Goal: Task Accomplishment & Management: Manage account settings

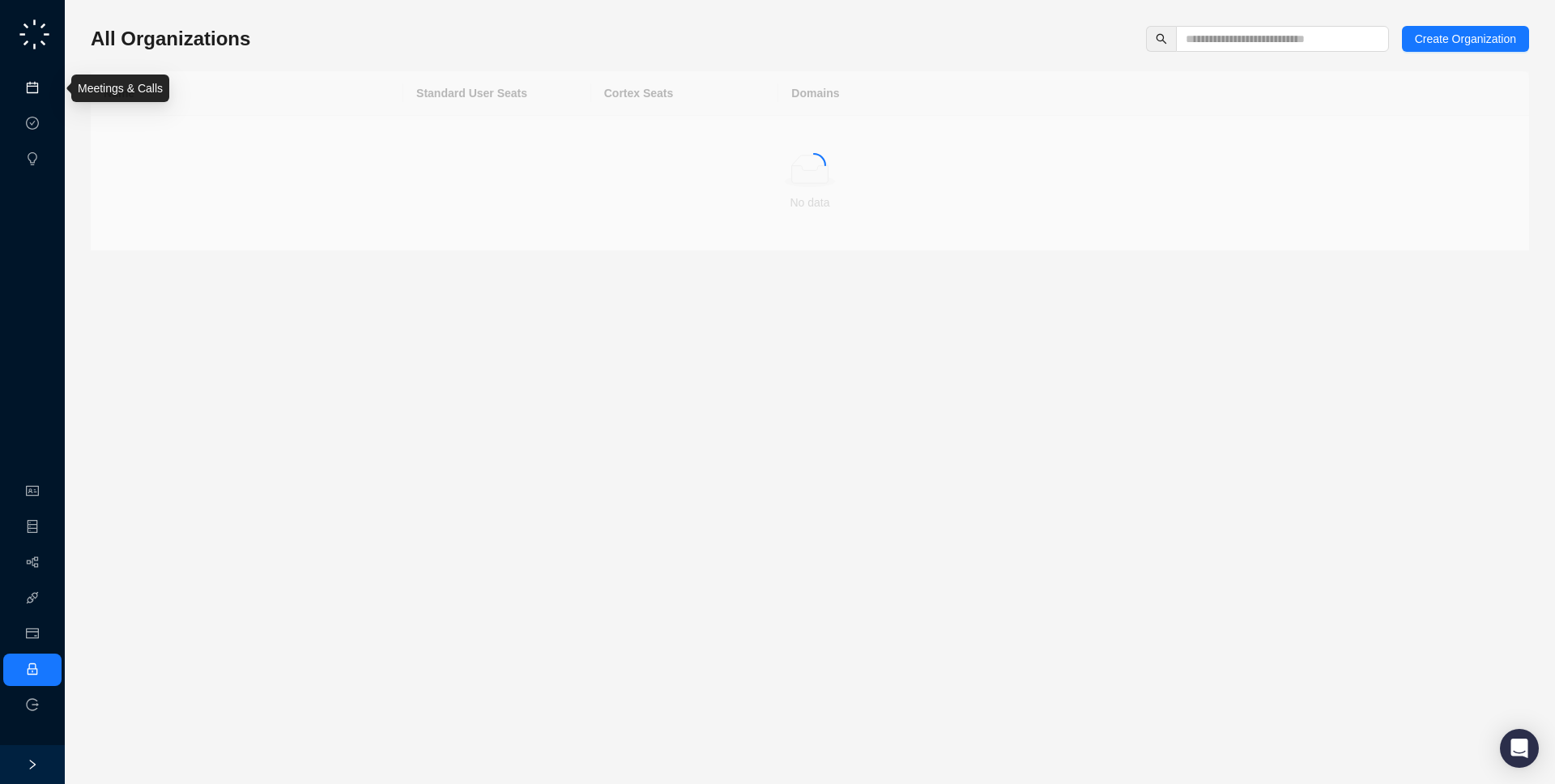
click at [51, 91] on link "Meetings & Calls" at bounding box center [89, 88] width 85 height 13
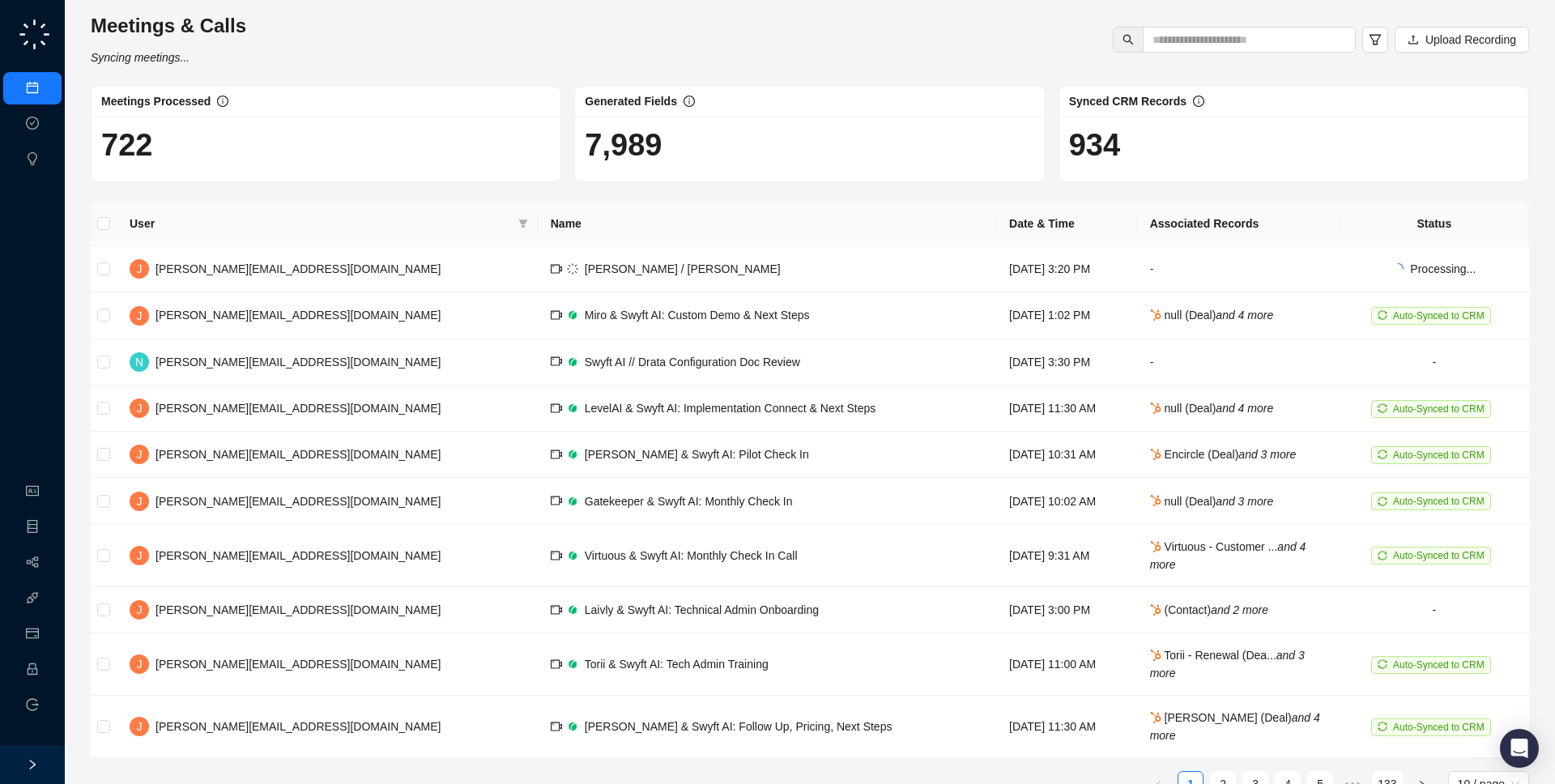
drag, startPoint x: 330, startPoint y: 58, endPoint x: 329, endPoint y: 76, distance: 18.0
click at [329, 76] on div "Meetings & Calls Syncing meetings... Upload Recording Meetings Processed 722 Ge…" at bounding box center [809, 411] width 1438 height 797
click at [261, 129] on h1 "722" at bounding box center [326, 144] width 450 height 37
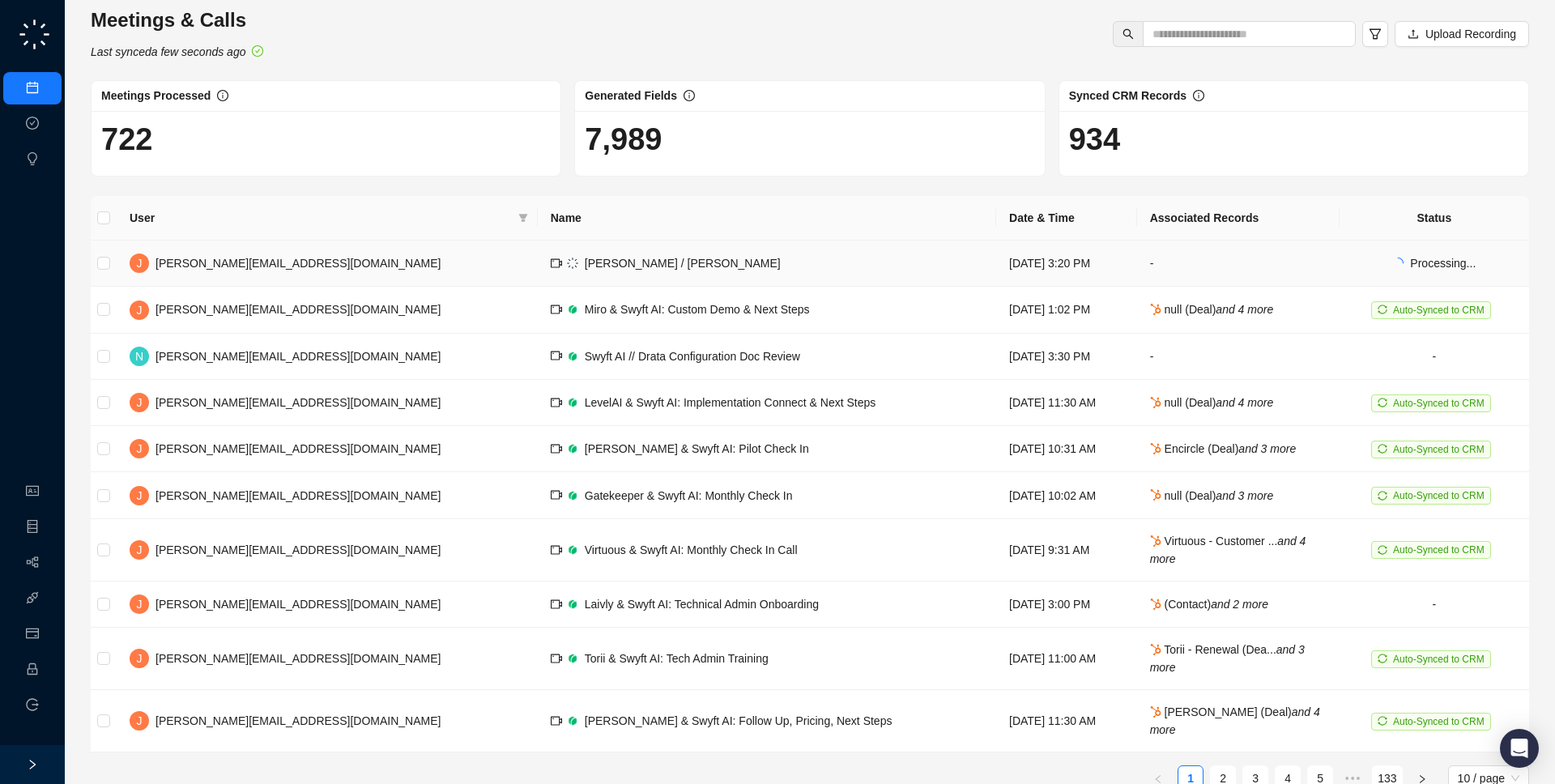
click at [599, 258] on td "[PERSON_NAME] / [PERSON_NAME]" at bounding box center [767, 263] width 459 height 46
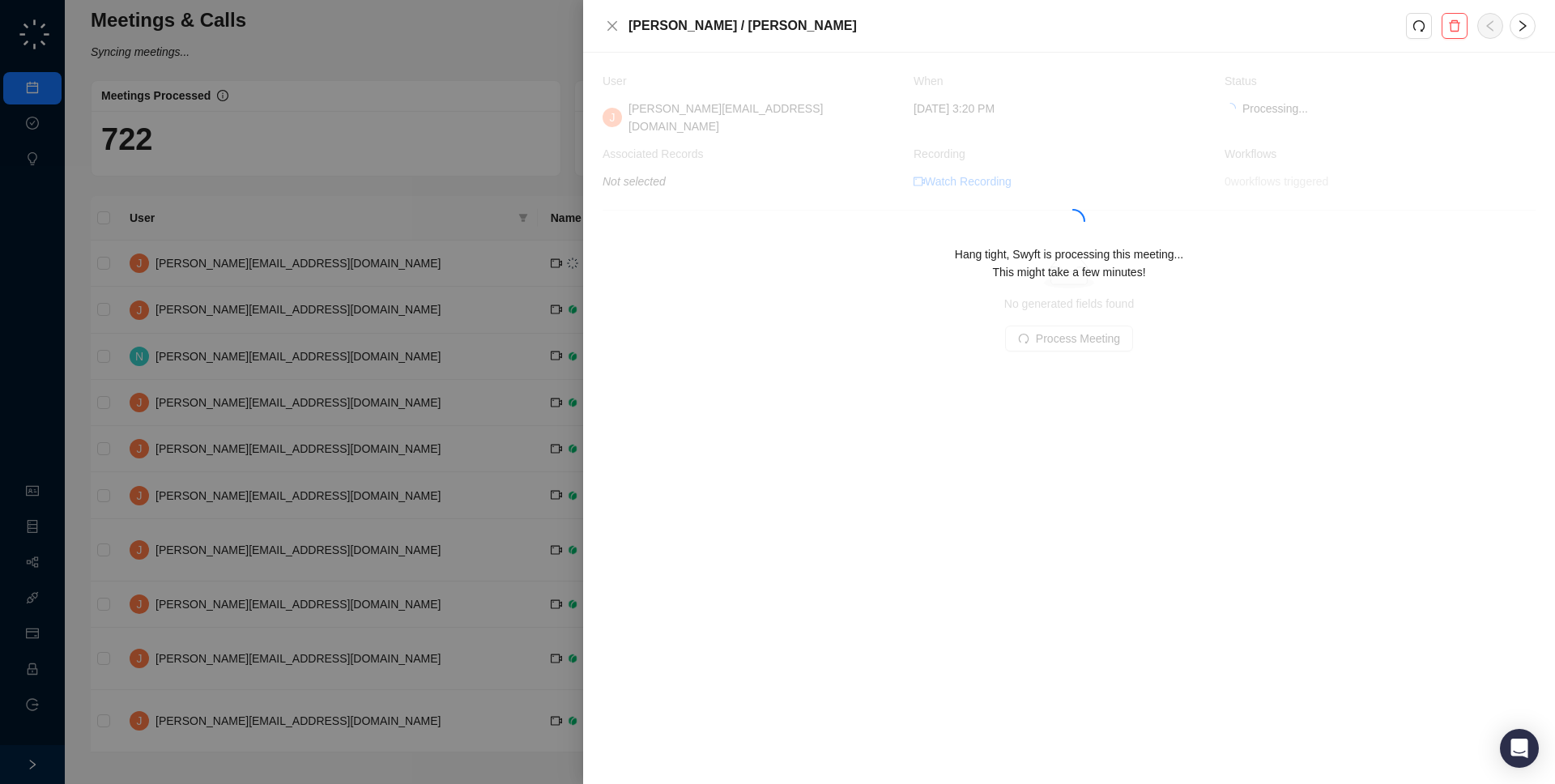
click at [499, 158] on div at bounding box center [777, 392] width 1555 height 784
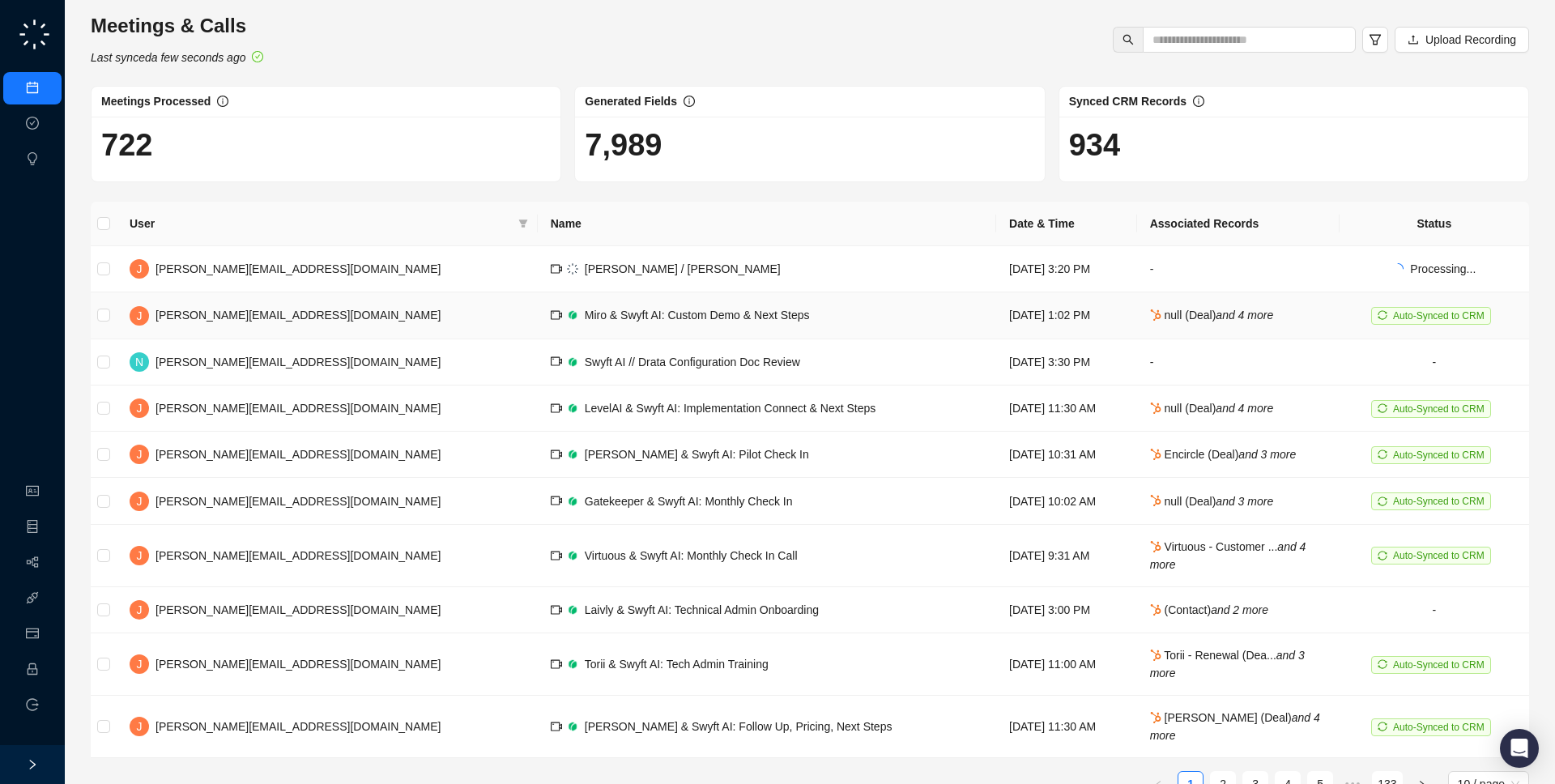
click at [1261, 322] on td "null (Deal) and 4 more" at bounding box center [1238, 315] width 202 height 46
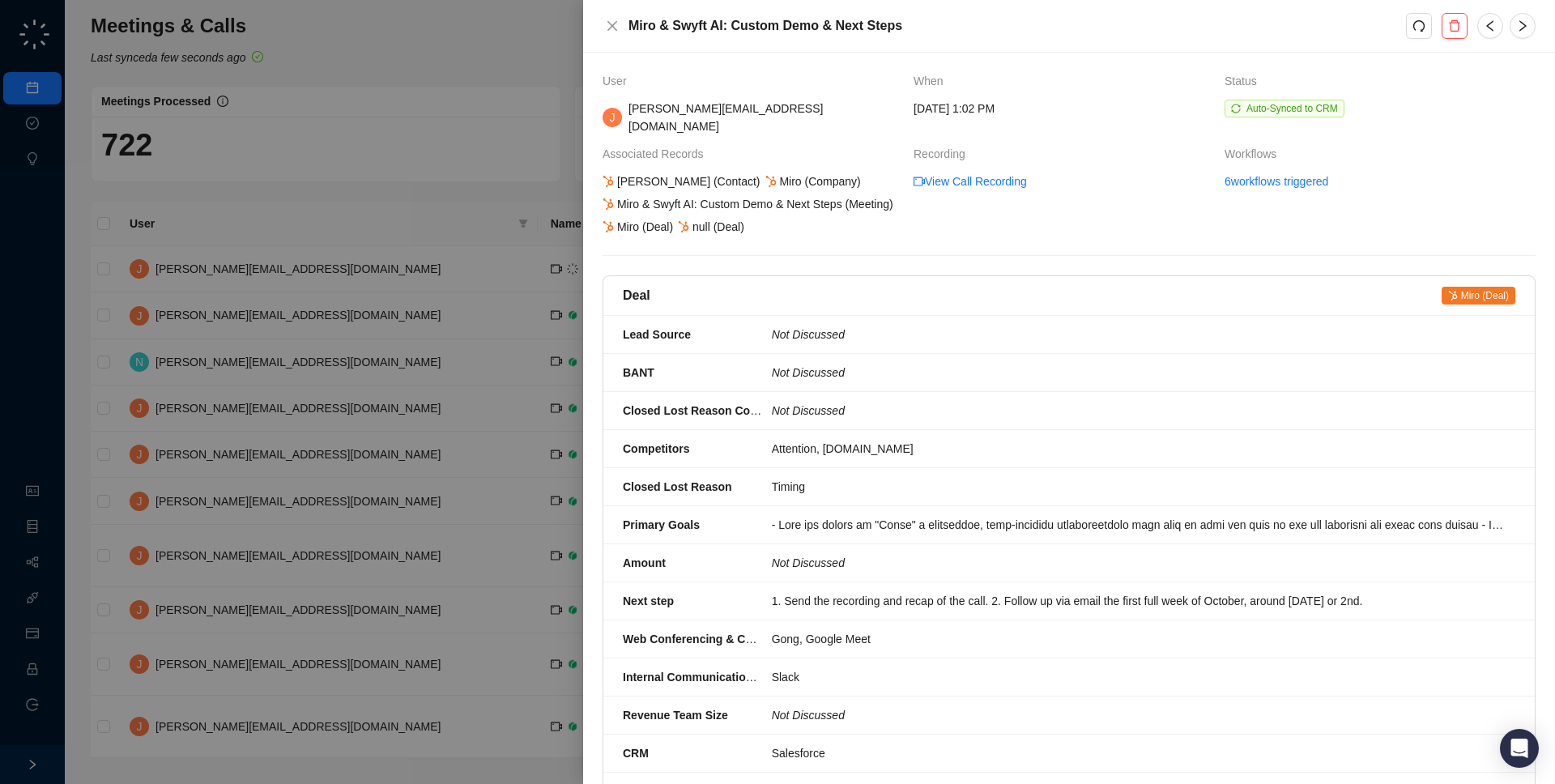
drag, startPoint x: 664, startPoint y: 200, endPoint x: 719, endPoint y: 214, distance: 56.8
click at [703, 203] on div "Miro & Swyft AI: Custom Demo & Next Steps (Meeting)" at bounding box center [747, 204] width 296 height 18
drag, startPoint x: 747, startPoint y: 226, endPoint x: 759, endPoint y: 231, distance: 13.0
click at [759, 231] on div "James Hunsberger (Contact) Miro (Company) Miro & Swyft AI: Custom Demo & Next S…" at bounding box center [751, 204] width 303 height 63
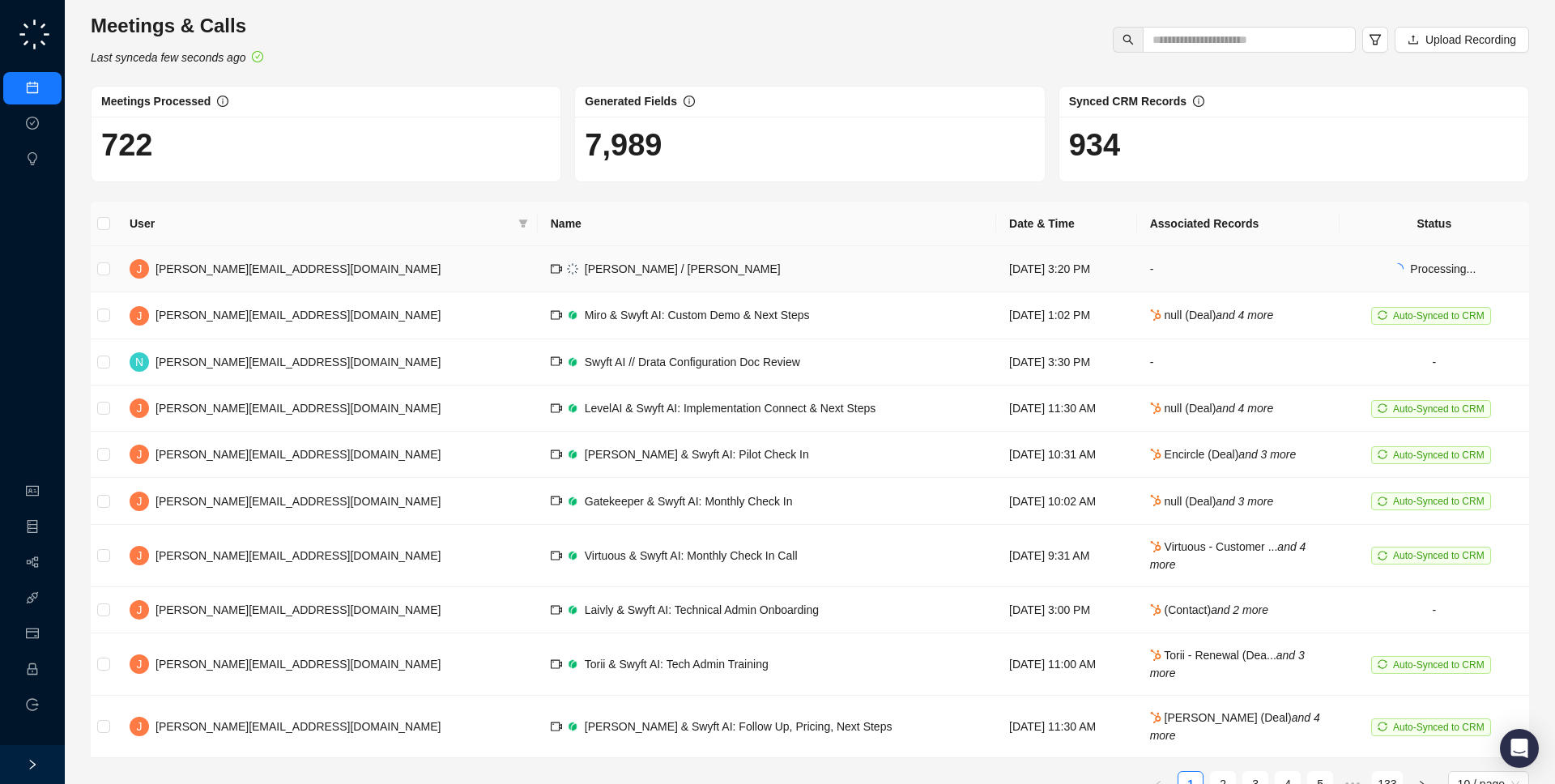
click at [538, 276] on td "[PERSON_NAME] / [PERSON_NAME]" at bounding box center [767, 269] width 459 height 46
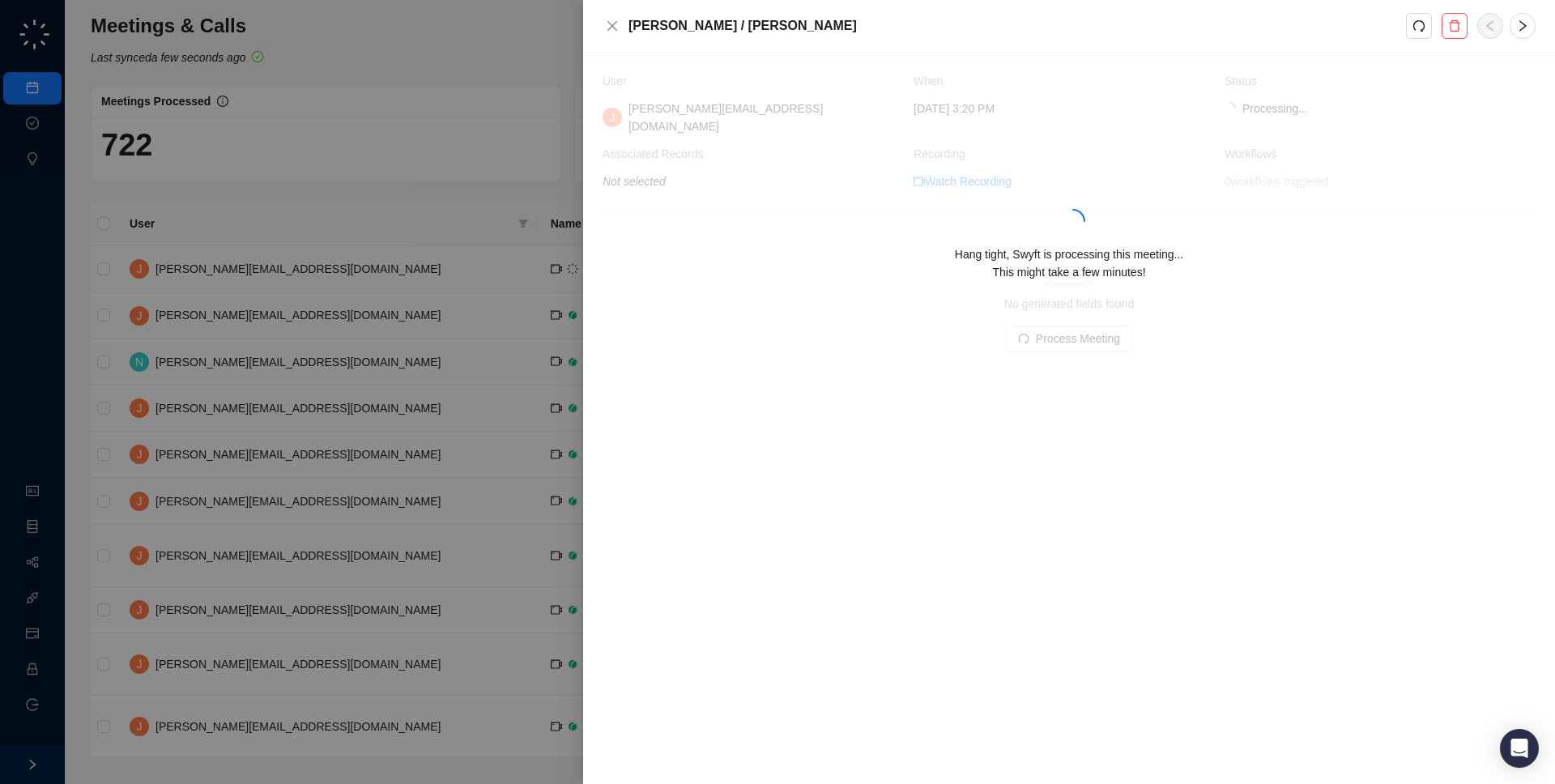
click at [459, 276] on div at bounding box center [777, 392] width 1555 height 784
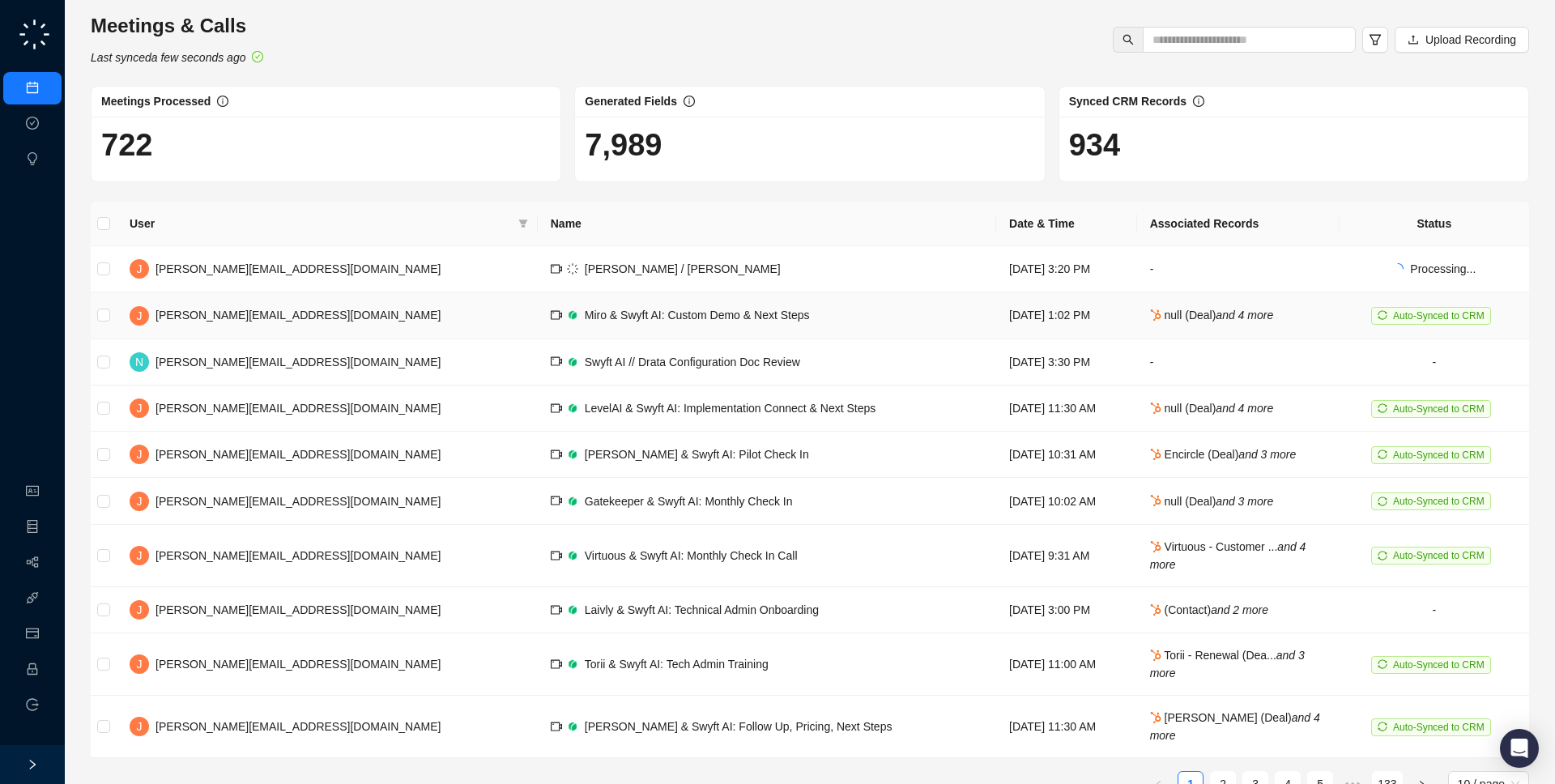
click at [538, 301] on td "Miro & Swyft AI: Custom Demo & Next Steps" at bounding box center [767, 315] width 459 height 46
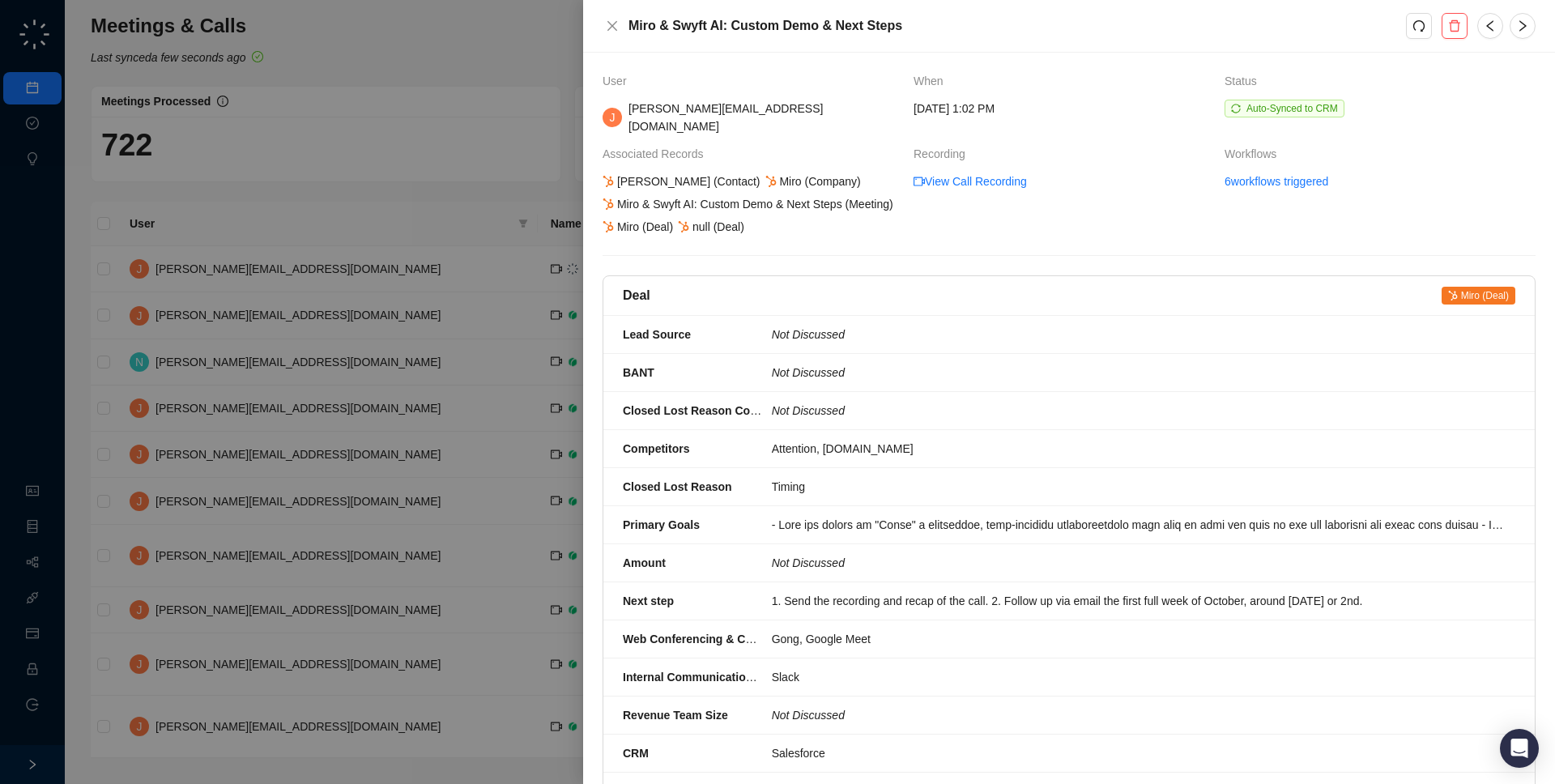
click at [457, 301] on div at bounding box center [777, 392] width 1555 height 784
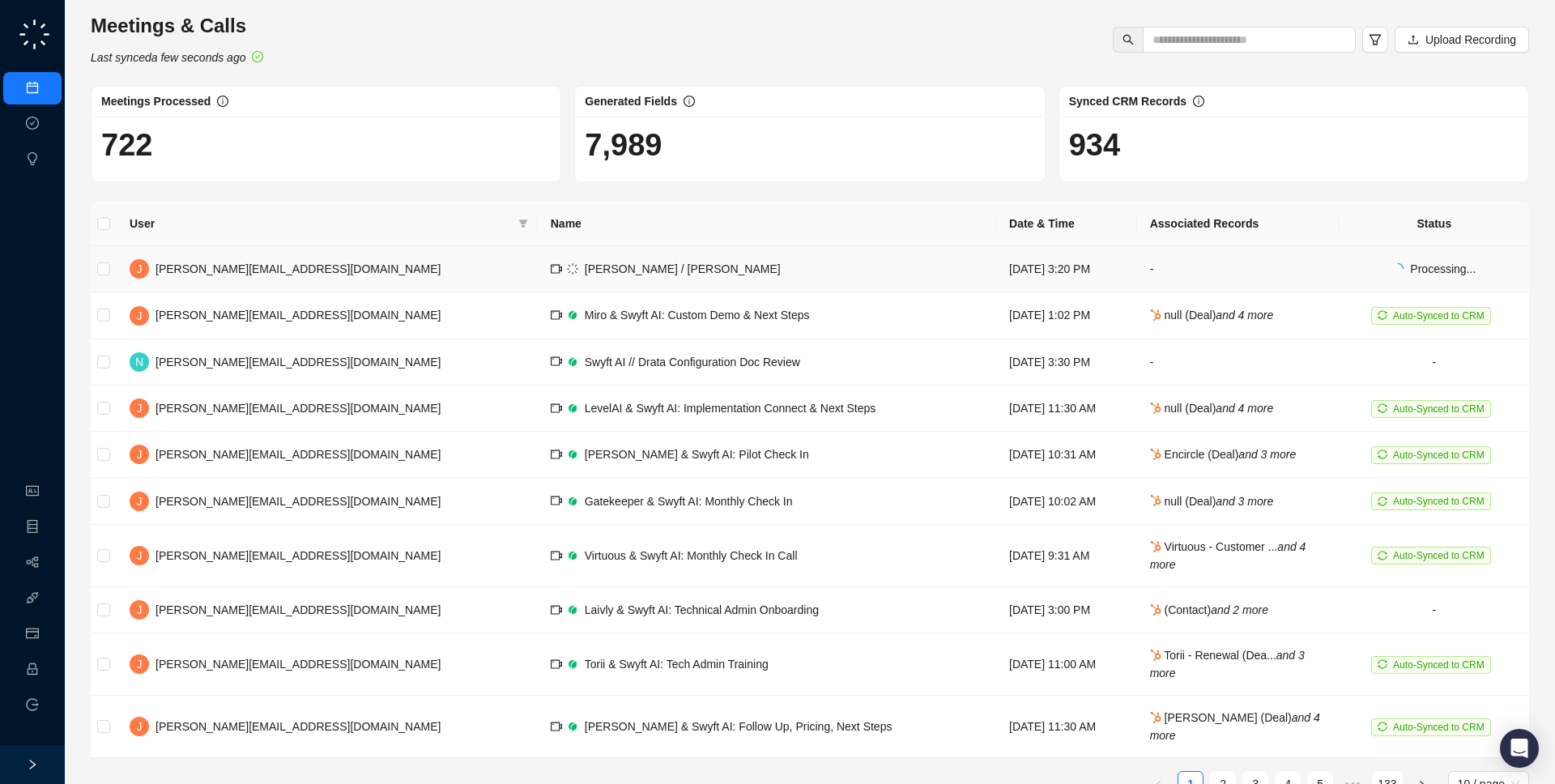
click at [557, 272] on td "[PERSON_NAME] / [PERSON_NAME]" at bounding box center [767, 269] width 459 height 46
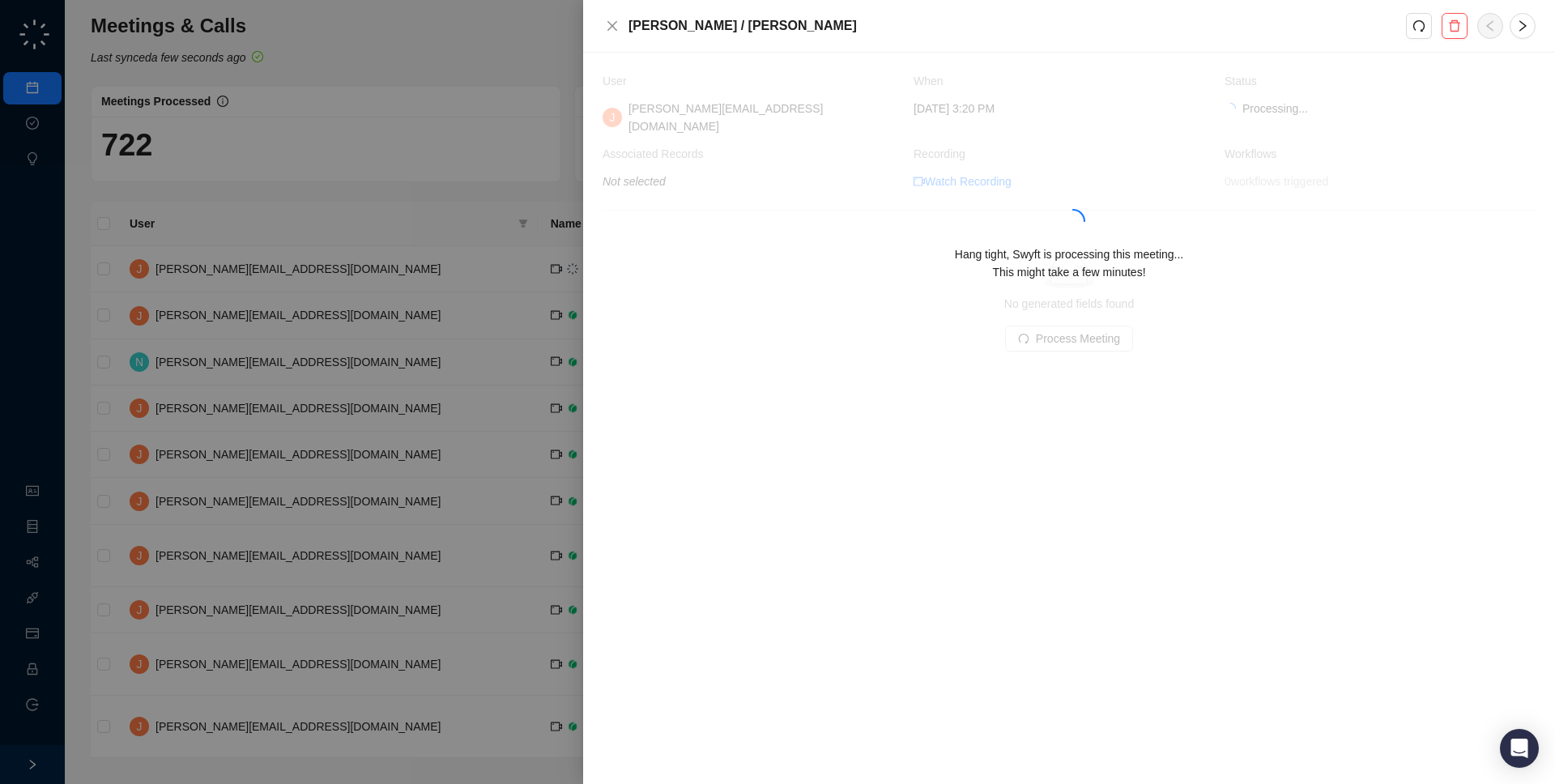
click at [557, 272] on div at bounding box center [777, 392] width 1555 height 784
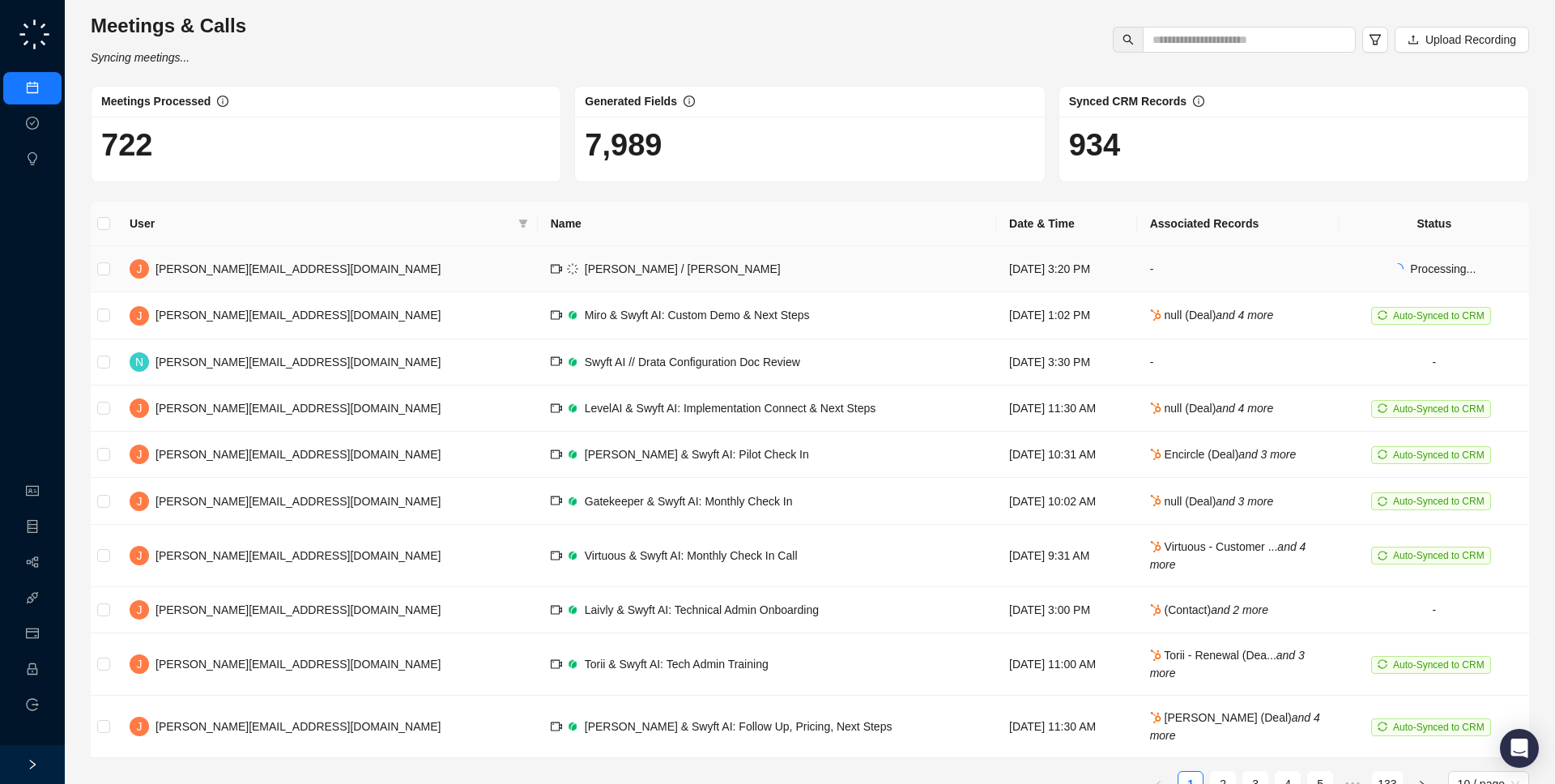
click at [674, 280] on td "[PERSON_NAME] / [PERSON_NAME]" at bounding box center [767, 269] width 459 height 46
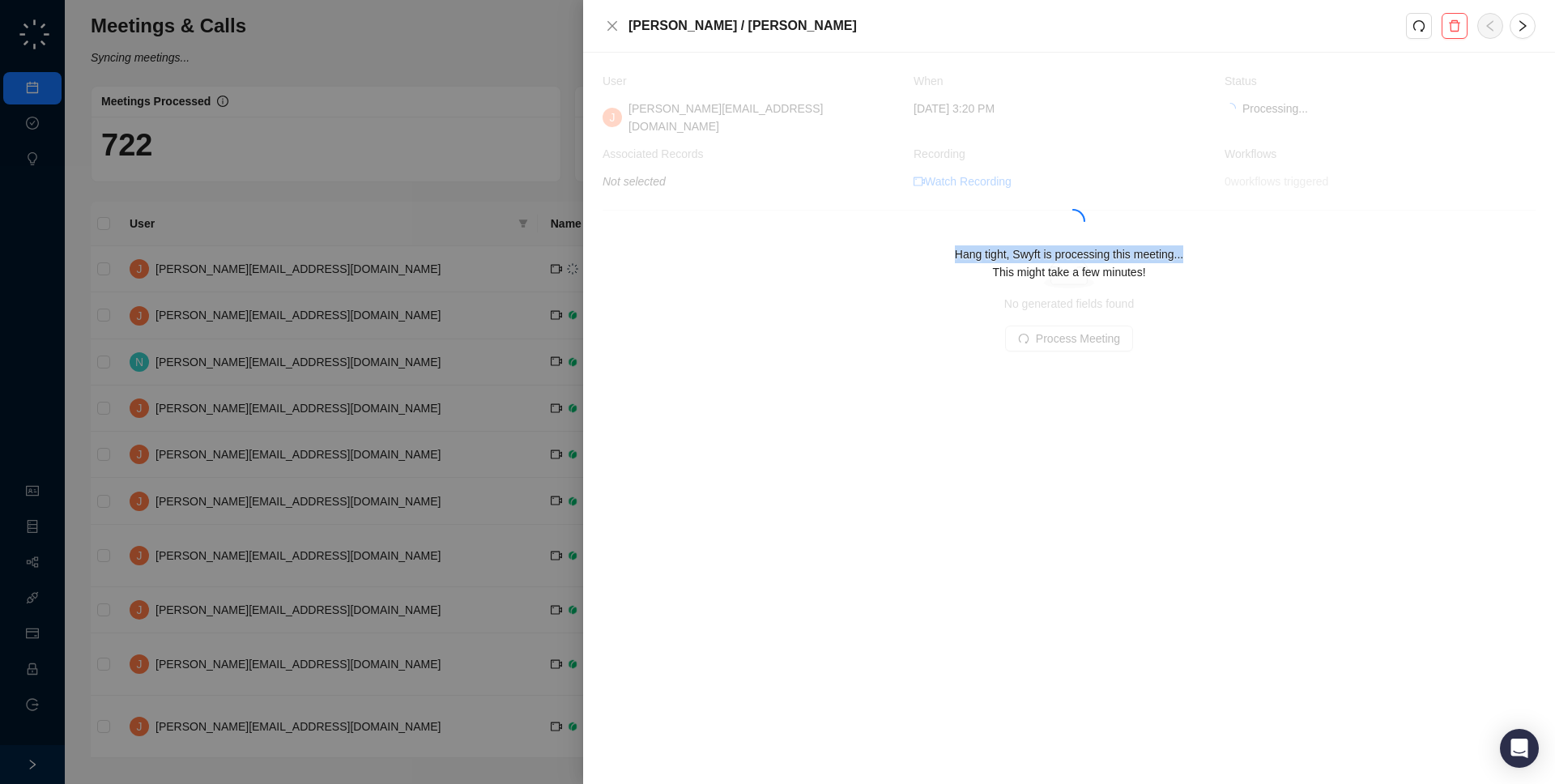
drag, startPoint x: 914, startPoint y: 239, endPoint x: 1214, endPoint y: 247, distance: 300.1
click at [1214, 247] on div "Hang tight, Swyft is processing this meeting... This might take a few minutes!" at bounding box center [1068, 263] width 933 height 36
click at [1215, 266] on div "Hang tight, Swyft is processing this meeting... This might take a few minutes!" at bounding box center [1068, 263] width 933 height 36
drag, startPoint x: 1215, startPoint y: 266, endPoint x: 1224, endPoint y: 208, distance: 58.7
click at [1223, 202] on div "Hang tight, Swyft is processing this meeting... This might take a few minutes!" at bounding box center [1068, 225] width 933 height 306
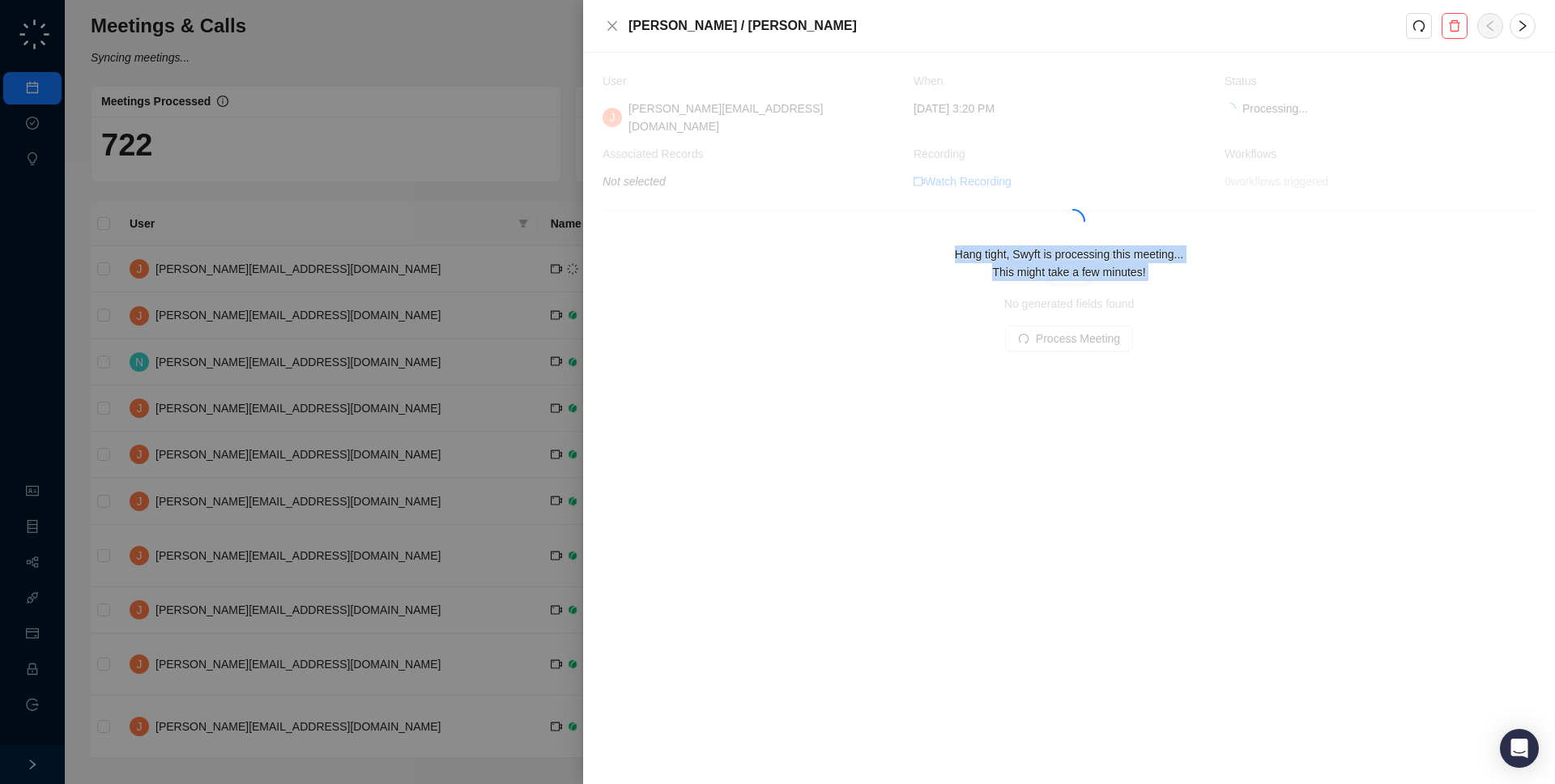
drag, startPoint x: 1225, startPoint y: 256, endPoint x: 934, endPoint y: 267, distance: 291.2
click at [1225, 256] on div "Hang tight, Swyft is processing this meeting... This might take a few minutes!" at bounding box center [1068, 263] width 933 height 36
click at [274, 272] on div at bounding box center [777, 392] width 1555 height 784
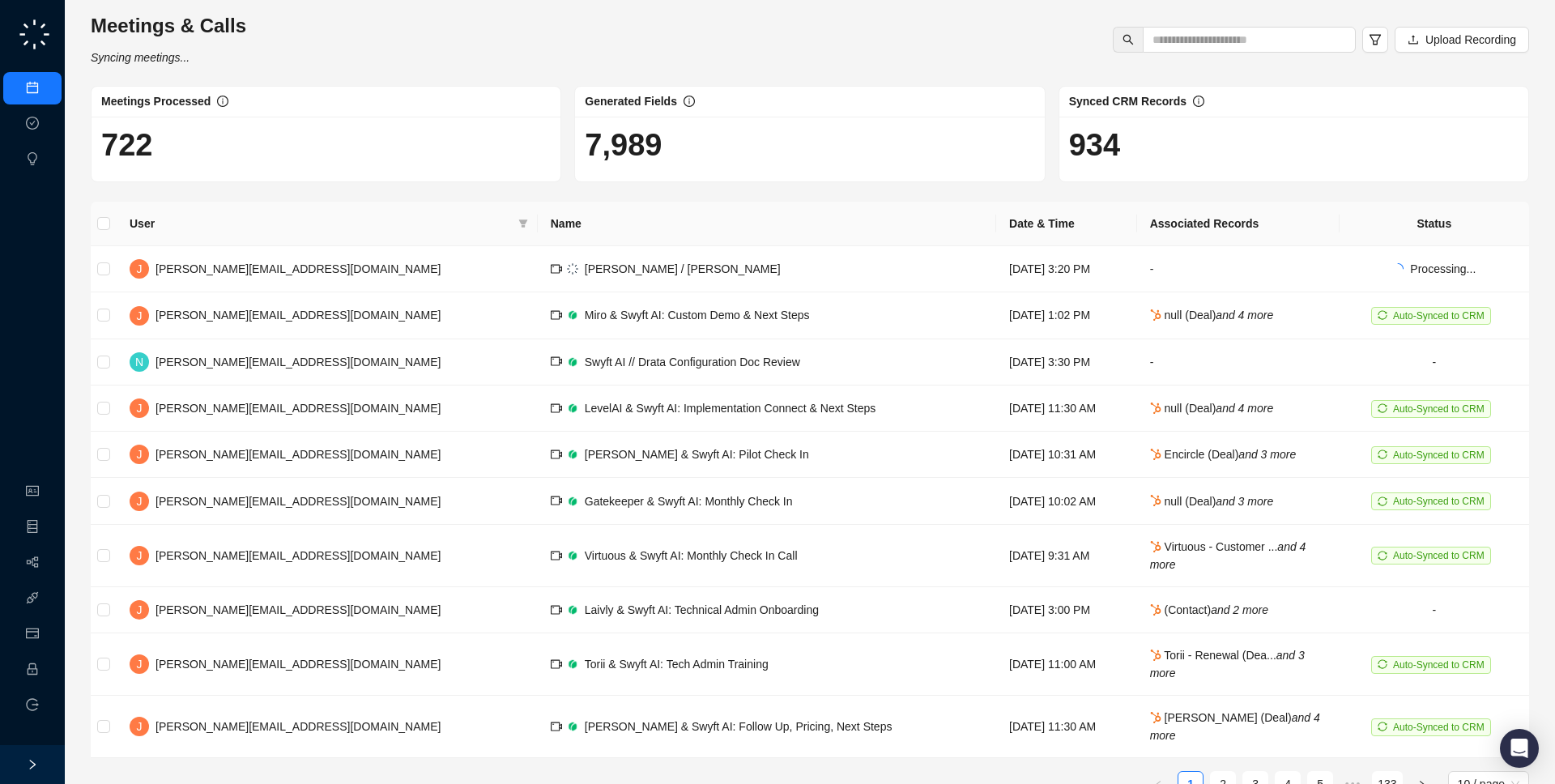
drag, startPoint x: 289, startPoint y: 24, endPoint x: 290, endPoint y: 68, distance: 44.0
click at [290, 68] on div "Meetings & Calls Syncing meetings... Upload Recording Meetings Processed 722 Ge…" at bounding box center [809, 411] width 1438 height 797
click at [583, 263] on td "[PERSON_NAME] / [PERSON_NAME]" at bounding box center [767, 269] width 459 height 46
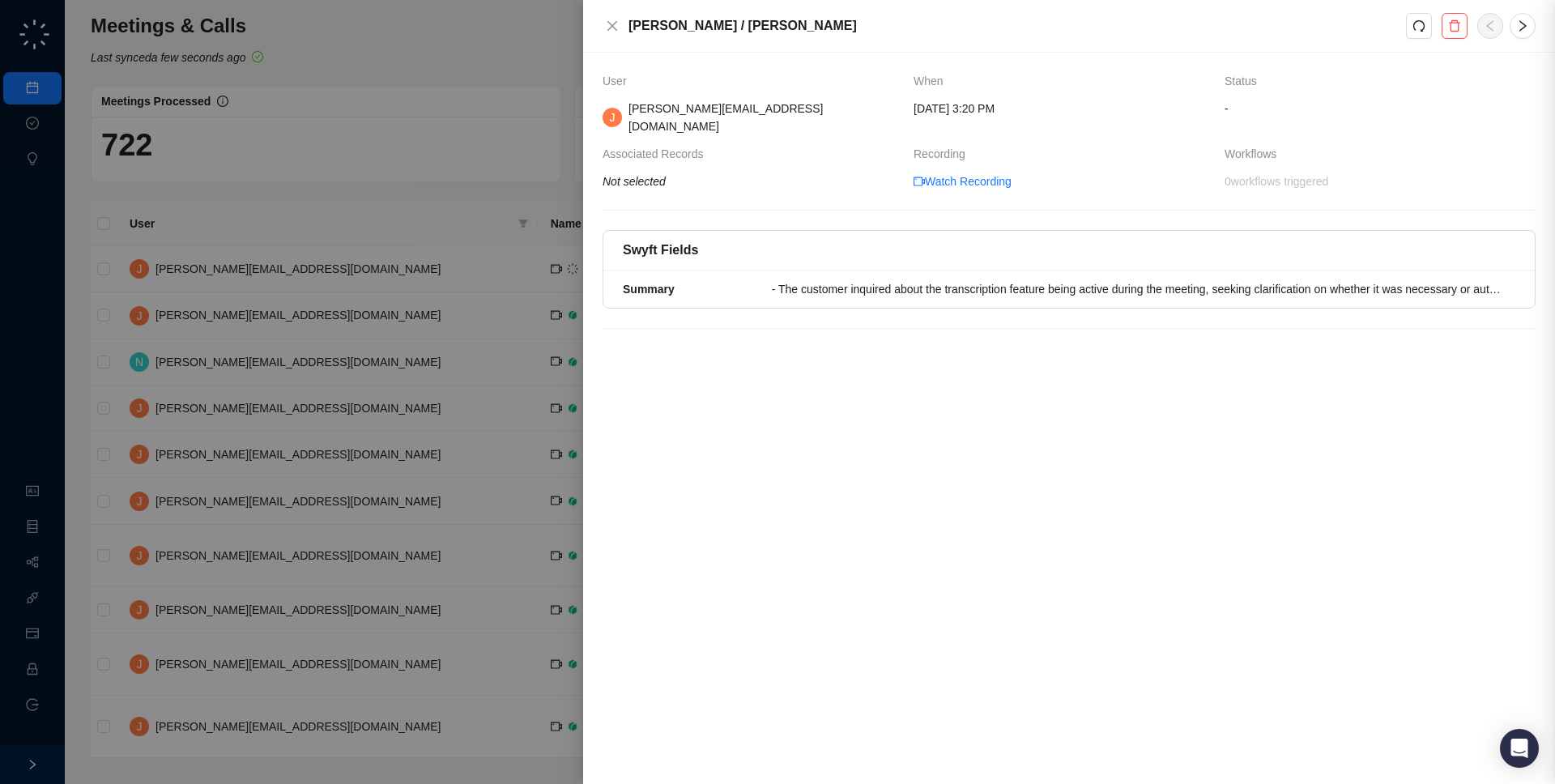
drag, startPoint x: 936, startPoint y: 223, endPoint x: 1246, endPoint y: 236, distance: 310.3
click at [1246, 236] on div at bounding box center [777, 392] width 1555 height 784
click at [988, 174] on link "Watch Recording" at bounding box center [962, 182] width 98 height 18
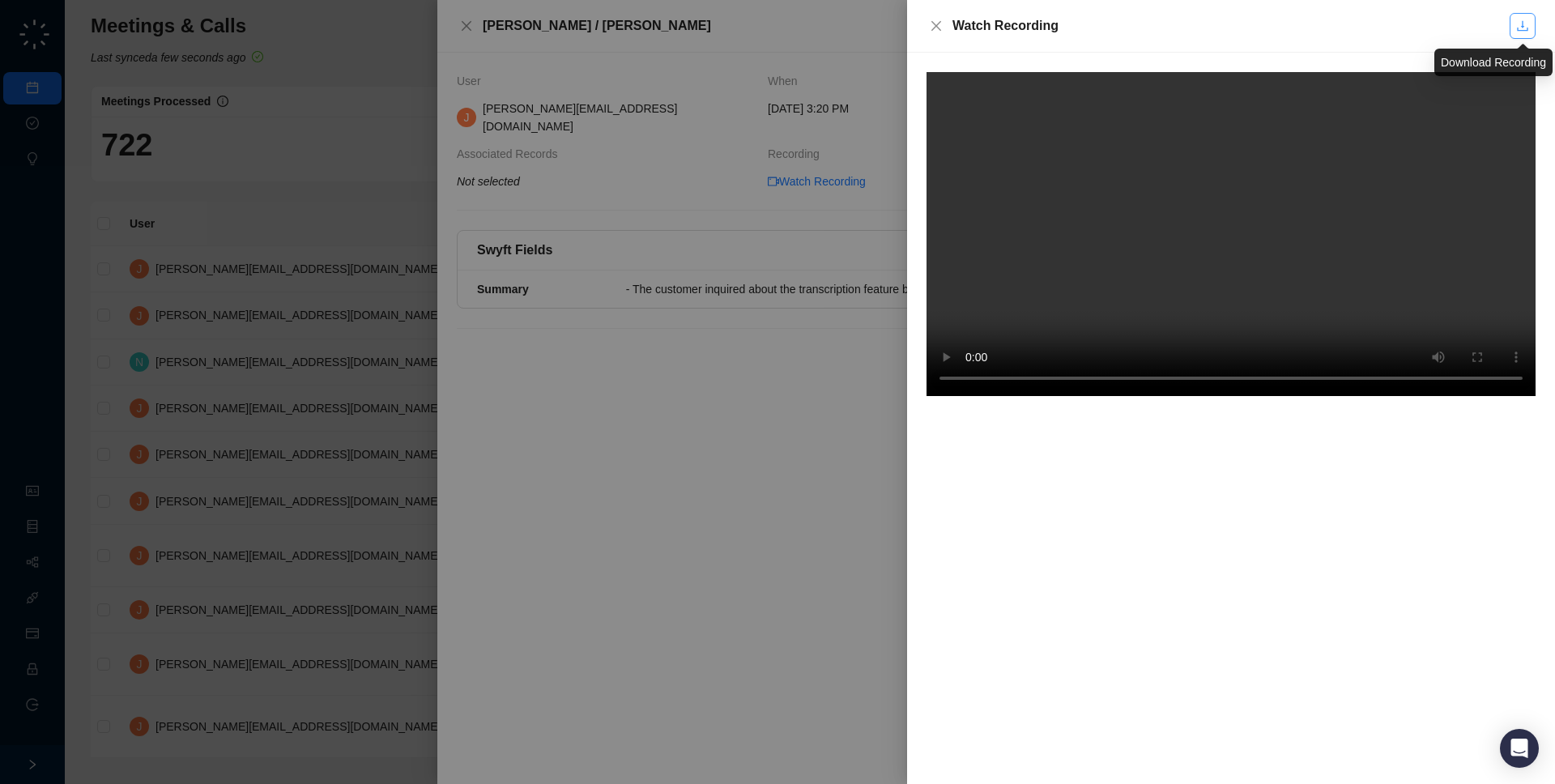
click at [1520, 31] on icon "download" at bounding box center [1523, 26] width 13 height 13
click at [1129, 511] on div at bounding box center [1231, 418] width 648 height 731
drag, startPoint x: 1120, startPoint y: 10, endPoint x: 1120, endPoint y: 26, distance: 16.0
click at [1120, 26] on div "Watch Recording" at bounding box center [1231, 26] width 558 height 20
click at [827, 436] on div at bounding box center [777, 392] width 1555 height 784
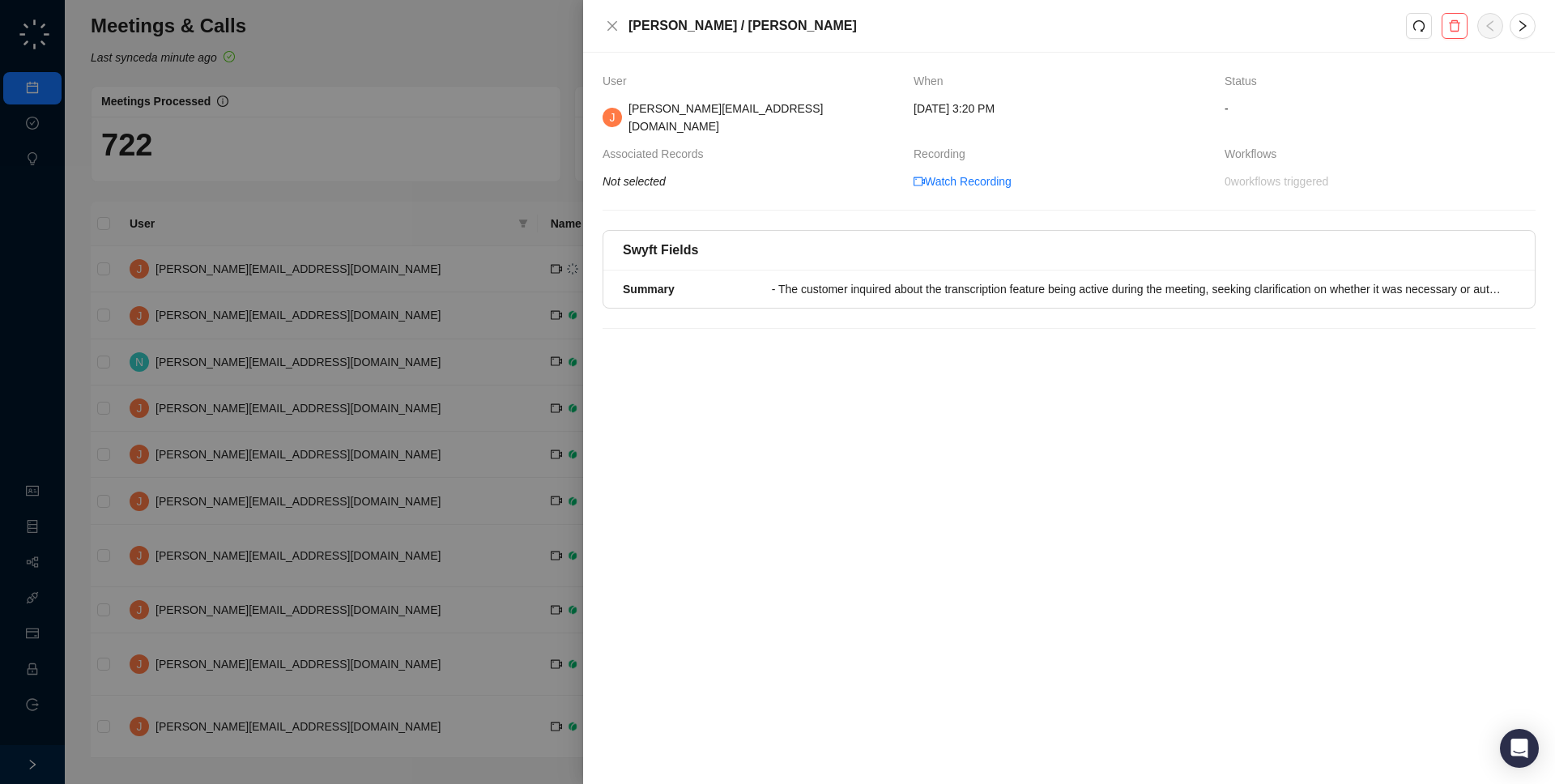
click at [880, 281] on div "- The customer inquired about the transcription feature being active during the…" at bounding box center [1139, 290] width 734 height 18
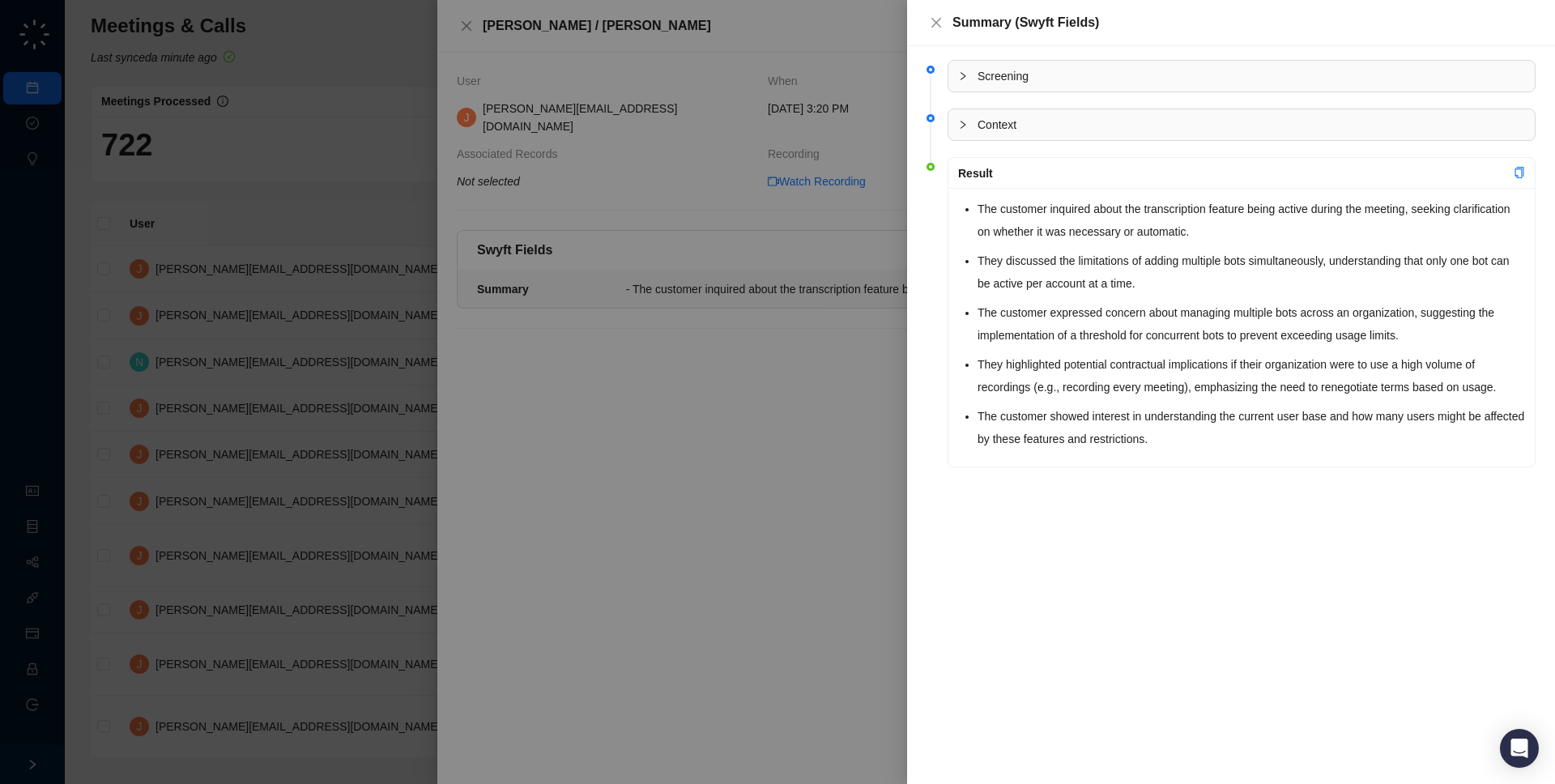
drag, startPoint x: 1271, startPoint y: 450, endPoint x: 941, endPoint y: 459, distance: 330.1
click at [941, 459] on li "Result The customer inquired about the transcription feature being active durin…" at bounding box center [1230, 325] width 609 height 326
click at [764, 452] on div at bounding box center [777, 392] width 1555 height 784
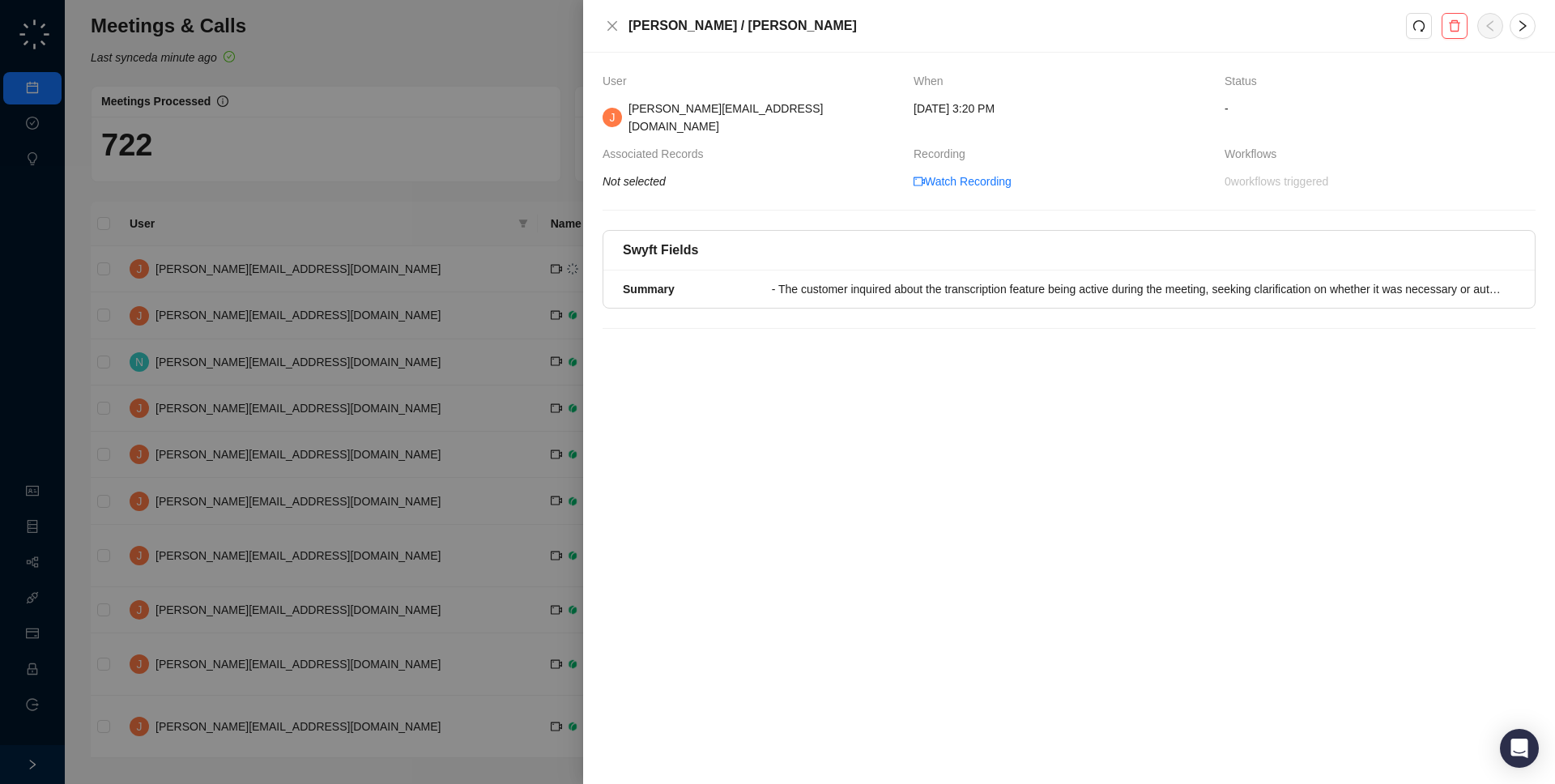
click at [320, 285] on div at bounding box center [777, 392] width 1555 height 784
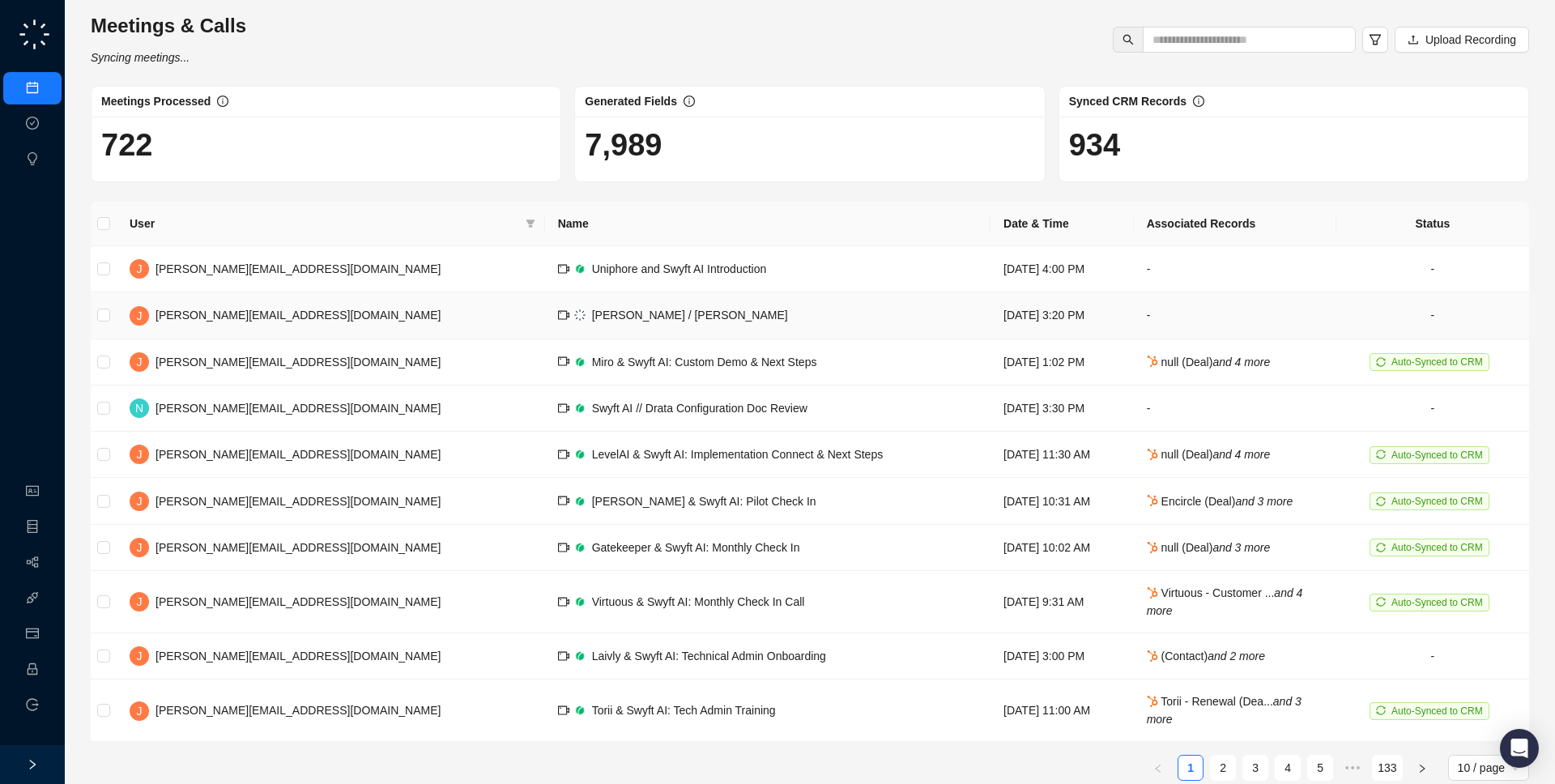
click at [714, 306] on td "[PERSON_NAME] / [PERSON_NAME]" at bounding box center [767, 315] width 445 height 46
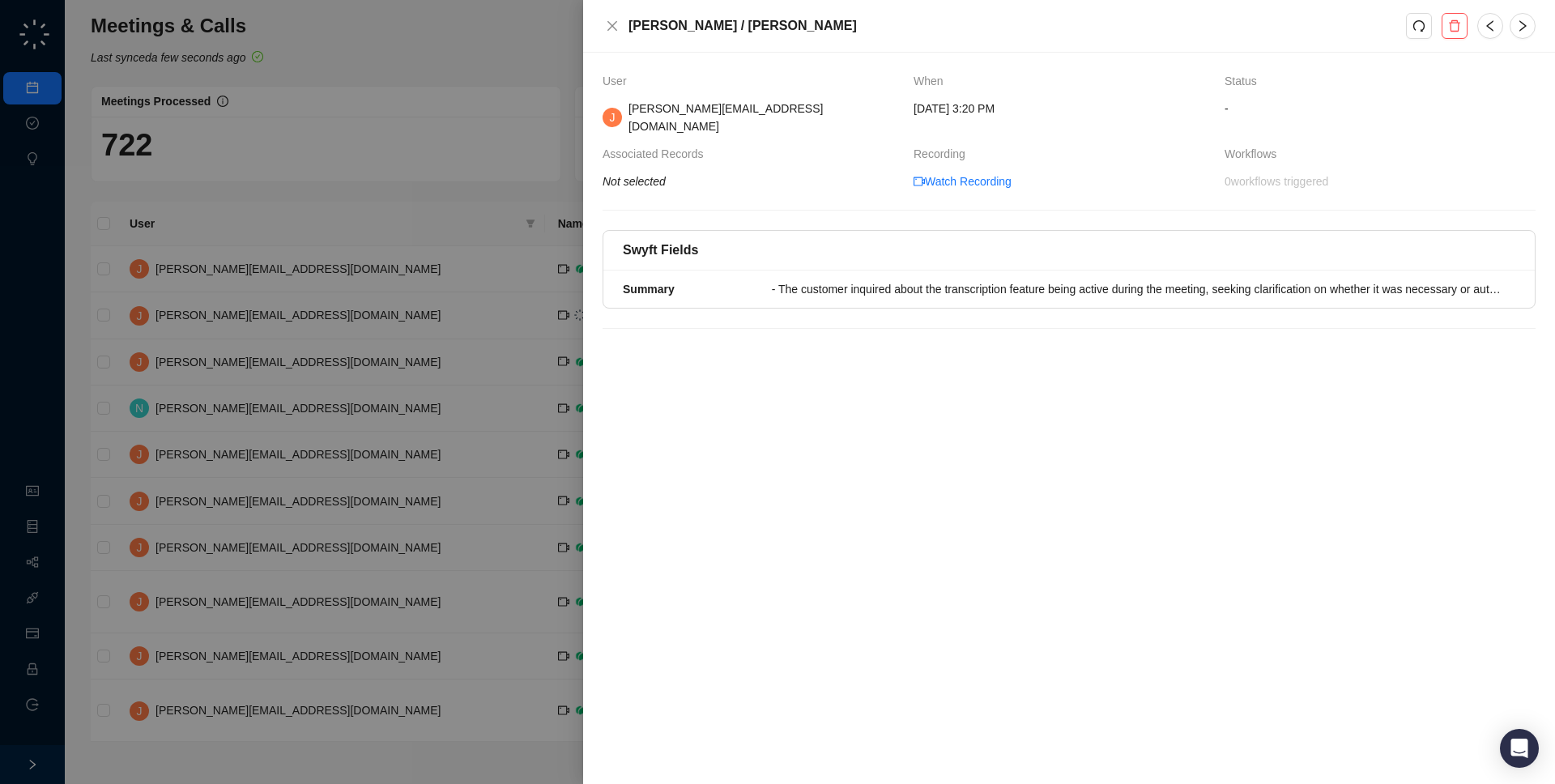
click at [714, 306] on div "Swyft Fields Summary - The customer inquired about the transcription feature be…" at bounding box center [1068, 280] width 933 height 99
click at [986, 173] on link "Watch Recording" at bounding box center [962, 182] width 98 height 18
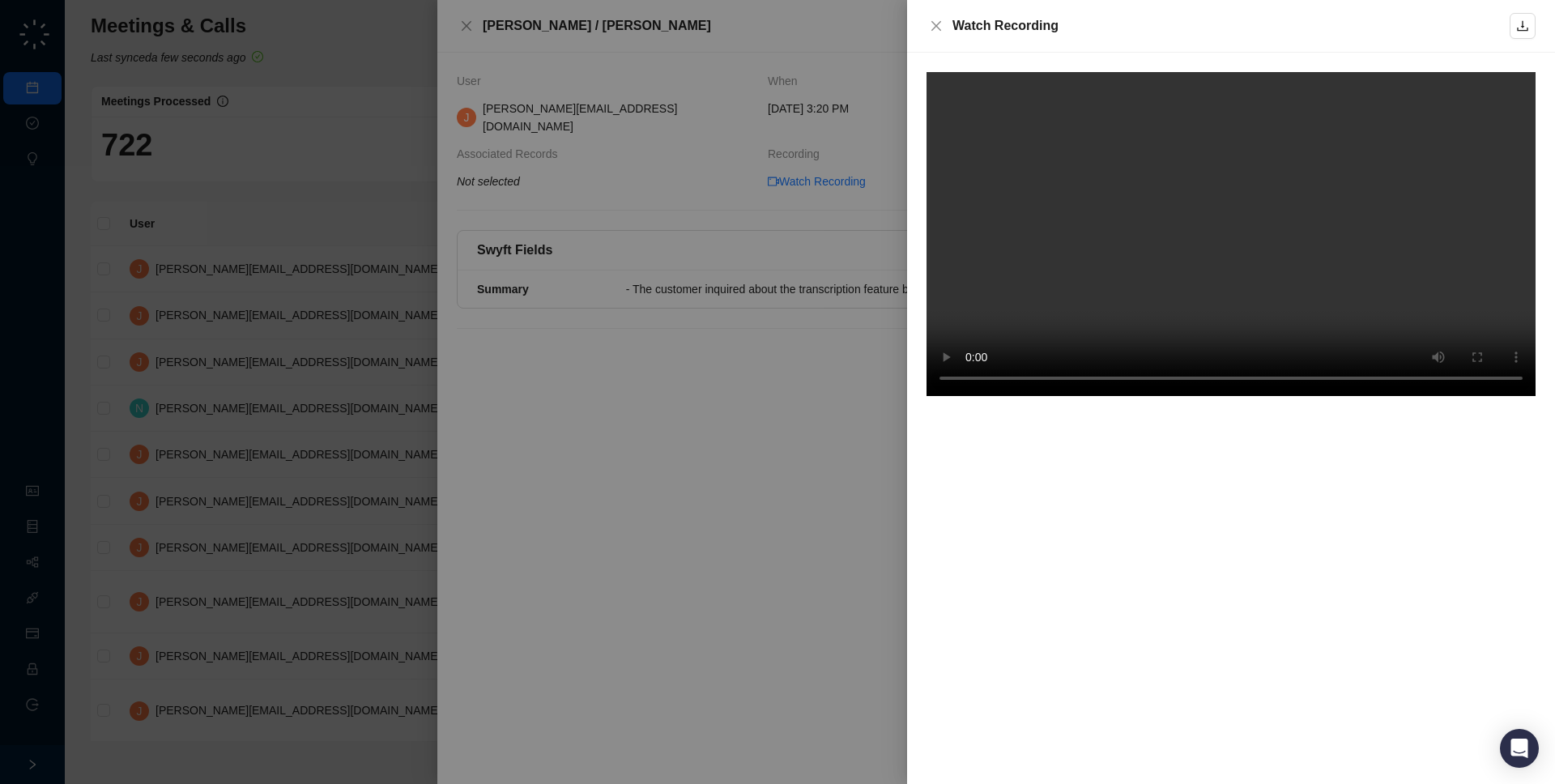
drag, startPoint x: 1367, startPoint y: 505, endPoint x: 1356, endPoint y: 506, distance: 11.0
click at [1366, 505] on div at bounding box center [1231, 418] width 648 height 731
click at [806, 490] on div at bounding box center [777, 392] width 1555 height 784
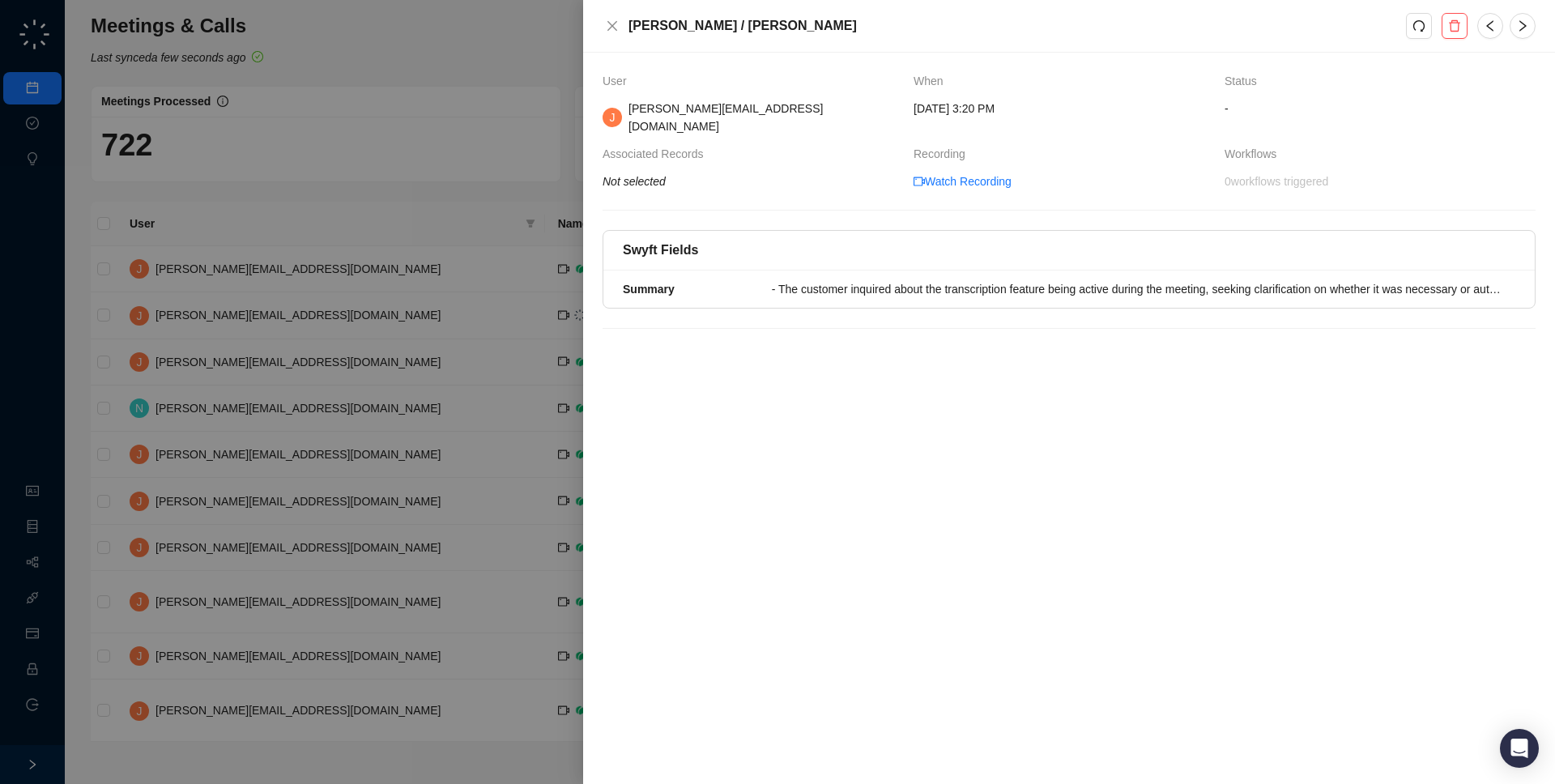
click at [558, 430] on div at bounding box center [777, 392] width 1555 height 784
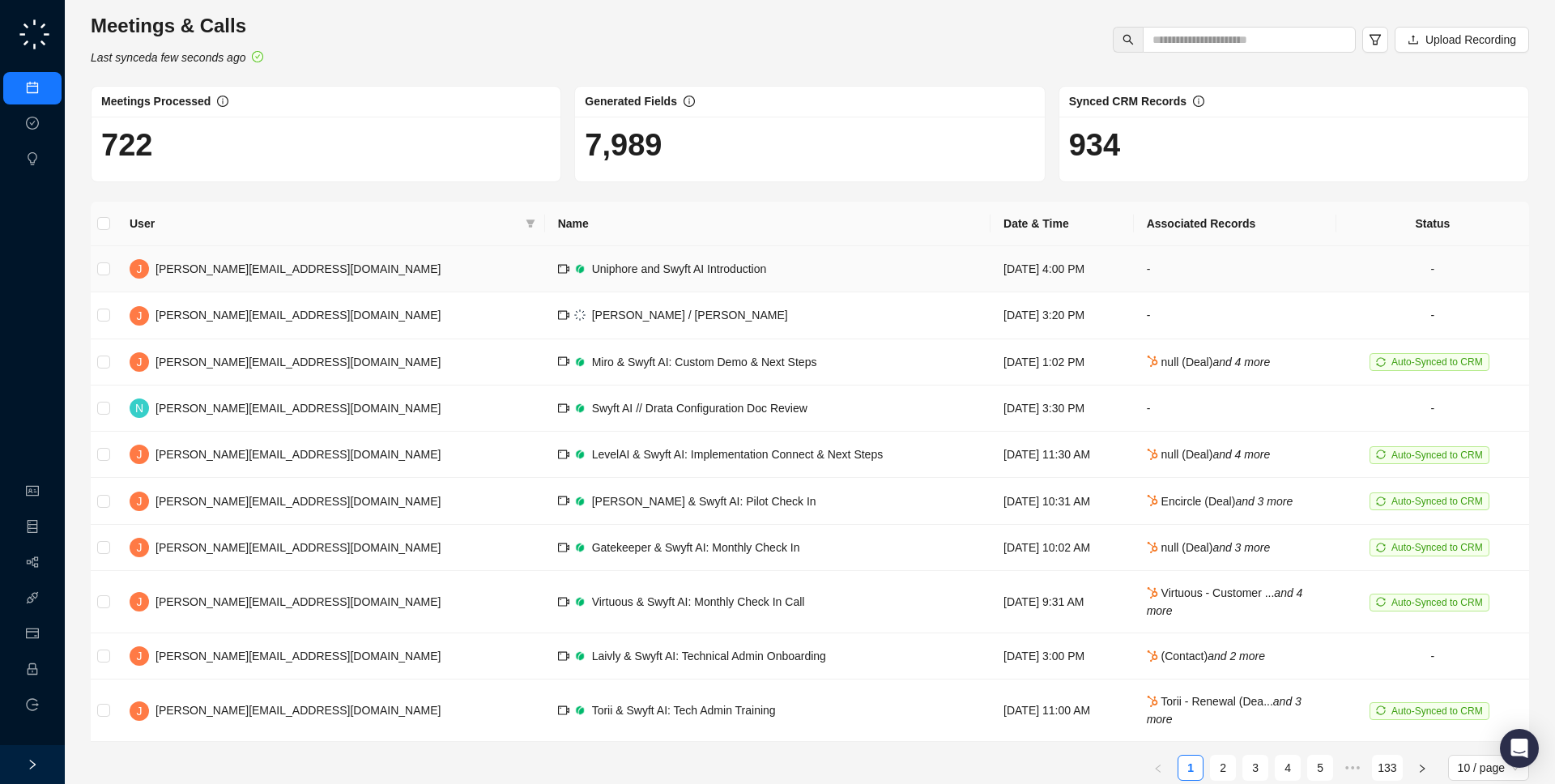
click at [574, 285] on td "Uniphore and Swyft AI Introduction" at bounding box center [767, 269] width 445 height 46
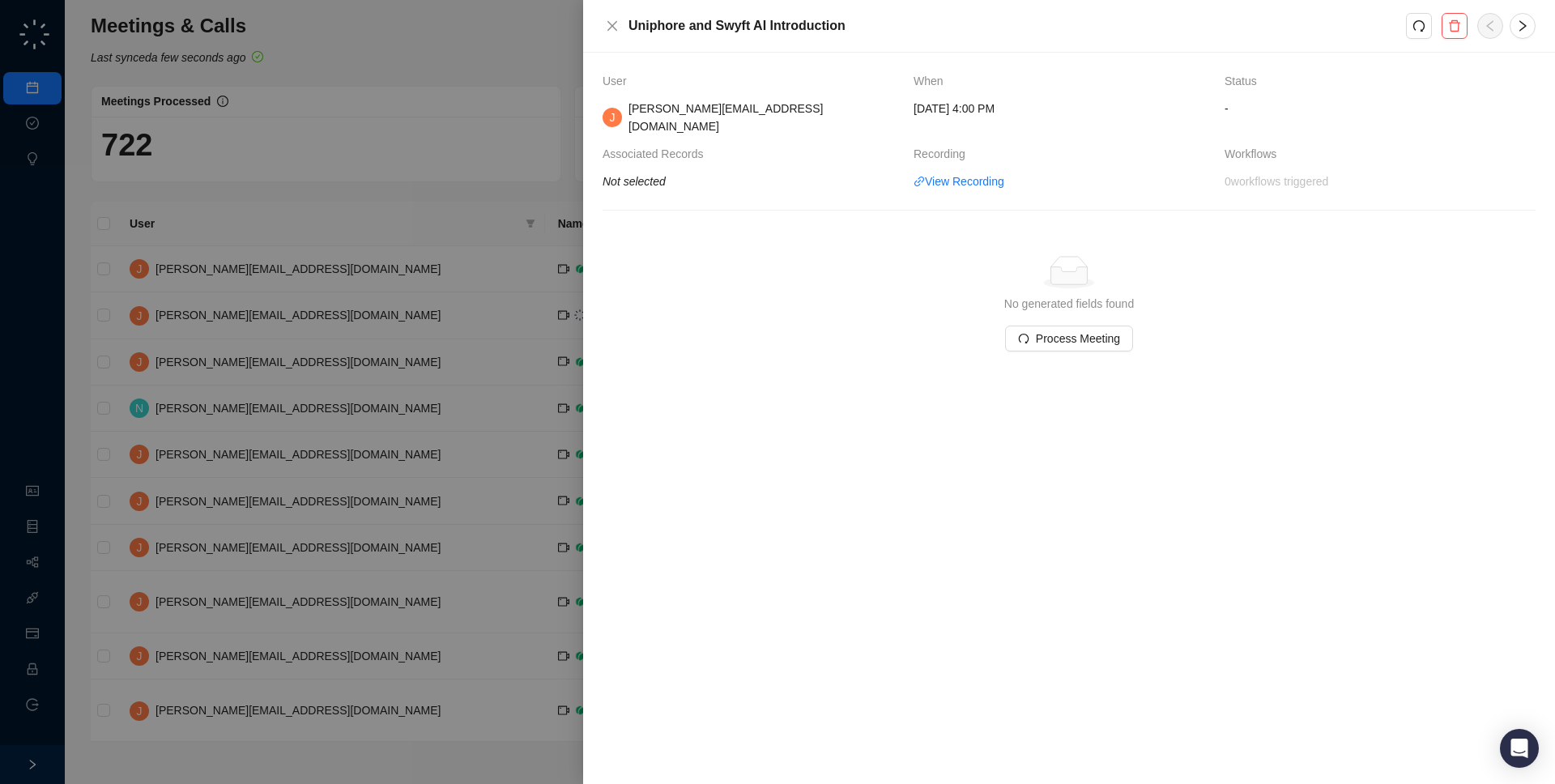
click at [467, 306] on div at bounding box center [777, 392] width 1555 height 784
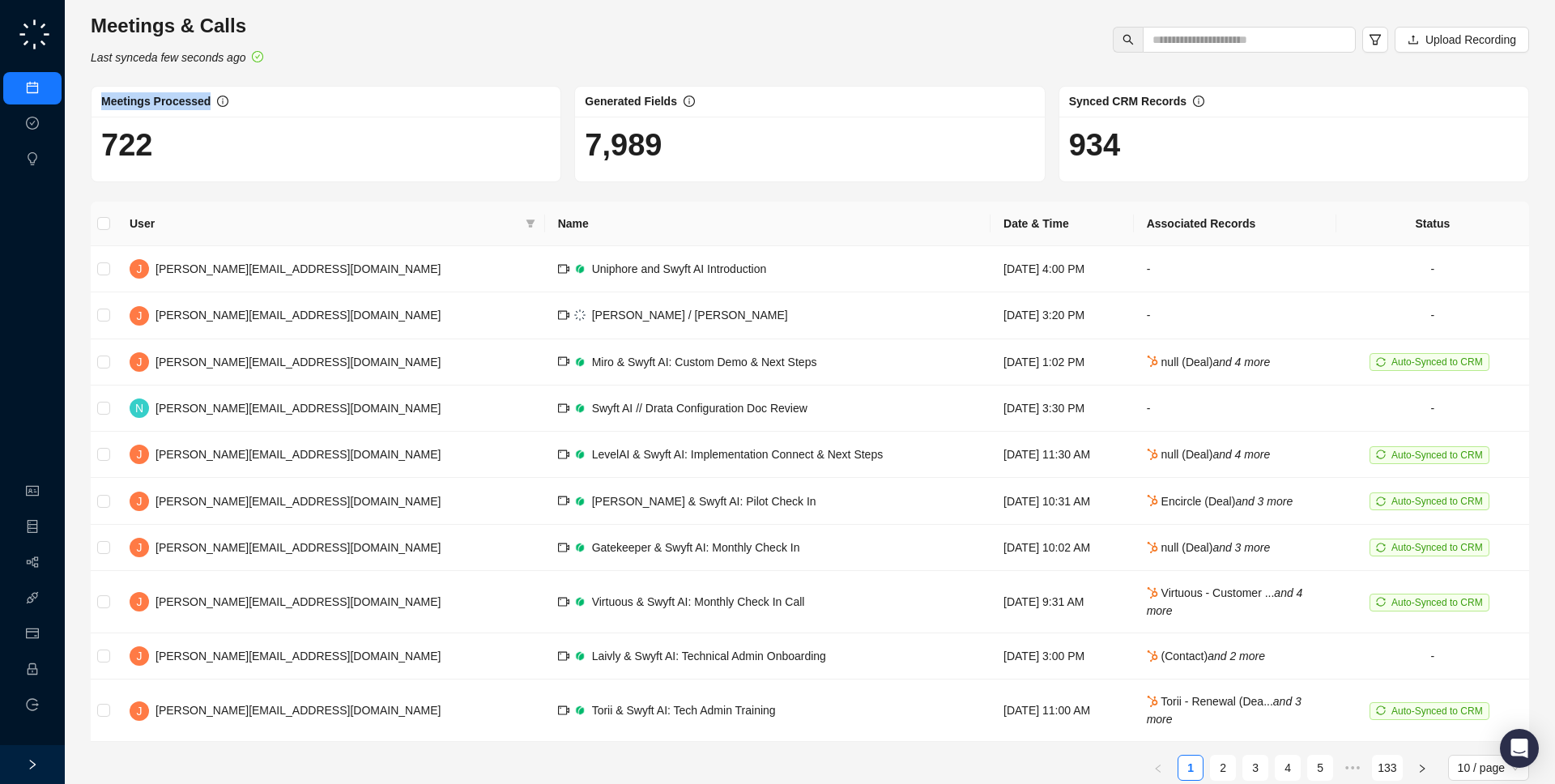
drag, startPoint x: 409, startPoint y: 110, endPoint x: 411, endPoint y: 56, distance: 54.0
click at [411, 56] on div "Meetings & Calls Last synced a few seconds ago Upload Recording Meetings Proces…" at bounding box center [809, 403] width 1438 height 780
click at [411, 56] on div "Meetings & Calls Last synced a few seconds ago Upload Recording" at bounding box center [809, 39] width 1448 height 53
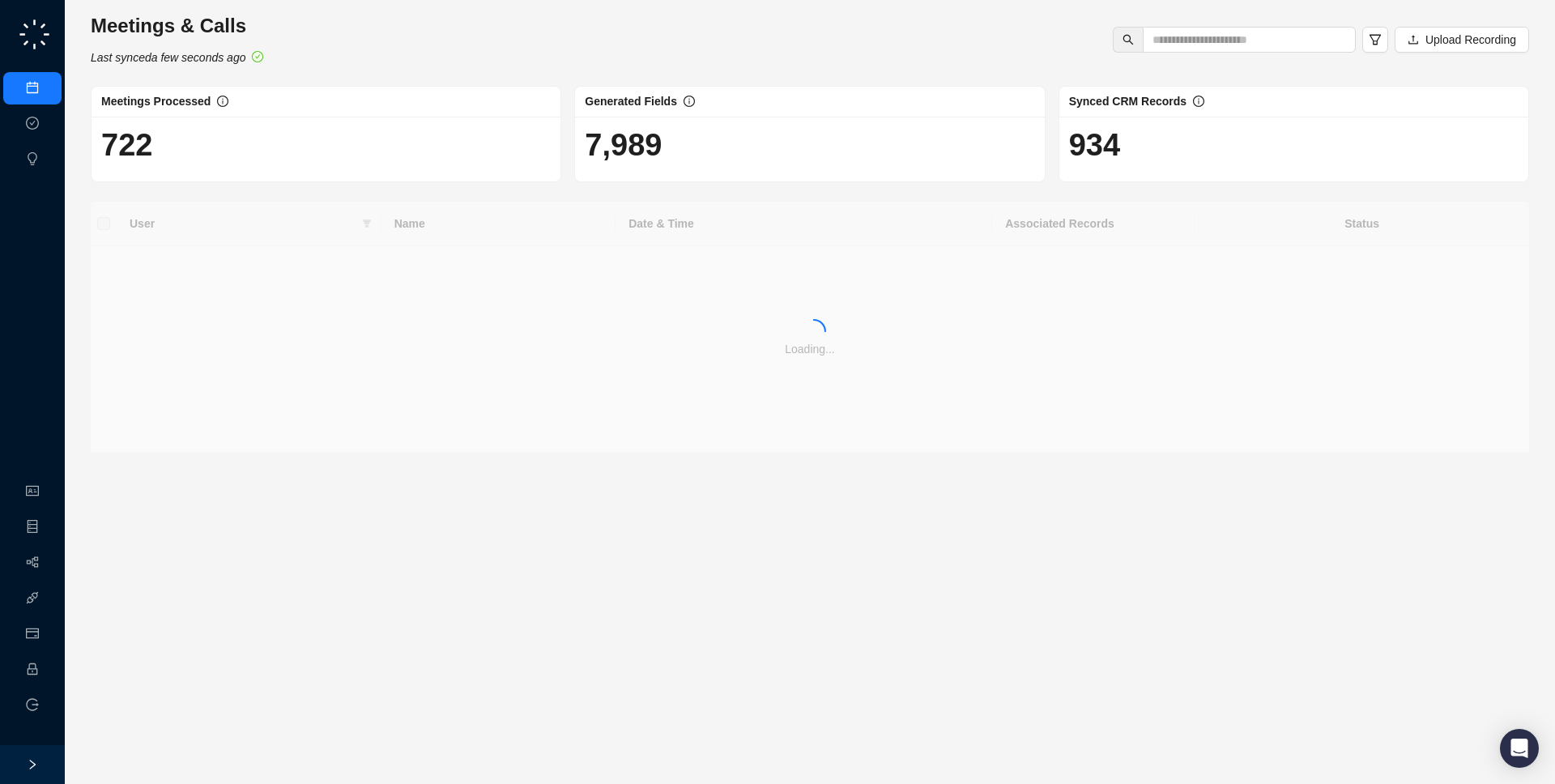
drag, startPoint x: 277, startPoint y: 57, endPoint x: 282, endPoint y: 67, distance: 11.2
click at [282, 67] on div "Meetings & Calls Last synced a few seconds ago Upload Recording Meetings Proces…" at bounding box center [809, 232] width 1438 height 440
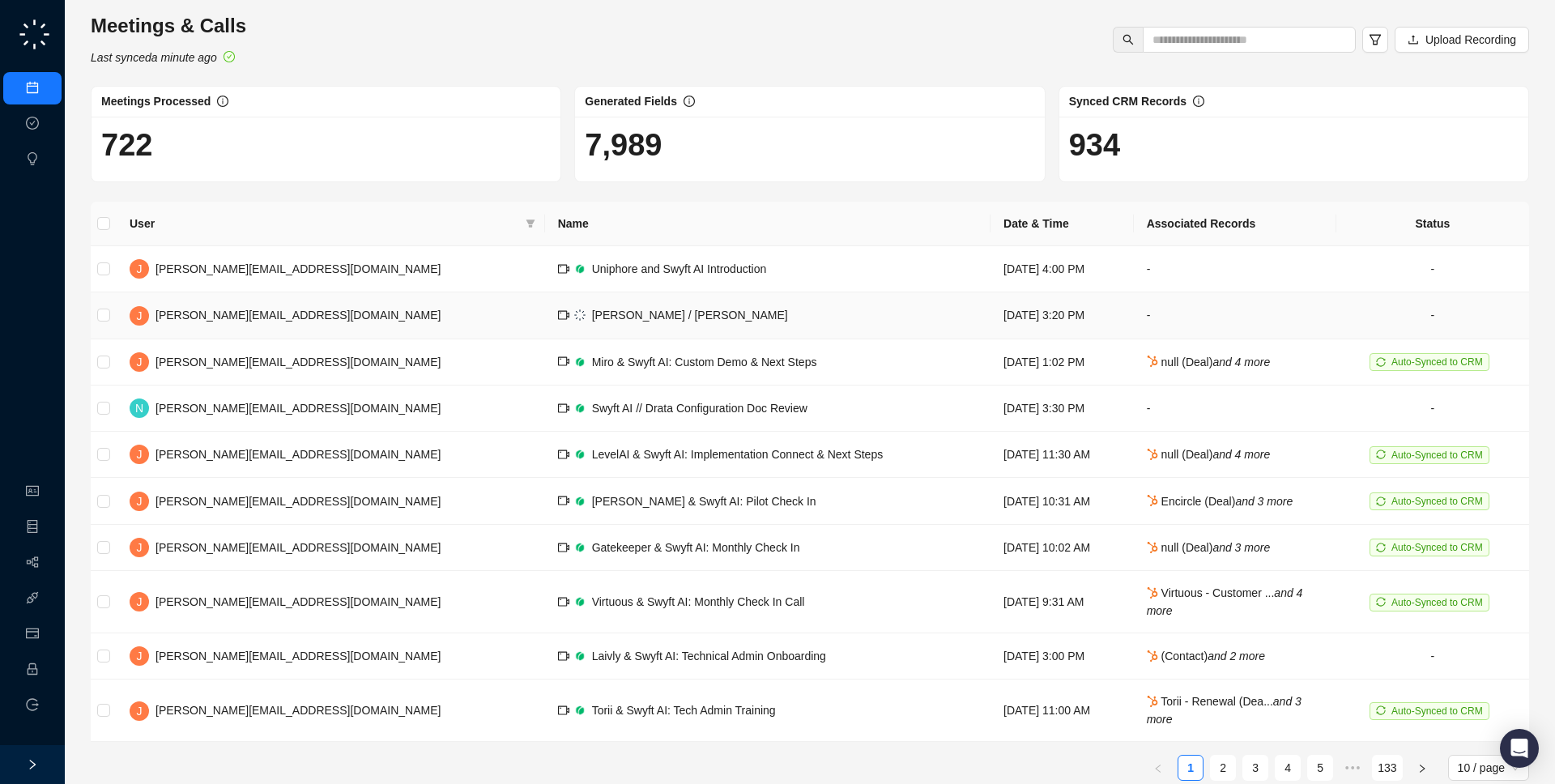
click at [574, 315] on img at bounding box center [579, 315] width 12 height 12
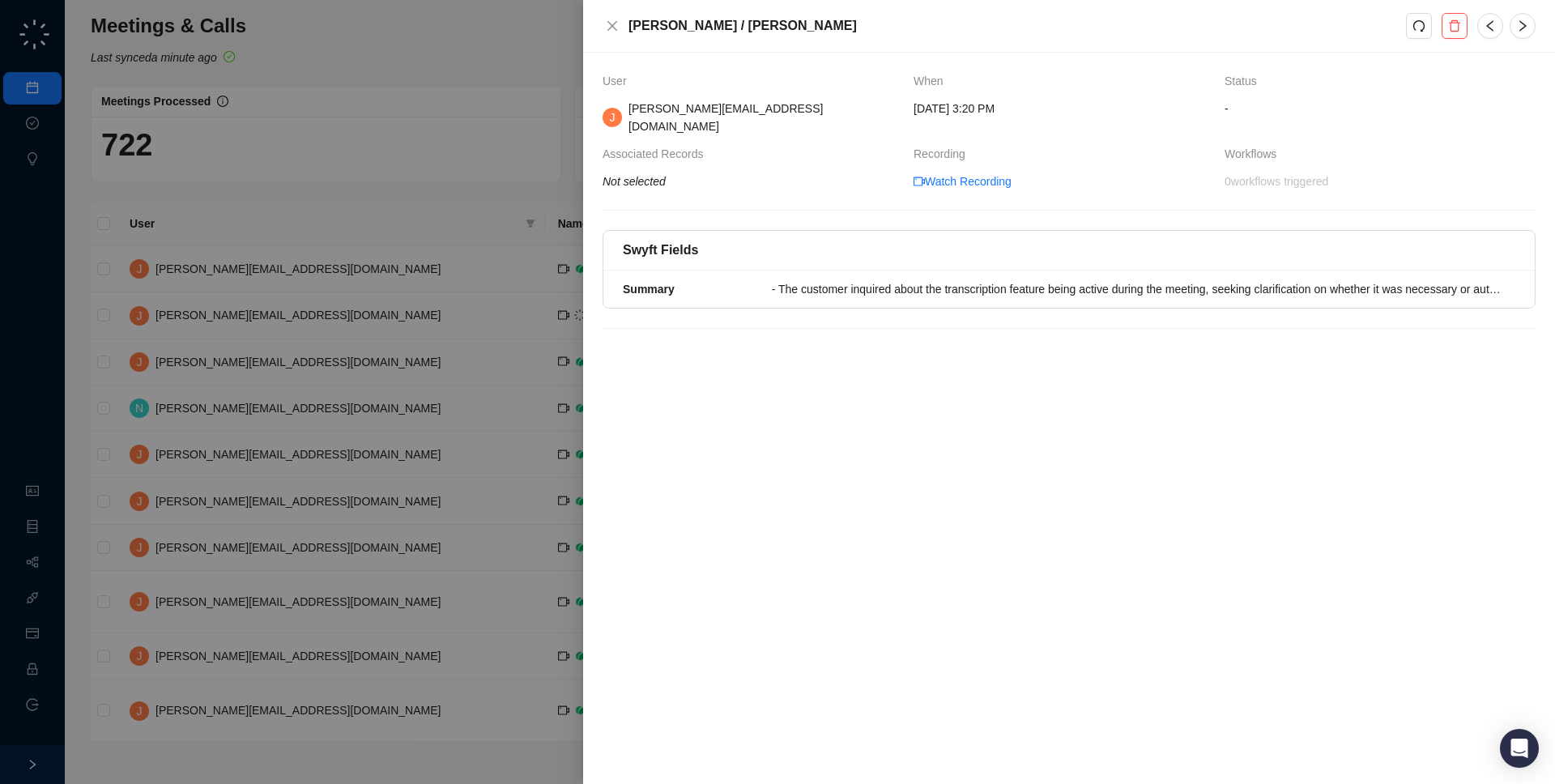
click at [359, 315] on div at bounding box center [777, 392] width 1555 height 784
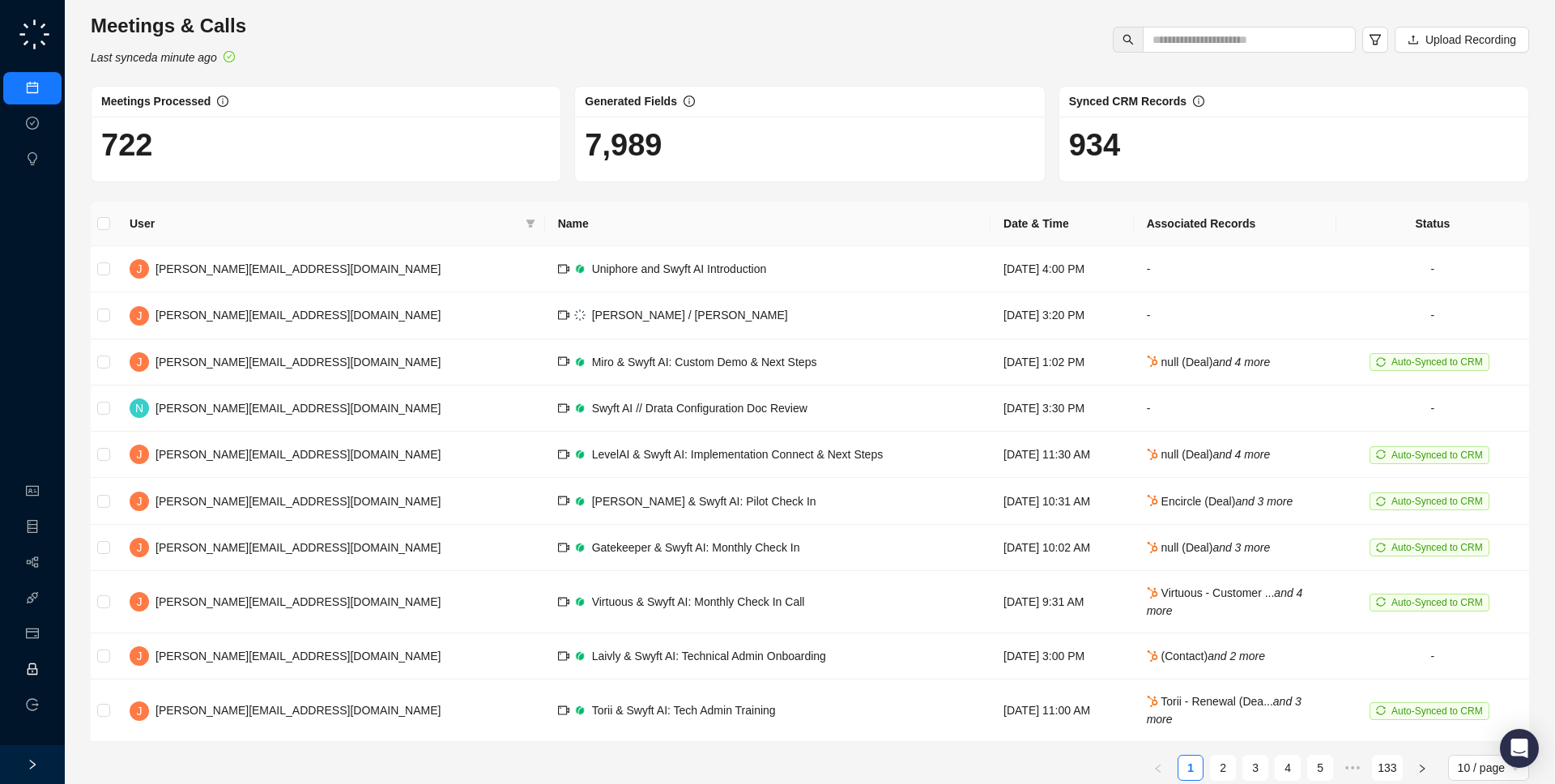
click at [47, 664] on link "Employee" at bounding box center [72, 670] width 50 height 13
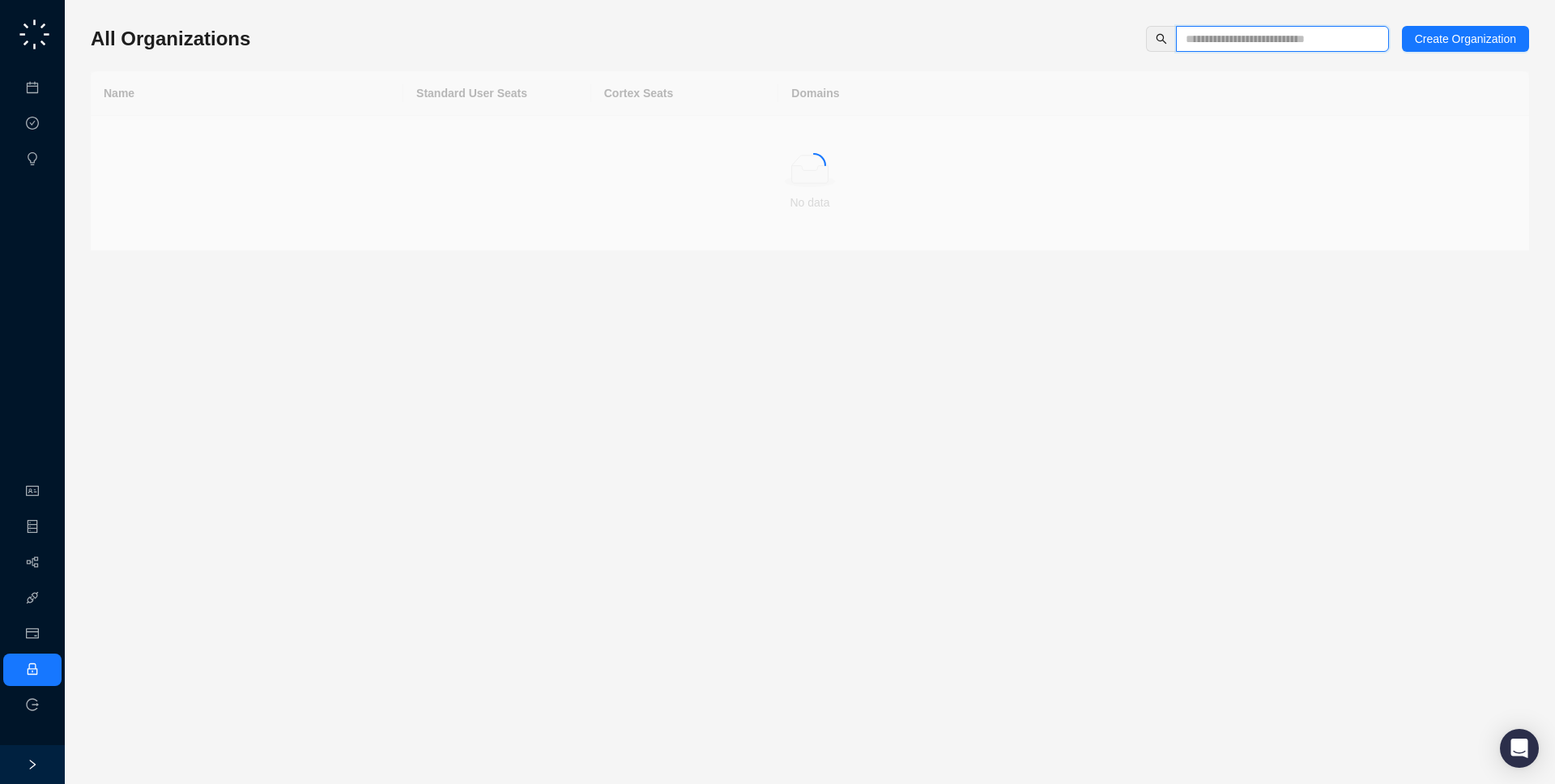
click at [1252, 41] on input "text" at bounding box center [1275, 39] width 181 height 18
type input "**"
click at [987, 134] on td "[DOMAIN_NAME], [DOMAIN_NAME]" at bounding box center [1153, 138] width 751 height 45
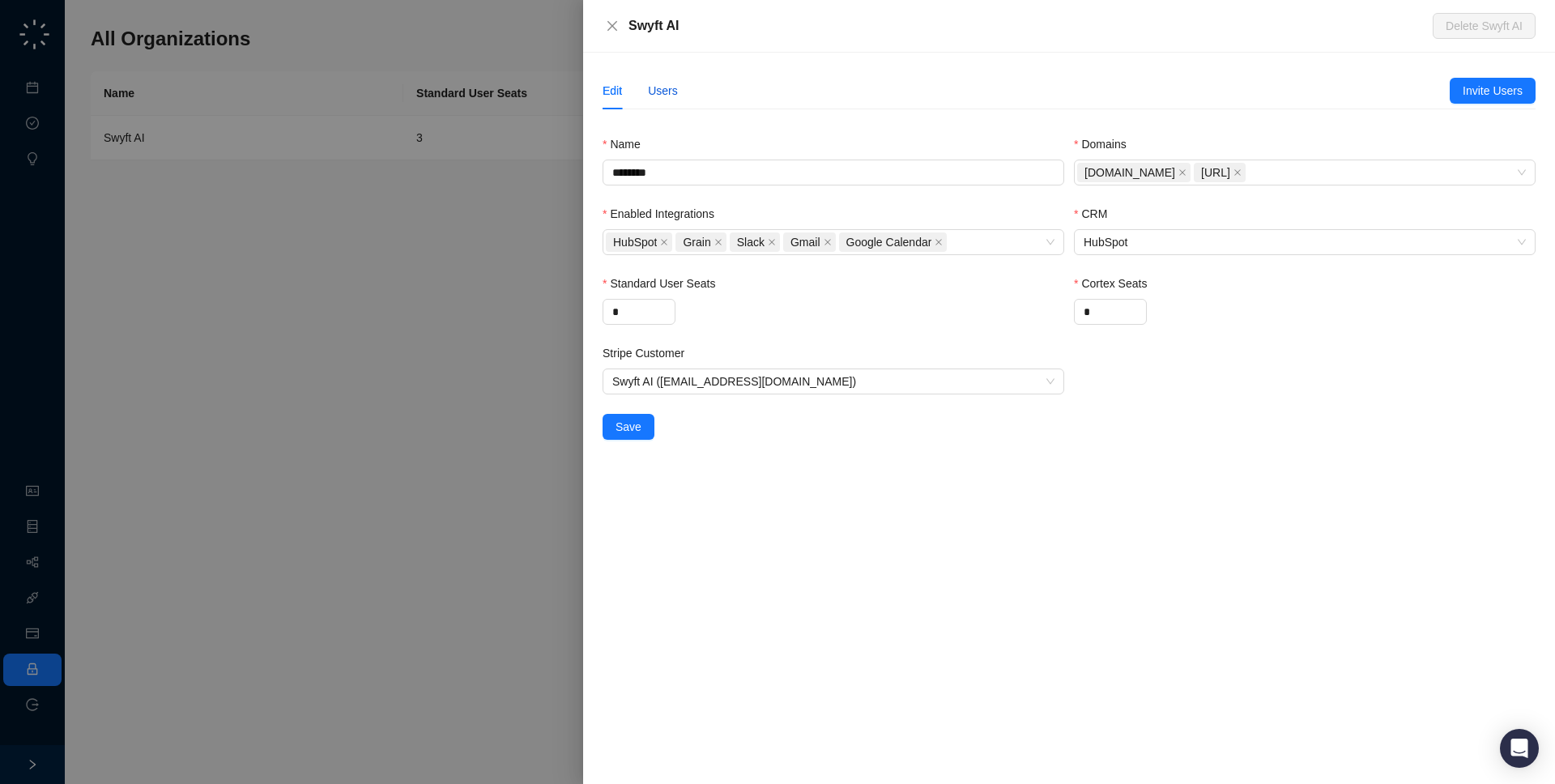
click at [666, 85] on div "Users" at bounding box center [662, 91] width 30 height 18
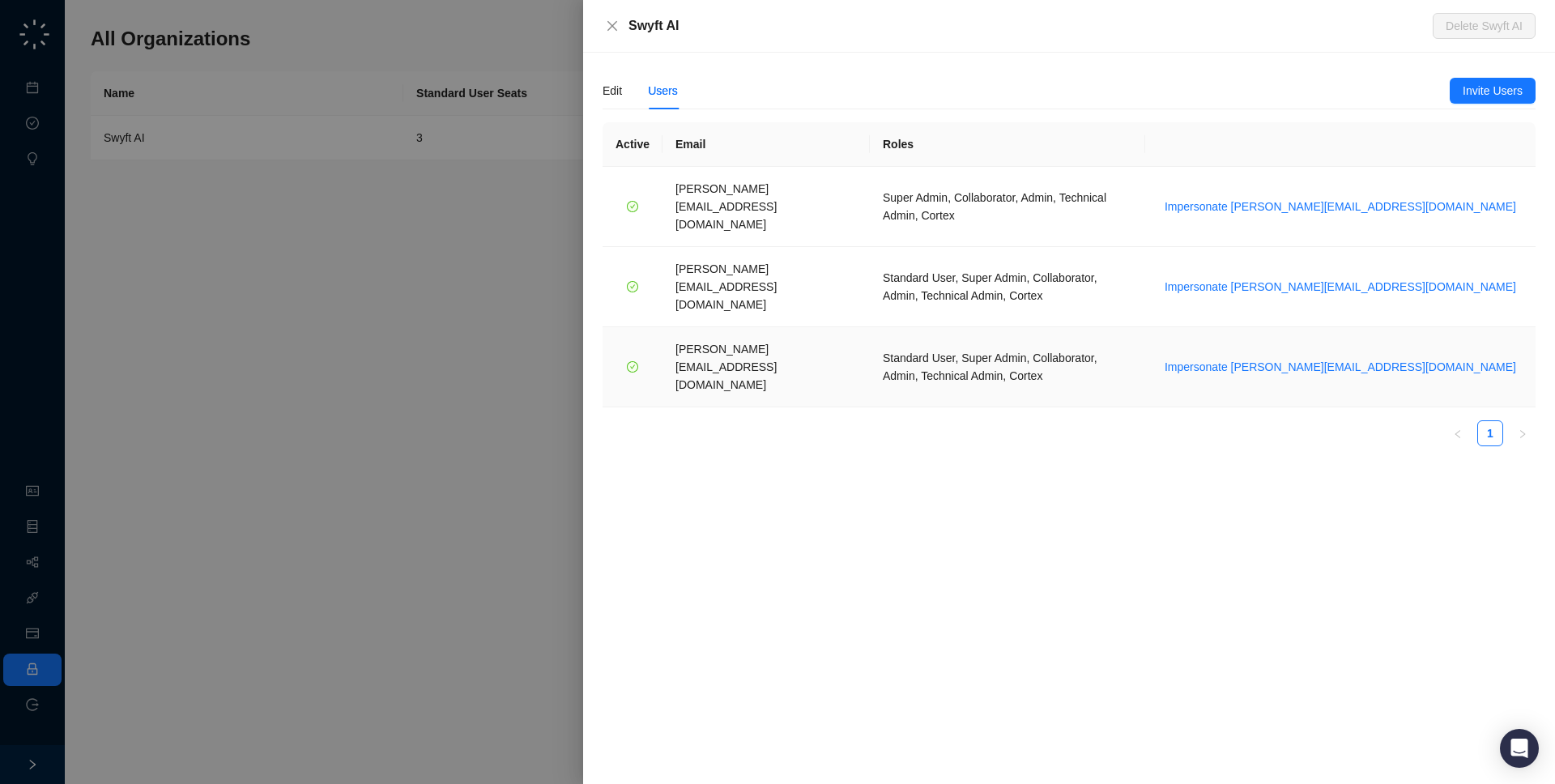
click at [723, 327] on td "[PERSON_NAME][EMAIL_ADDRESS][DOMAIN_NAME]" at bounding box center [766, 367] width 208 height 80
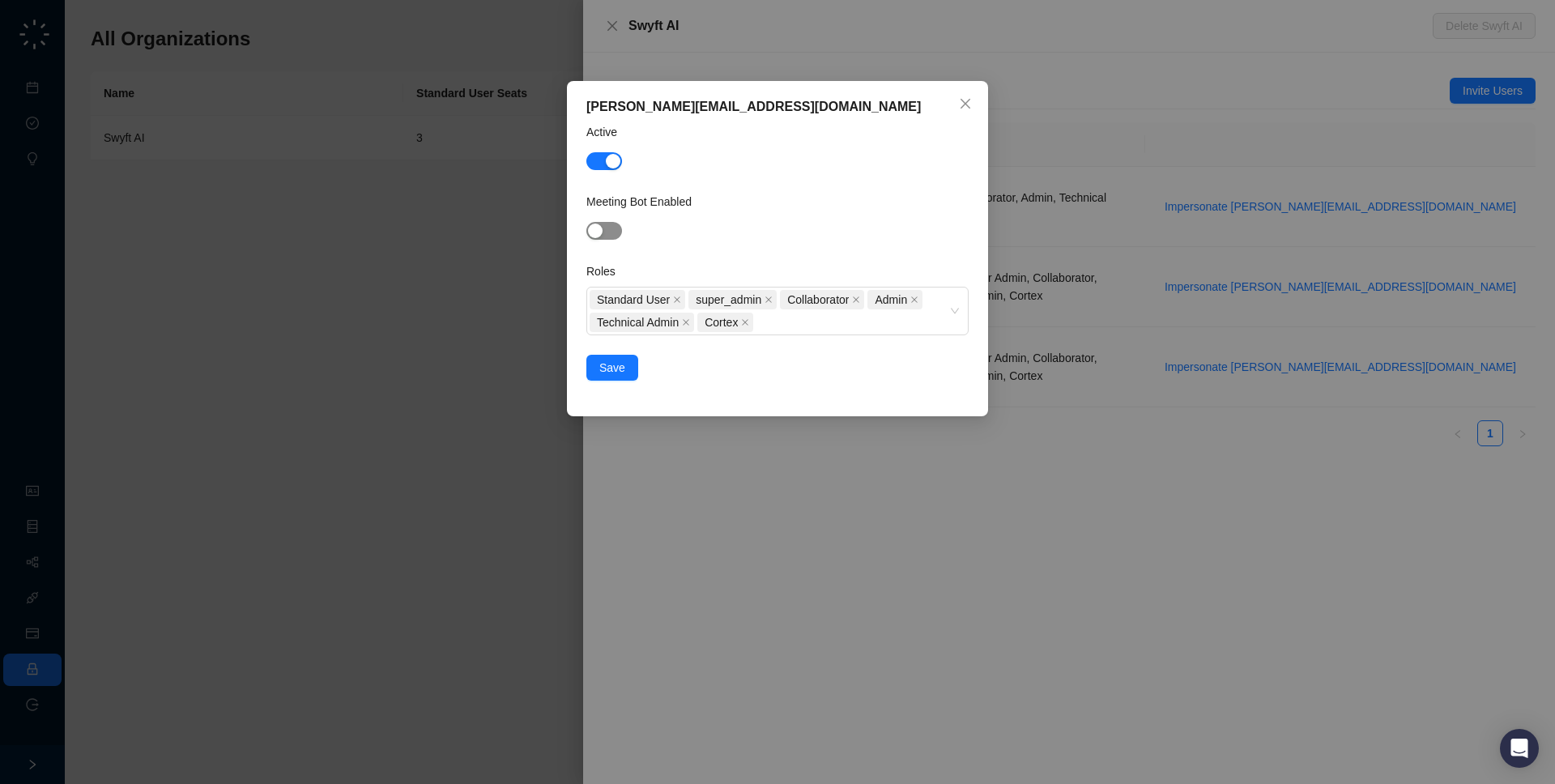
click at [615, 232] on span "button" at bounding box center [604, 231] width 36 height 18
click at [628, 365] on button "Save" at bounding box center [612, 367] width 52 height 26
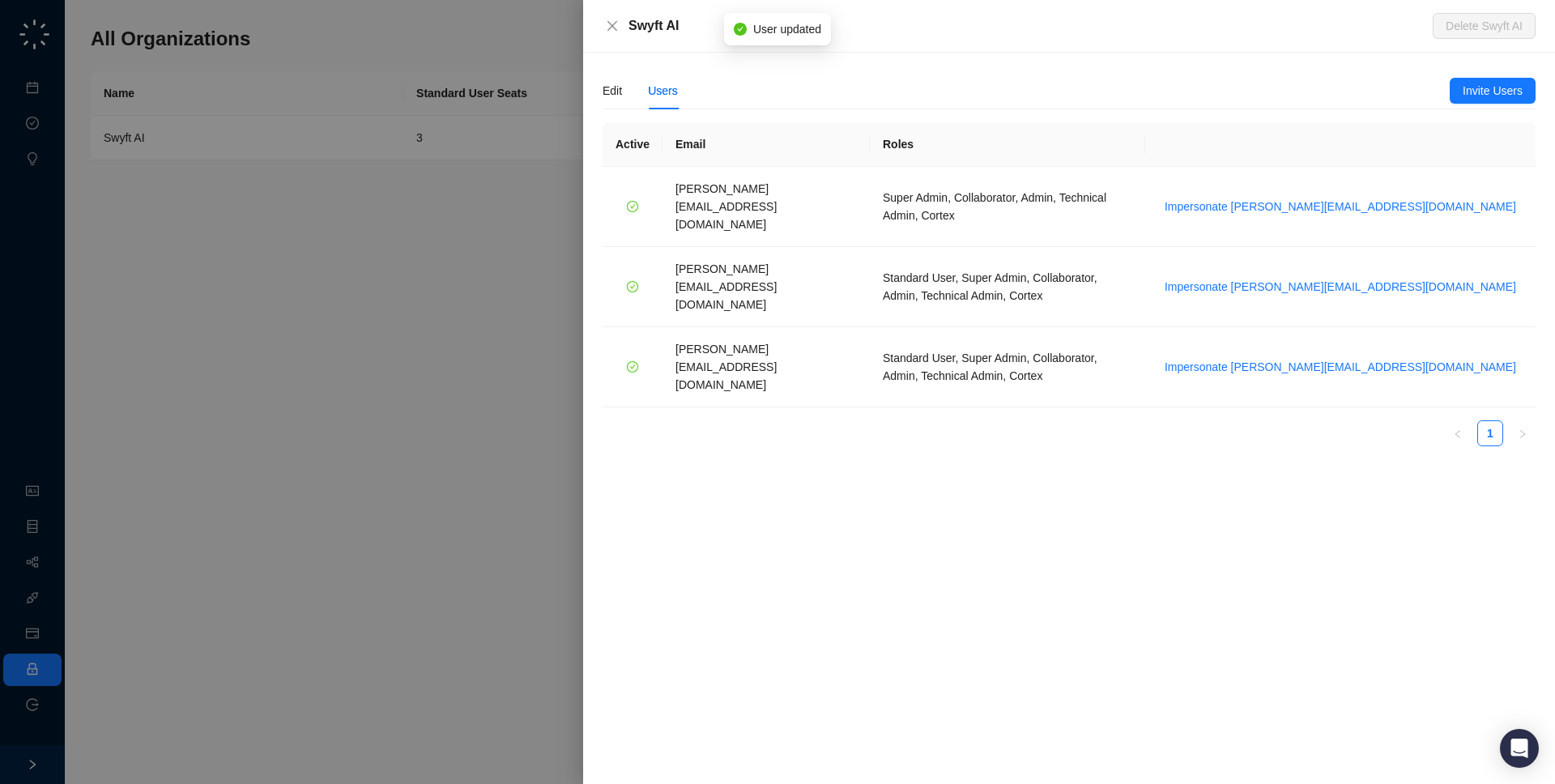
click at [387, 338] on div at bounding box center [777, 392] width 1555 height 784
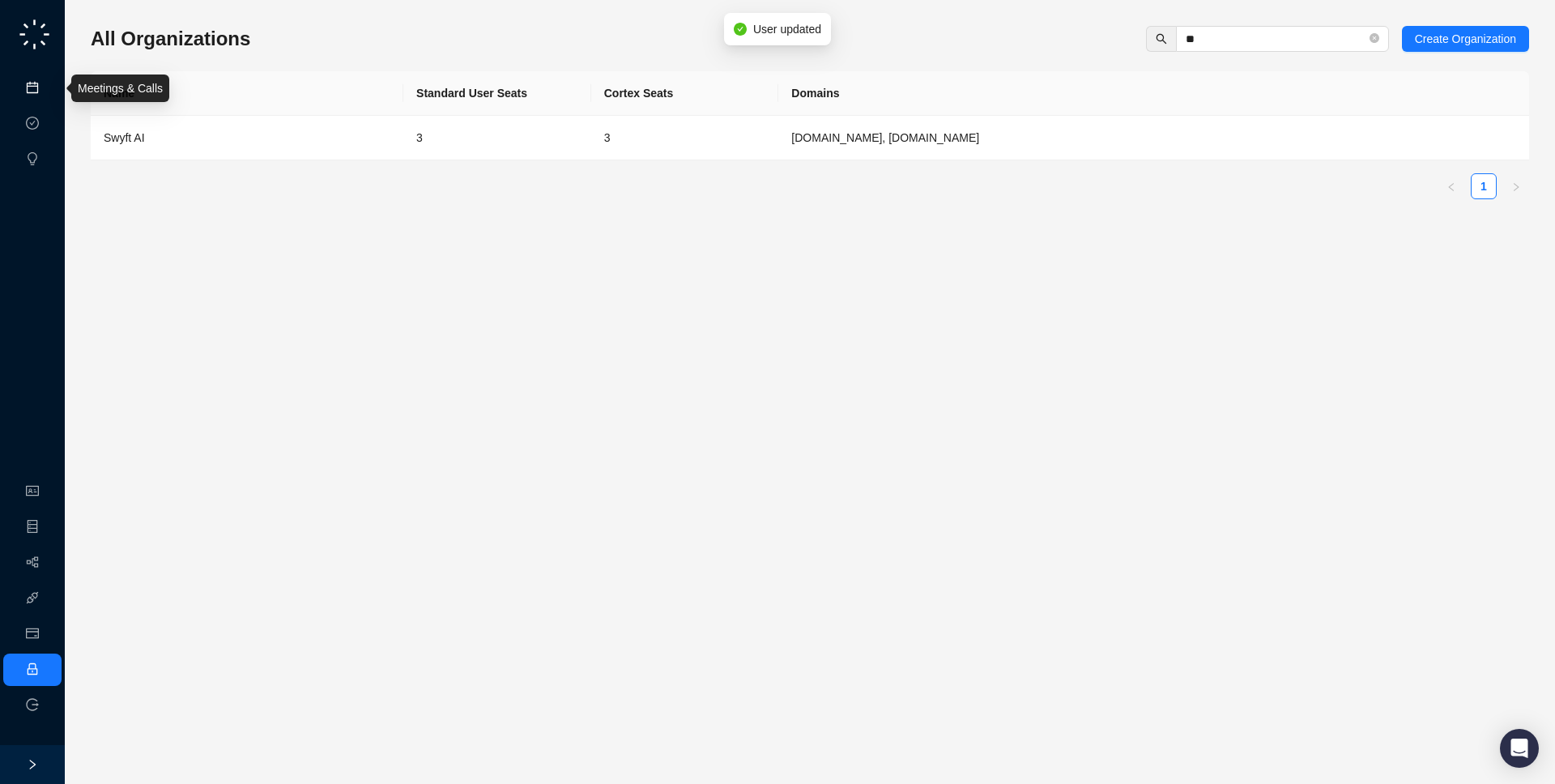
click at [47, 88] on link "Meetings & Calls" at bounding box center [89, 88] width 85 height 13
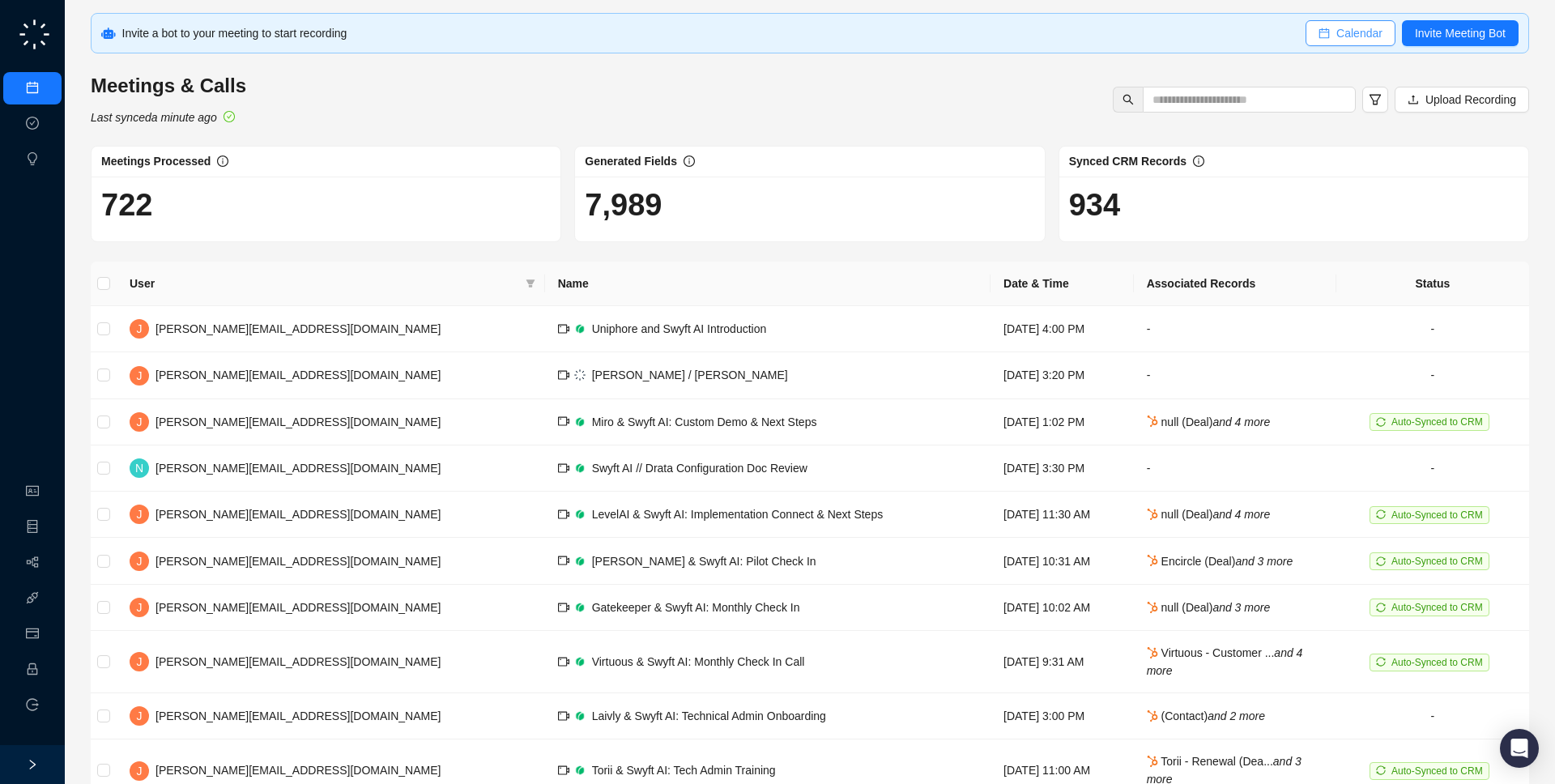
click at [1366, 31] on span "Calendar" at bounding box center [1359, 33] width 46 height 18
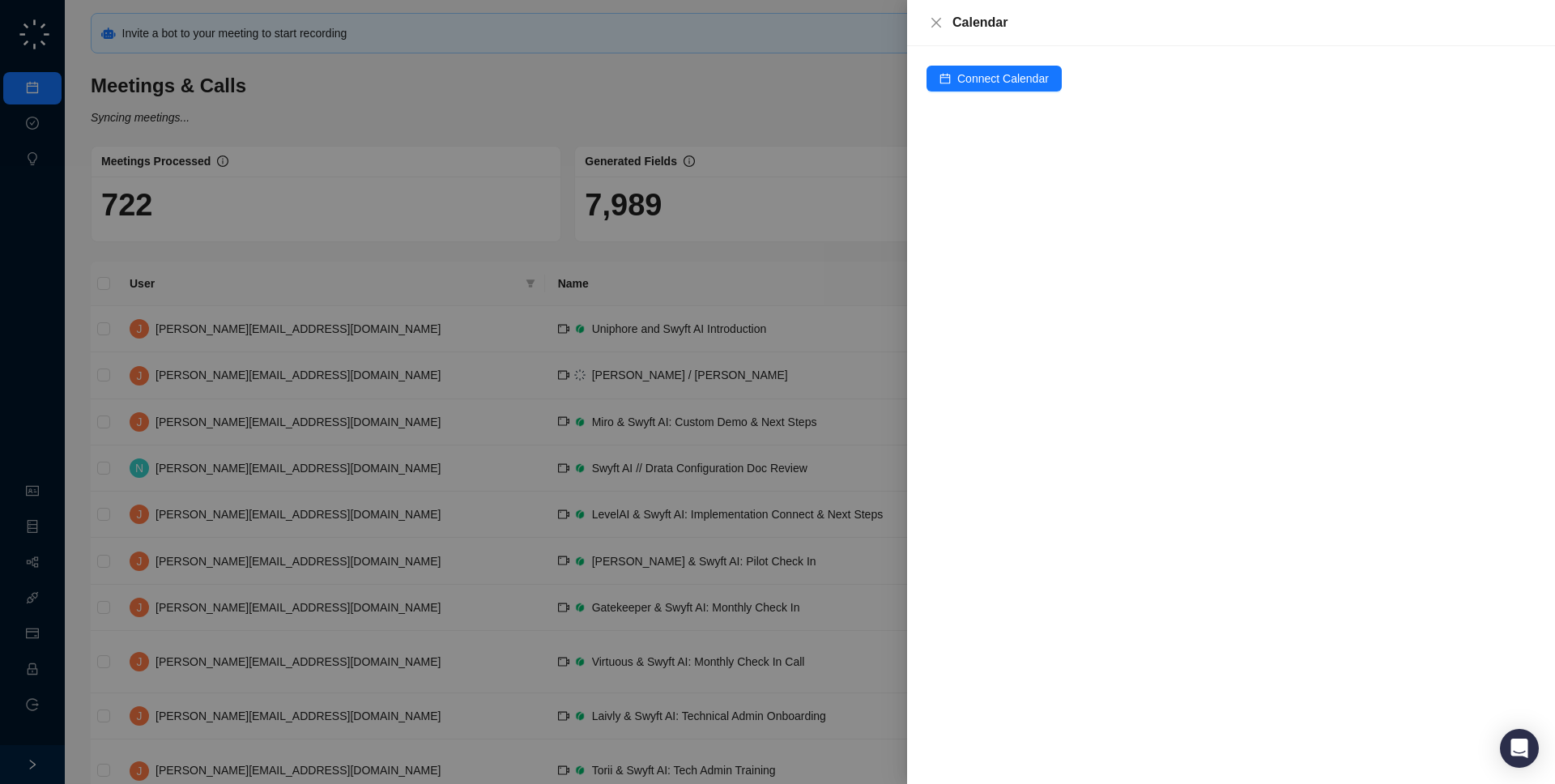
click at [746, 294] on div at bounding box center [777, 392] width 1555 height 784
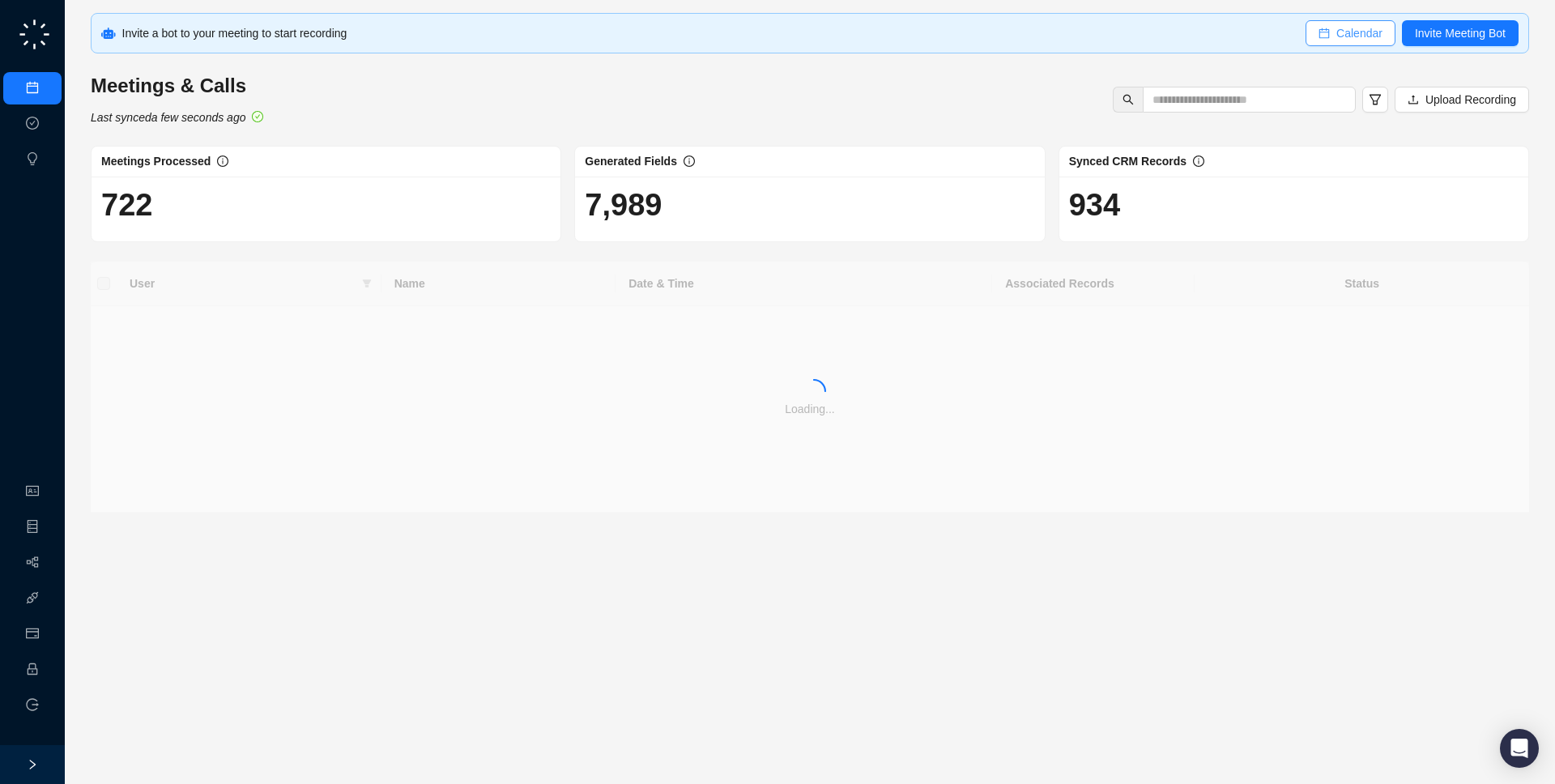
click at [1352, 33] on span "Calendar" at bounding box center [1359, 33] width 46 height 18
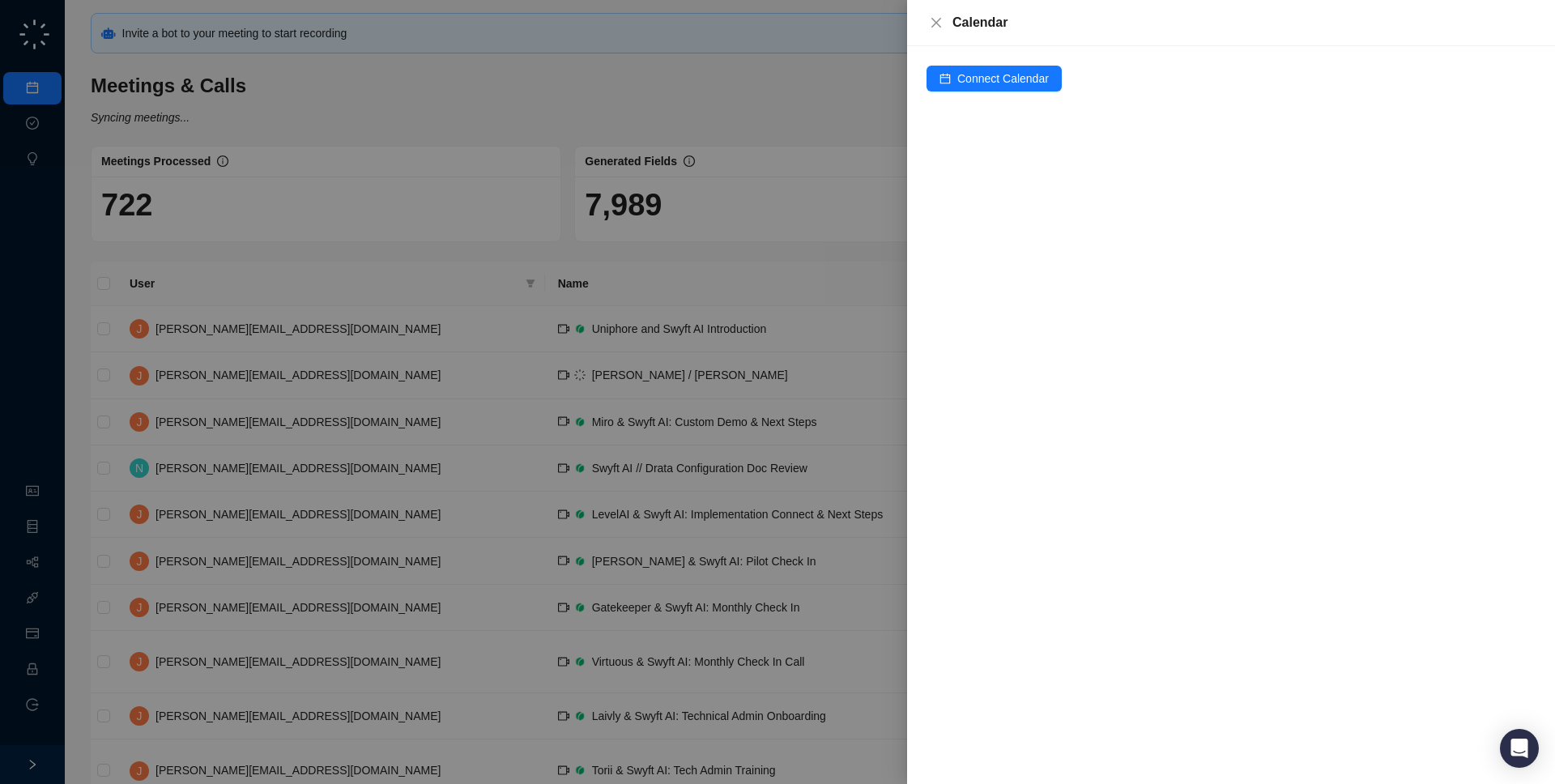
click at [778, 208] on div at bounding box center [777, 392] width 1555 height 784
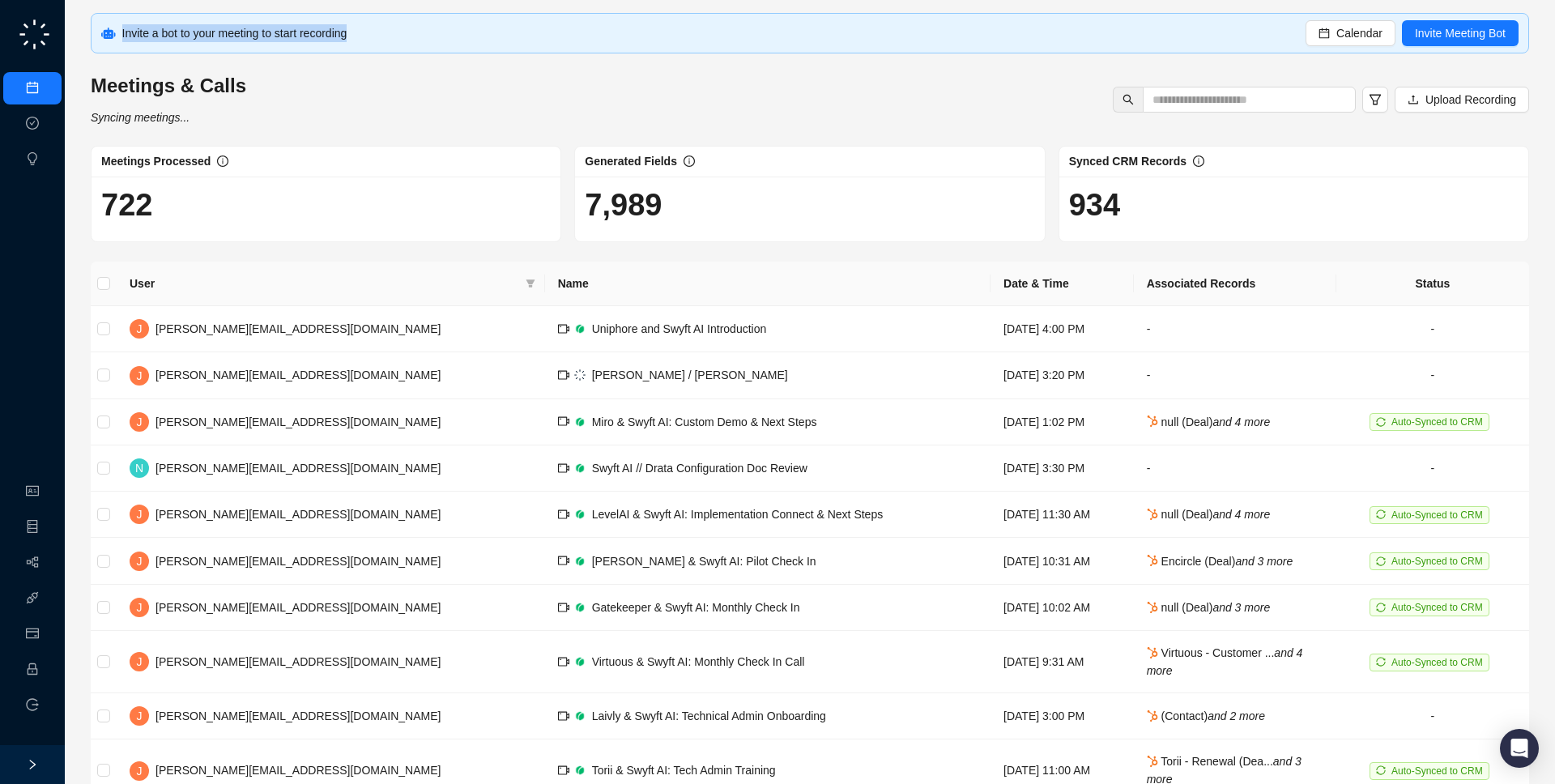
drag, startPoint x: 433, startPoint y: 11, endPoint x: 432, endPoint y: 38, distance: 27.0
click at [432, 38] on div "Invite a bot to your meeting to start recording Calendar Invite Meeting Bot Mee…" at bounding box center [809, 433] width 1490 height 867
click at [432, 38] on div "Invite a bot to your meeting to start recording" at bounding box center [714, 33] width 1184 height 18
drag, startPoint x: 255, startPoint y: 136, endPoint x: 541, endPoint y: 61, distance: 295.7
click at [263, 143] on div "Invite a bot to your meeting to start recording Calendar Invite Meeting Bot Mee…" at bounding box center [809, 432] width 1438 height 841
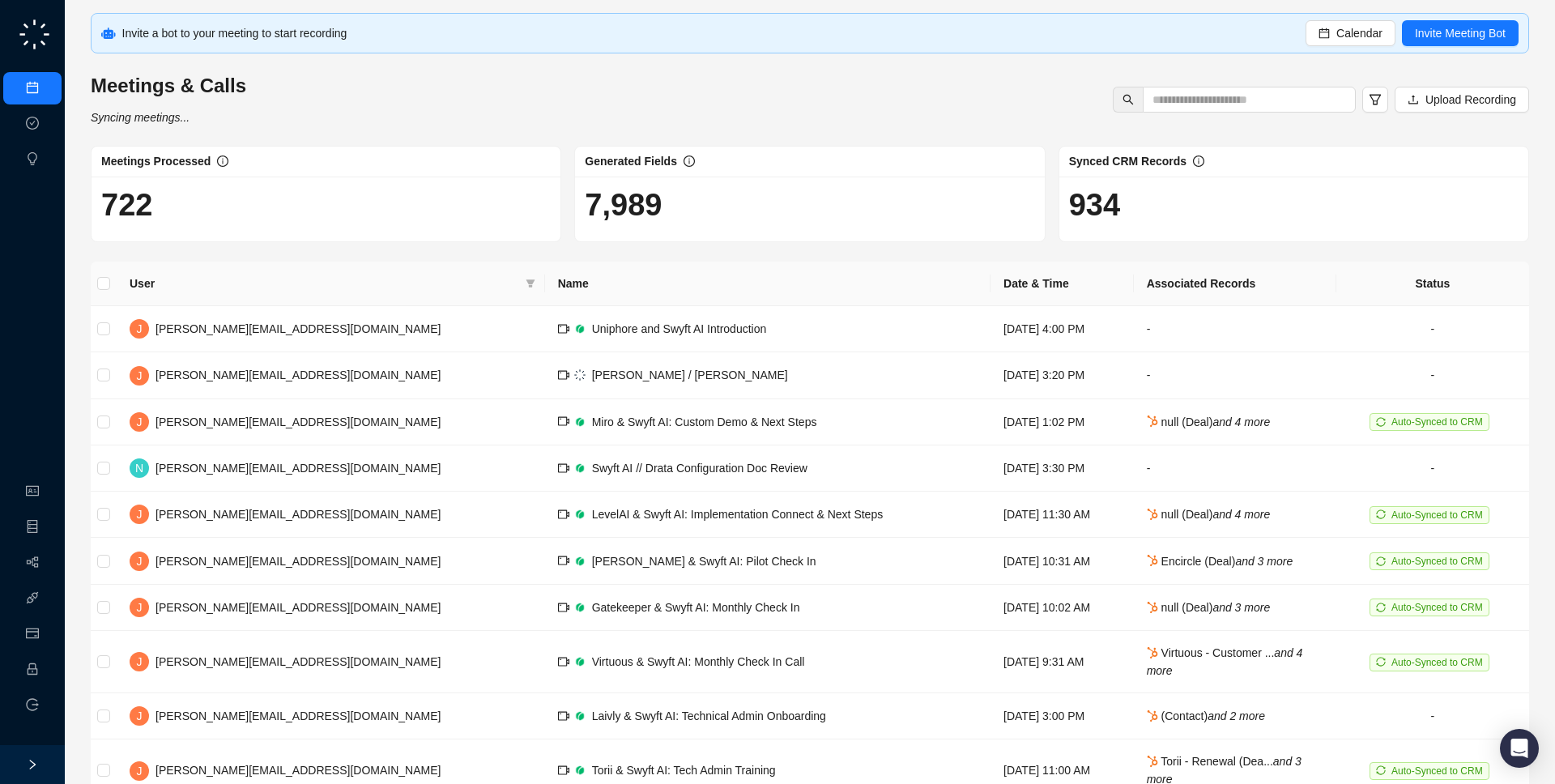
drag, startPoint x: 440, startPoint y: 30, endPoint x: 441, endPoint y: 46, distance: 16.0
click at [441, 46] on div "Invite a bot to your meeting to start recording Calendar Invite Meeting Bot" at bounding box center [809, 32] width 1438 height 40
click at [47, 595] on link "Integrations" at bounding box center [76, 598] width 59 height 13
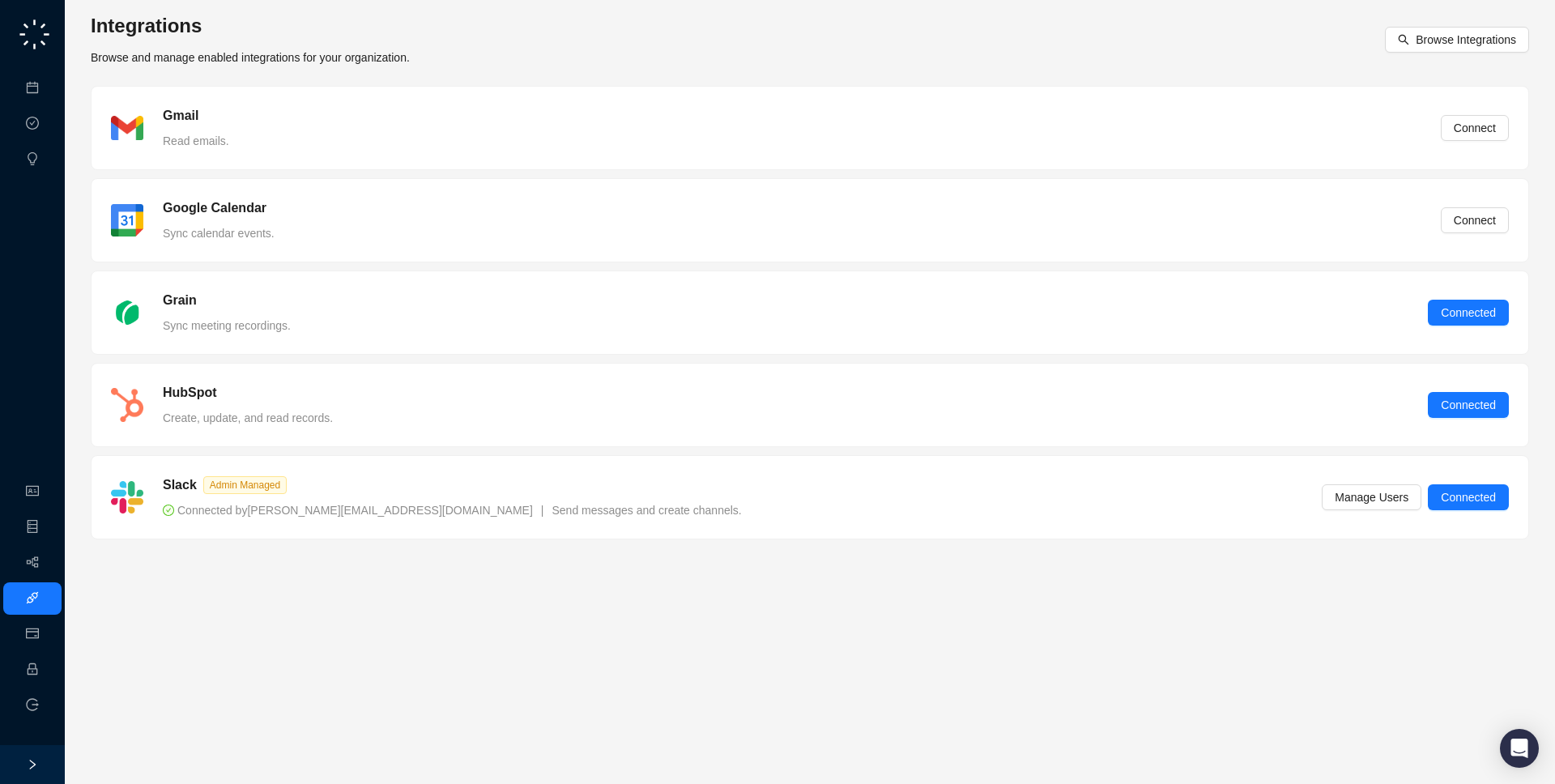
drag, startPoint x: 353, startPoint y: 182, endPoint x: 299, endPoint y: 203, distance: 57.9
click at [353, 233] on div "Google Calendar Sync calendar events. Connect" at bounding box center [809, 220] width 1398 height 44
click at [47, 82] on link "Meetings & Calls" at bounding box center [89, 88] width 85 height 13
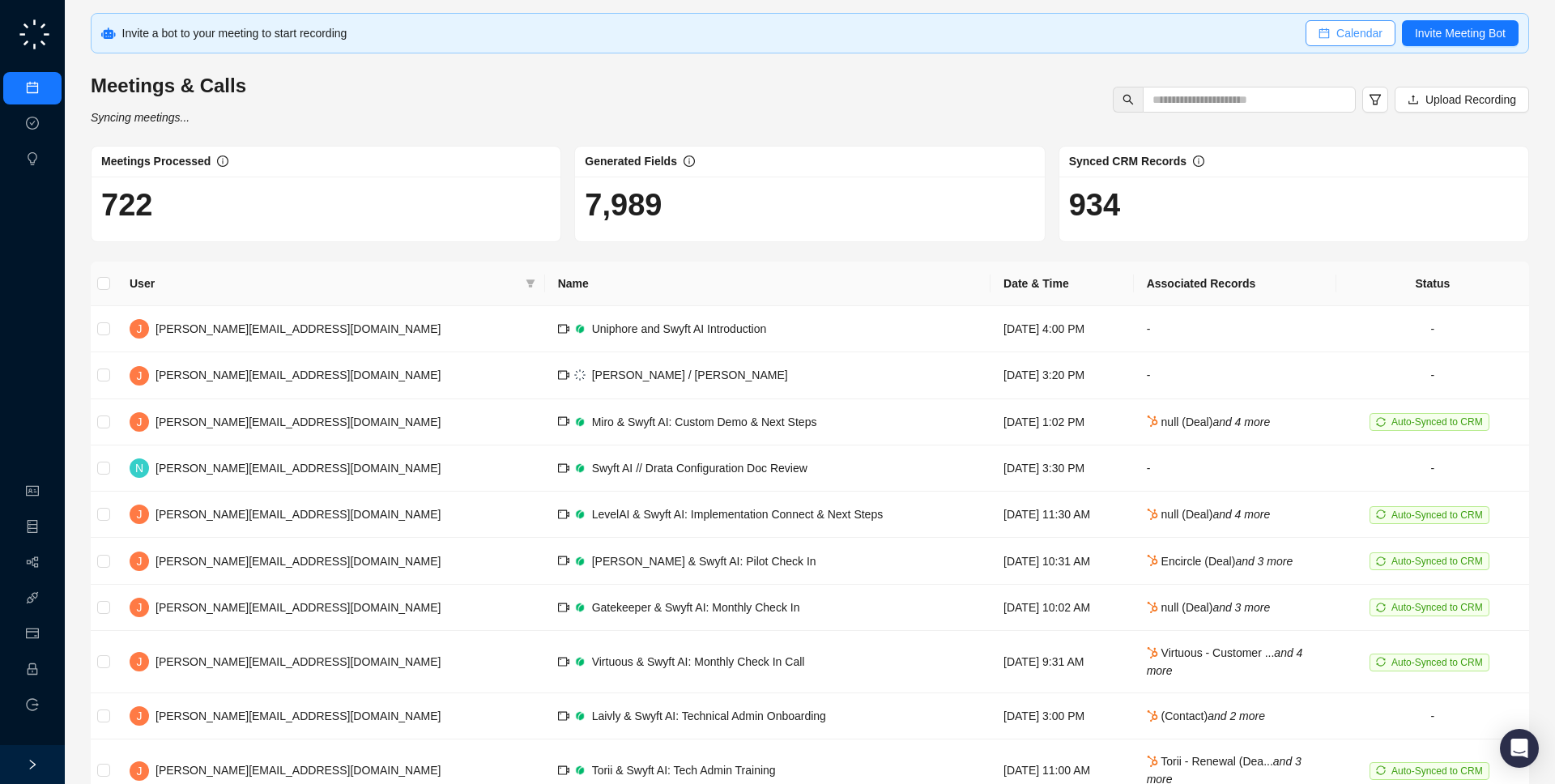
click at [1340, 37] on span "Calendar" at bounding box center [1359, 33] width 46 height 18
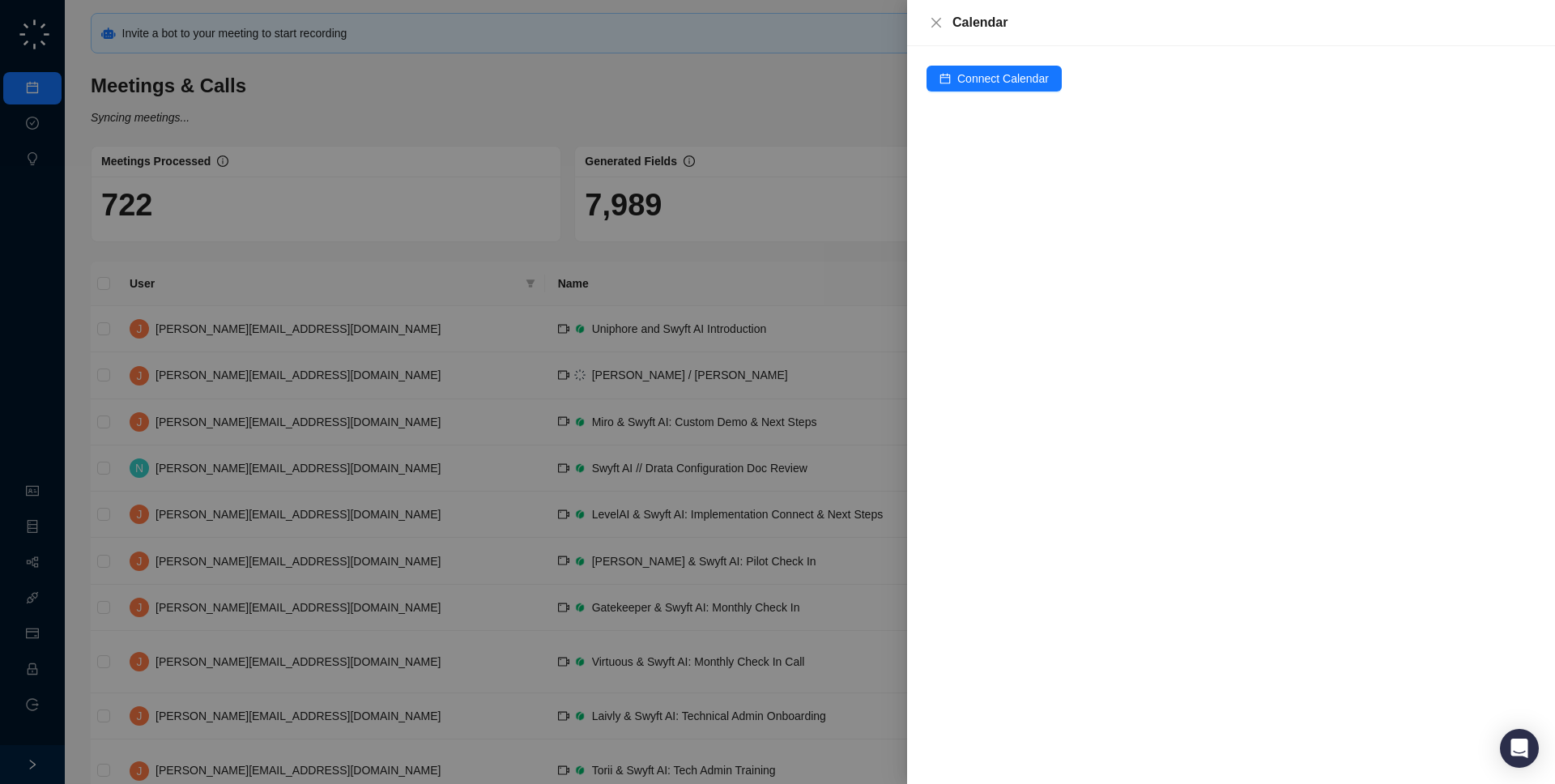
click at [601, 268] on div at bounding box center [777, 392] width 1555 height 784
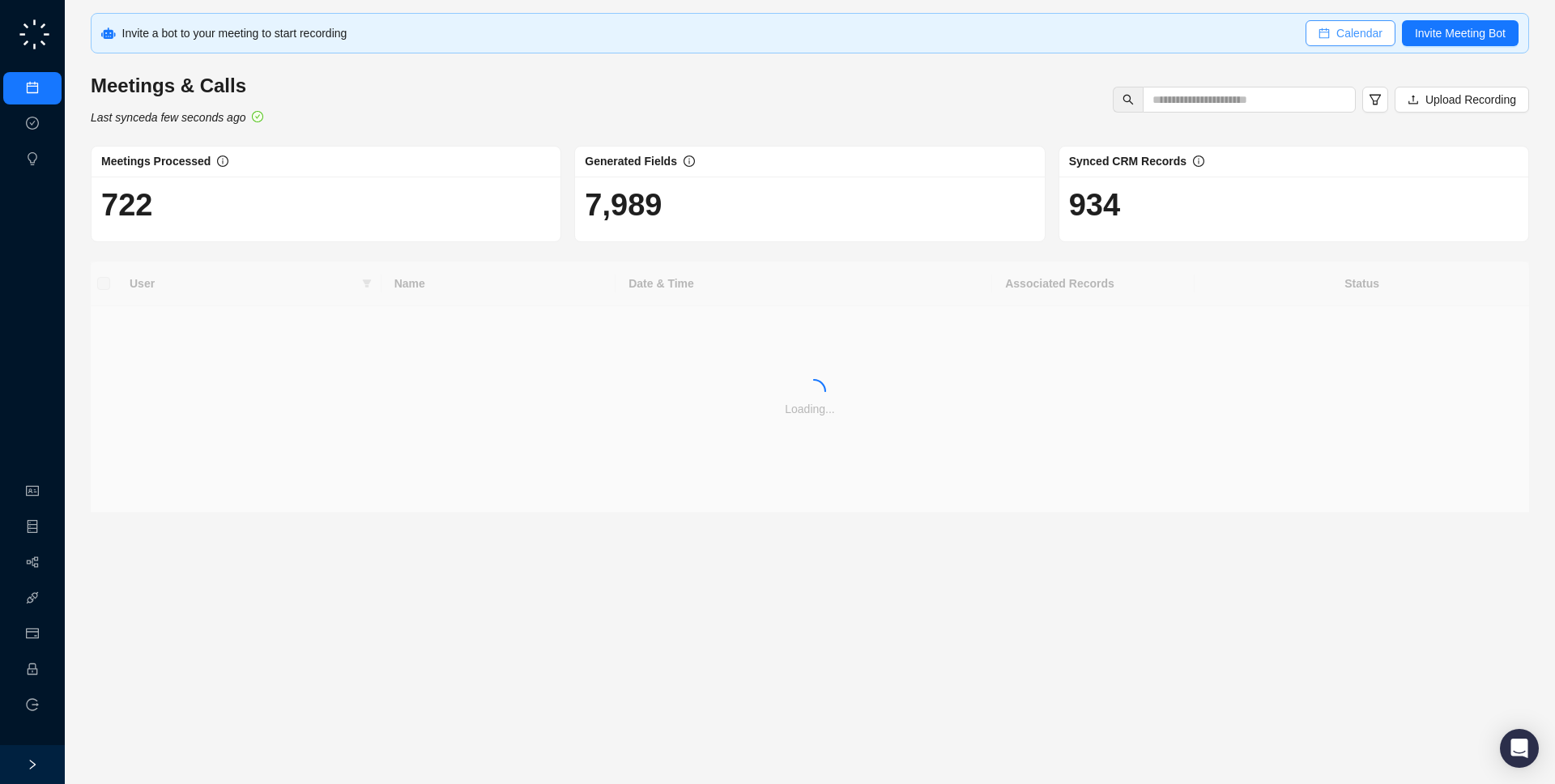
click at [1351, 40] on span "Calendar" at bounding box center [1359, 33] width 46 height 18
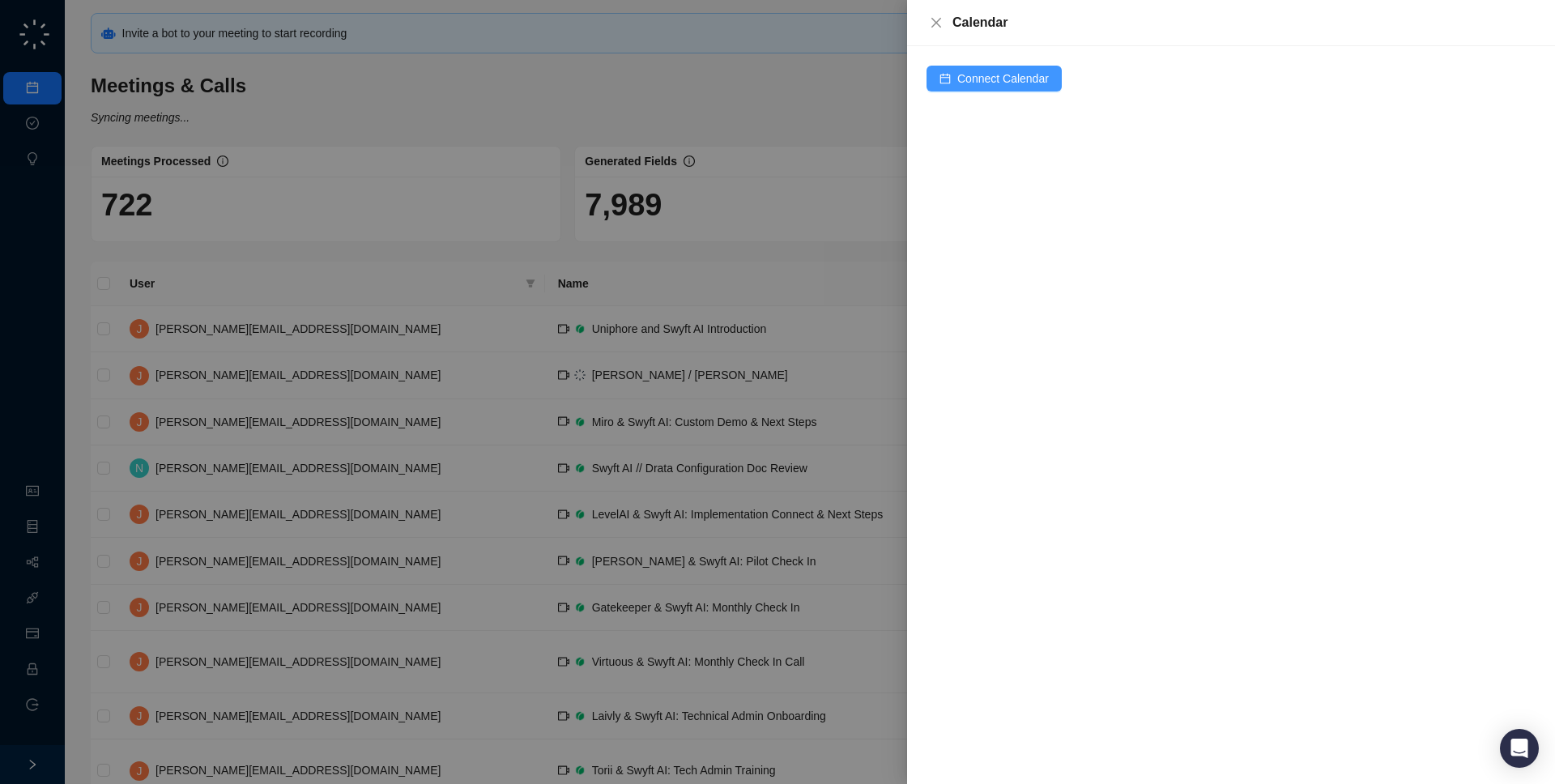
click at [1026, 86] on span "Connect Calendar" at bounding box center [1003, 78] width 92 height 18
drag, startPoint x: 411, startPoint y: 240, endPoint x: 750, endPoint y: 100, distance: 366.8
click at [415, 240] on div at bounding box center [777, 392] width 1555 height 784
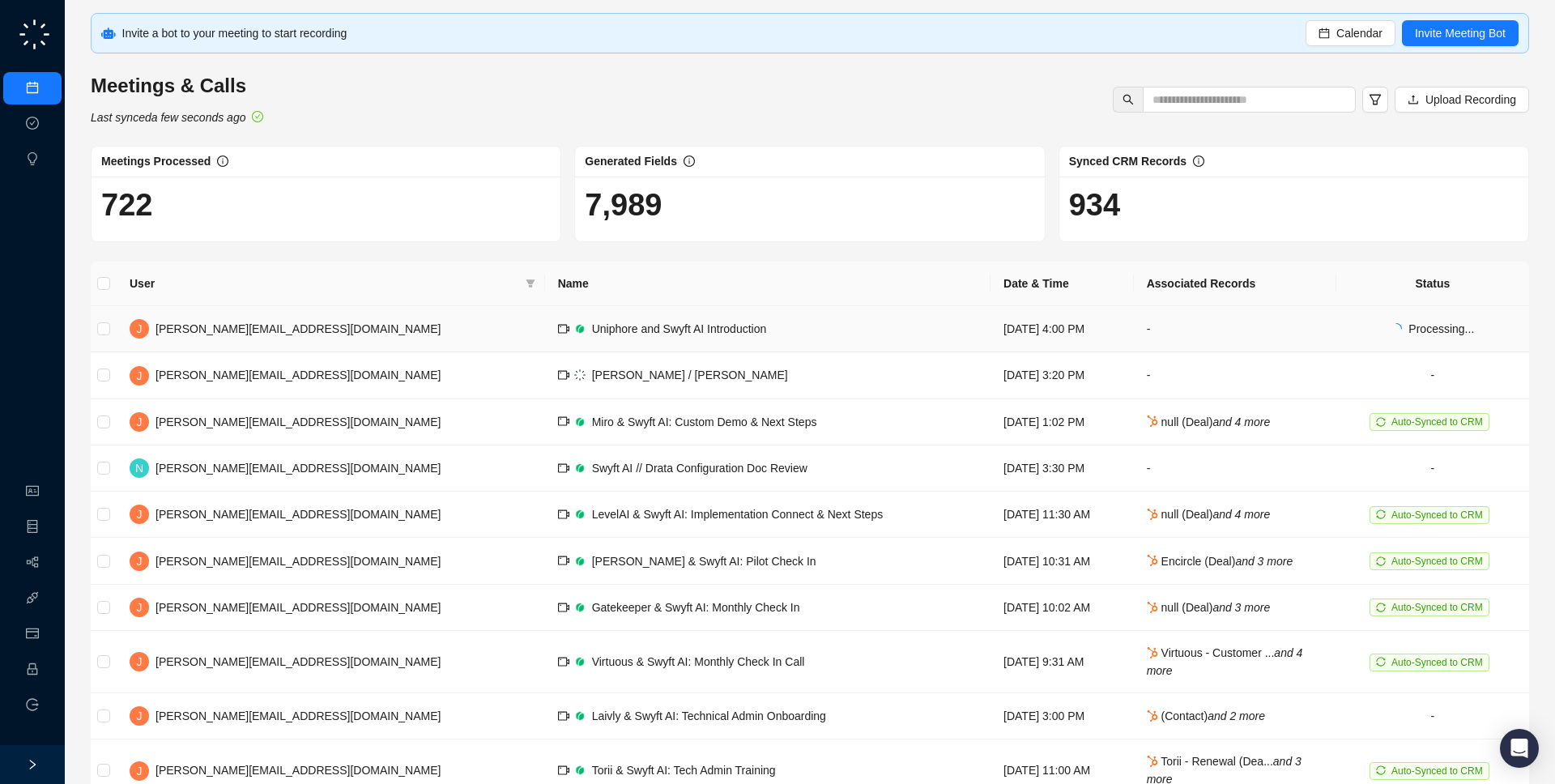
click at [592, 331] on span "Uniphore and Swyft AI Introduction" at bounding box center [679, 328] width 175 height 13
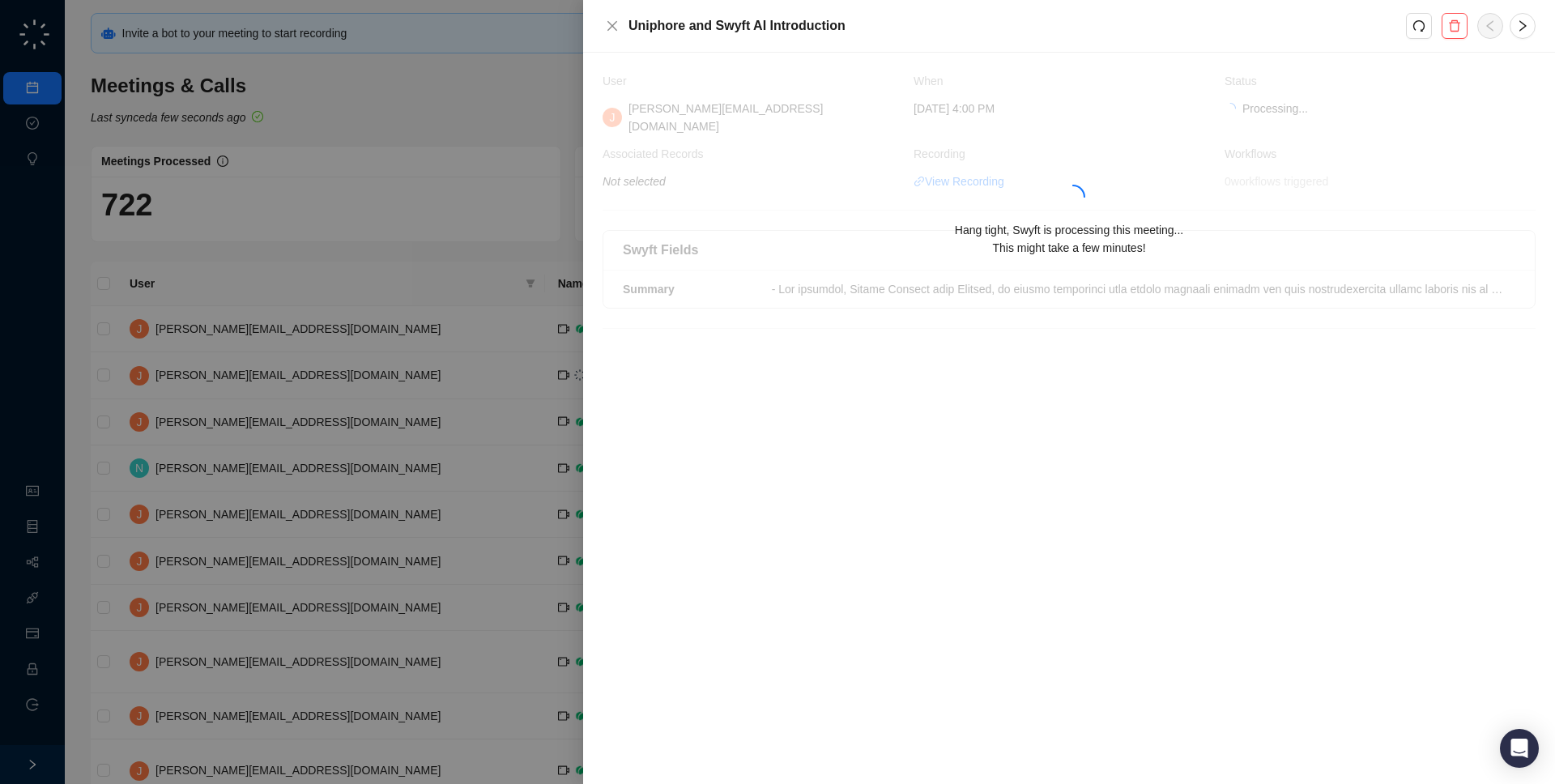
click at [493, 331] on div at bounding box center [777, 392] width 1555 height 784
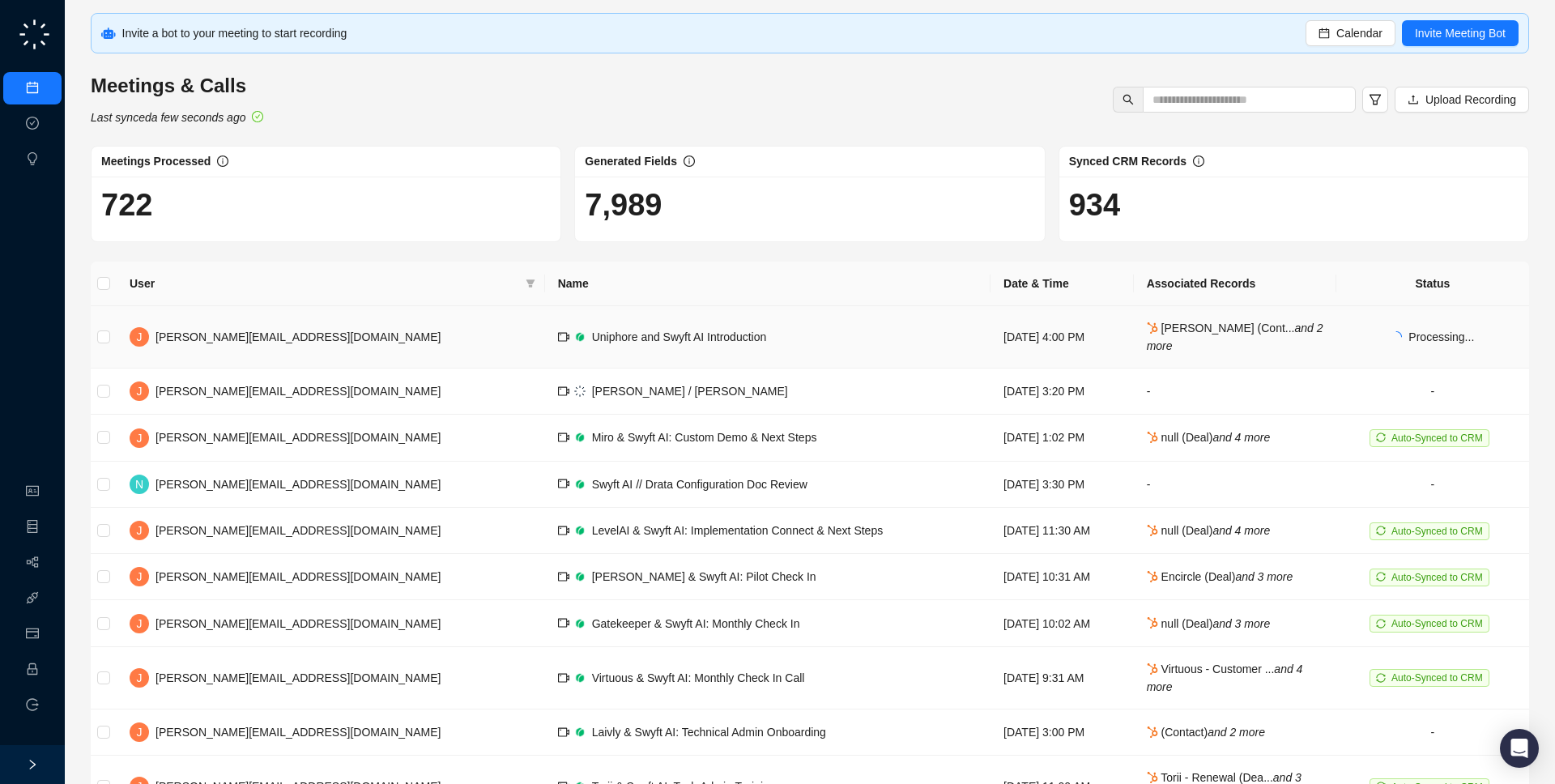
click at [788, 353] on td "Uniphore and Swyft AI Introduction" at bounding box center [767, 336] width 445 height 62
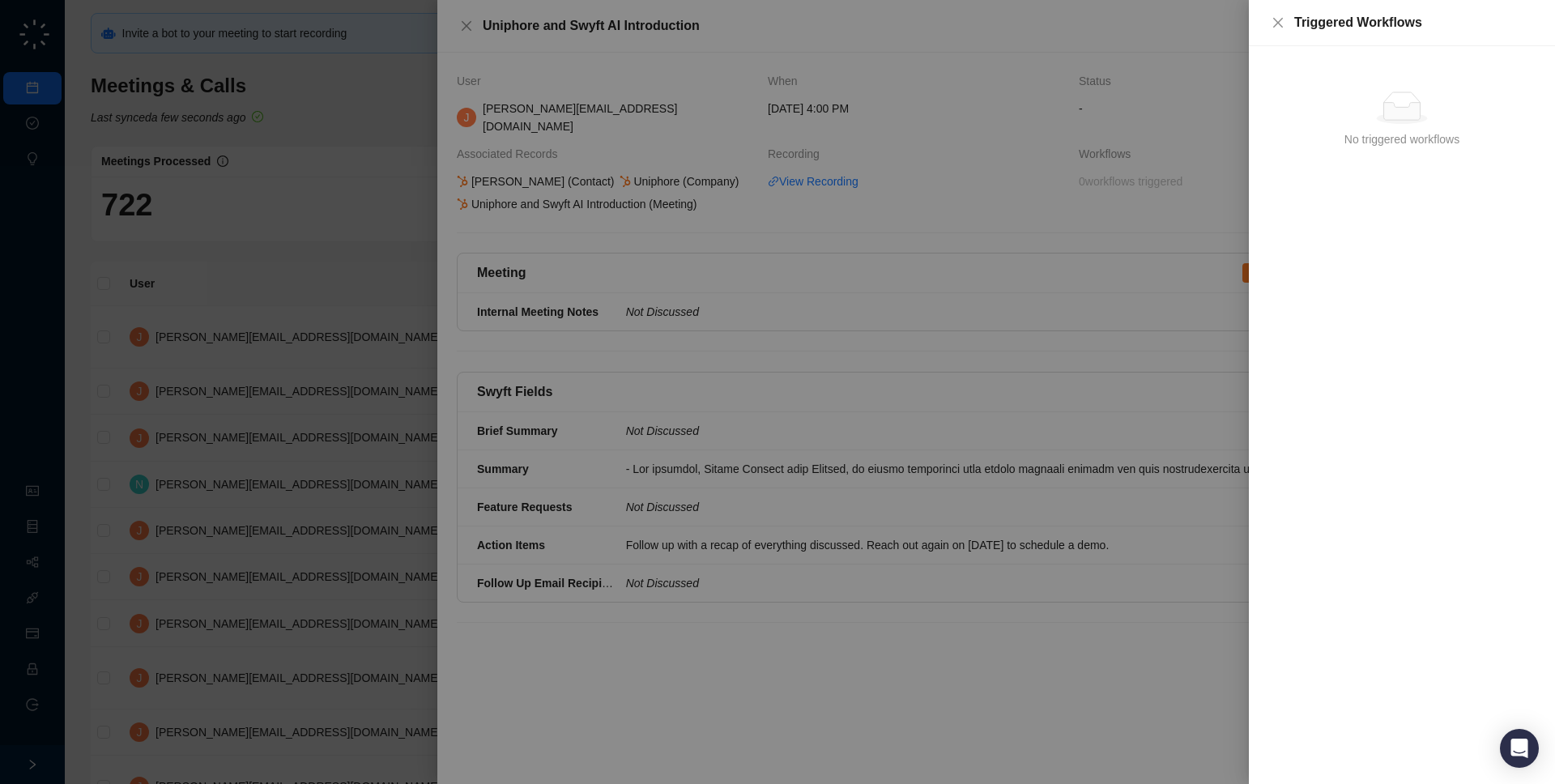
click at [788, 353] on div at bounding box center [777, 392] width 1555 height 784
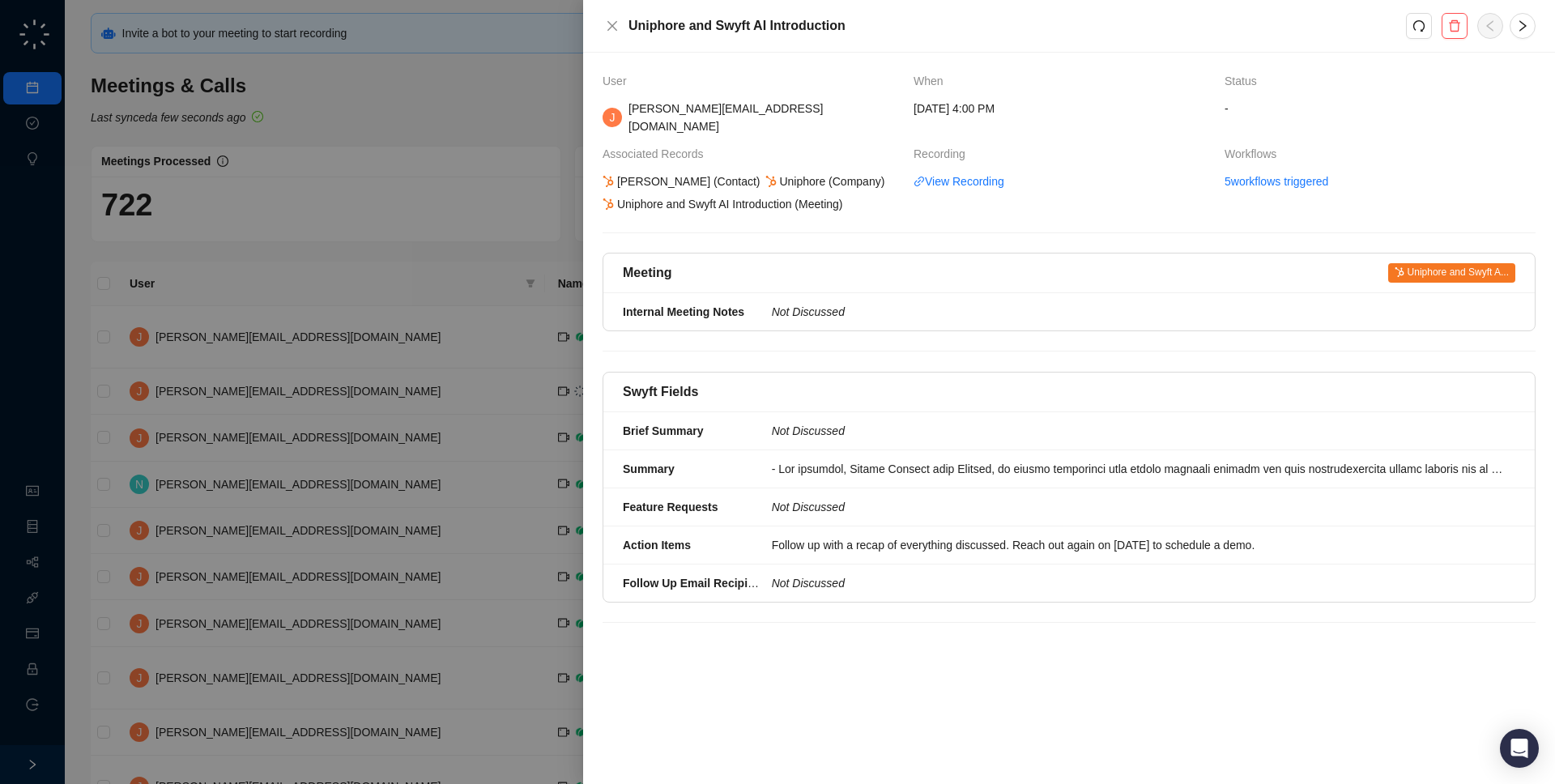
click at [515, 338] on div at bounding box center [777, 392] width 1555 height 784
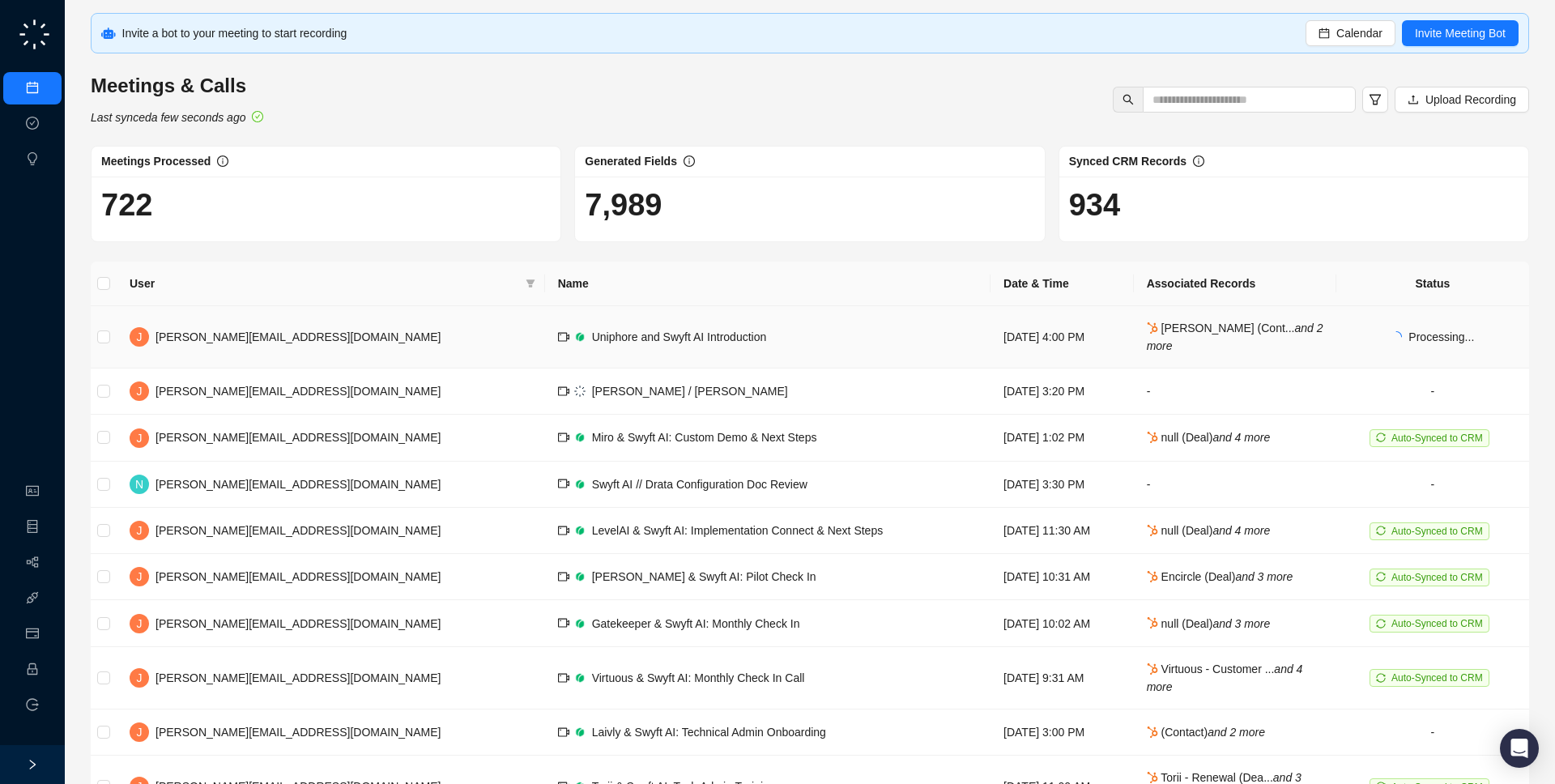
click at [592, 338] on span "Uniphore and Swyft AI Introduction" at bounding box center [679, 336] width 175 height 13
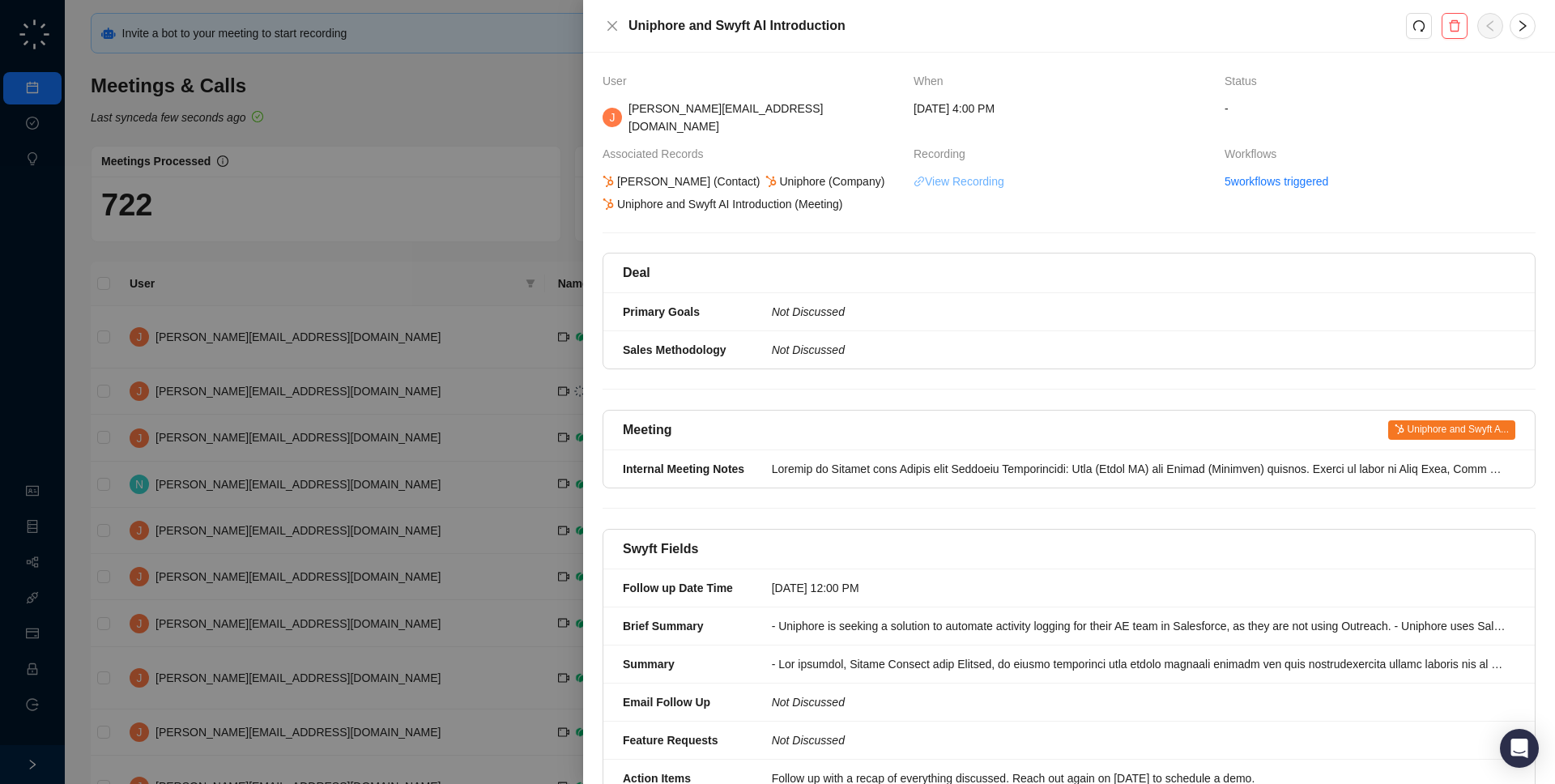
click at [988, 173] on link "View Recording" at bounding box center [959, 182] width 91 height 18
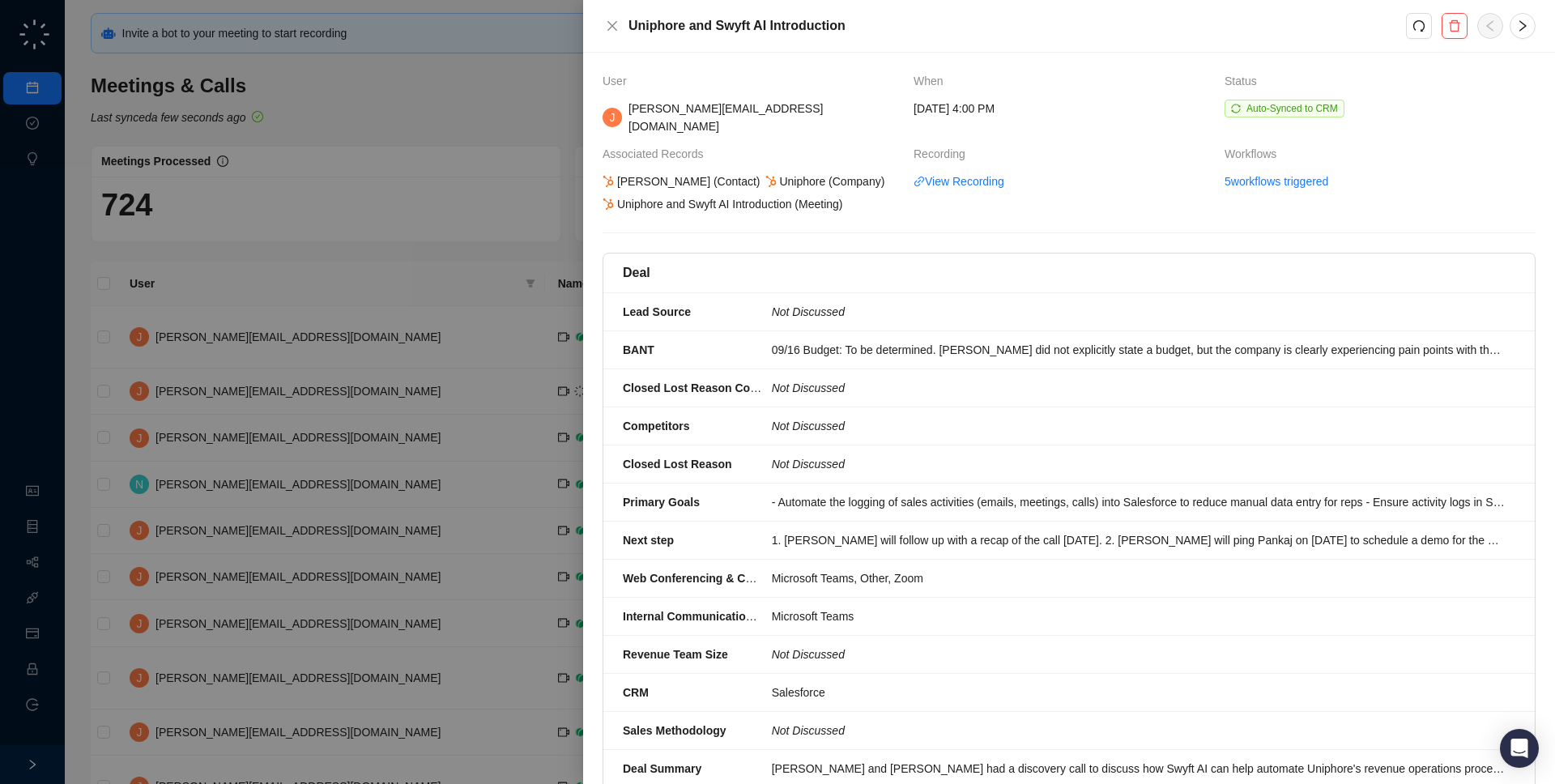
click at [981, 185] on td "View Recording" at bounding box center [1069, 192] width 311 height 40
click at [444, 251] on div at bounding box center [777, 392] width 1555 height 784
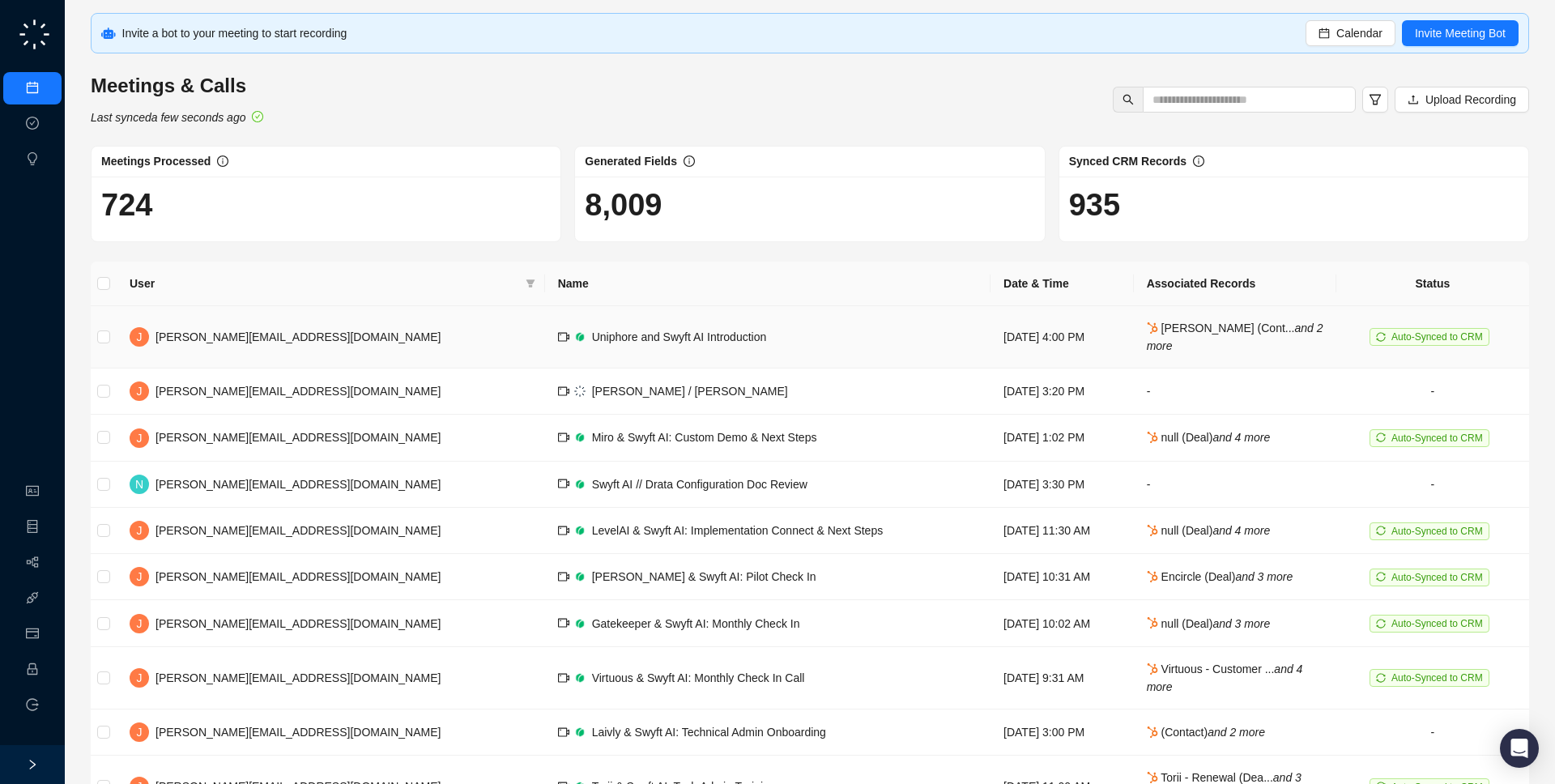
click at [764, 325] on td "Uniphore and Swyft AI Introduction" at bounding box center [767, 336] width 445 height 62
click at [1344, 30] on span "Calendar" at bounding box center [1359, 33] width 46 height 18
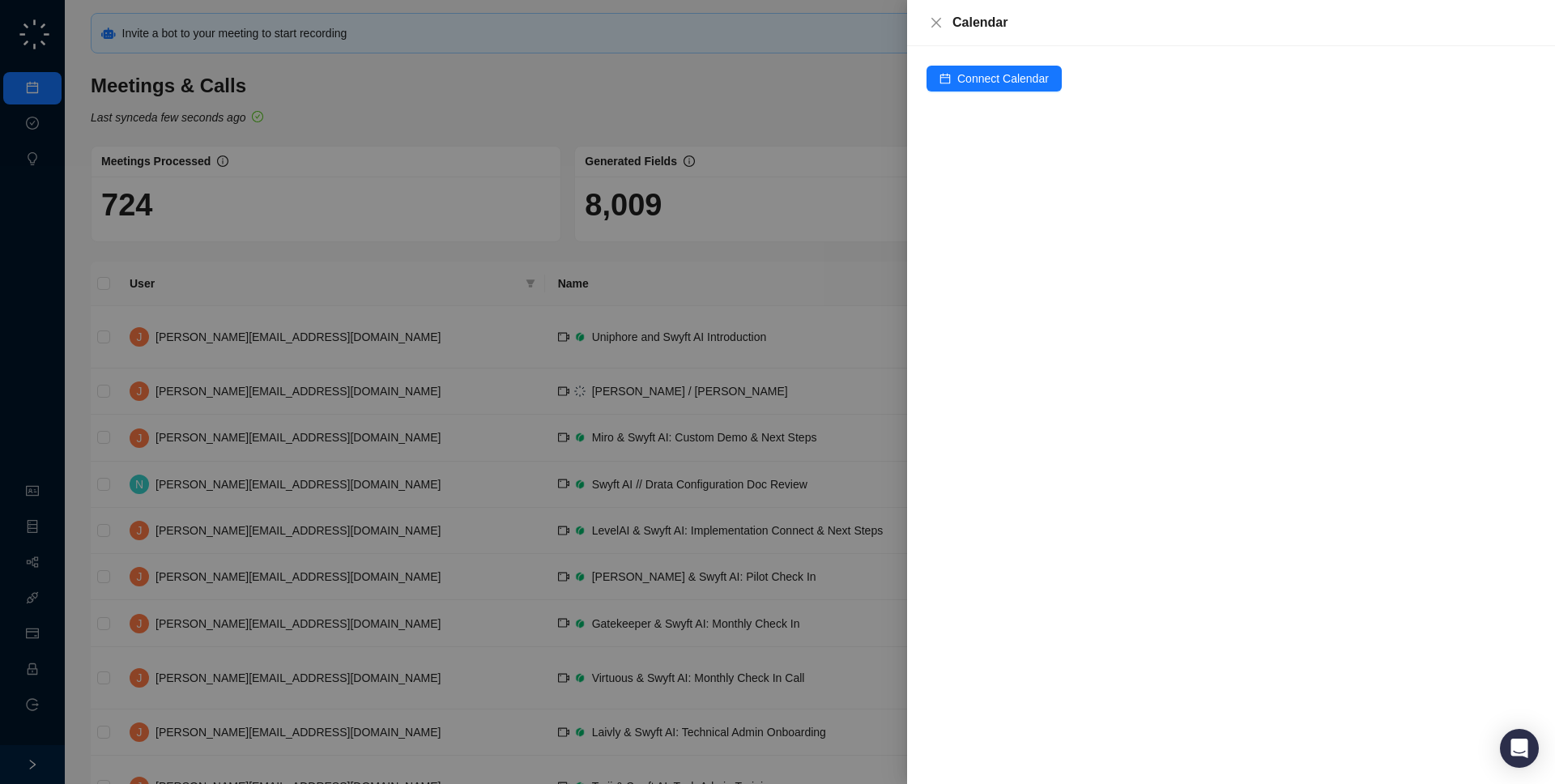
click at [384, 264] on div at bounding box center [777, 392] width 1555 height 784
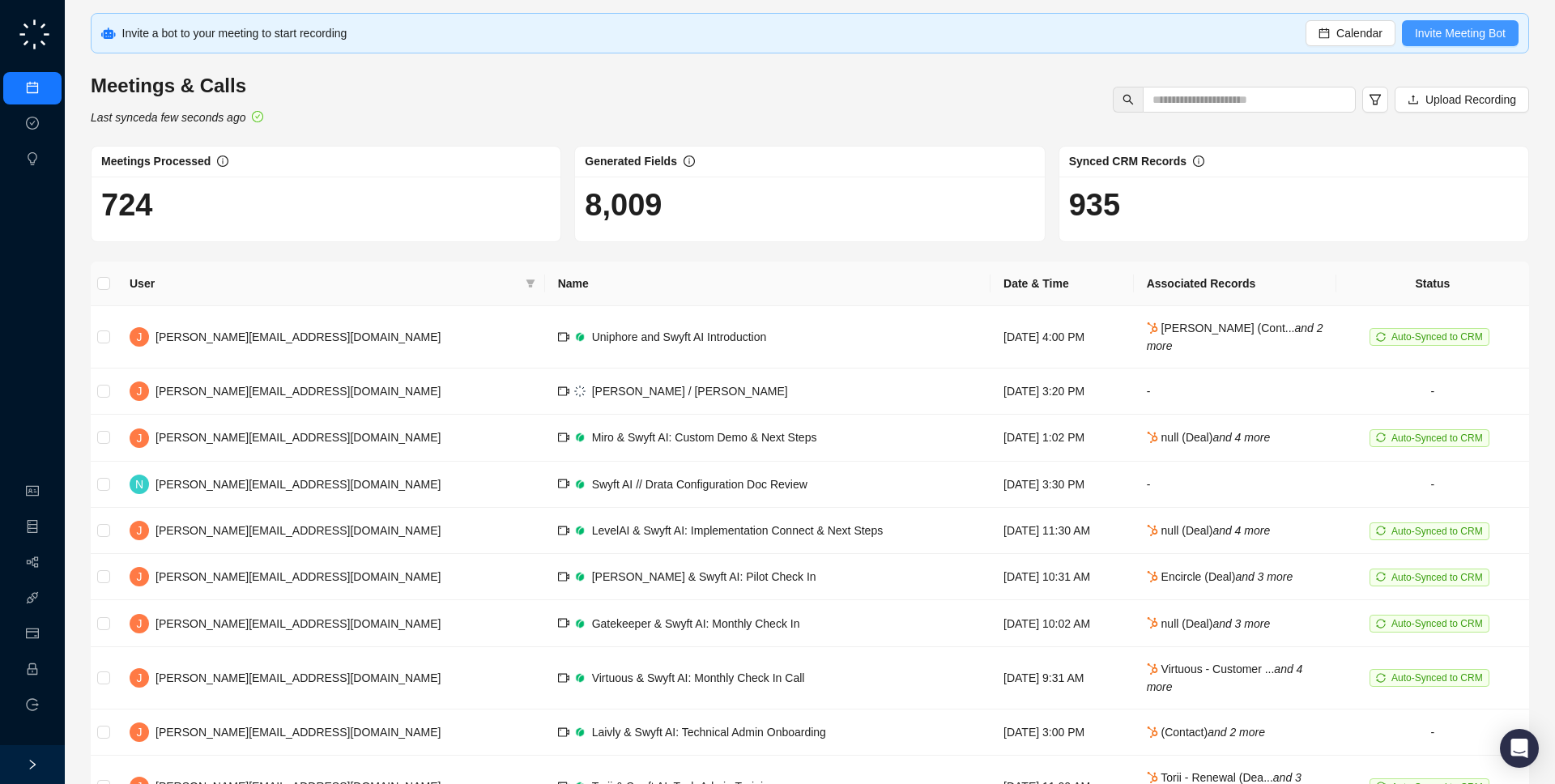
click at [1416, 35] on span "Invite Meeting Bot" at bounding box center [1460, 33] width 91 height 18
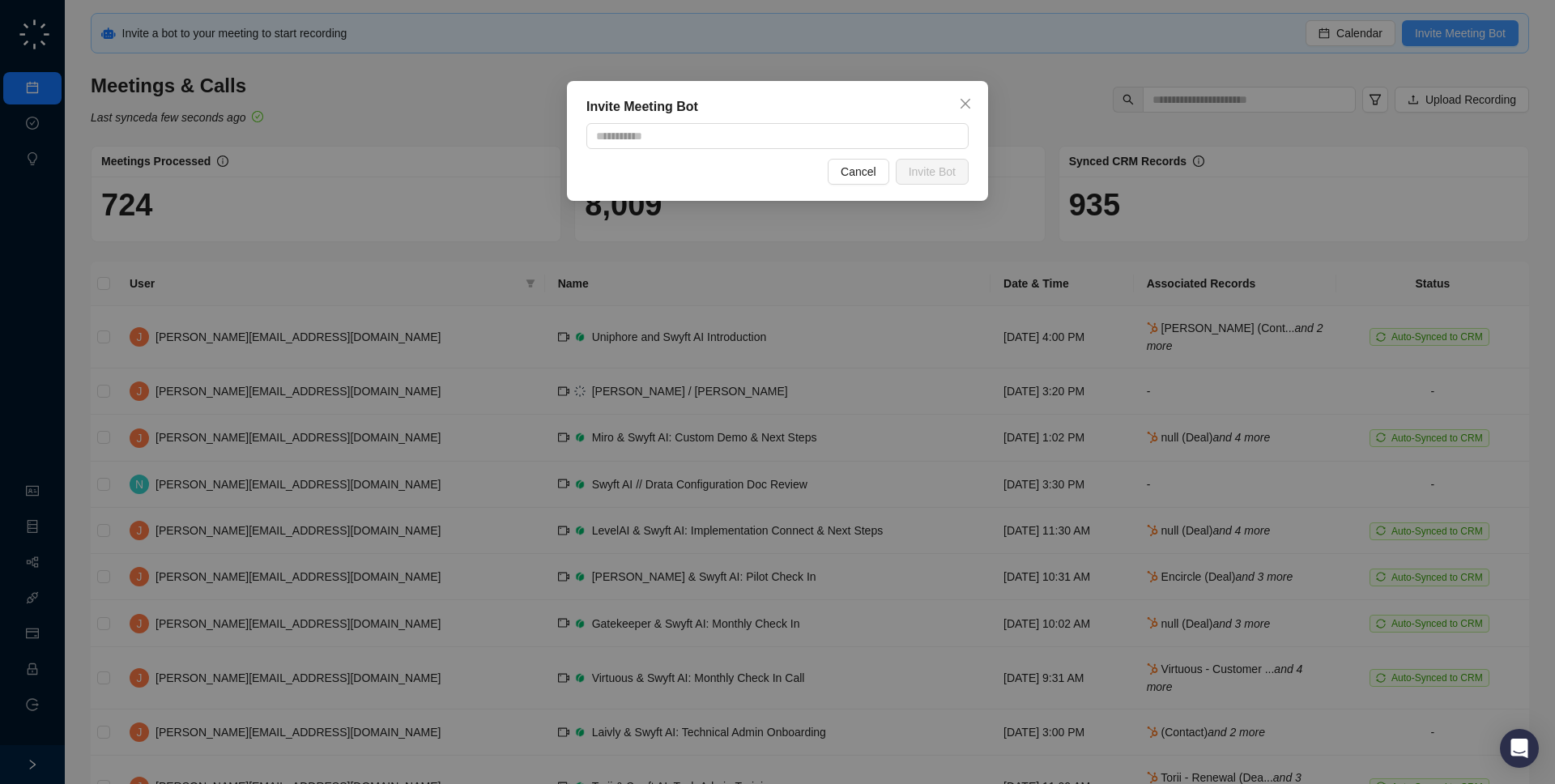
click at [1416, 35] on div "Invite Meeting Bot Cancel Invite Bot" at bounding box center [777, 392] width 1555 height 784
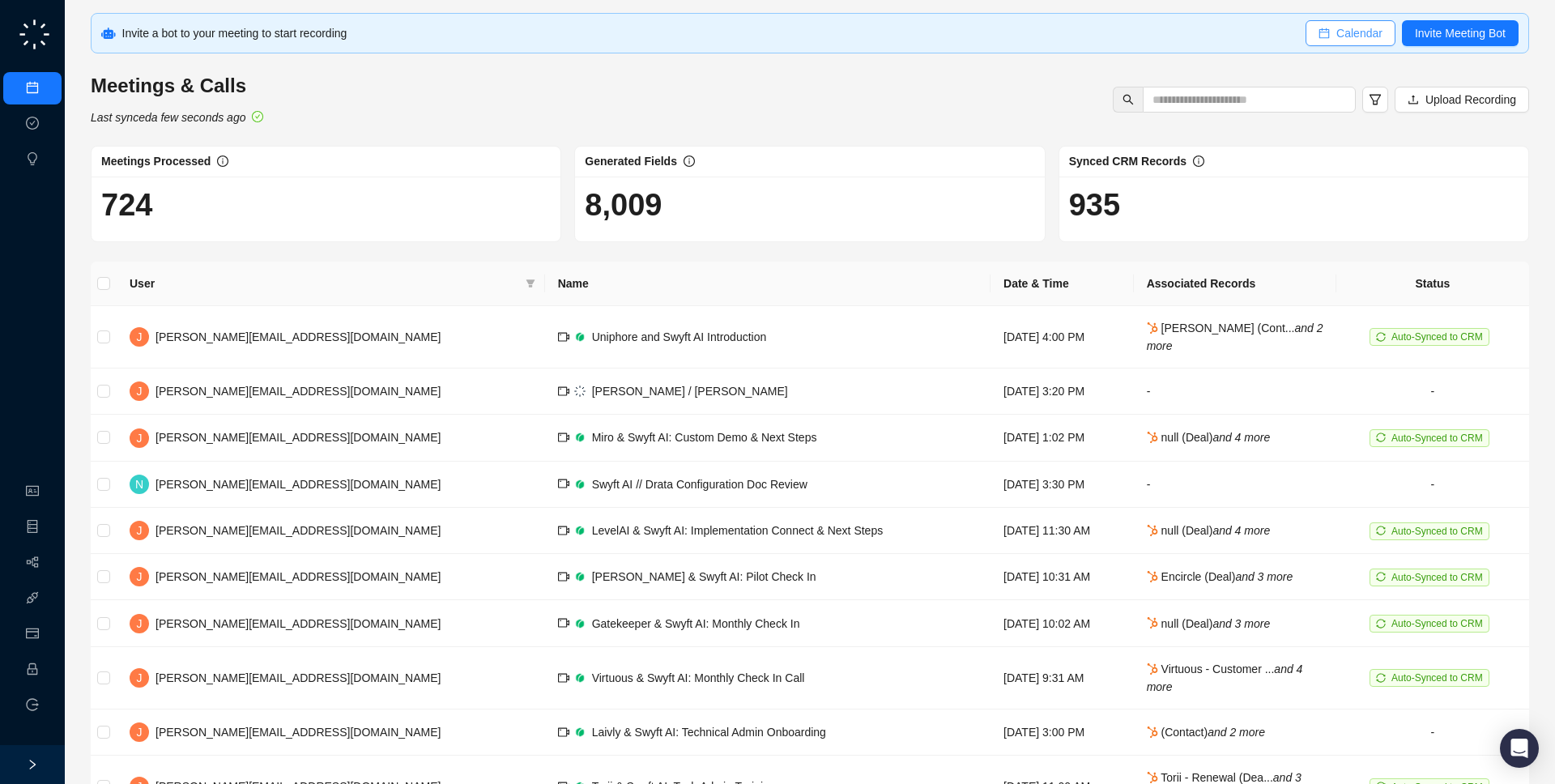
click at [1326, 41] on button "Calendar" at bounding box center [1351, 33] width 90 height 26
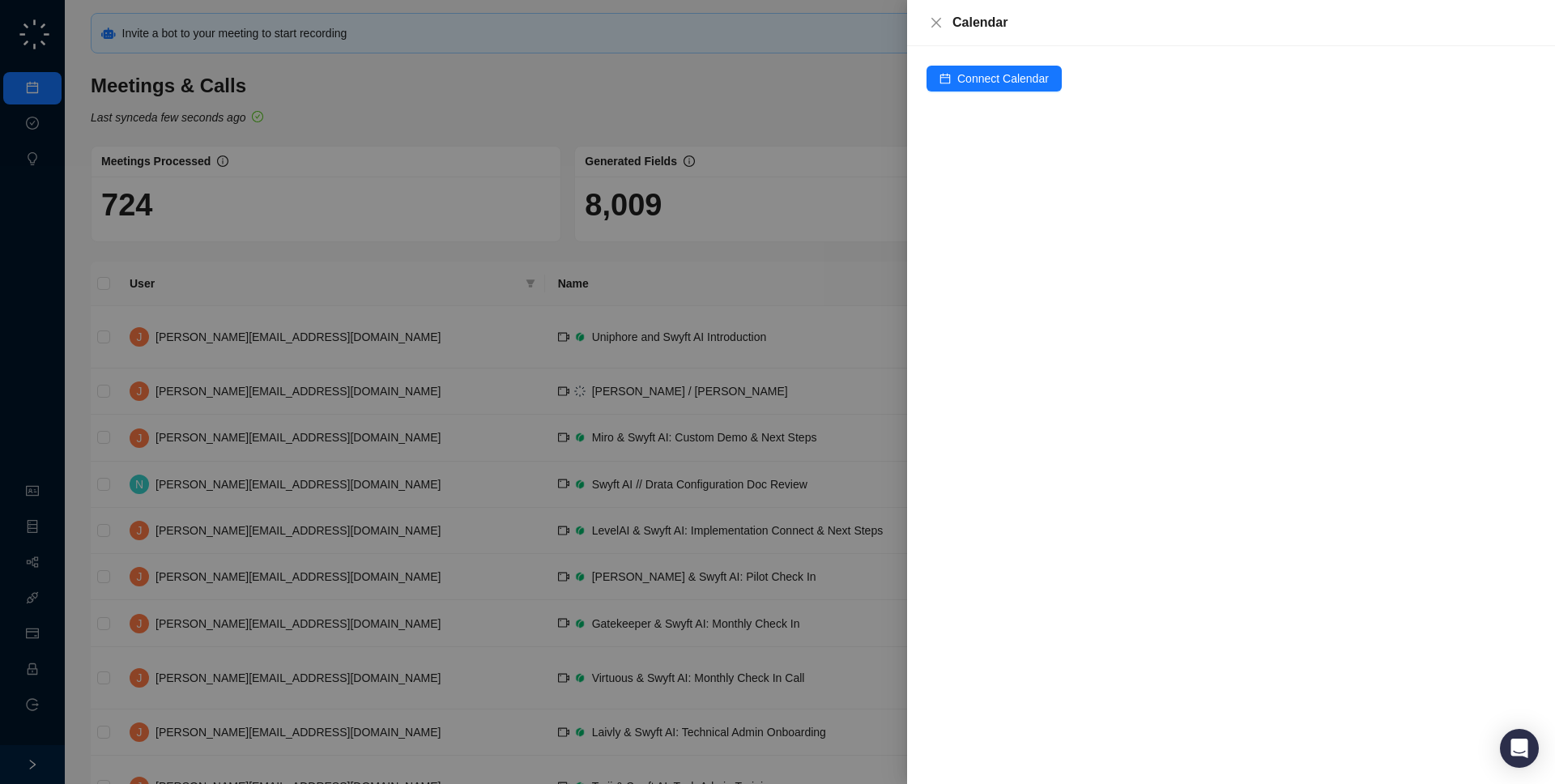
click at [437, 283] on div at bounding box center [777, 392] width 1555 height 784
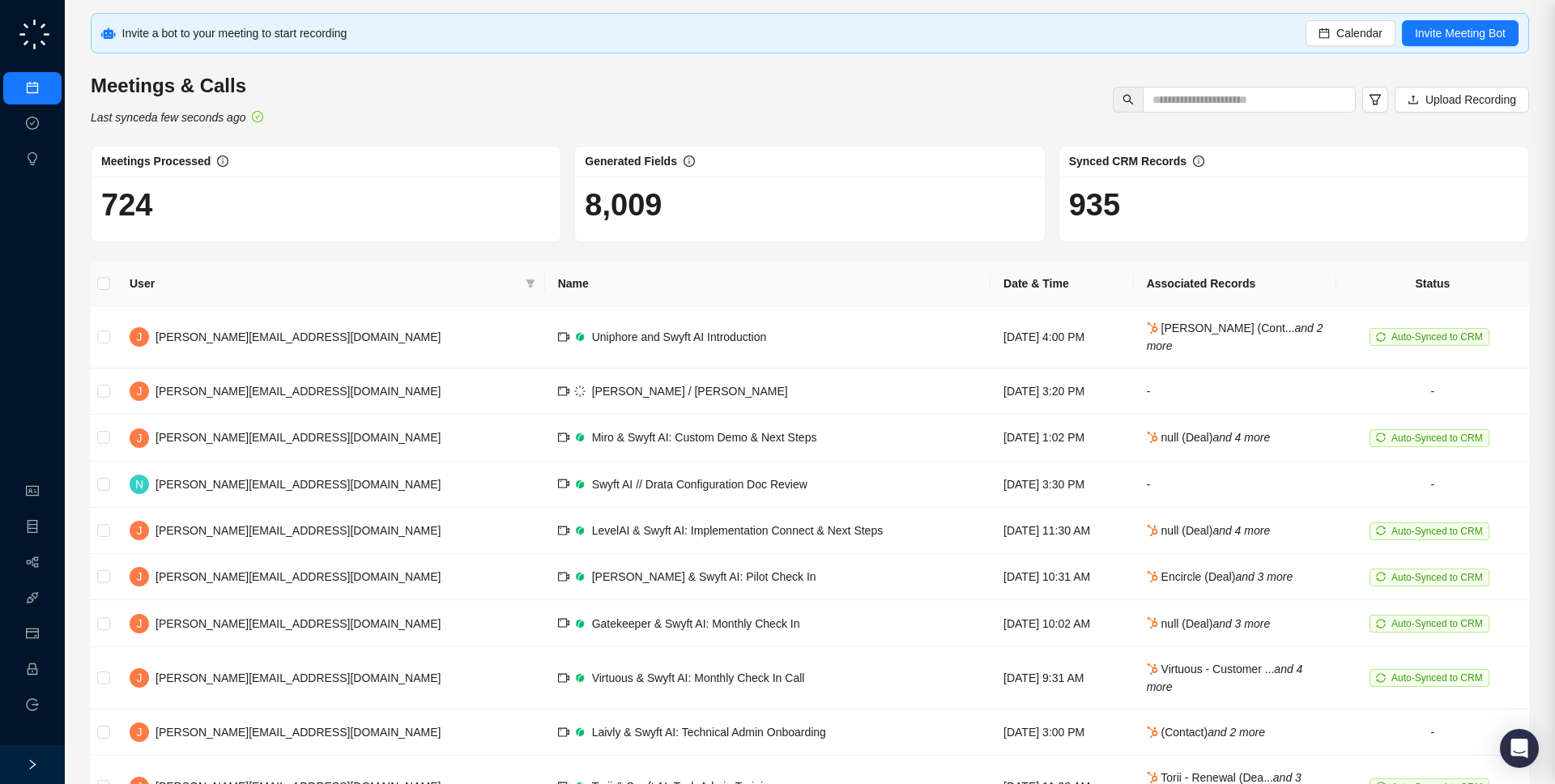
click at [747, 307] on td "Uniphore and Swyft AI Introduction" at bounding box center [767, 336] width 445 height 62
click at [1341, 39] on span "Calendar" at bounding box center [1359, 33] width 46 height 18
click at [47, 124] on link "Approval Tasks" at bounding box center [85, 124] width 77 height 13
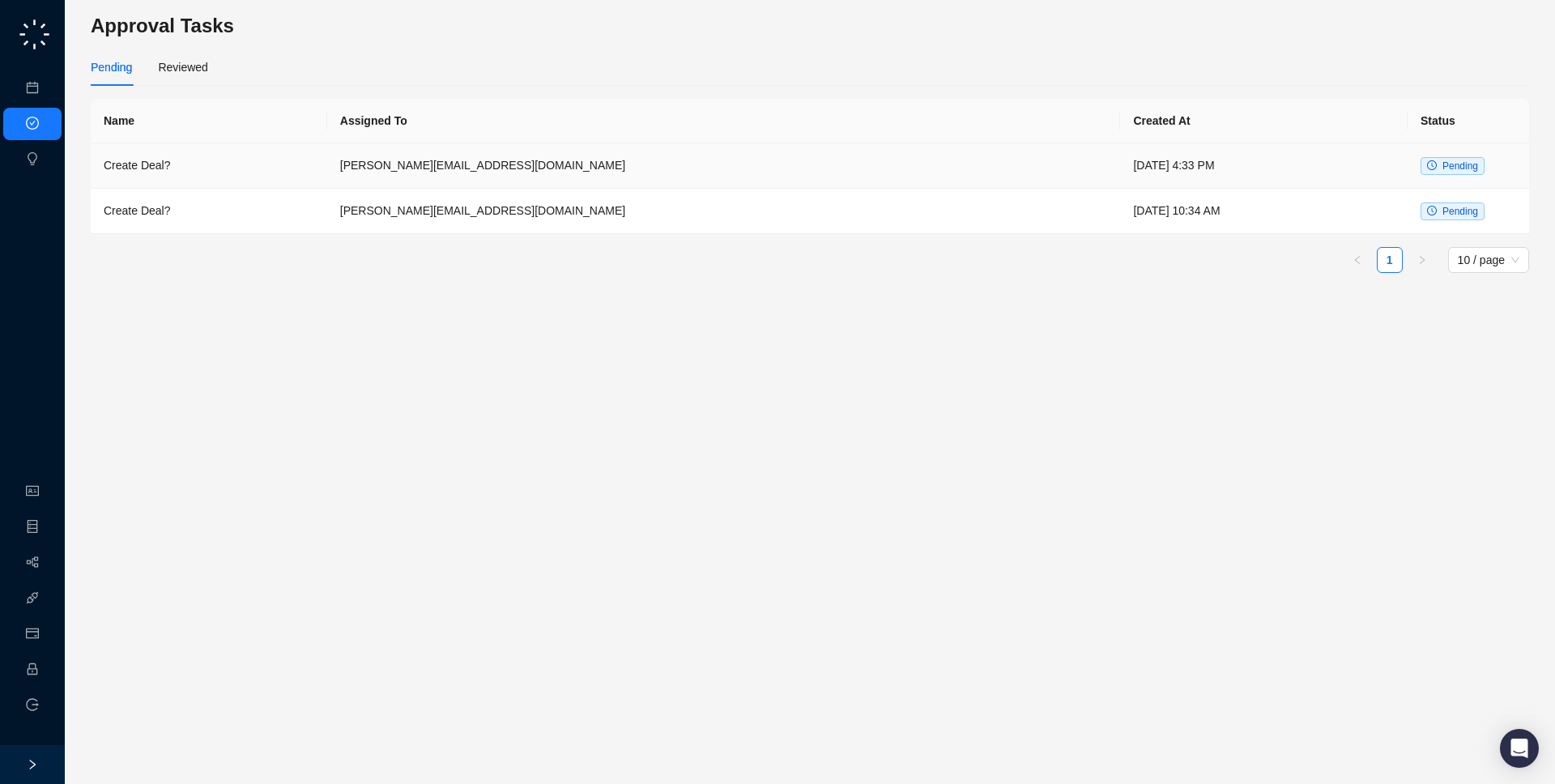
click at [201, 176] on td "Create Deal?" at bounding box center [209, 165] width 237 height 45
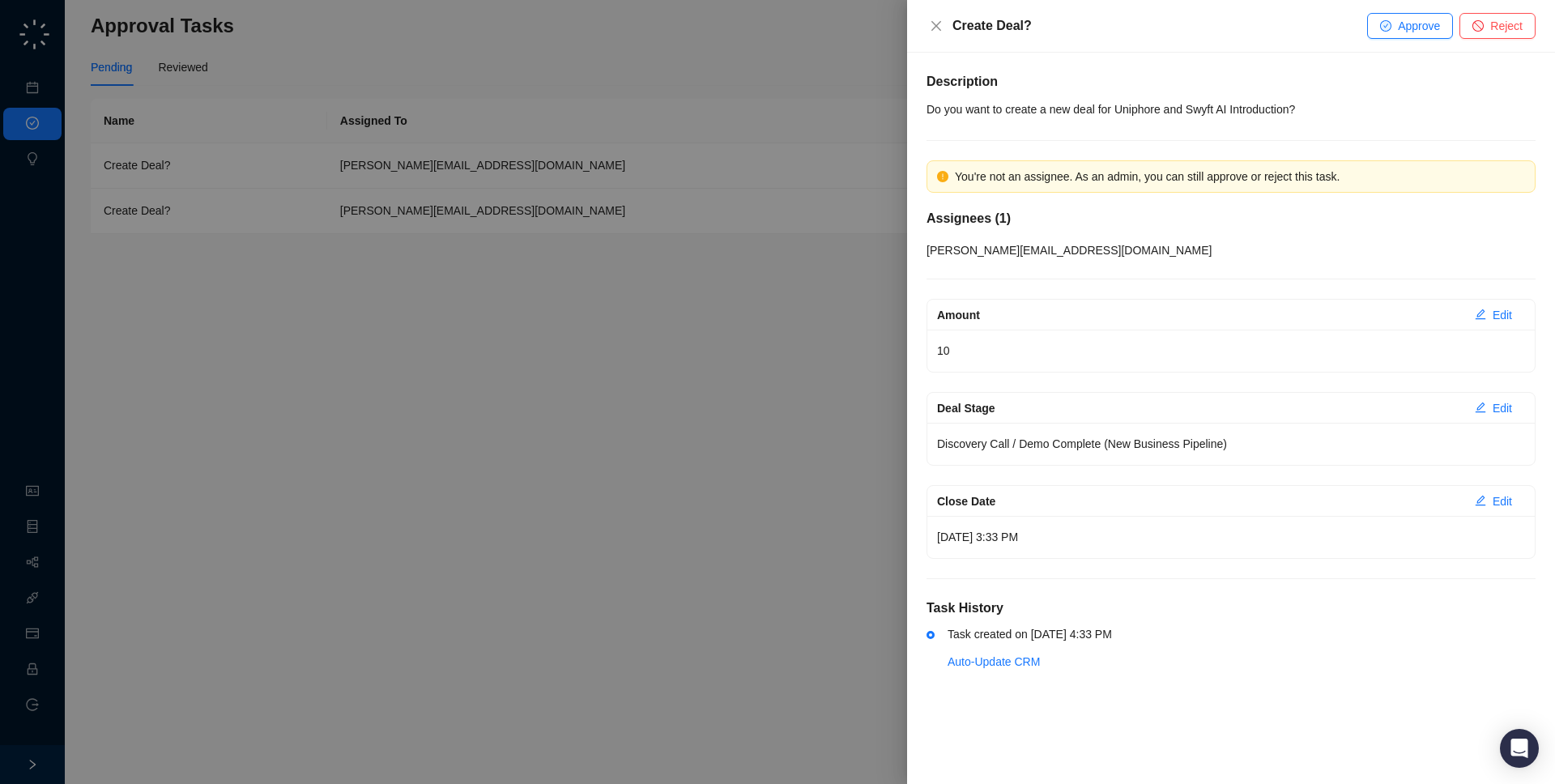
drag, startPoint x: 1102, startPoint y: 541, endPoint x: 1085, endPoint y: 414, distance: 128.1
click at [1085, 414] on div "Amount Edit 10 Deal Stage Edit Discovery Call / Demo Complete (New Business Pip…" at bounding box center [1230, 428] width 609 height 260
click at [1085, 414] on div "Deal Stage" at bounding box center [1200, 408] width 525 height 18
click at [747, 377] on div at bounding box center [777, 392] width 1555 height 784
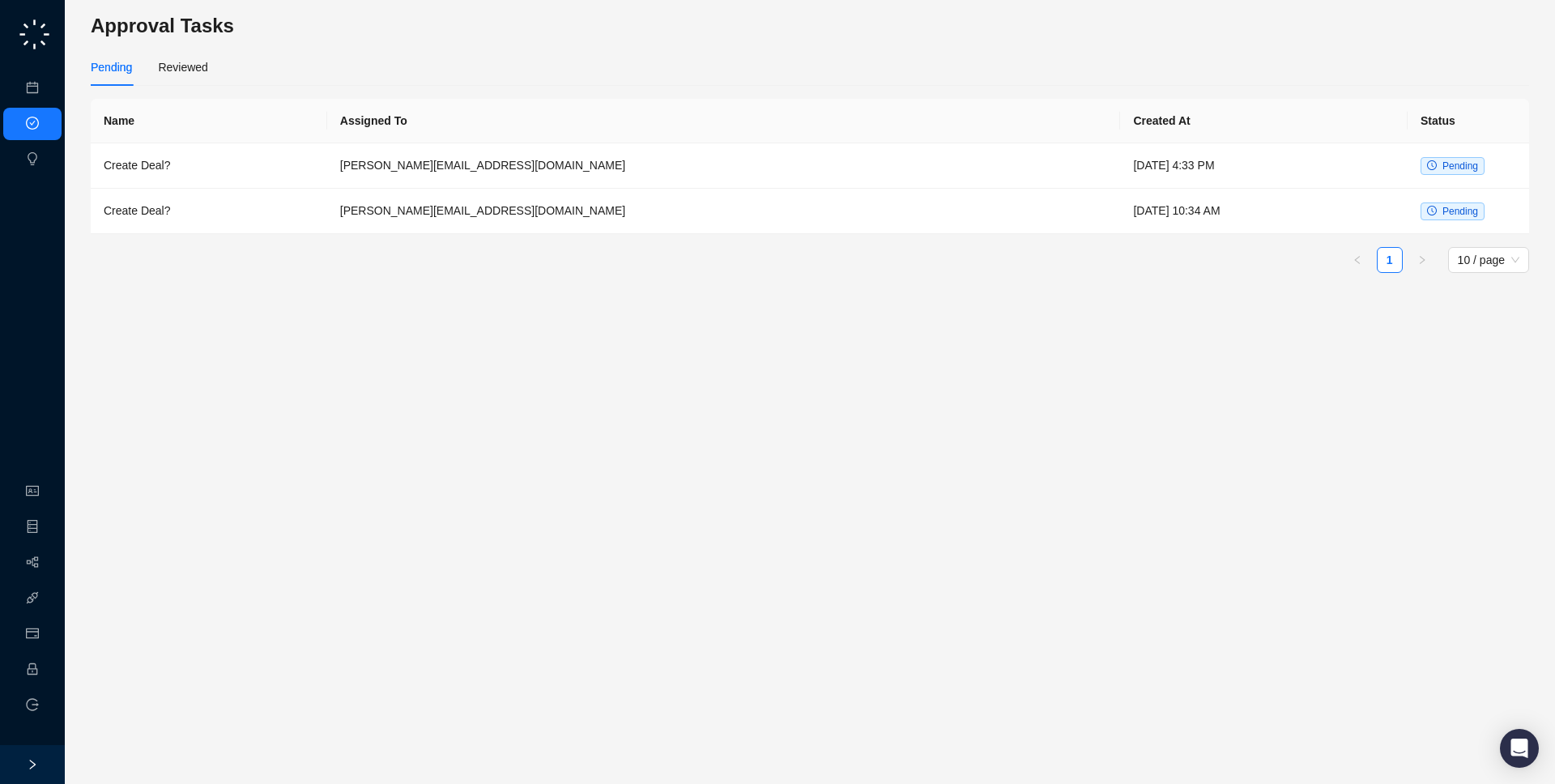
click at [42, 69] on ul "Meetings & Calls Approval Tasks Insights" at bounding box center [32, 124] width 65 height 110
click at [47, 85] on link "Meetings & Calls" at bounding box center [89, 88] width 85 height 13
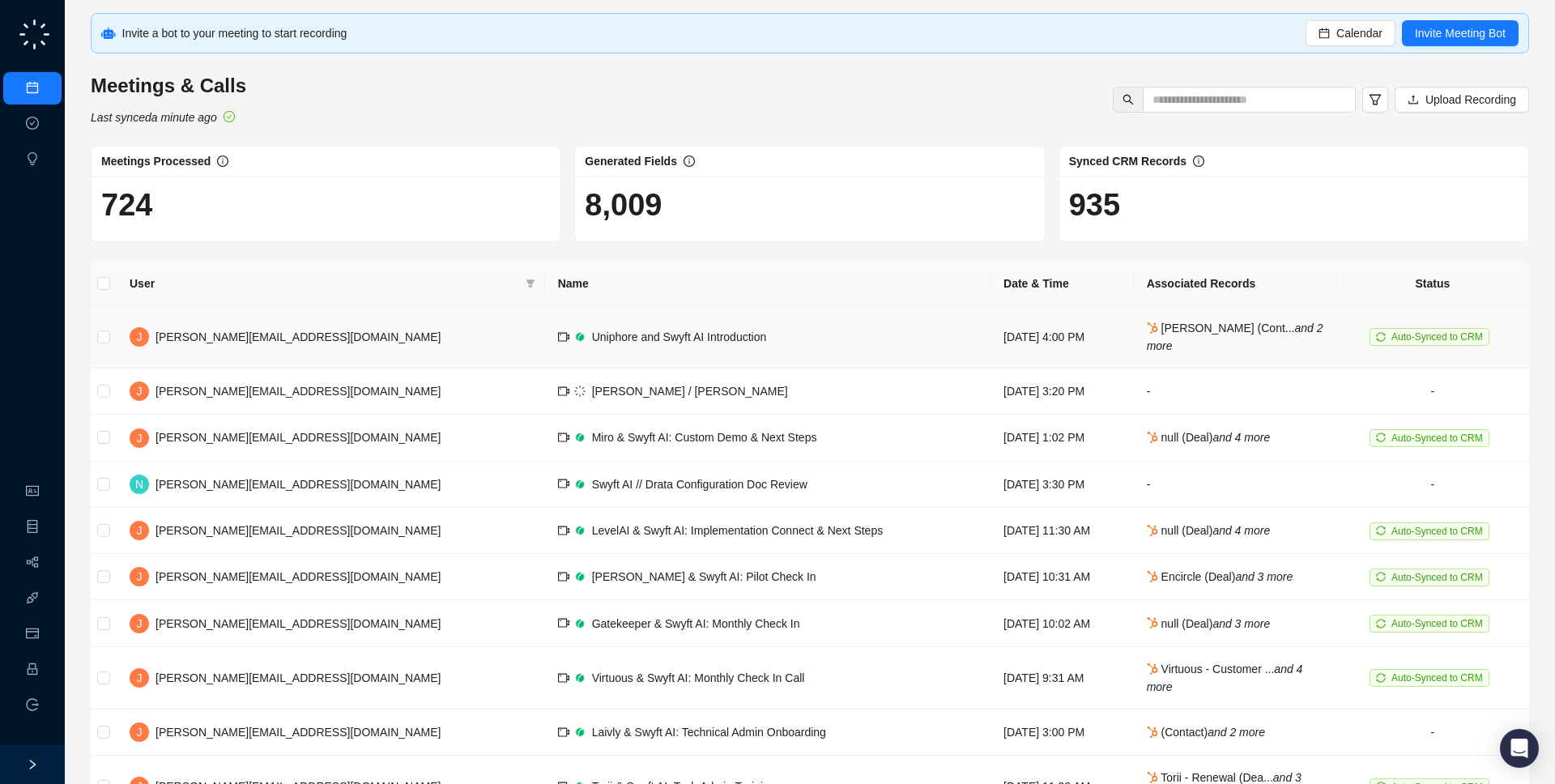
click at [621, 356] on td "Uniphore and Swyft AI Introduction" at bounding box center [767, 336] width 445 height 62
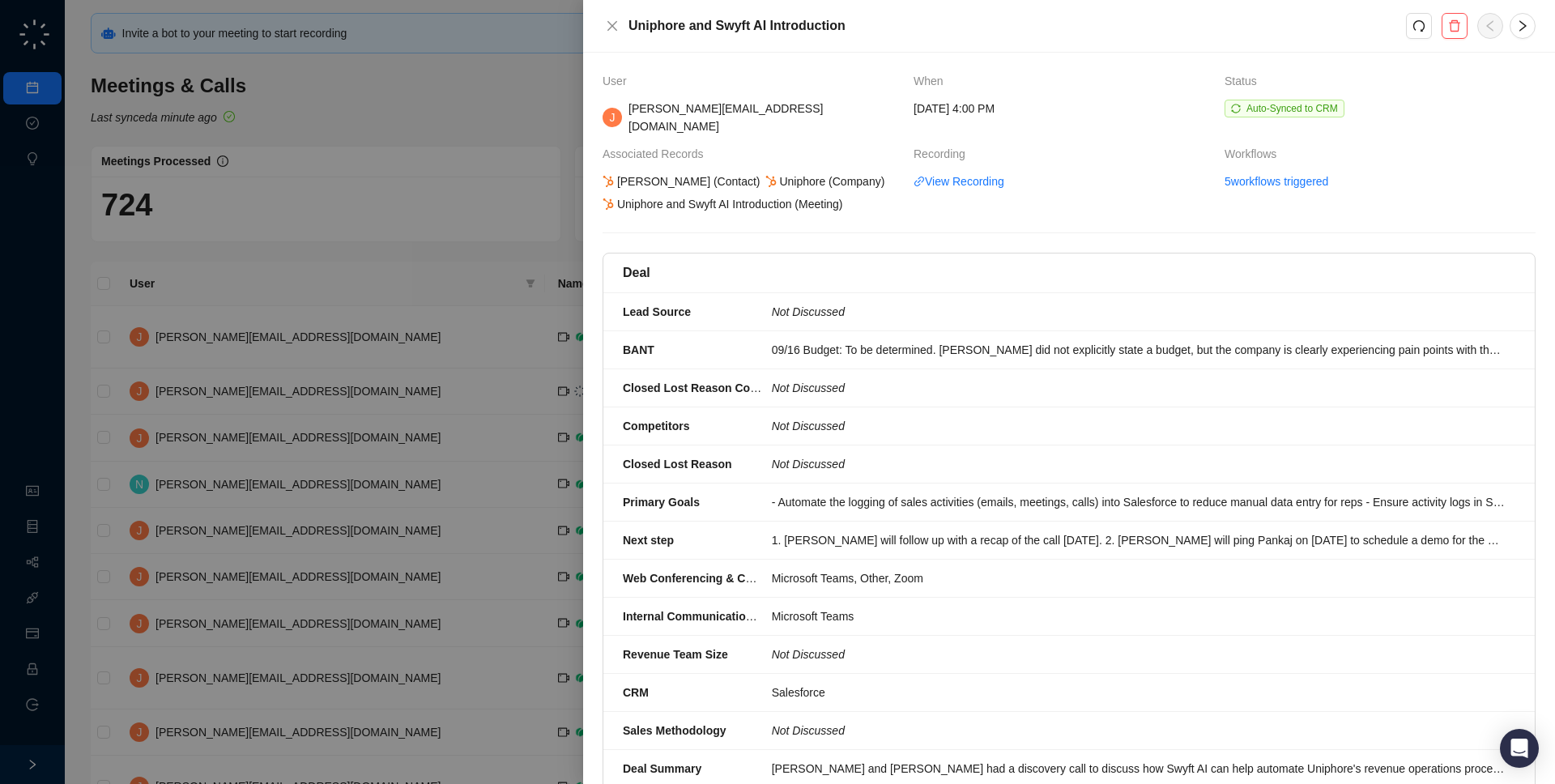
click at [466, 369] on div at bounding box center [777, 392] width 1555 height 784
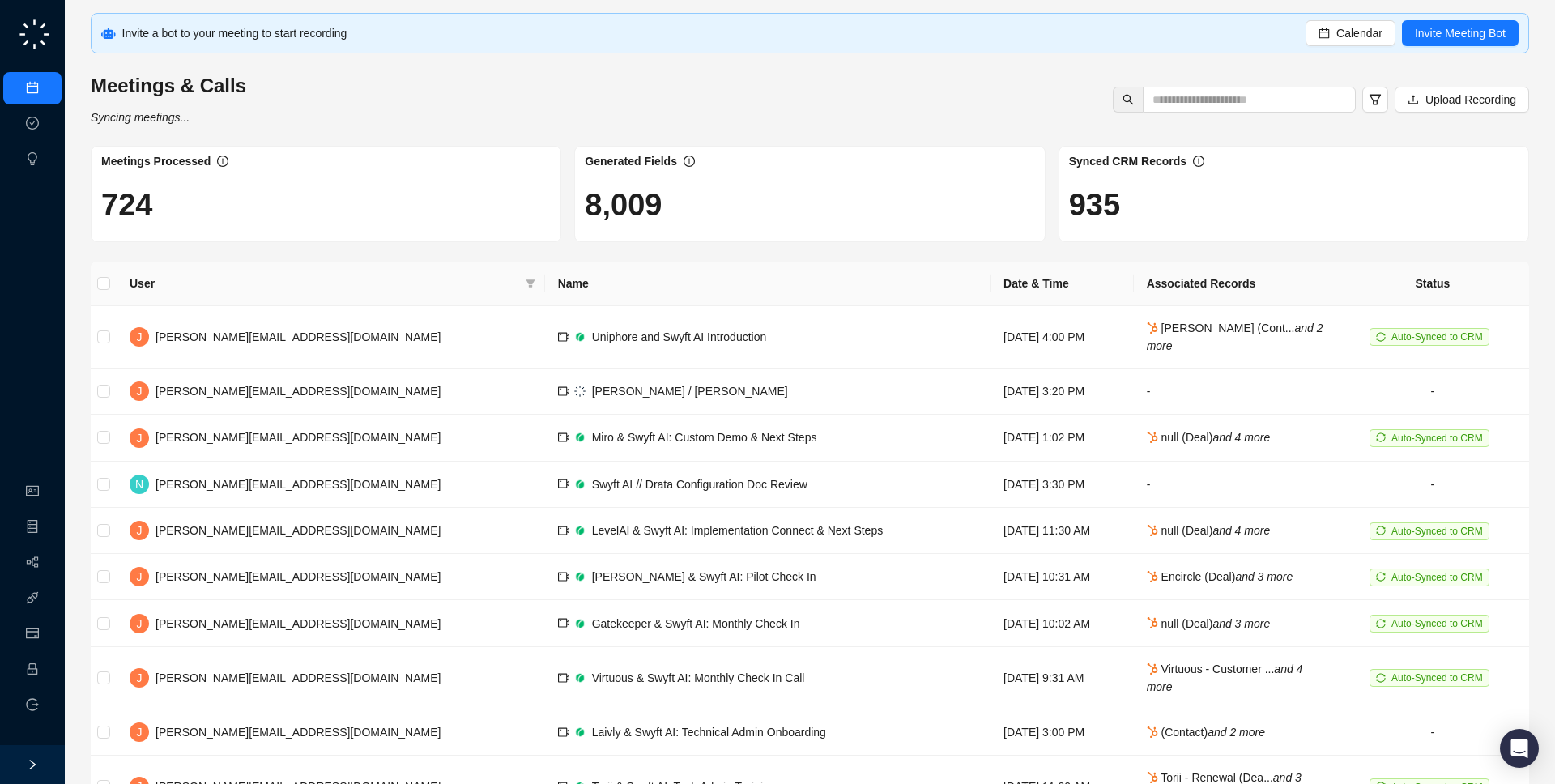
drag, startPoint x: 366, startPoint y: 124, endPoint x: 373, endPoint y: 116, distance: 10.6
click at [373, 116] on div "Invite a bot to your meeting to start recording Calendar Invite Meeting Bot Mee…" at bounding box center [809, 441] width 1438 height 857
click at [1336, 37] on span "Calendar" at bounding box center [1359, 33] width 46 height 18
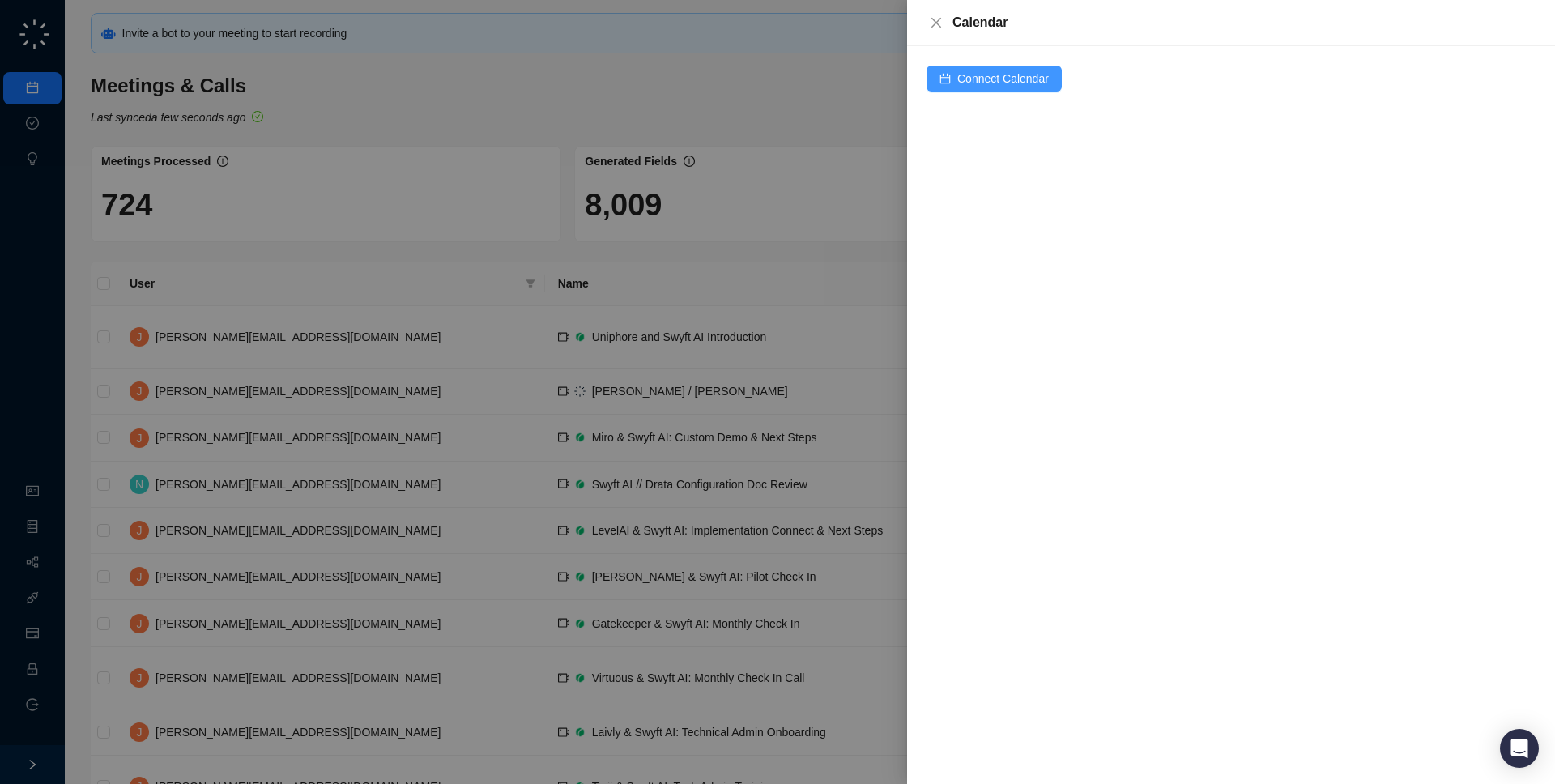
click at [983, 73] on span "Connect Calendar" at bounding box center [1003, 78] width 92 height 18
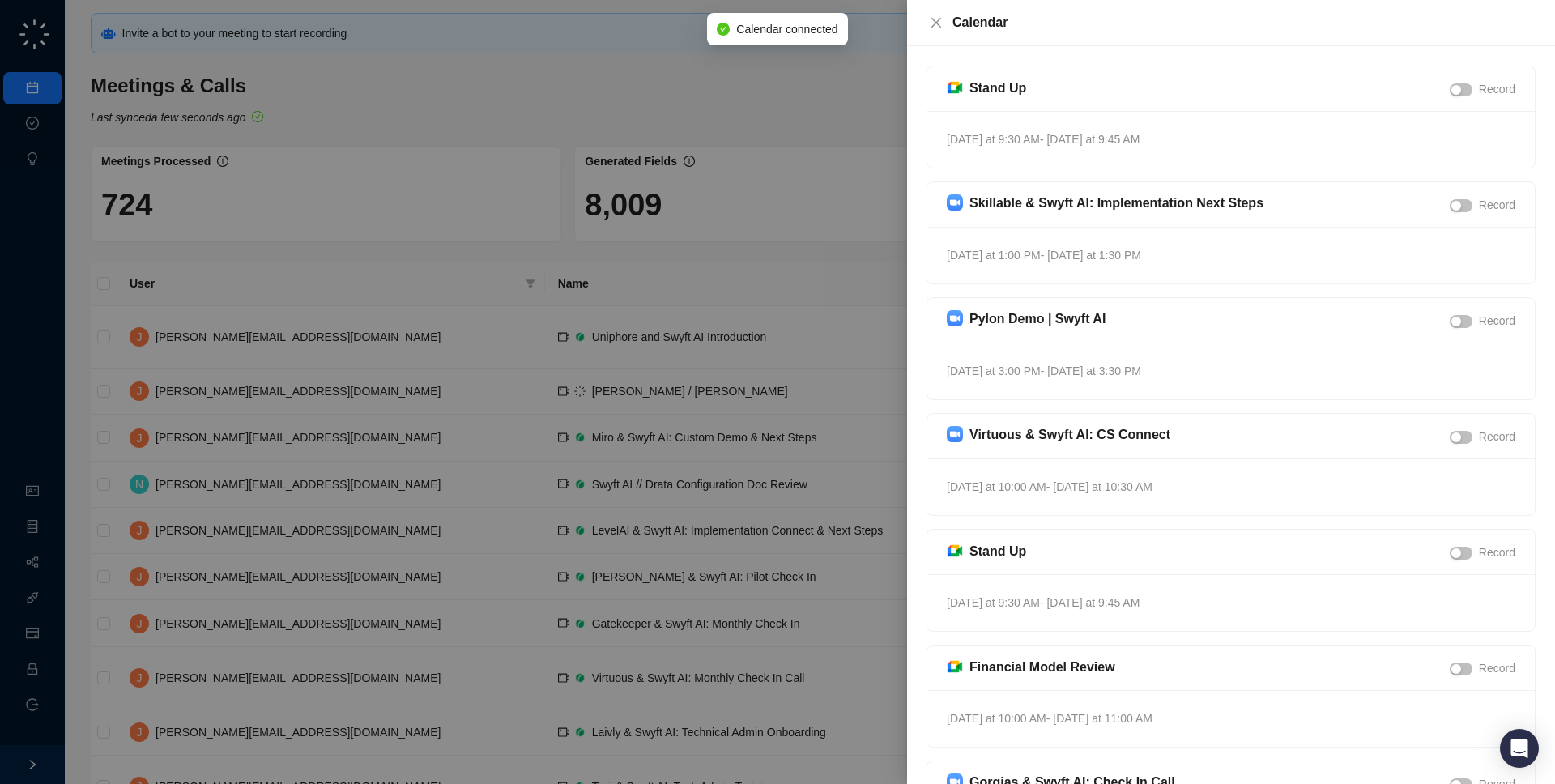
drag, startPoint x: 1229, startPoint y: 138, endPoint x: 1238, endPoint y: 136, distance: 9.2
click at [1238, 133] on div "Tomorrow at 9:30 AM - Tomorrow at 9:45 AM" at bounding box center [1230, 138] width 607 height 57
click at [1466, 91] on span "button" at bounding box center [1461, 90] width 22 height 13
click at [811, 159] on div at bounding box center [777, 392] width 1555 height 784
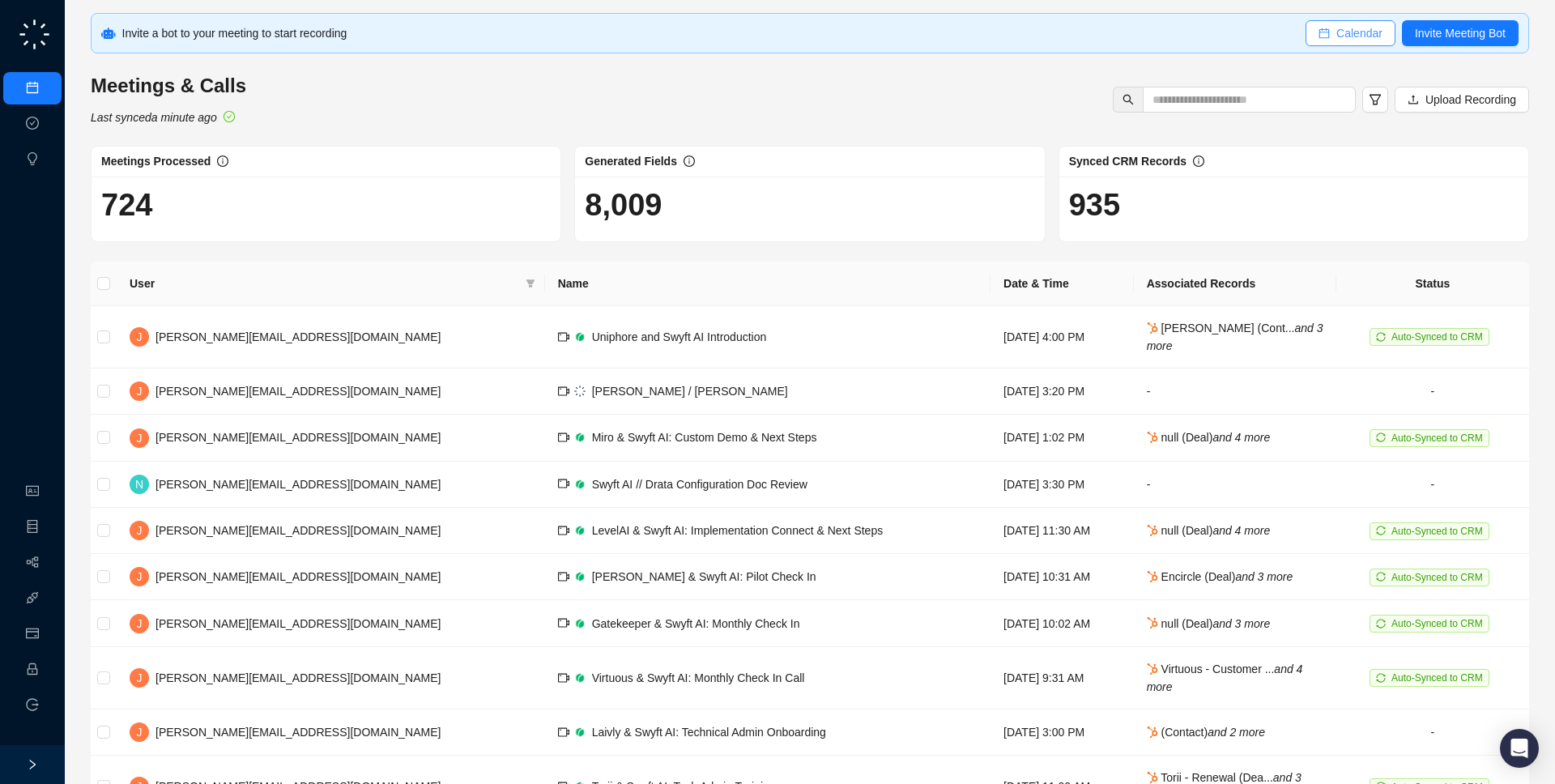
click at [1354, 34] on span "Calendar" at bounding box center [1359, 33] width 46 height 18
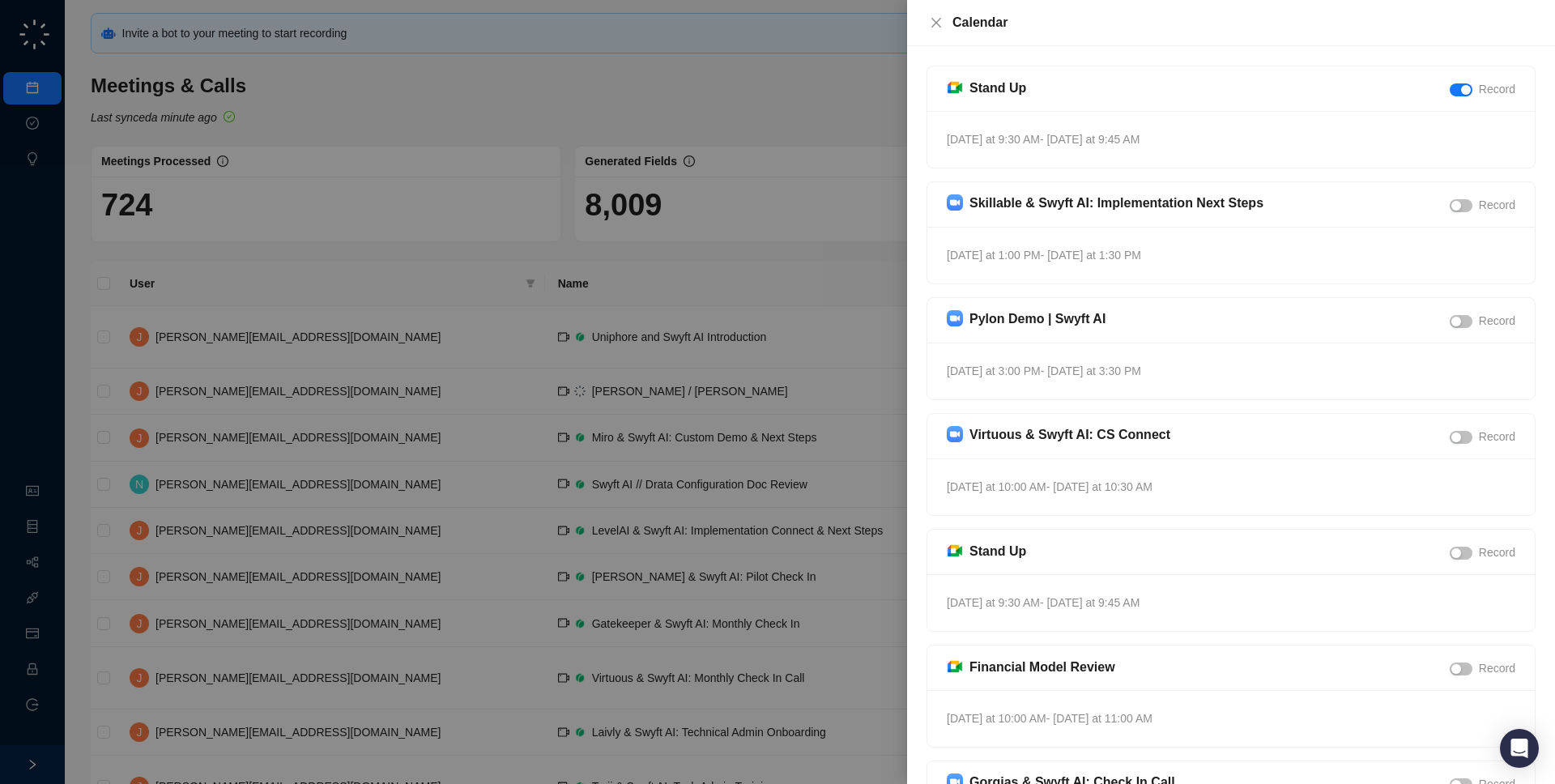
drag, startPoint x: 1271, startPoint y: 151, endPoint x: 1238, endPoint y: 60, distance: 96.8
click at [1238, 60] on div "Stand Up Record [DATE] at 9:30 AM - [DATE] at 9:45 AM Skillable & Swyft AI: Imp…" at bounding box center [1231, 414] width 648 height 737
click at [760, 149] on div at bounding box center [777, 392] width 1555 height 784
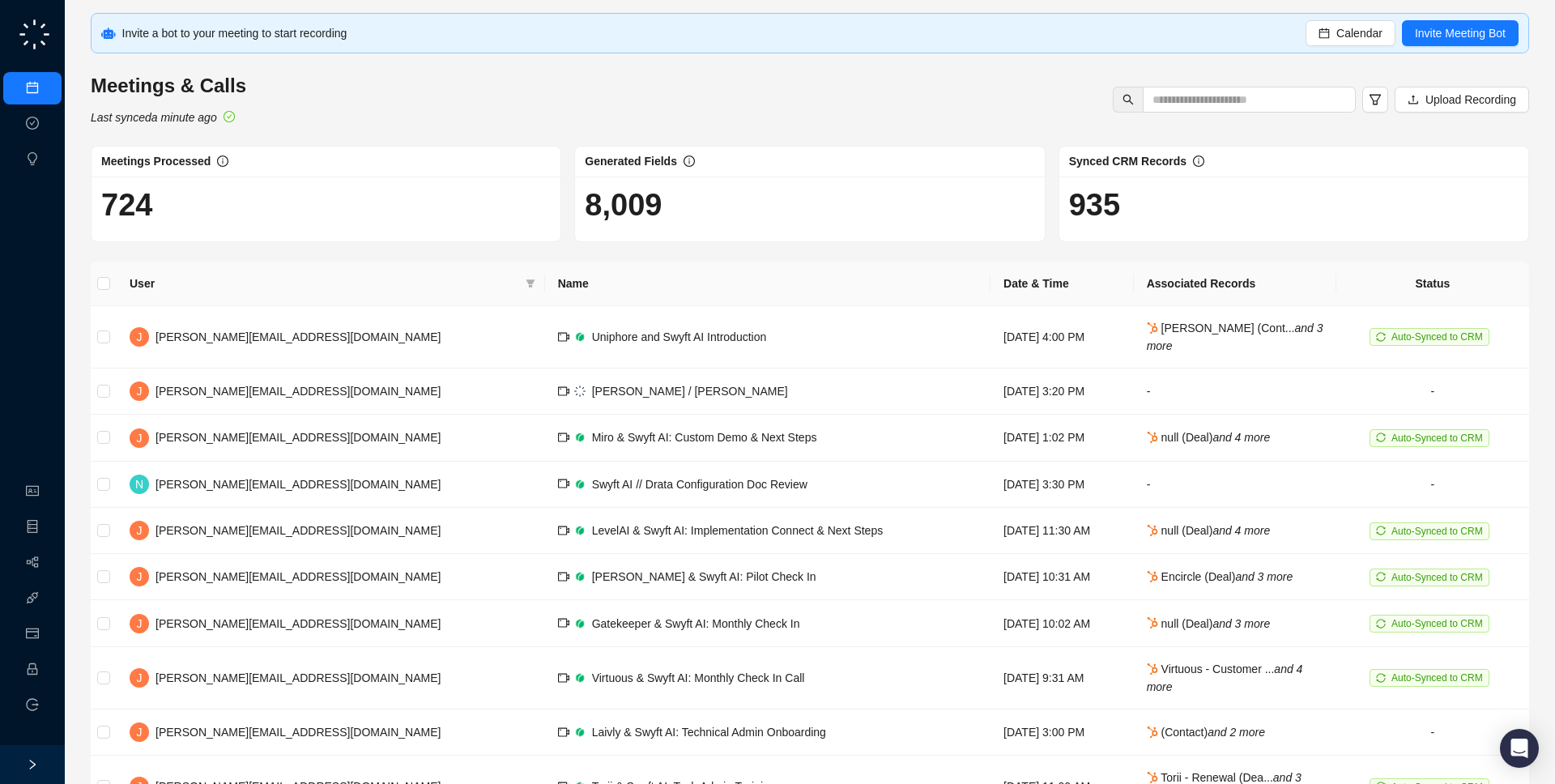
click at [740, 210] on h1 "8,009" at bounding box center [809, 204] width 450 height 37
click at [1338, 30] on span "Calendar" at bounding box center [1359, 33] width 46 height 18
click at [633, 395] on td "Jake / Neil" at bounding box center [767, 391] width 445 height 46
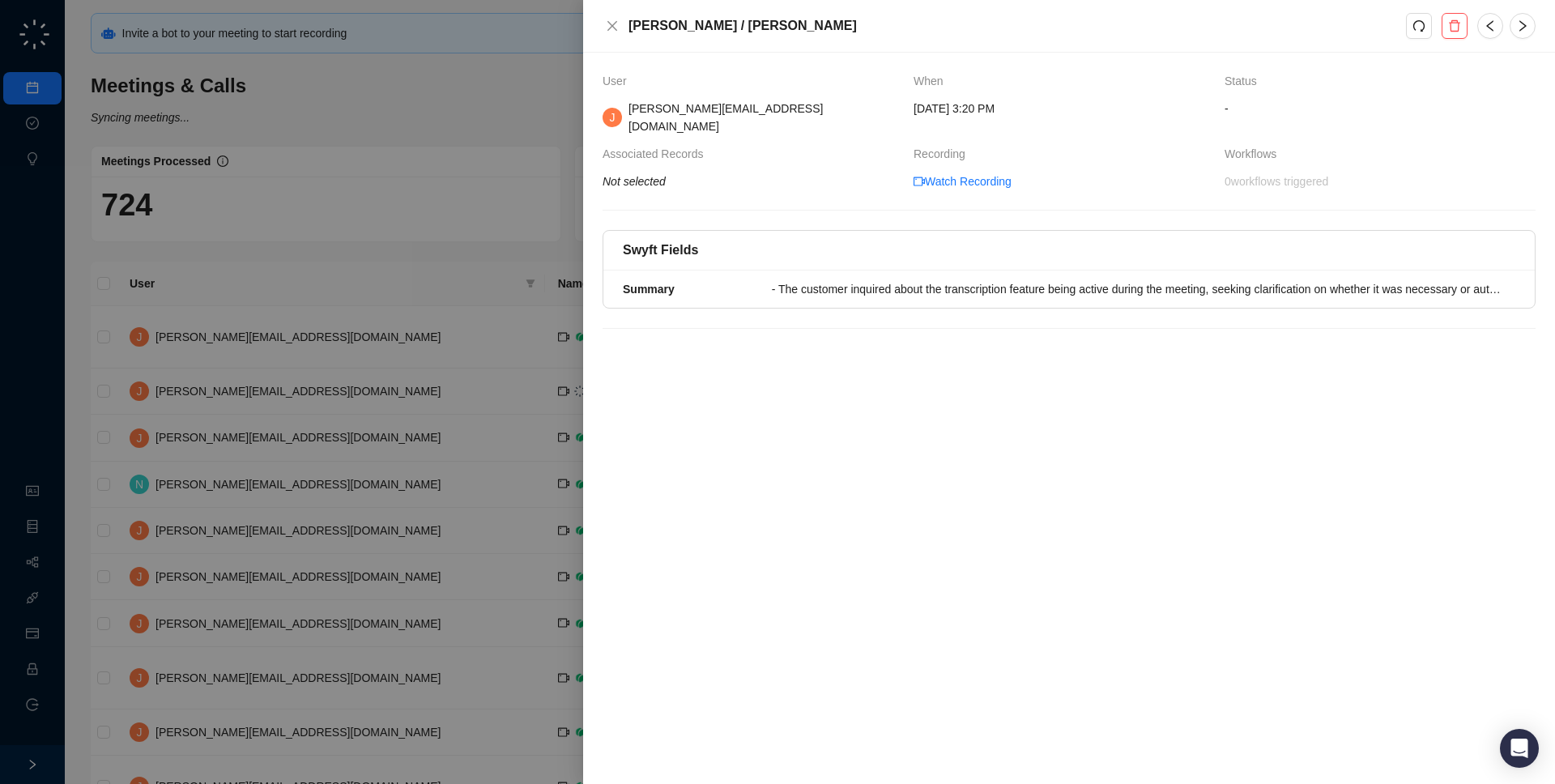
click at [493, 392] on div at bounding box center [777, 392] width 1555 height 784
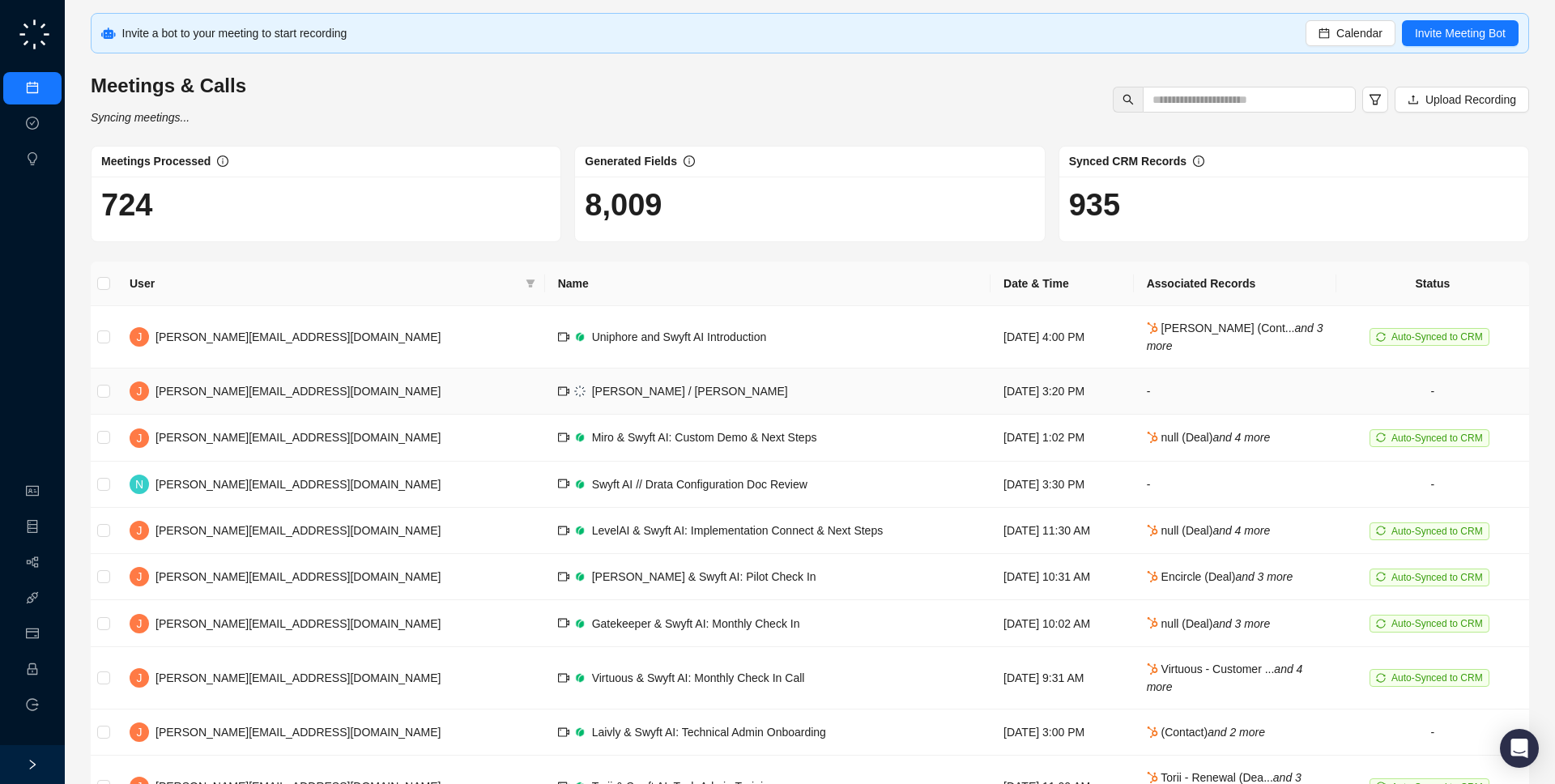
click at [545, 390] on td "Jake / Neil" at bounding box center [767, 391] width 445 height 46
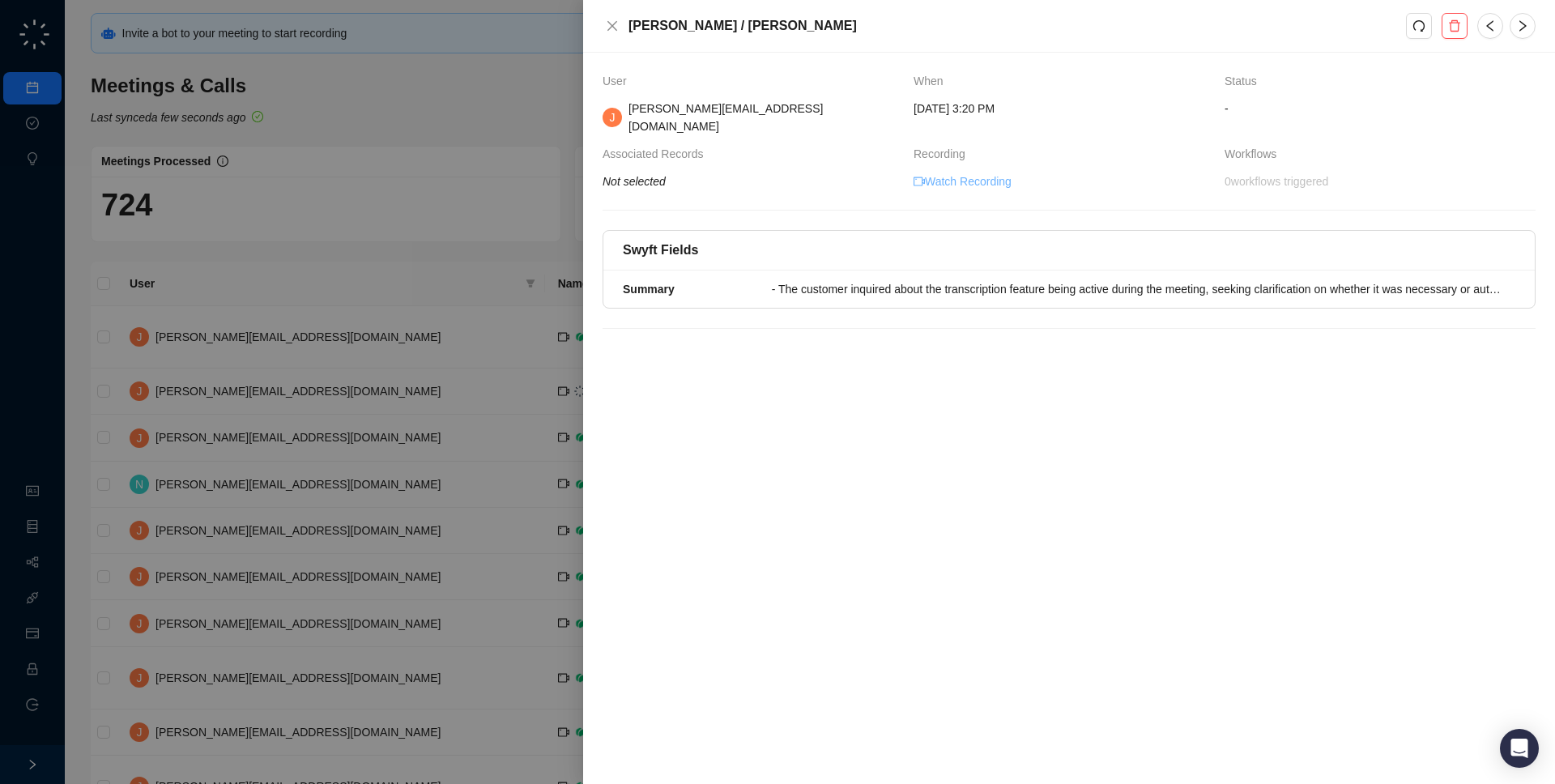
click at [921, 175] on icon "video-camera" at bounding box center [919, 181] width 12 height 12
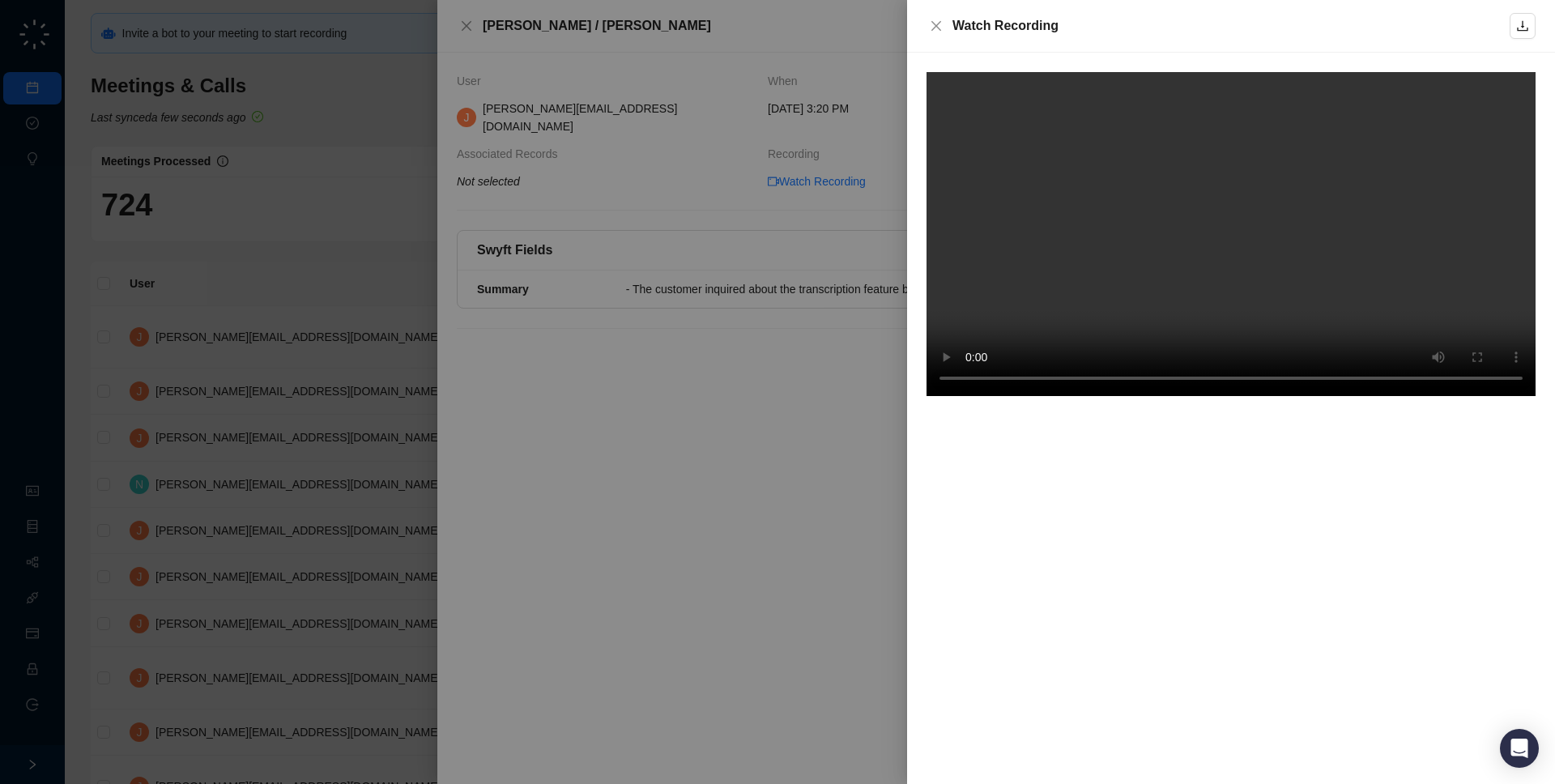
click at [728, 175] on div at bounding box center [777, 392] width 1555 height 784
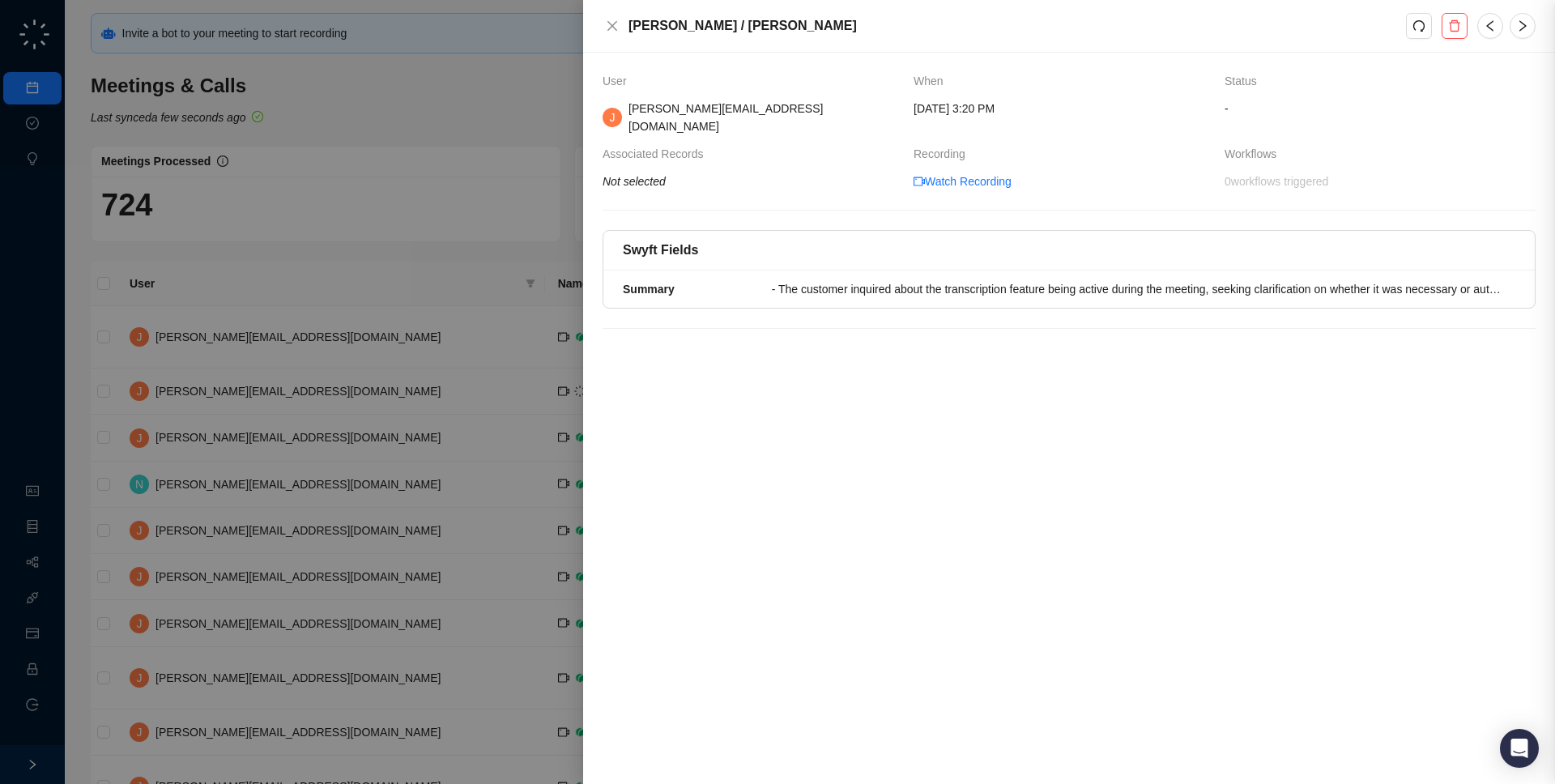
click at [427, 192] on div at bounding box center [777, 392] width 1555 height 784
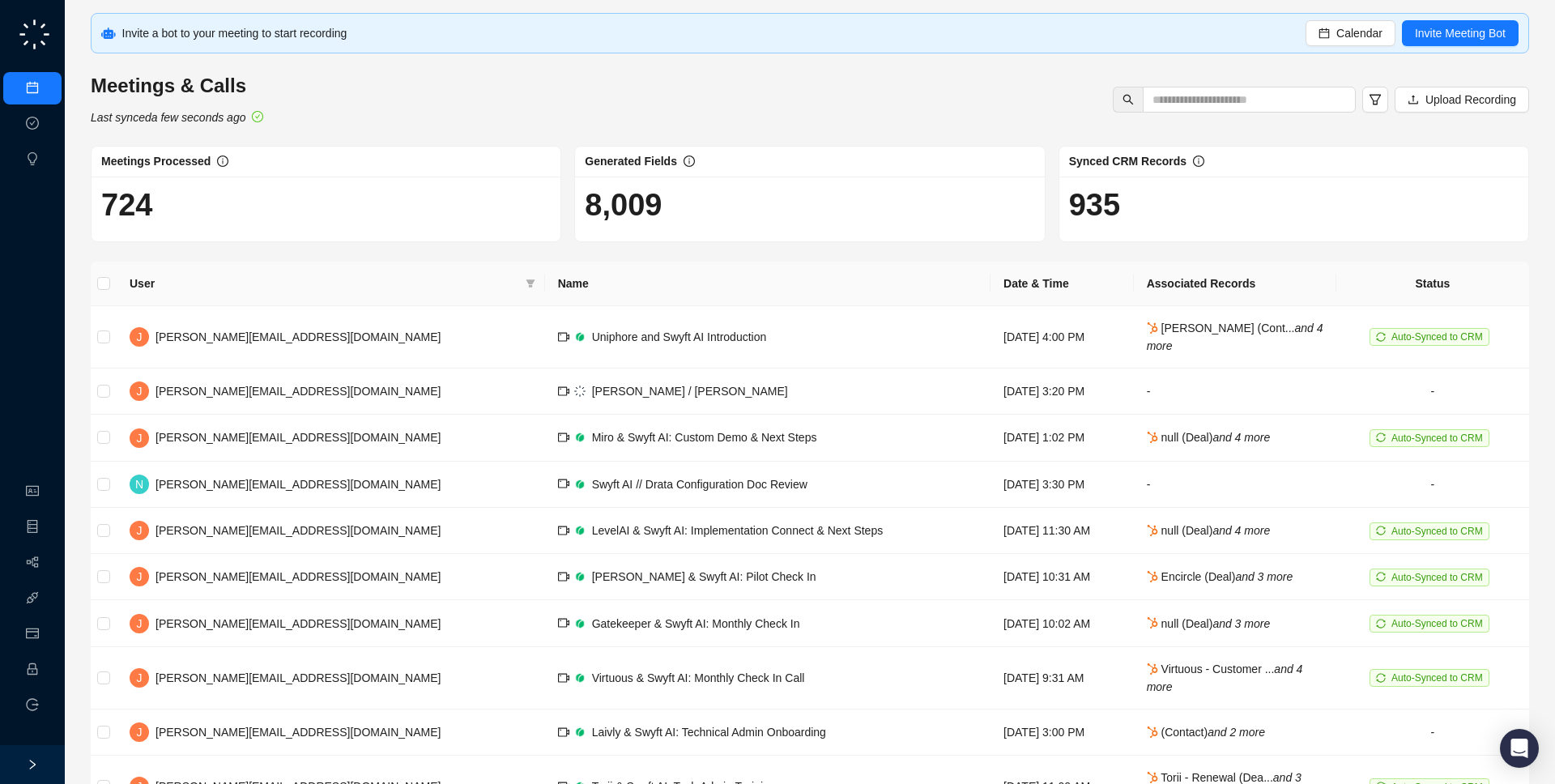
drag, startPoint x: 287, startPoint y: 129, endPoint x: 279, endPoint y: 120, distance: 12.0
click at [279, 120] on div "Invite a bot to your meeting to start recording Calendar Invite Meeting Bot Mee…" at bounding box center [809, 441] width 1438 height 857
drag, startPoint x: 616, startPoint y: 29, endPoint x: 609, endPoint y: 49, distance: 21.2
click at [609, 49] on div "Invite a bot to your meeting to start recording Calendar Invite Meeting Bot" at bounding box center [809, 32] width 1438 height 40
click at [1282, 177] on div "935" at bounding box center [1293, 209] width 469 height 65
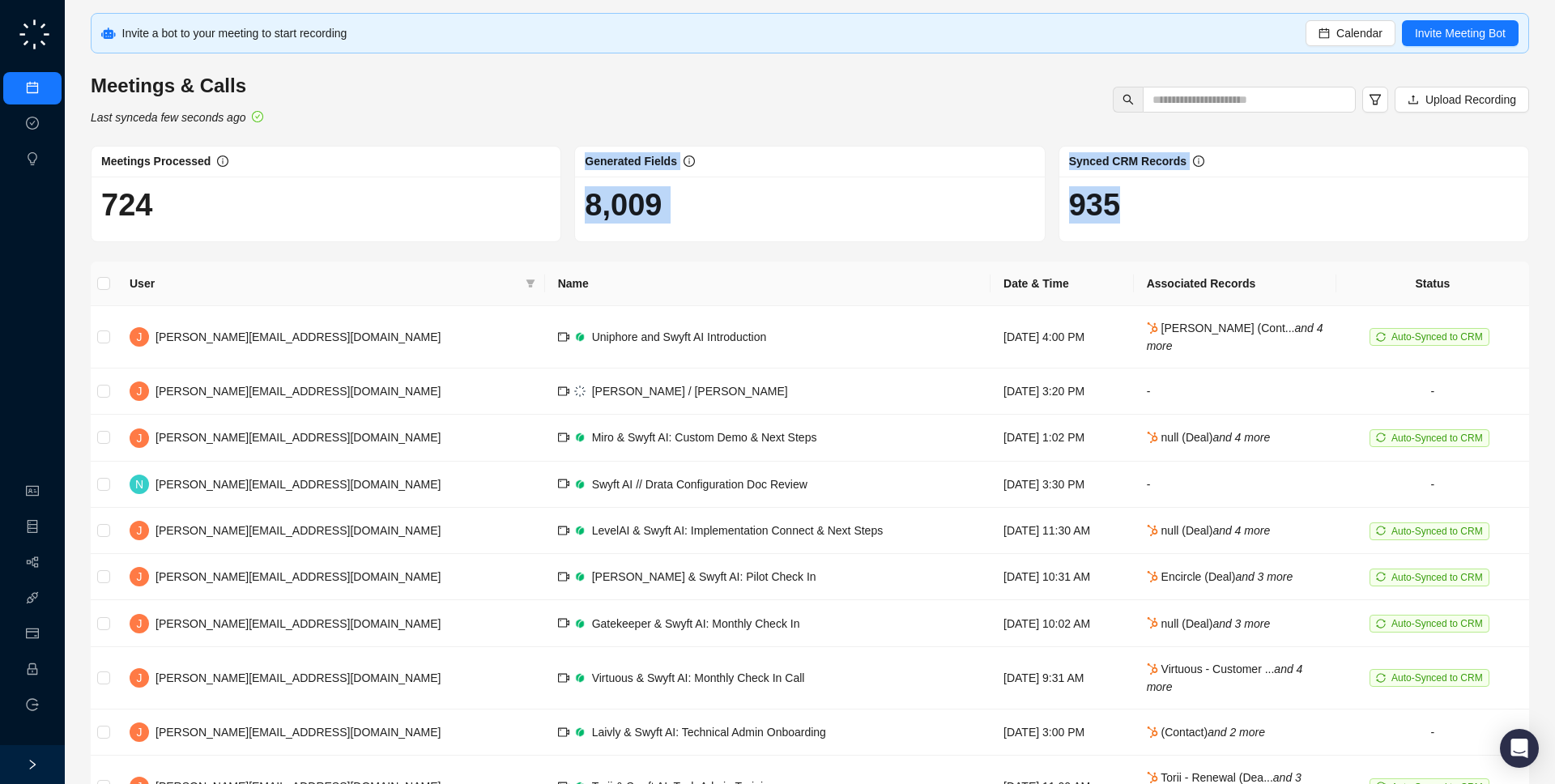
drag, startPoint x: 1202, startPoint y: 209, endPoint x: 450, endPoint y: 218, distance: 752.1
click at [450, 219] on div "Meetings Processed 724 Generated Fields 8,009 Synced CRM Records 935" at bounding box center [810, 193] width 1452 height 96
click at [786, 200] on h1 "8,009" at bounding box center [809, 204] width 450 height 37
drag, startPoint x: 1149, startPoint y: 206, endPoint x: 1232, endPoint y: 166, distance: 92.1
click at [1228, 204] on h1 "935" at bounding box center [1294, 204] width 450 height 37
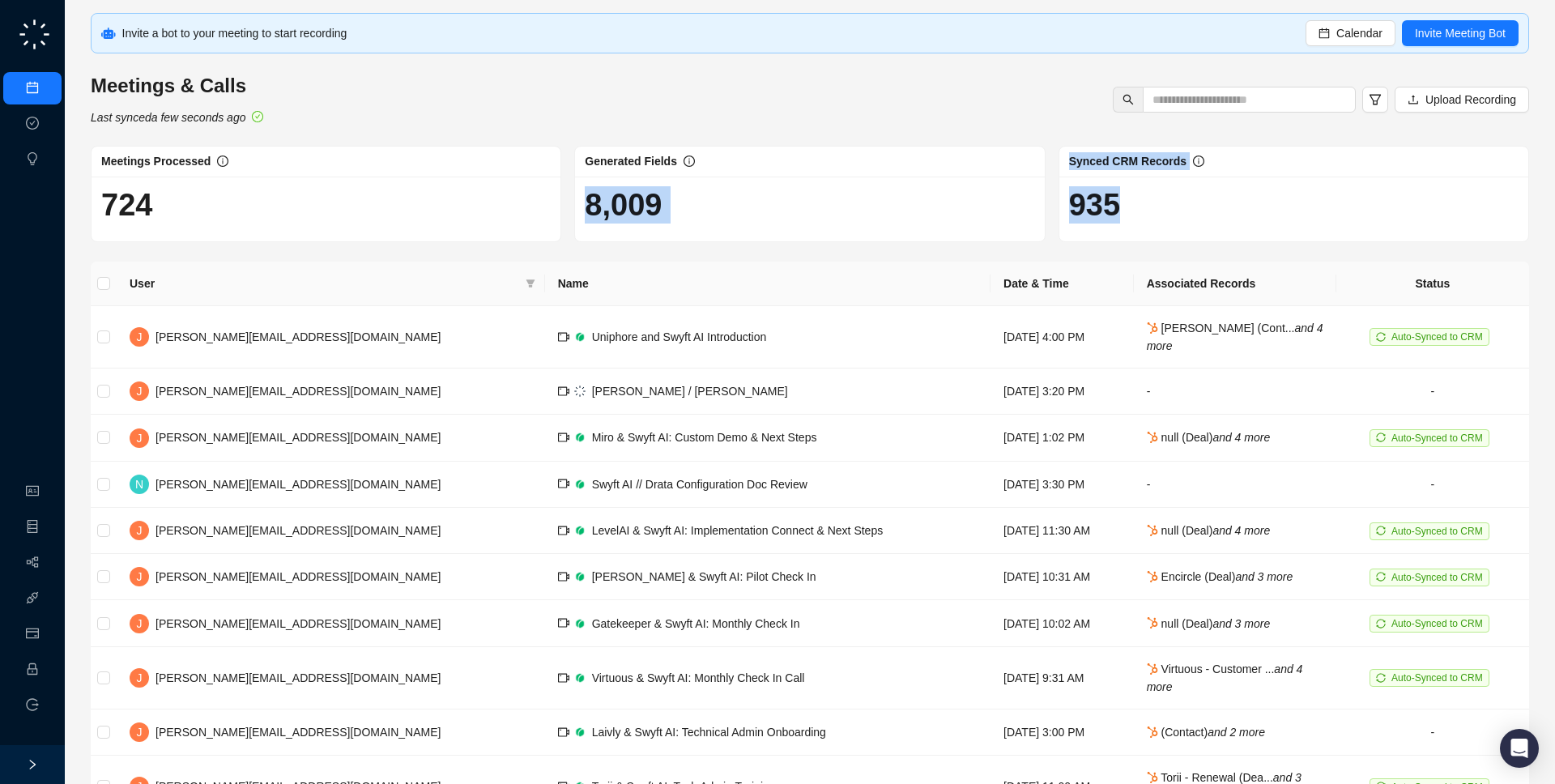
drag, startPoint x: 1130, startPoint y: 227, endPoint x: 1050, endPoint y: 179, distance: 93.3
click at [1050, 179] on div "Meetings Processed 724 Generated Fields 8,009 Synced CRM Records 935" at bounding box center [810, 193] width 1452 height 96
drag, startPoint x: 1050, startPoint y: 179, endPoint x: 1041, endPoint y: 179, distance: 9.0
click at [1050, 179] on div "Generated Fields 8,009" at bounding box center [809, 193] width 484 height 96
drag, startPoint x: 1029, startPoint y: 197, endPoint x: 142, endPoint y: 147, distance: 888.4
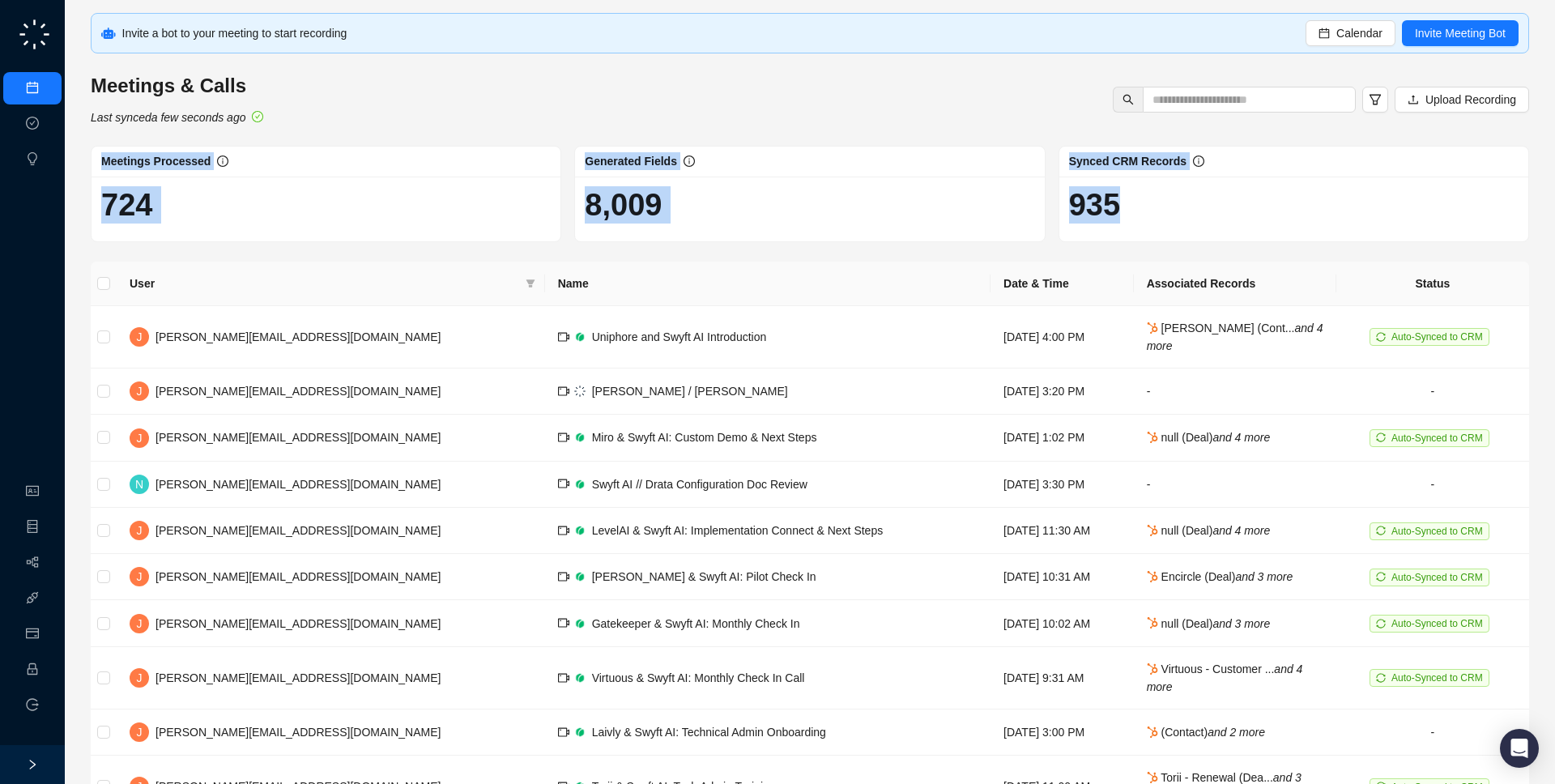
click at [141, 147] on div "Meetings Processed 724 Generated Fields 8,009 Synced CRM Records 935" at bounding box center [810, 193] width 1452 height 96
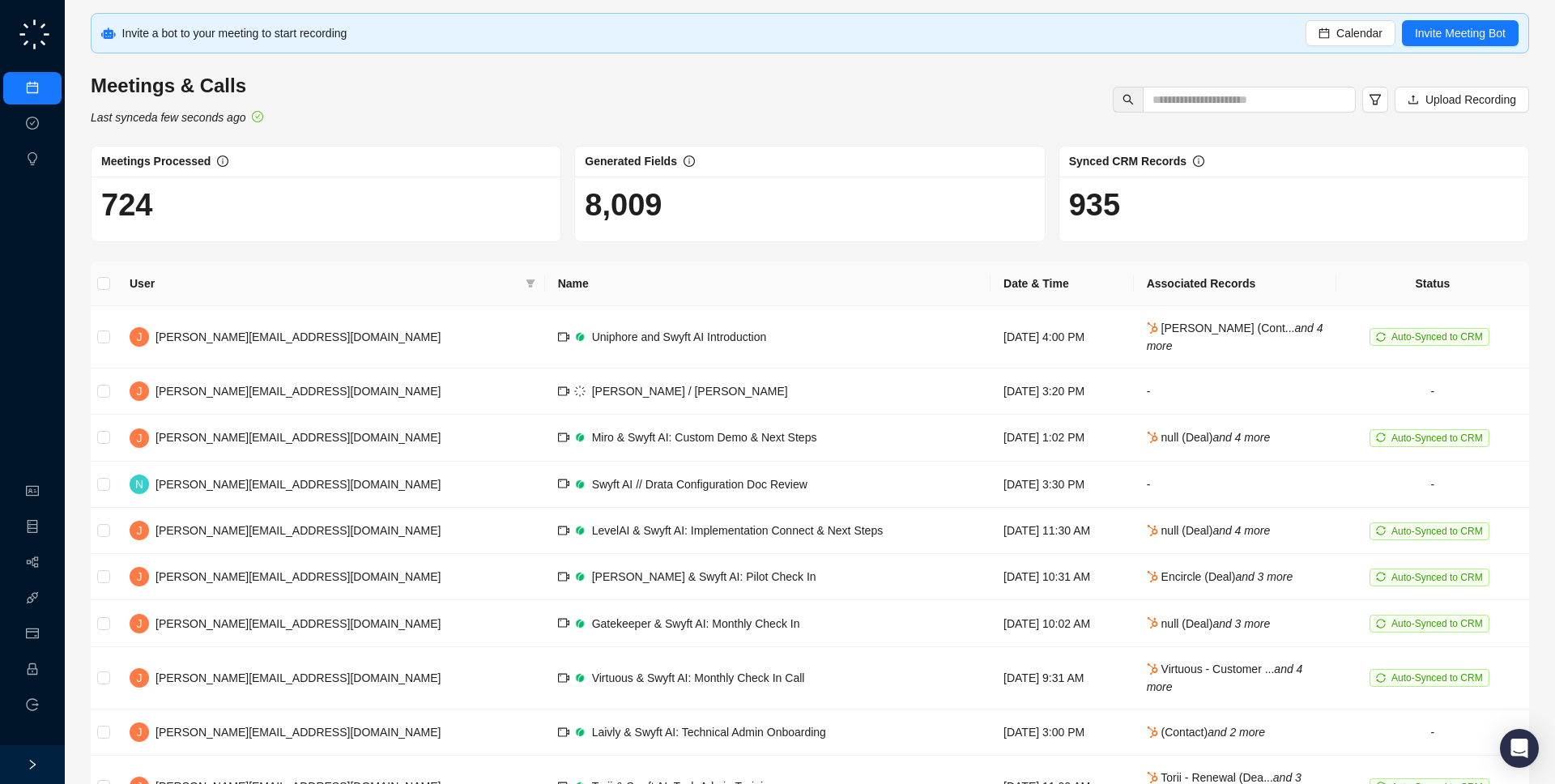
click at [416, 186] on h1 "724" at bounding box center [326, 204] width 450 height 37
drag, startPoint x: 374, startPoint y: 36, endPoint x: 140, endPoint y: 100, distance: 242.6
click at [373, 29] on div "Invite a bot to your meeting to start recording" at bounding box center [714, 33] width 1184 height 18
click at [47, 128] on link "Approval Tasks" at bounding box center [85, 124] width 77 height 13
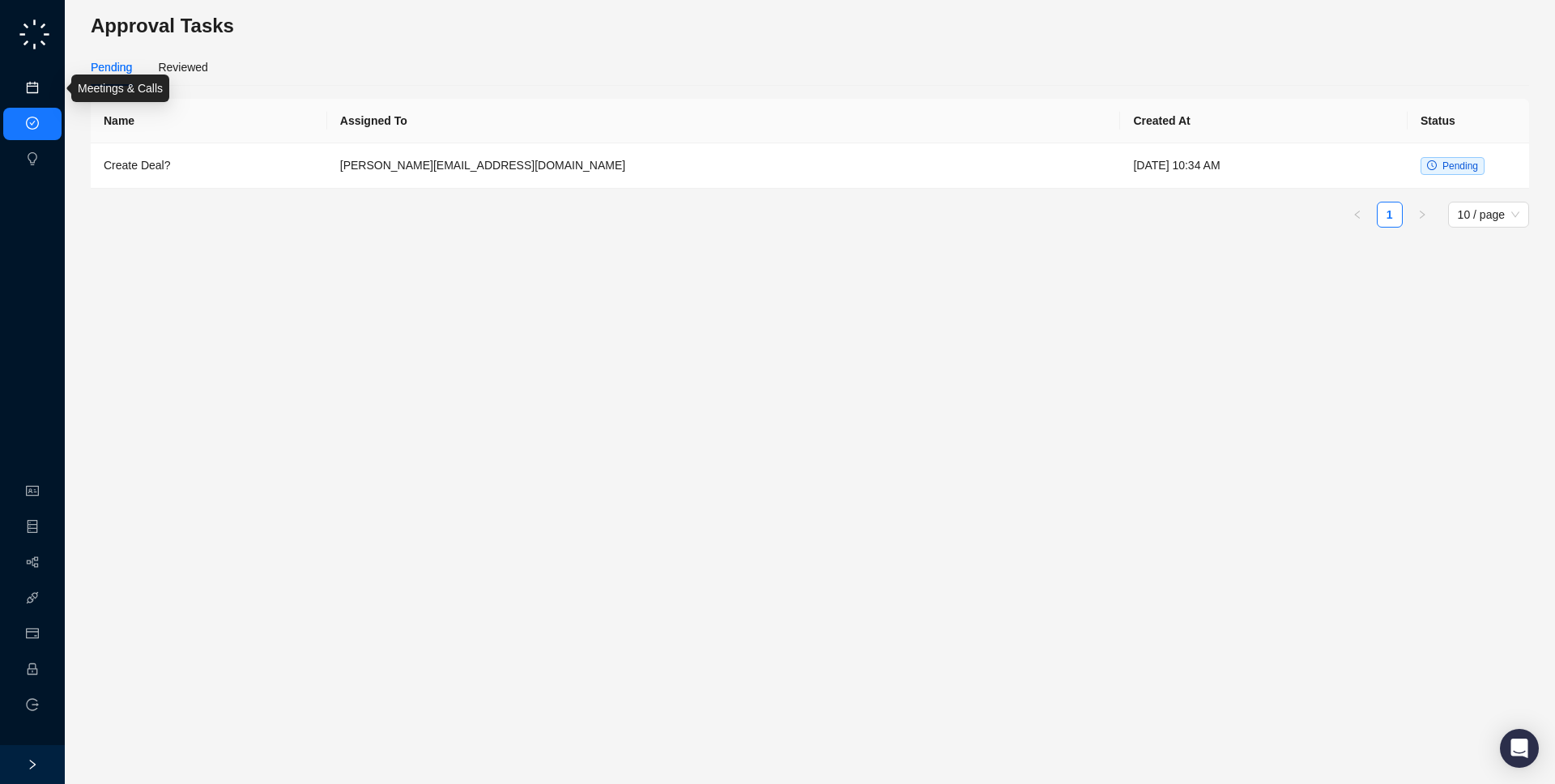
click at [47, 94] on link "Meetings & Calls" at bounding box center [89, 88] width 85 height 13
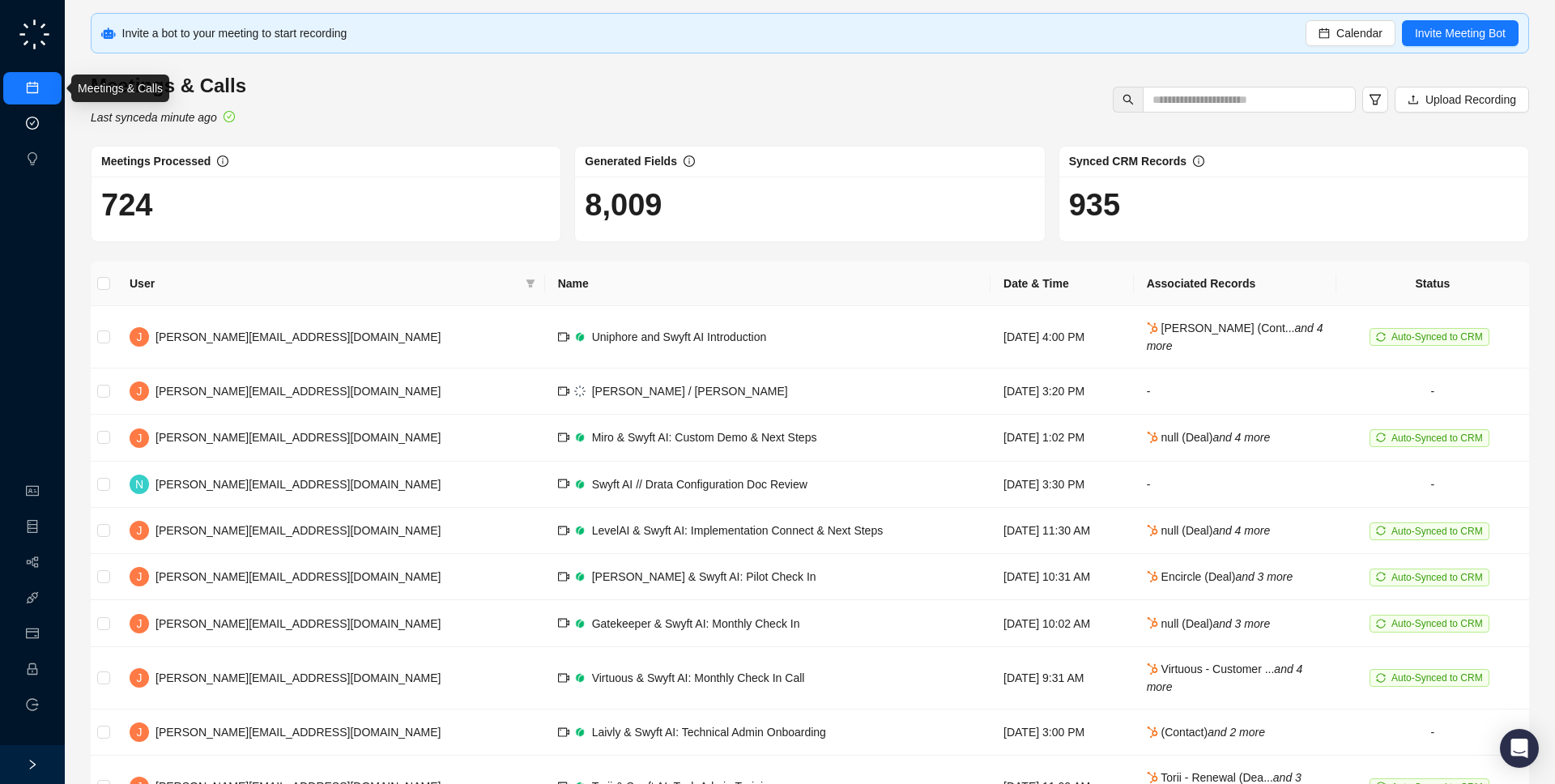
click at [47, 126] on link "Approval Tasks" at bounding box center [85, 124] width 77 height 13
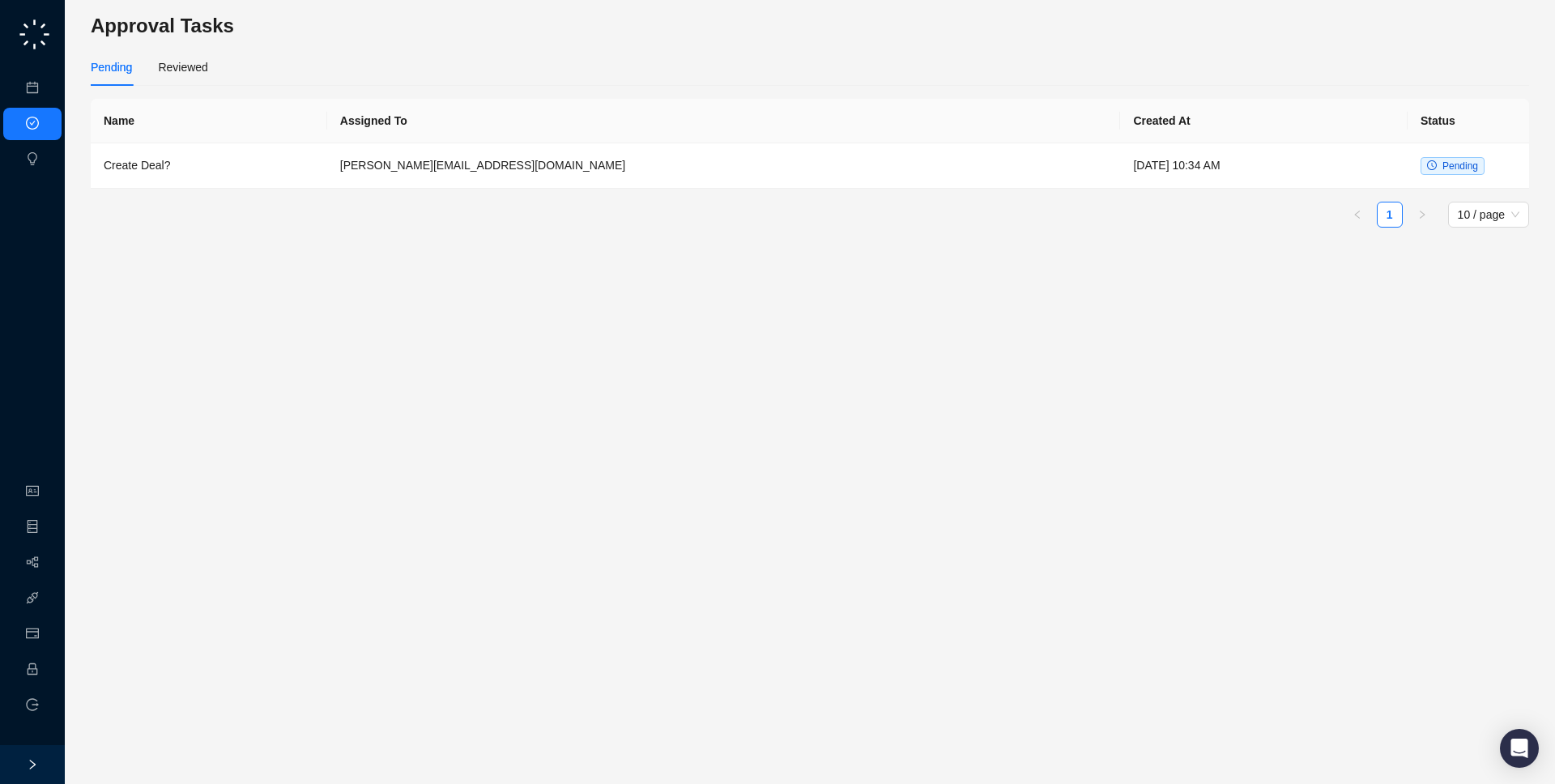
click at [203, 85] on div "Pending Reviewed" at bounding box center [809, 74] width 1438 height 50
click at [196, 67] on div "Reviewed" at bounding box center [183, 67] width 49 height 18
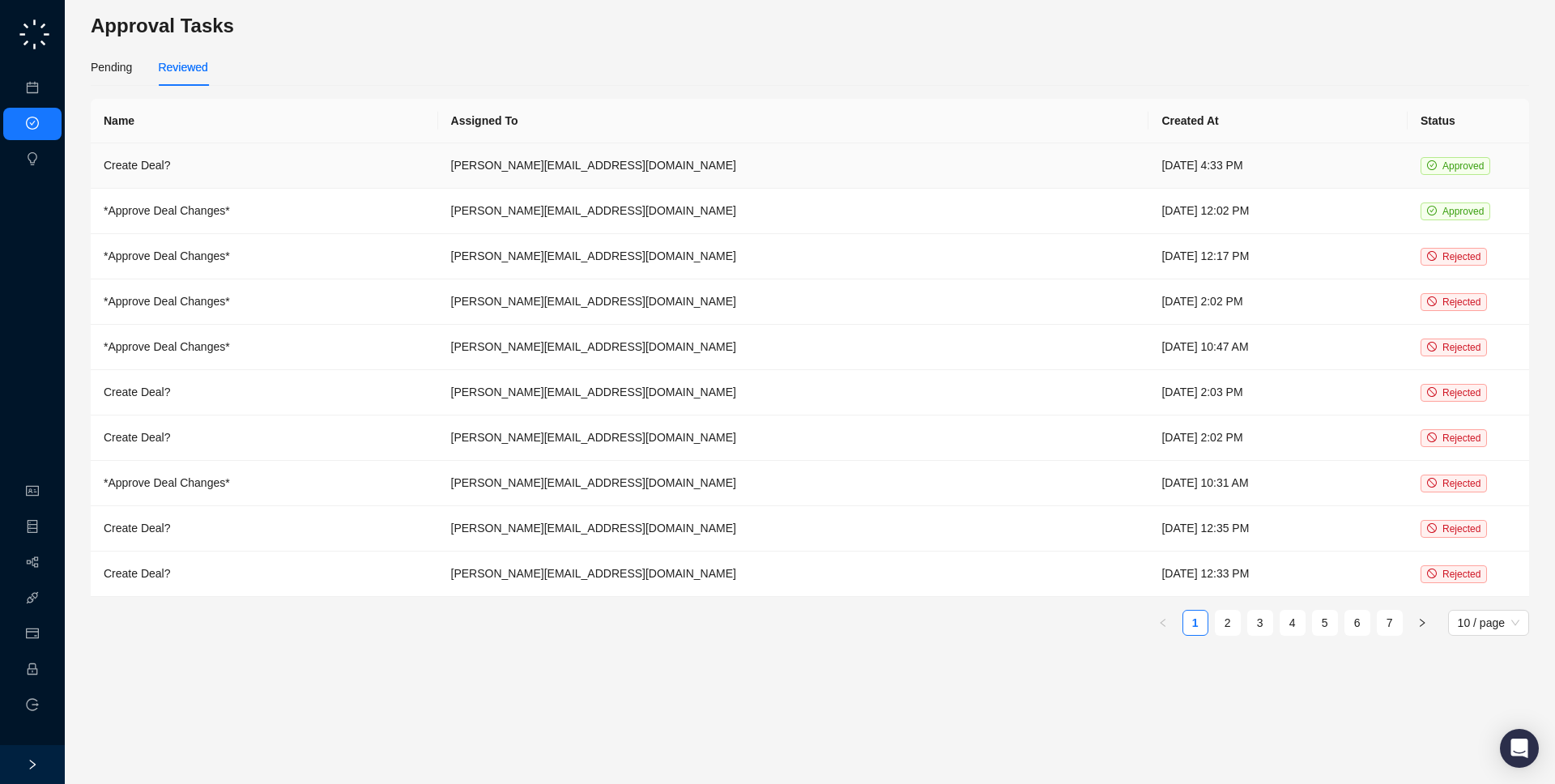
click at [637, 170] on td "[PERSON_NAME][EMAIL_ADDRESS][DOMAIN_NAME]" at bounding box center [793, 165] width 711 height 45
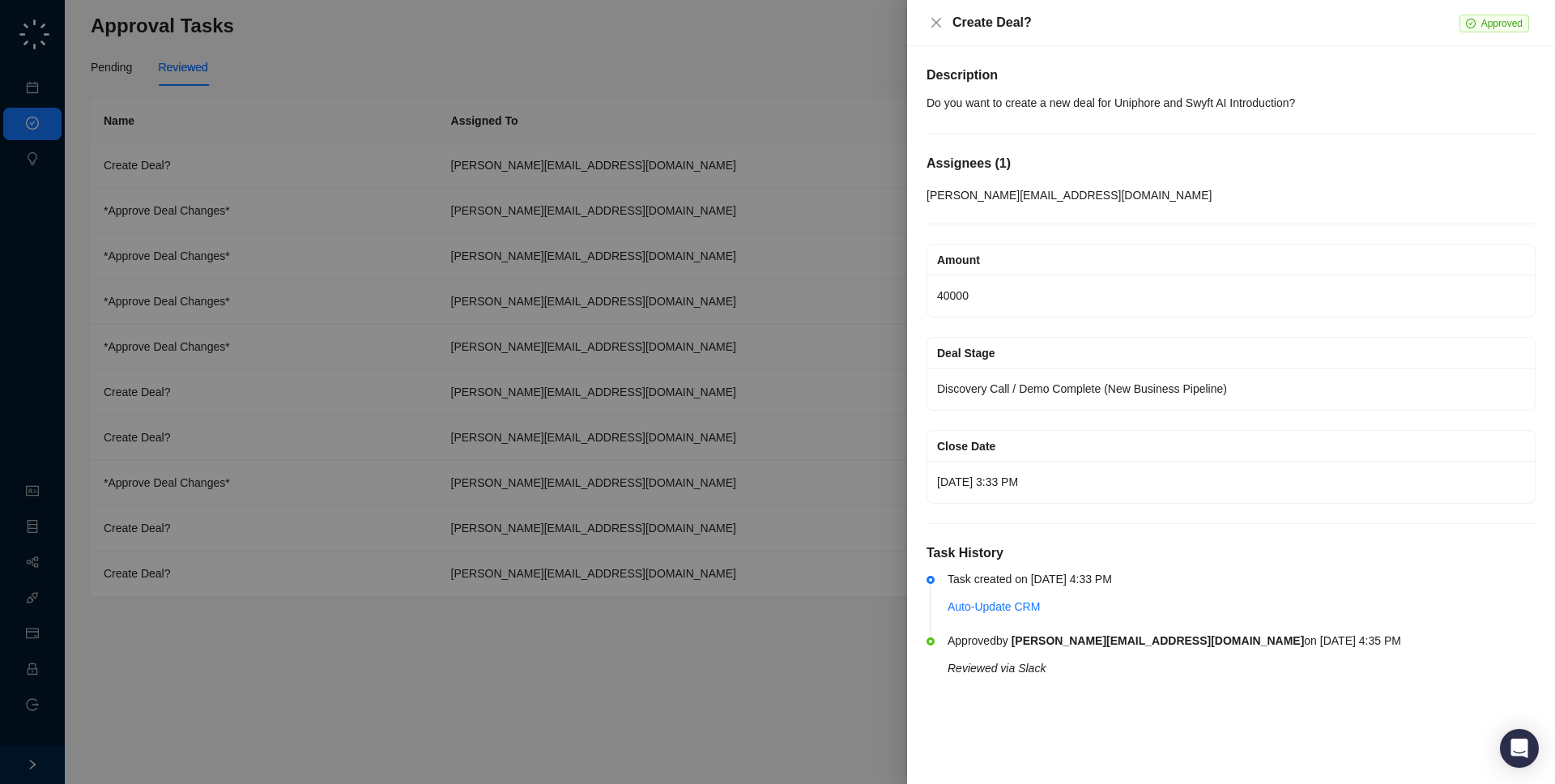
click at [645, 186] on div at bounding box center [777, 392] width 1555 height 784
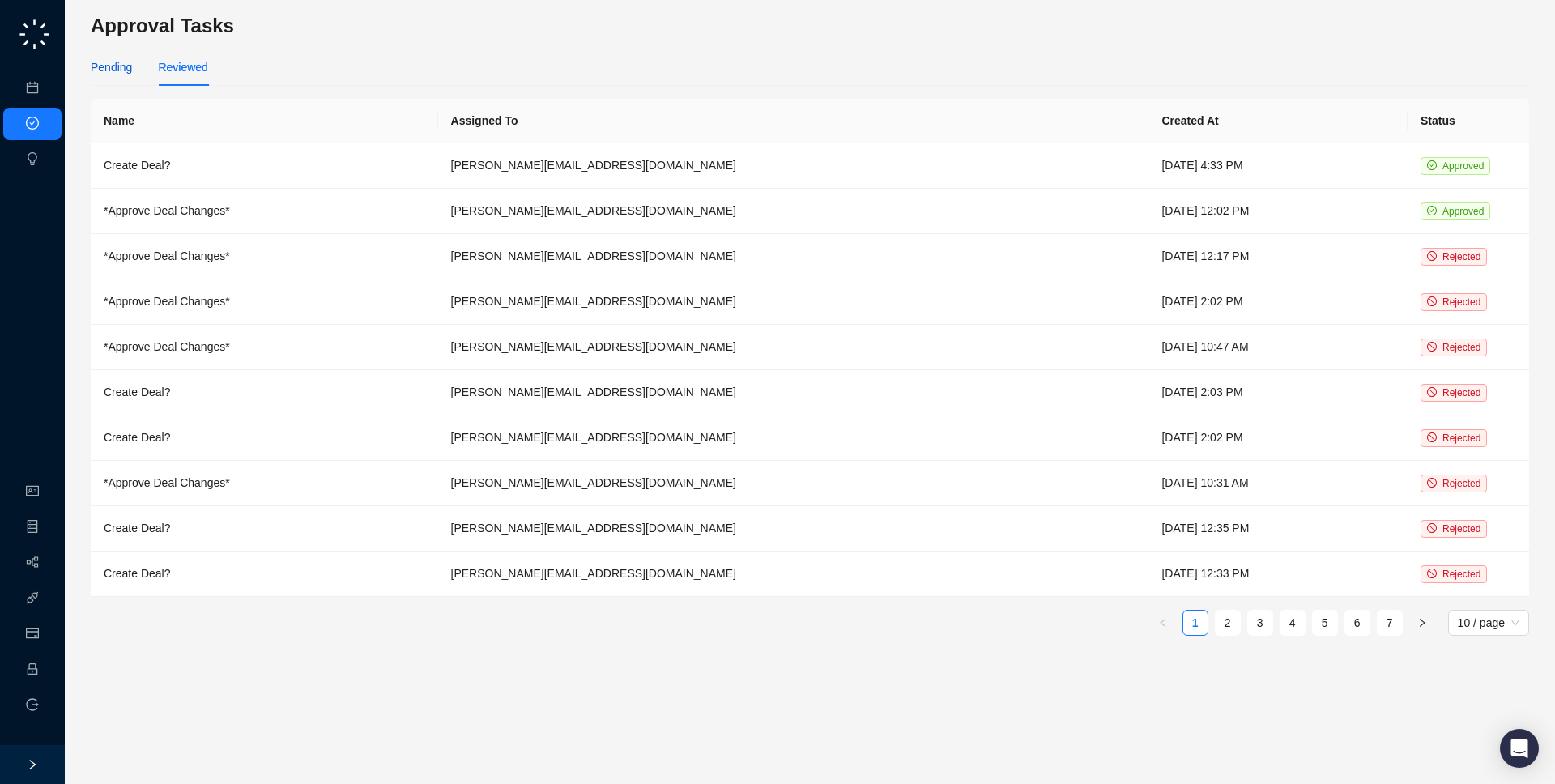
click at [114, 72] on div "Pending" at bounding box center [112, 67] width 41 height 18
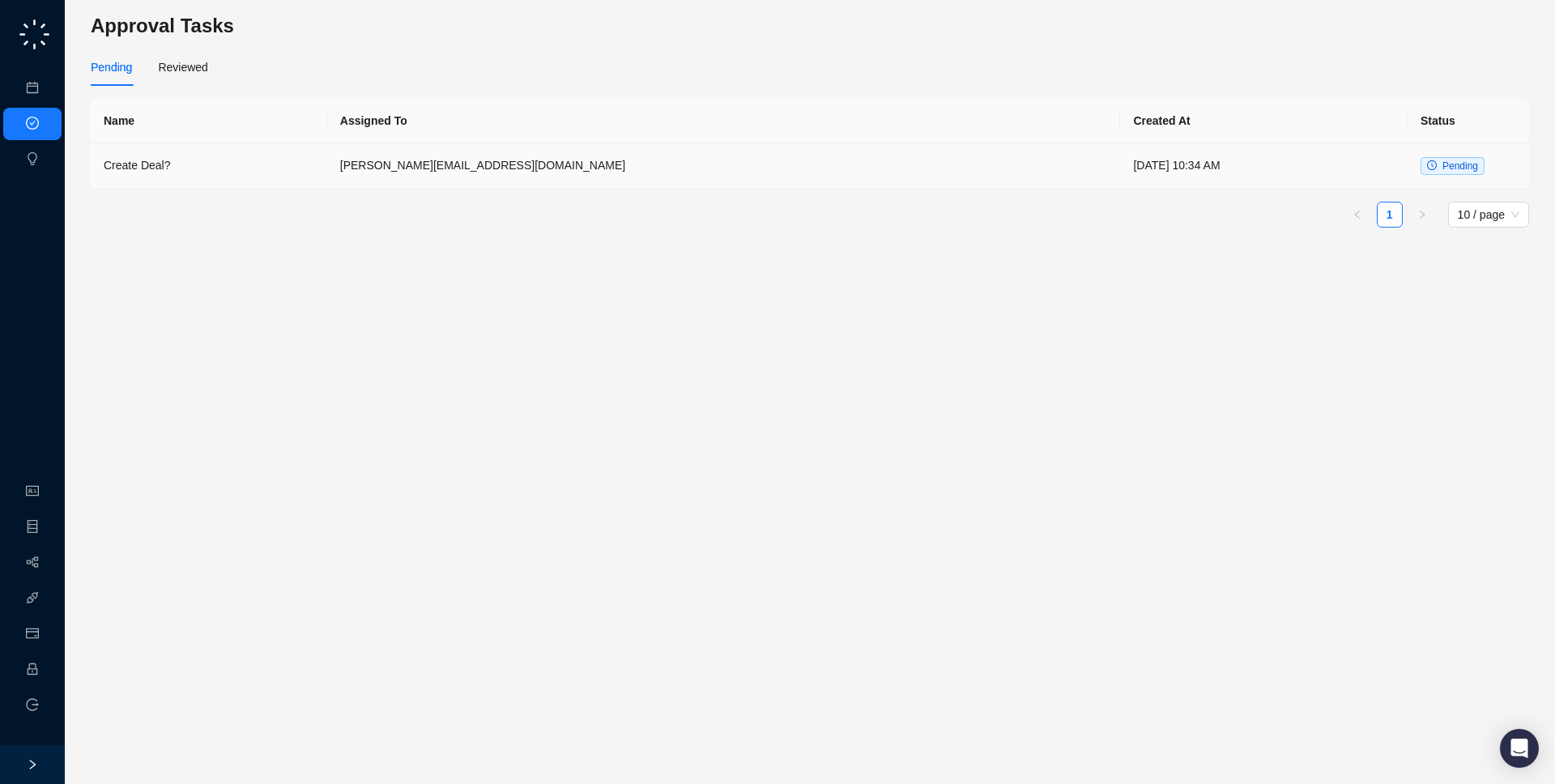
click at [327, 159] on td "Create Deal?" at bounding box center [209, 165] width 237 height 45
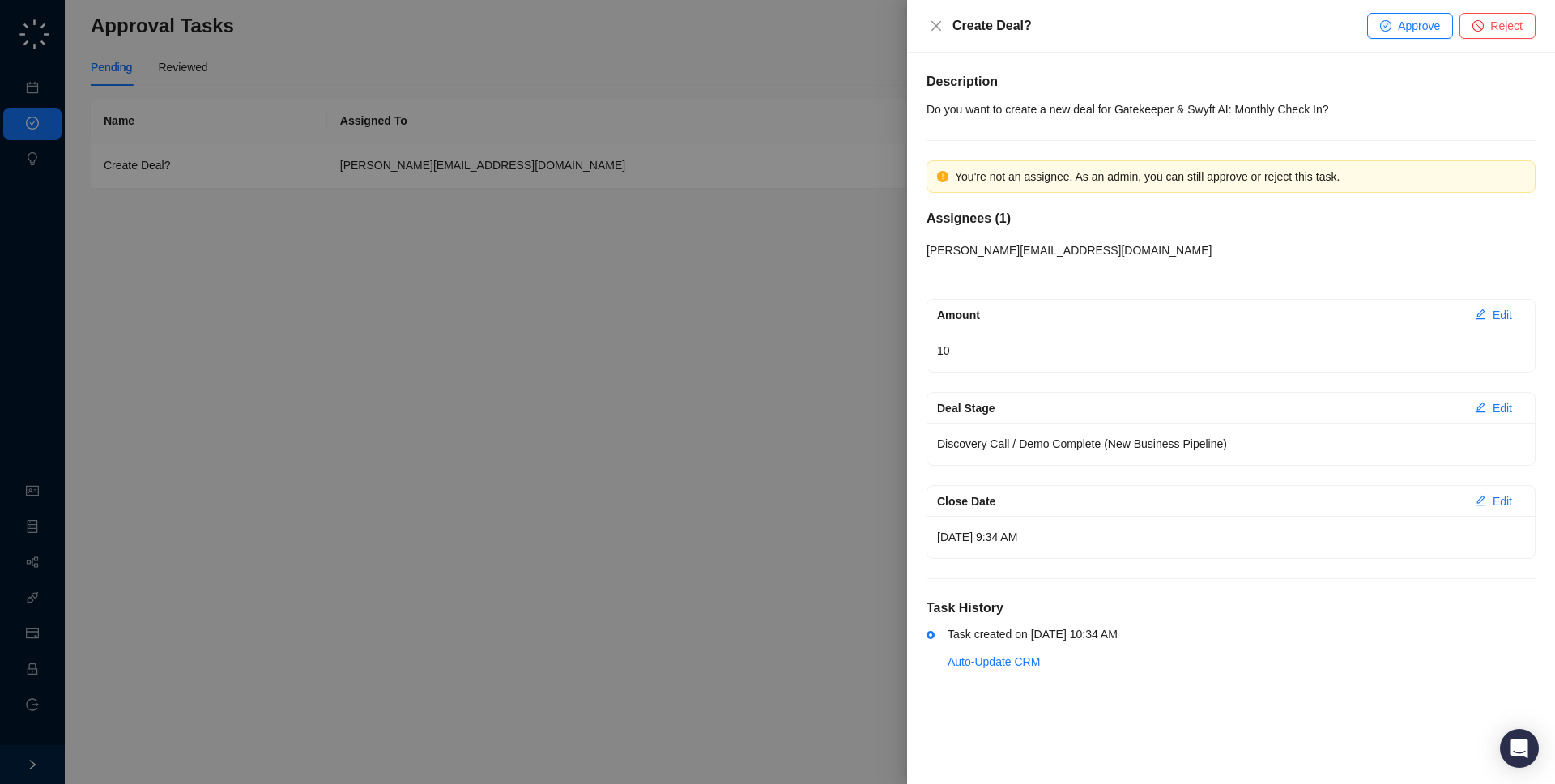
click at [342, 159] on div at bounding box center [777, 392] width 1555 height 784
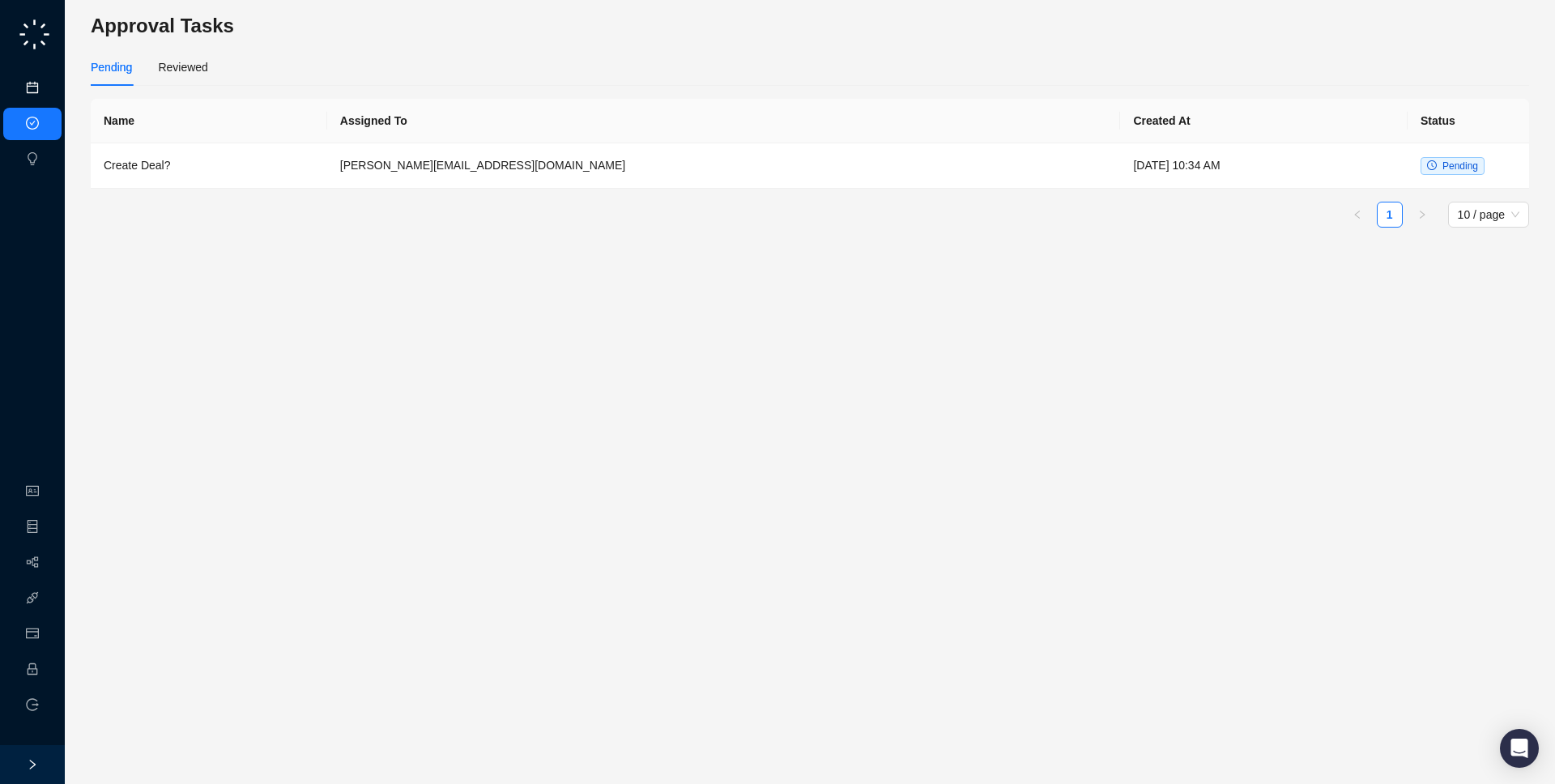
click at [49, 94] on link "Meetings & Calls" at bounding box center [89, 88] width 85 height 13
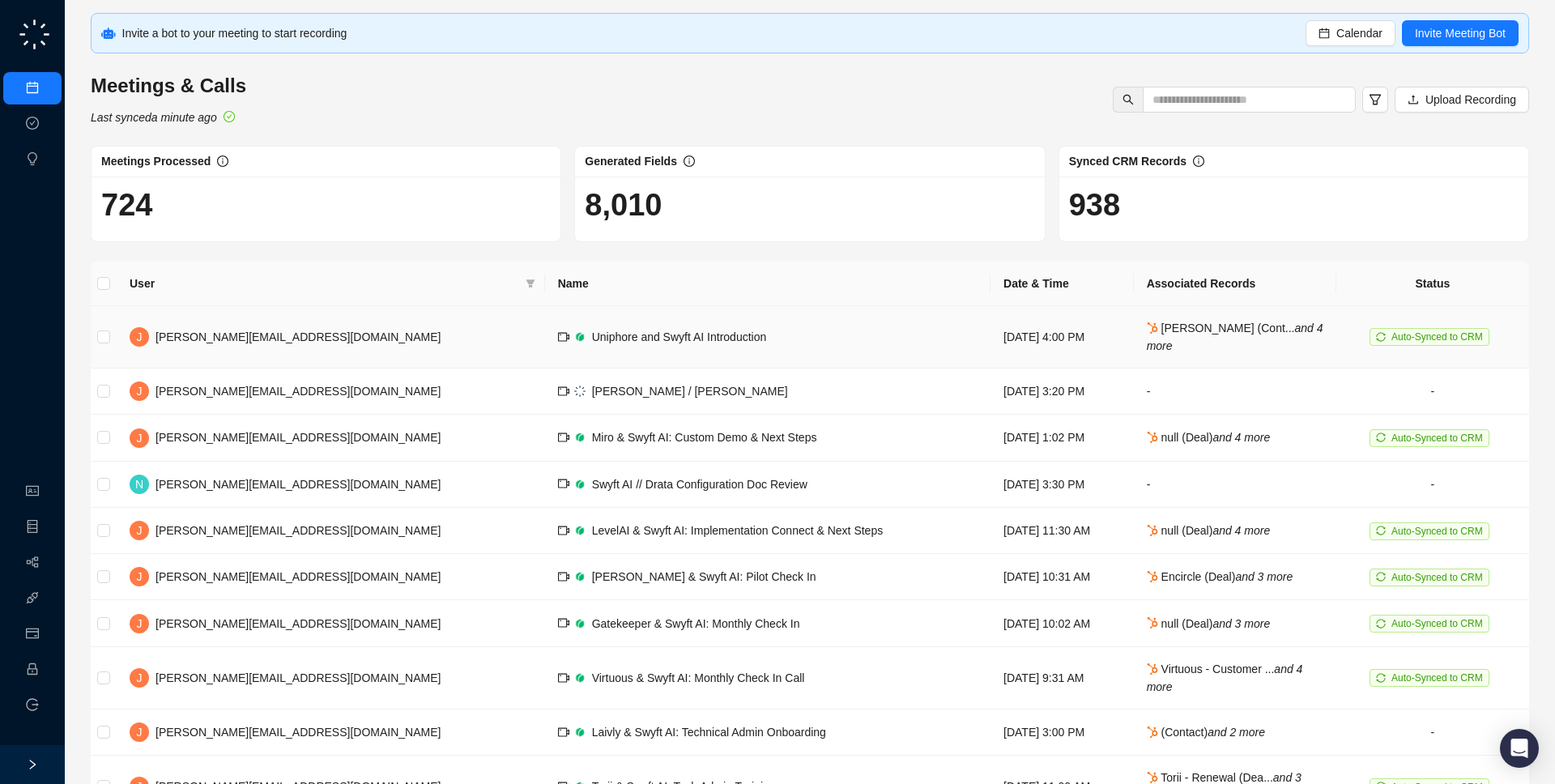
click at [815, 330] on td "Uniphore and Swyft AI Introduction" at bounding box center [767, 336] width 445 height 62
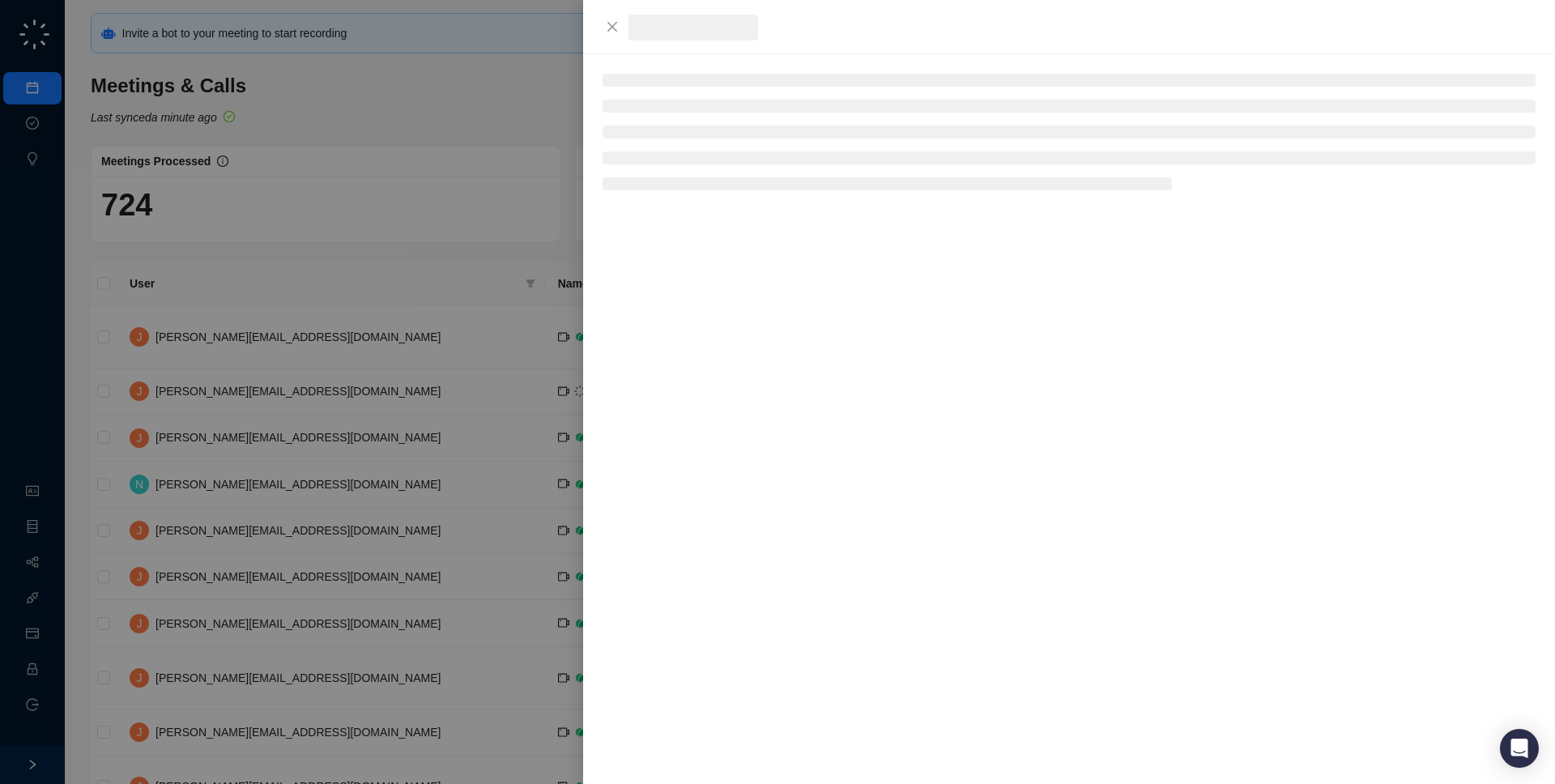
click at [257, 361] on div at bounding box center [777, 392] width 1555 height 784
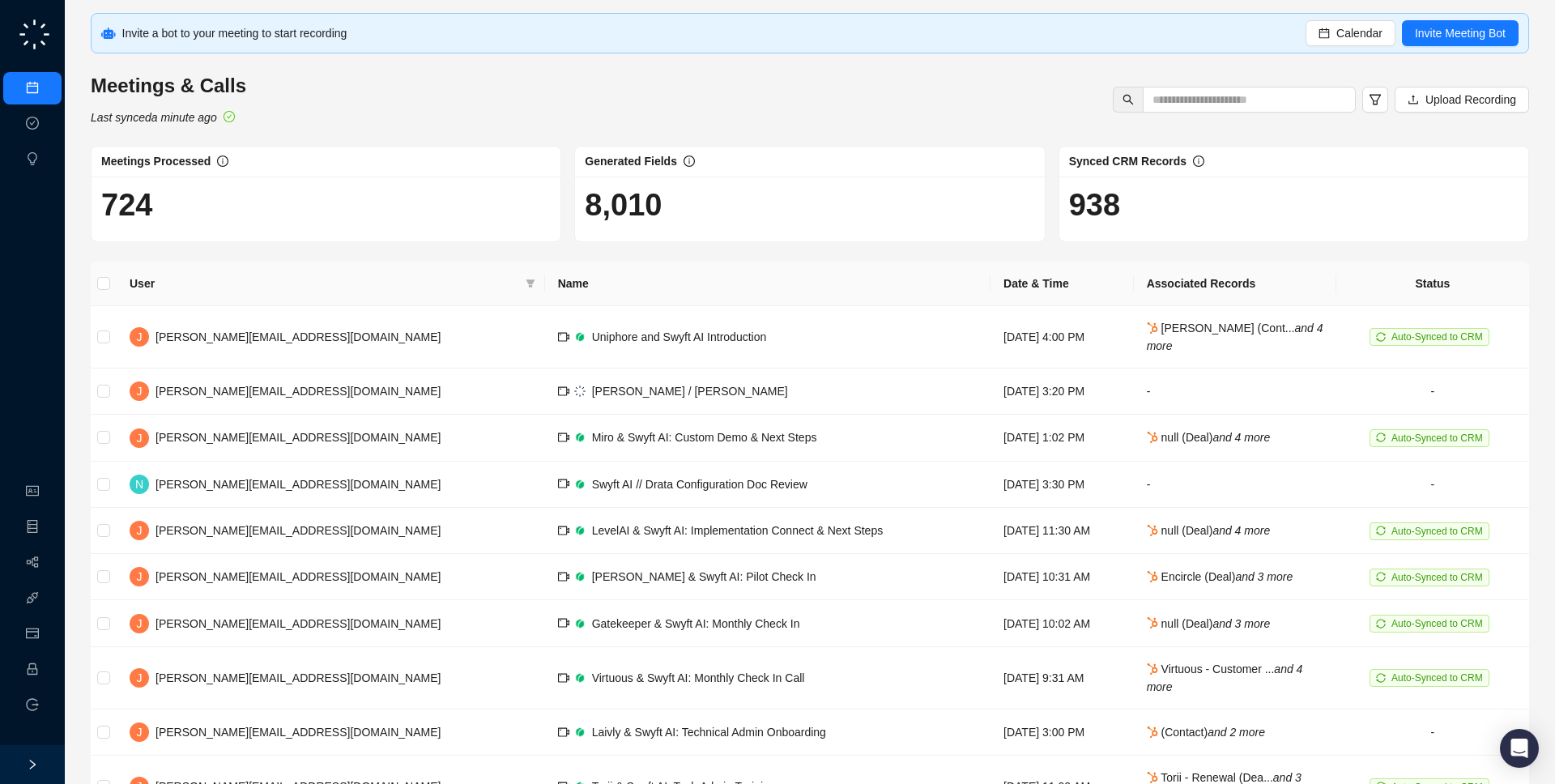
click at [24, 754] on div at bounding box center [32, 764] width 65 height 39
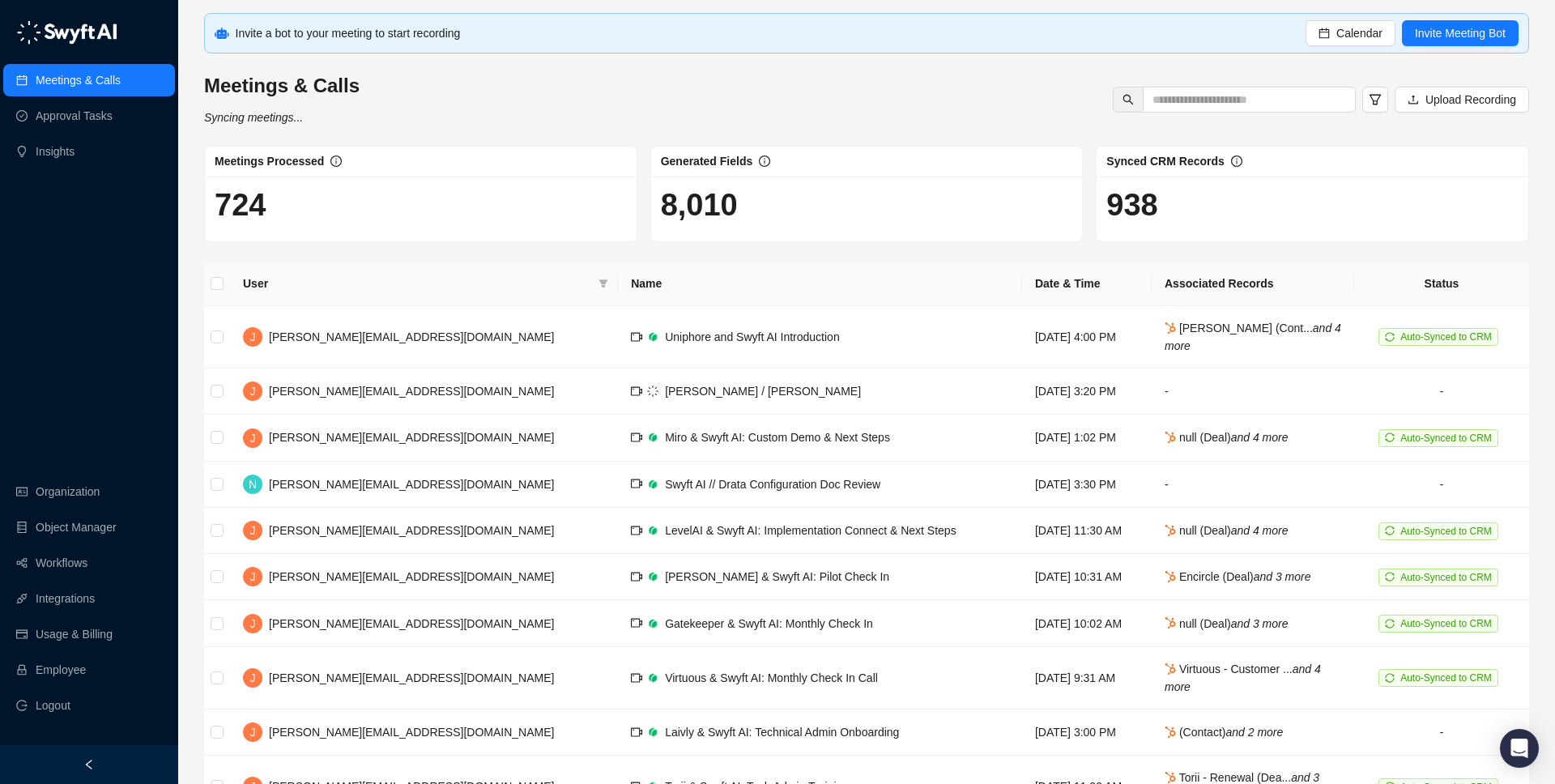
click at [88, 753] on div at bounding box center [89, 764] width 178 height 39
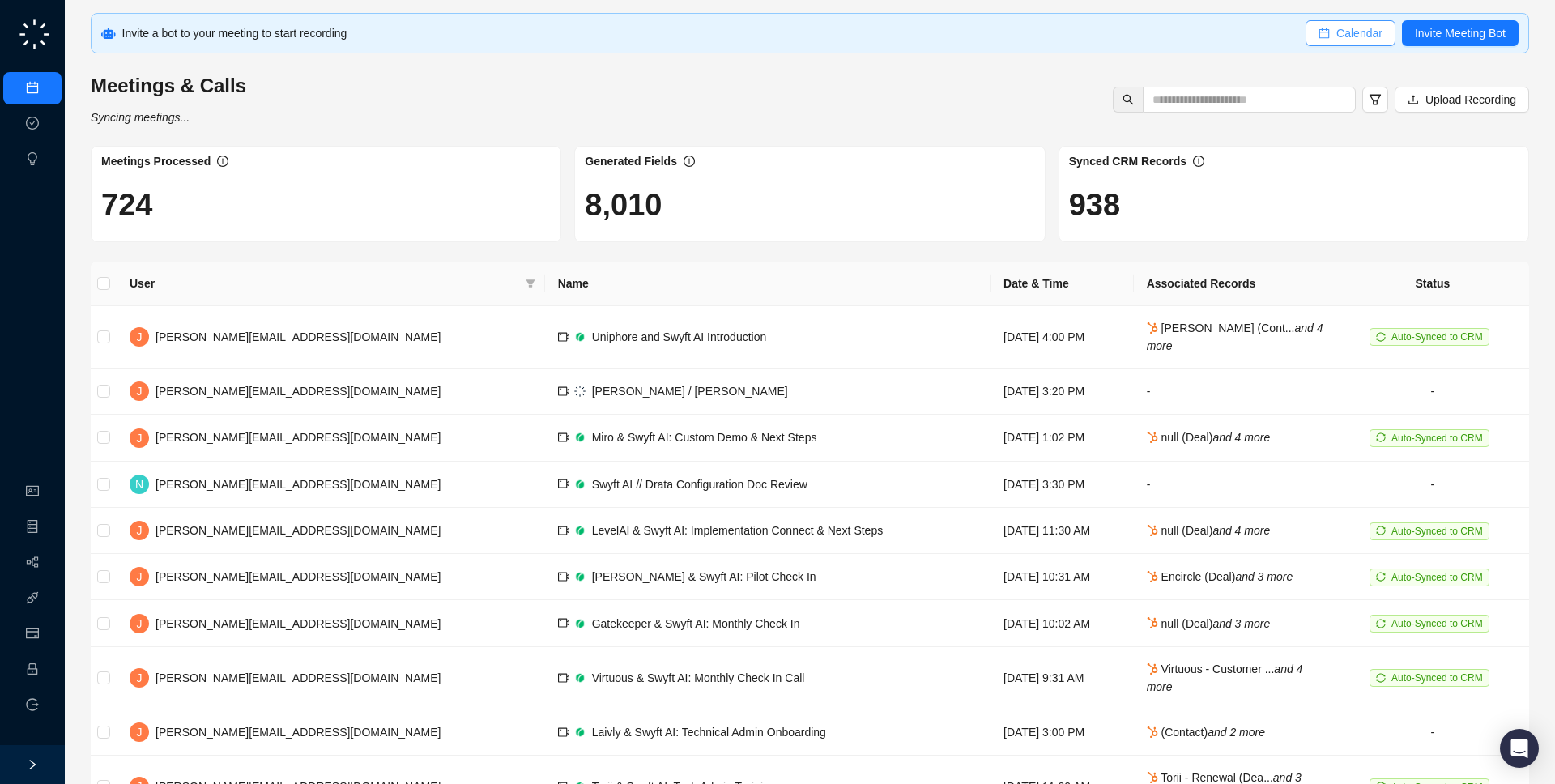
click at [1348, 29] on span "Calendar" at bounding box center [1359, 33] width 46 height 18
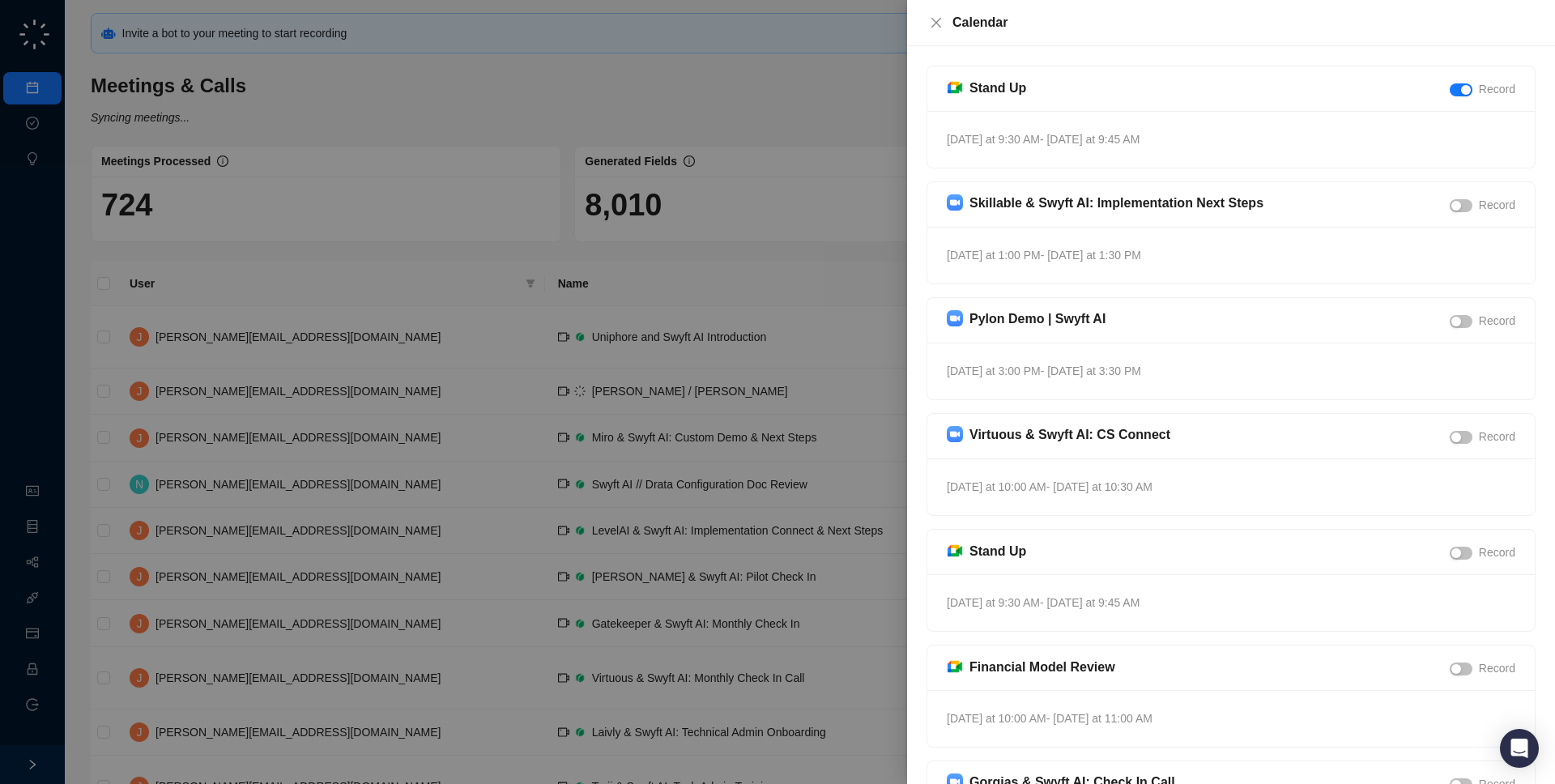
click at [465, 270] on div at bounding box center [777, 392] width 1555 height 784
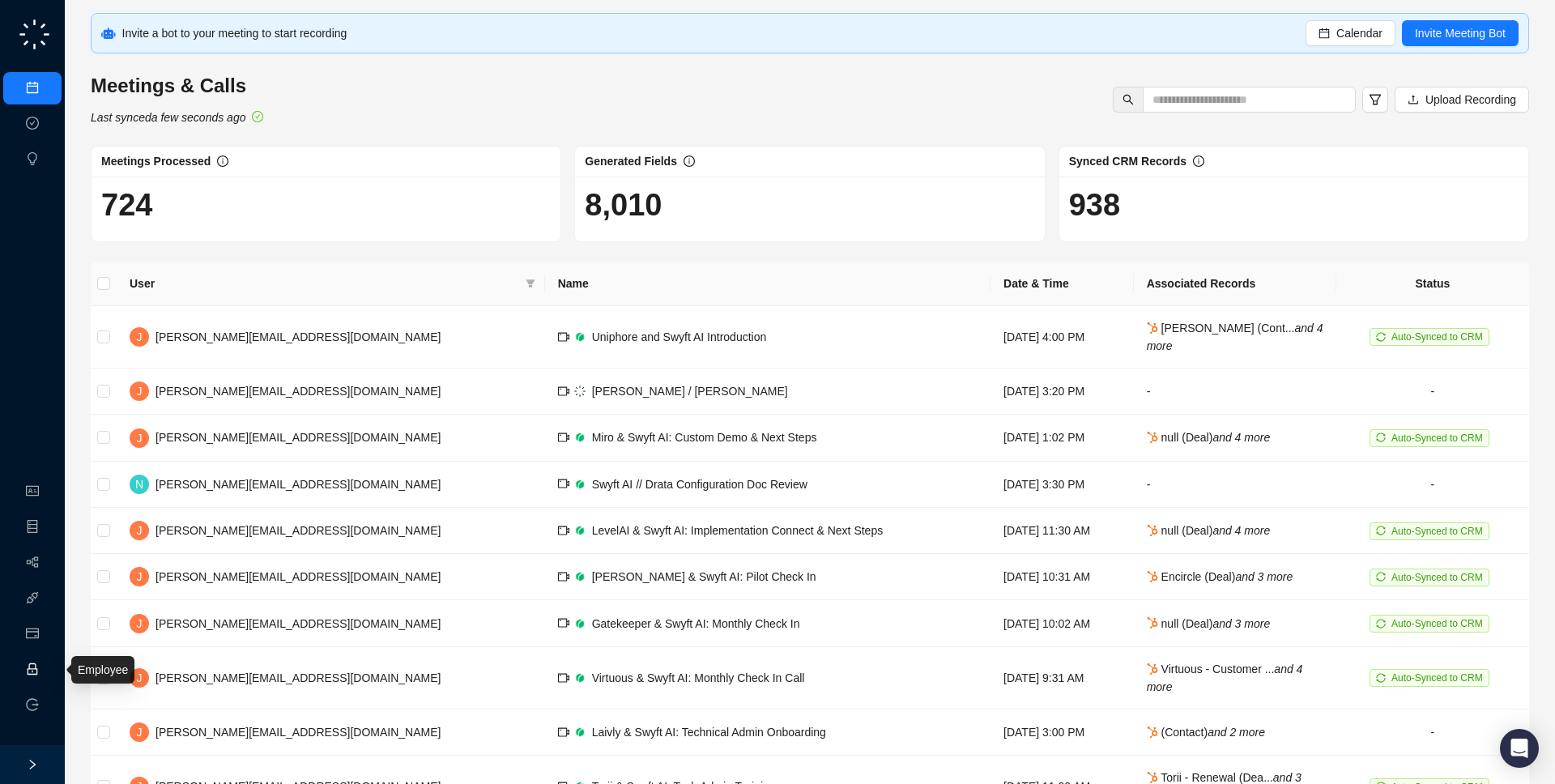
click at [47, 668] on link "Employee" at bounding box center [72, 670] width 50 height 13
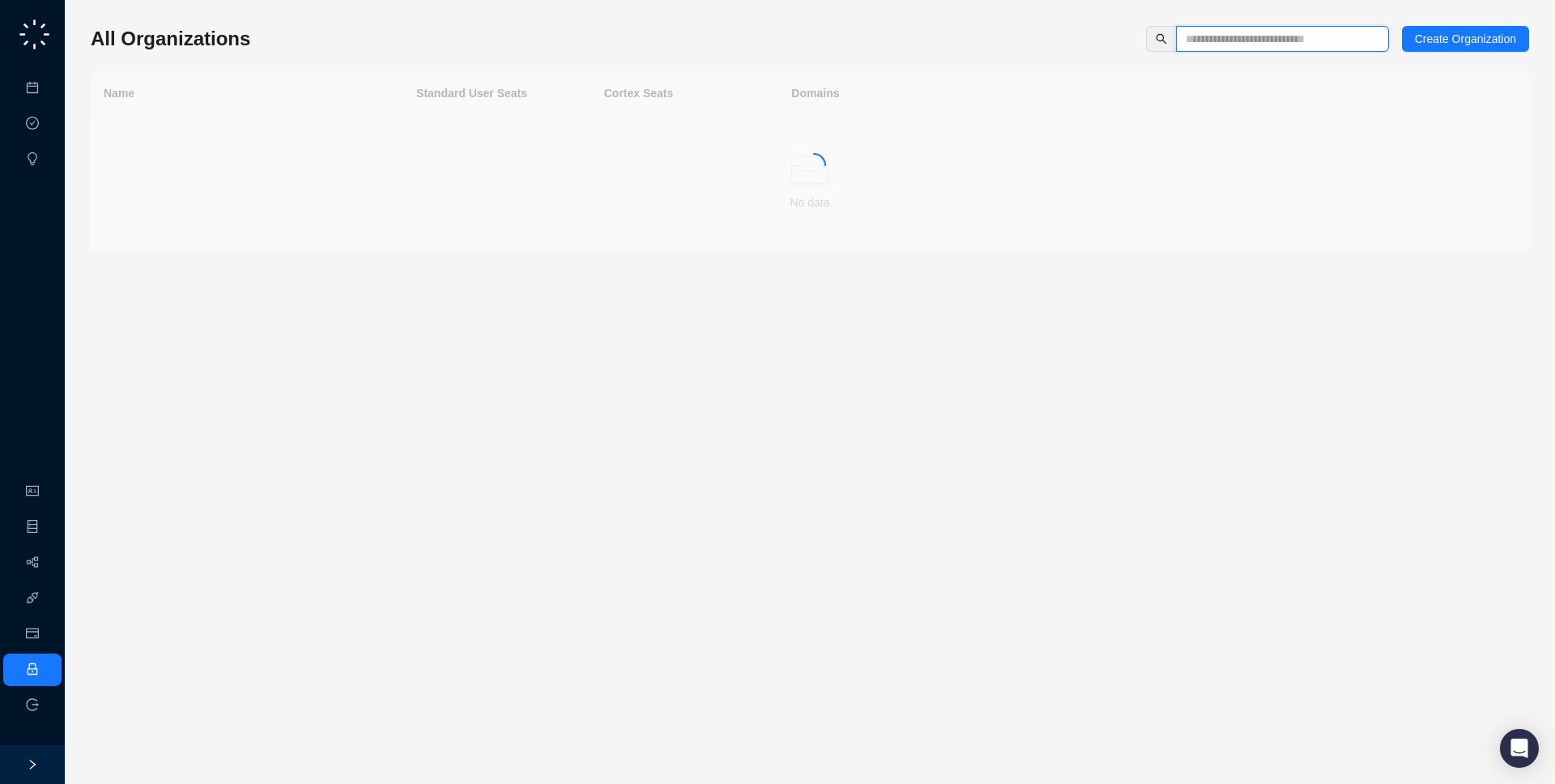
click at [1287, 36] on input "text" at bounding box center [1275, 39] width 181 height 18
type input "****"
click at [1101, 138] on td "nofraud.com" at bounding box center [1153, 138] width 751 height 45
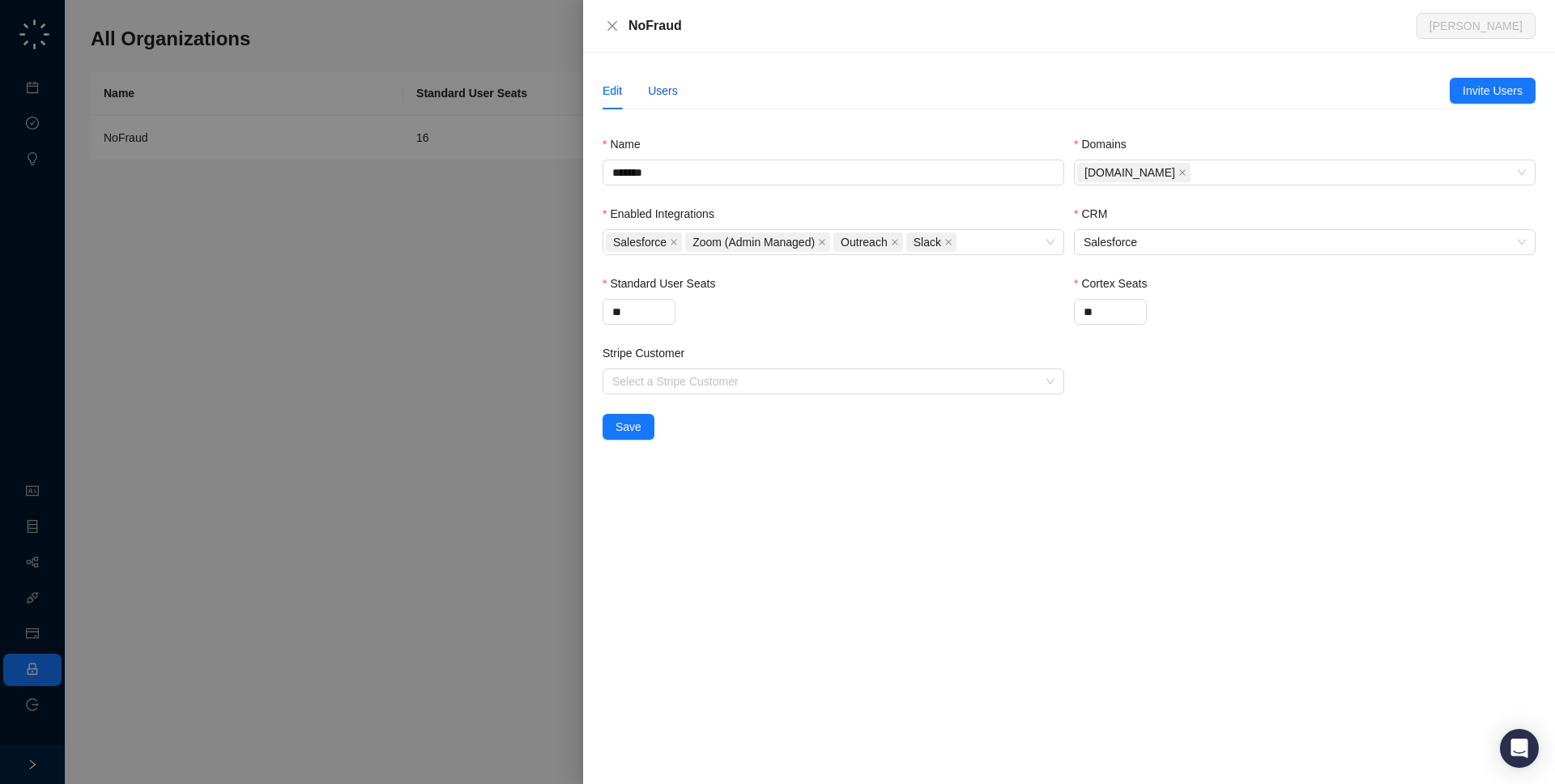
click at [664, 94] on div "Users" at bounding box center [662, 91] width 30 height 18
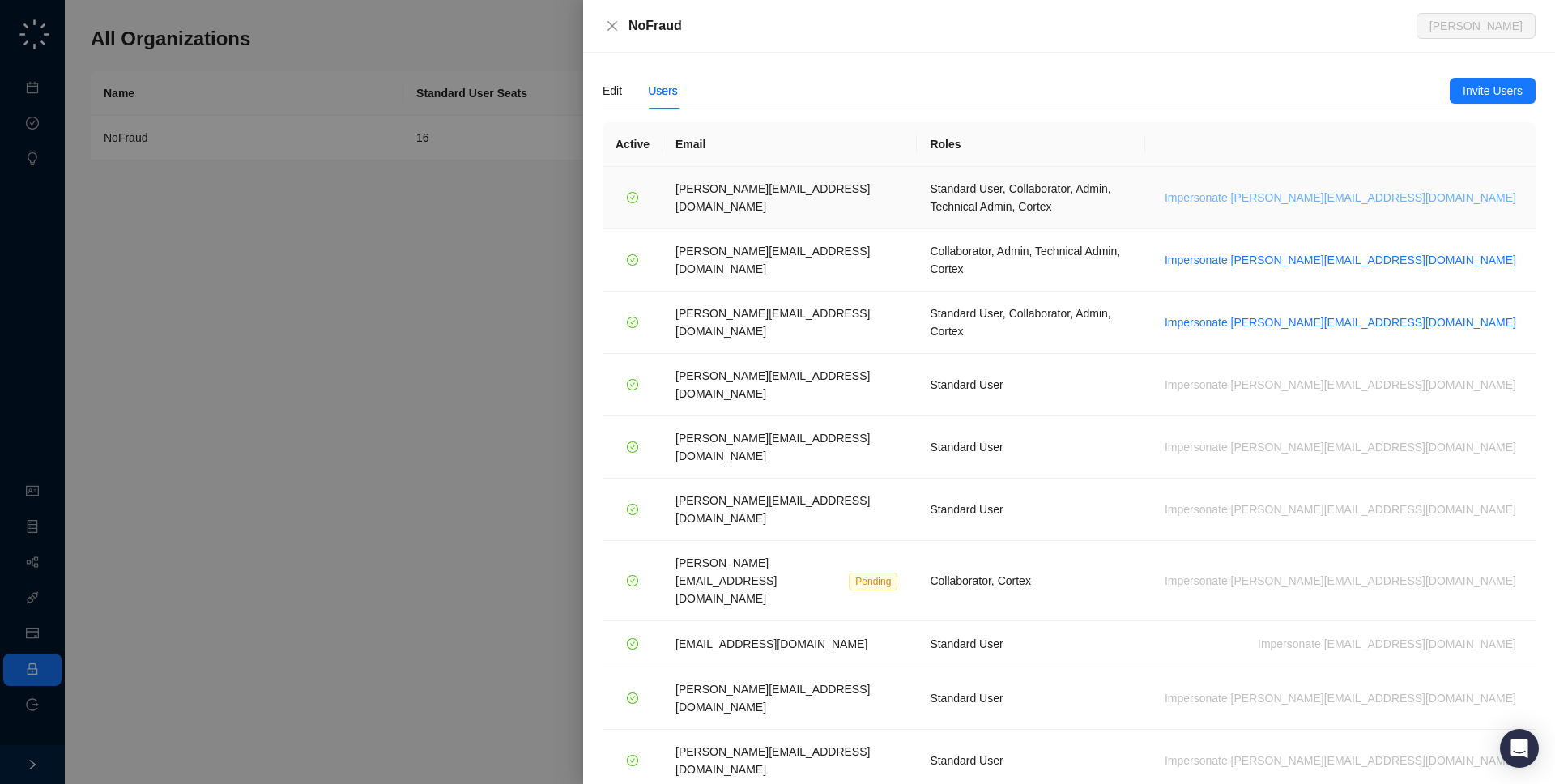
click at [1459, 189] on span "Impersonate h.cline@nofraud.com" at bounding box center [1340, 198] width 352 height 18
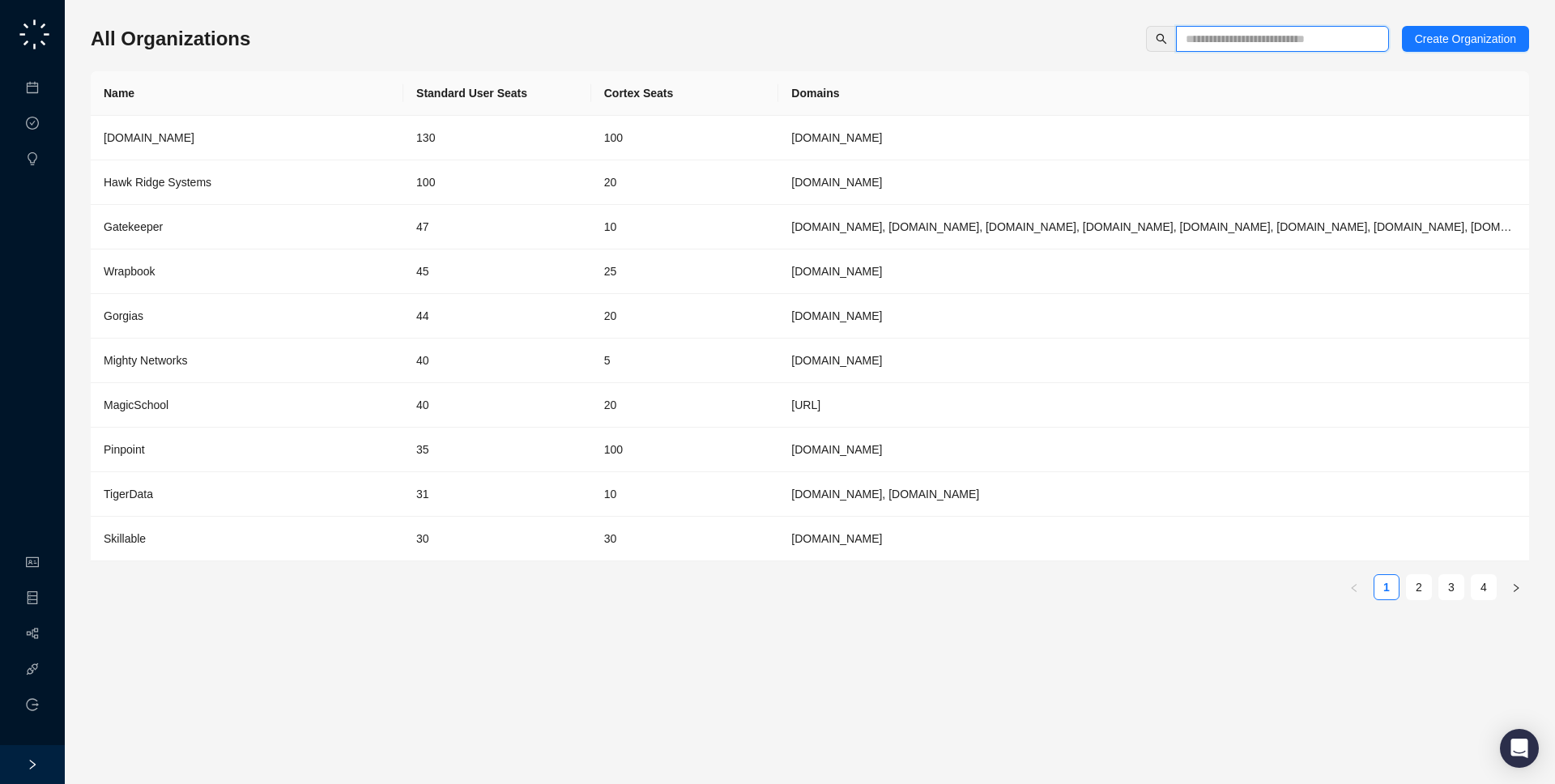
click at [1262, 31] on input "text" at bounding box center [1275, 39] width 181 height 18
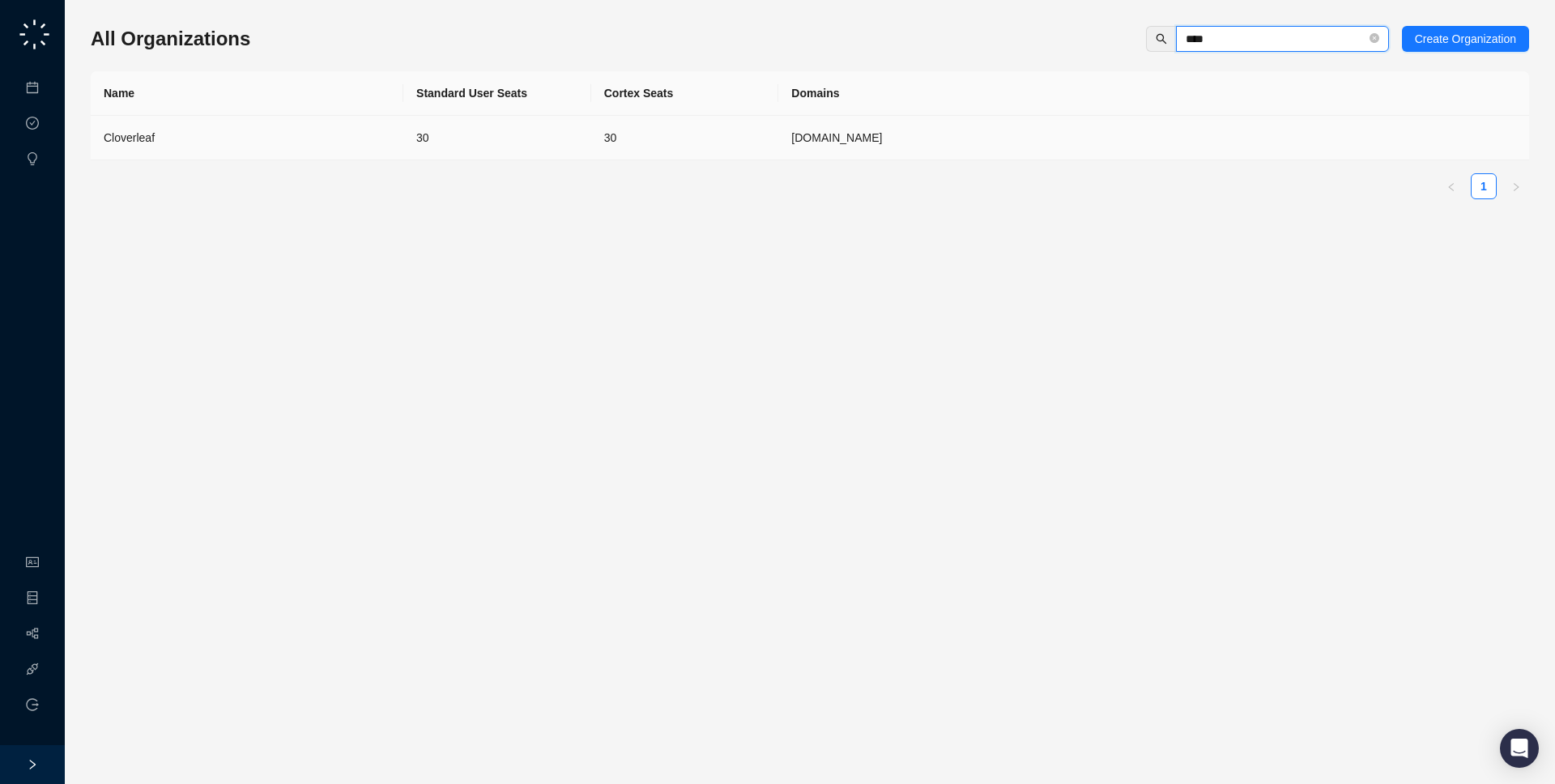
type input "****"
click at [946, 120] on td "[DOMAIN_NAME]" at bounding box center [1153, 138] width 751 height 45
click at [1238, 38] on input "text" at bounding box center [1275, 39] width 181 height 18
type input "******"
click at [926, 139] on td "[DOMAIN_NAME]" at bounding box center [1153, 138] width 751 height 45
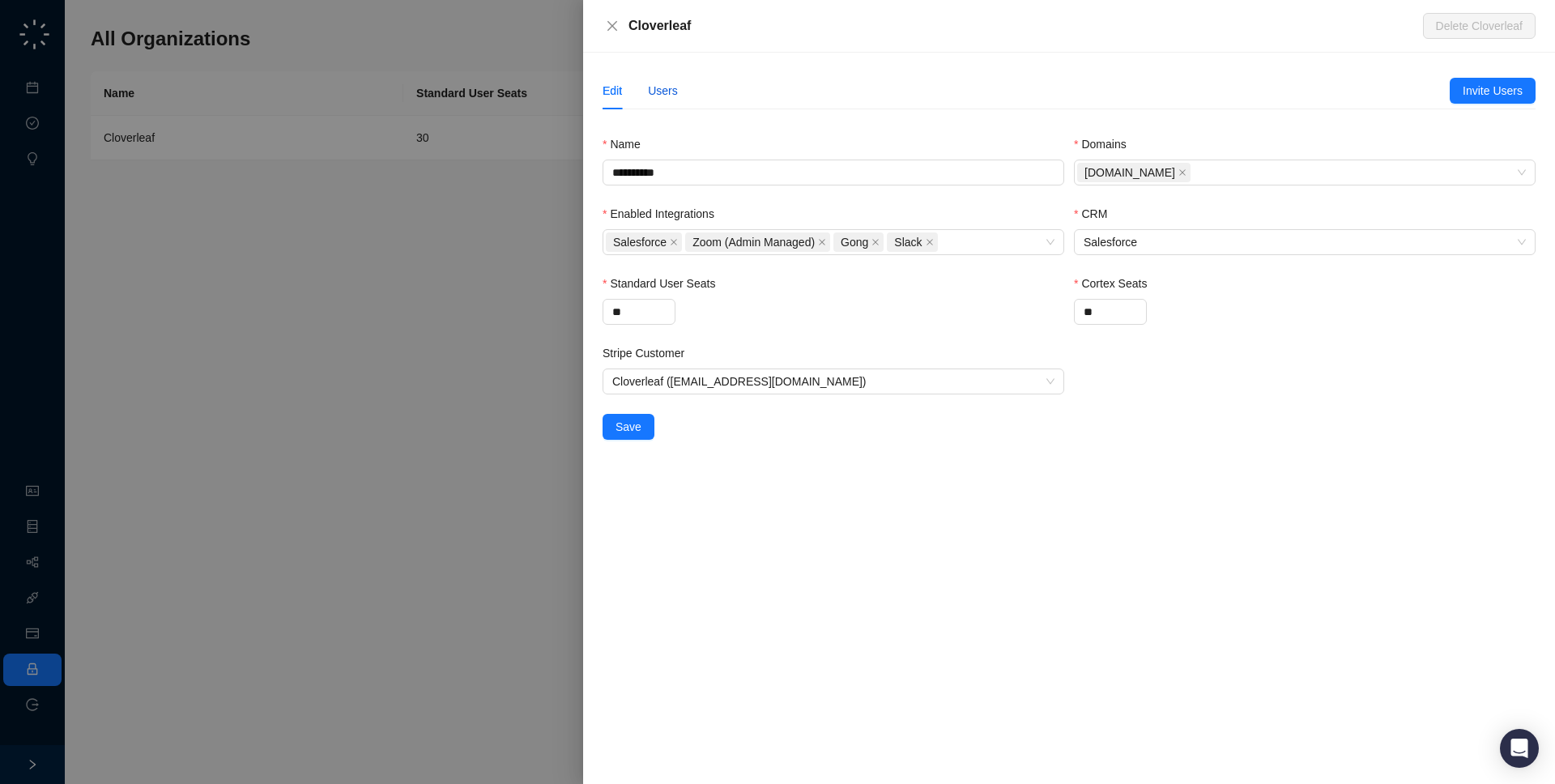
click at [665, 94] on div "Users" at bounding box center [662, 91] width 30 height 18
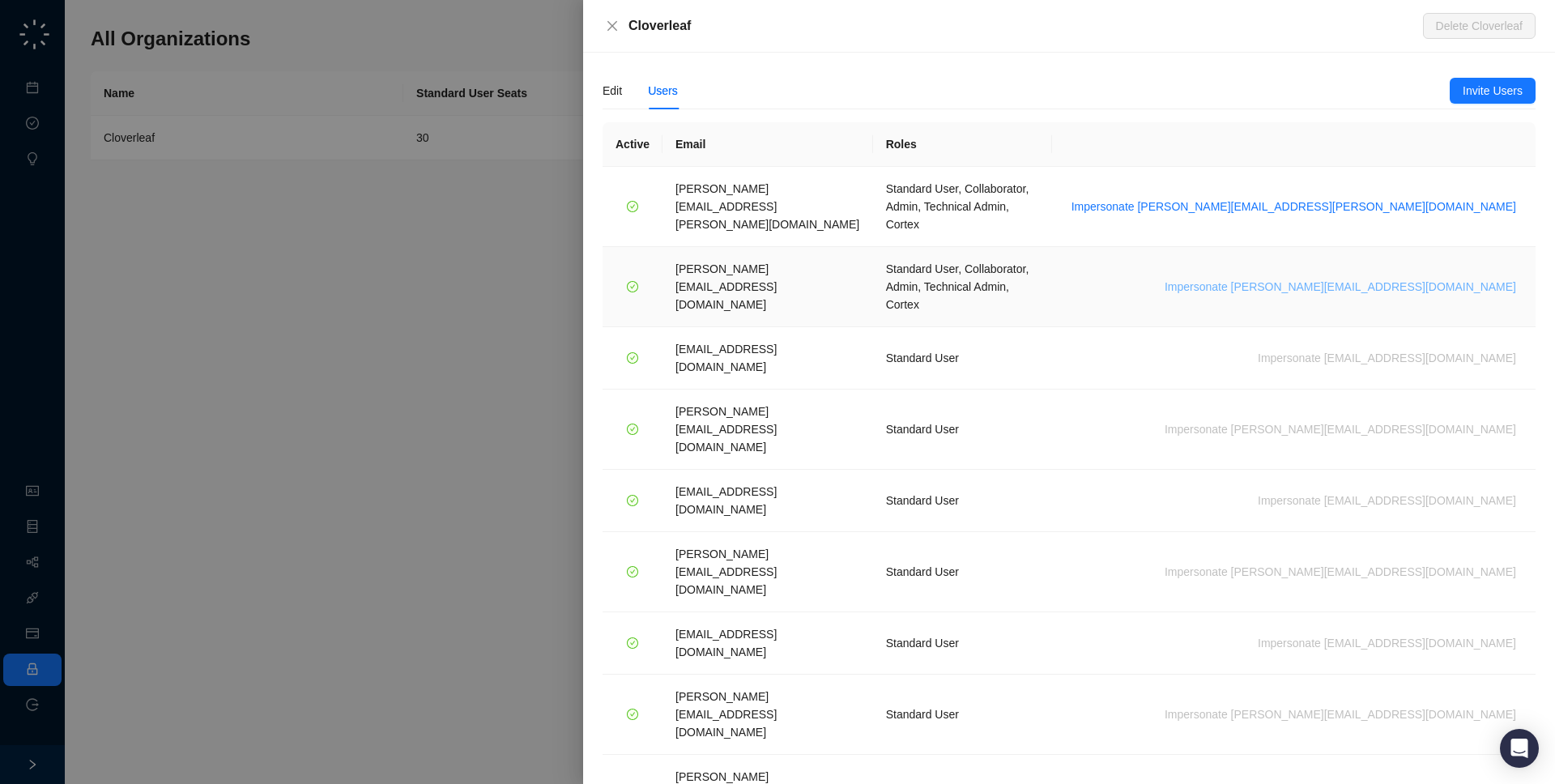
click at [1399, 278] on span "Impersonate katie@cloverleaf.me" at bounding box center [1340, 287] width 352 height 18
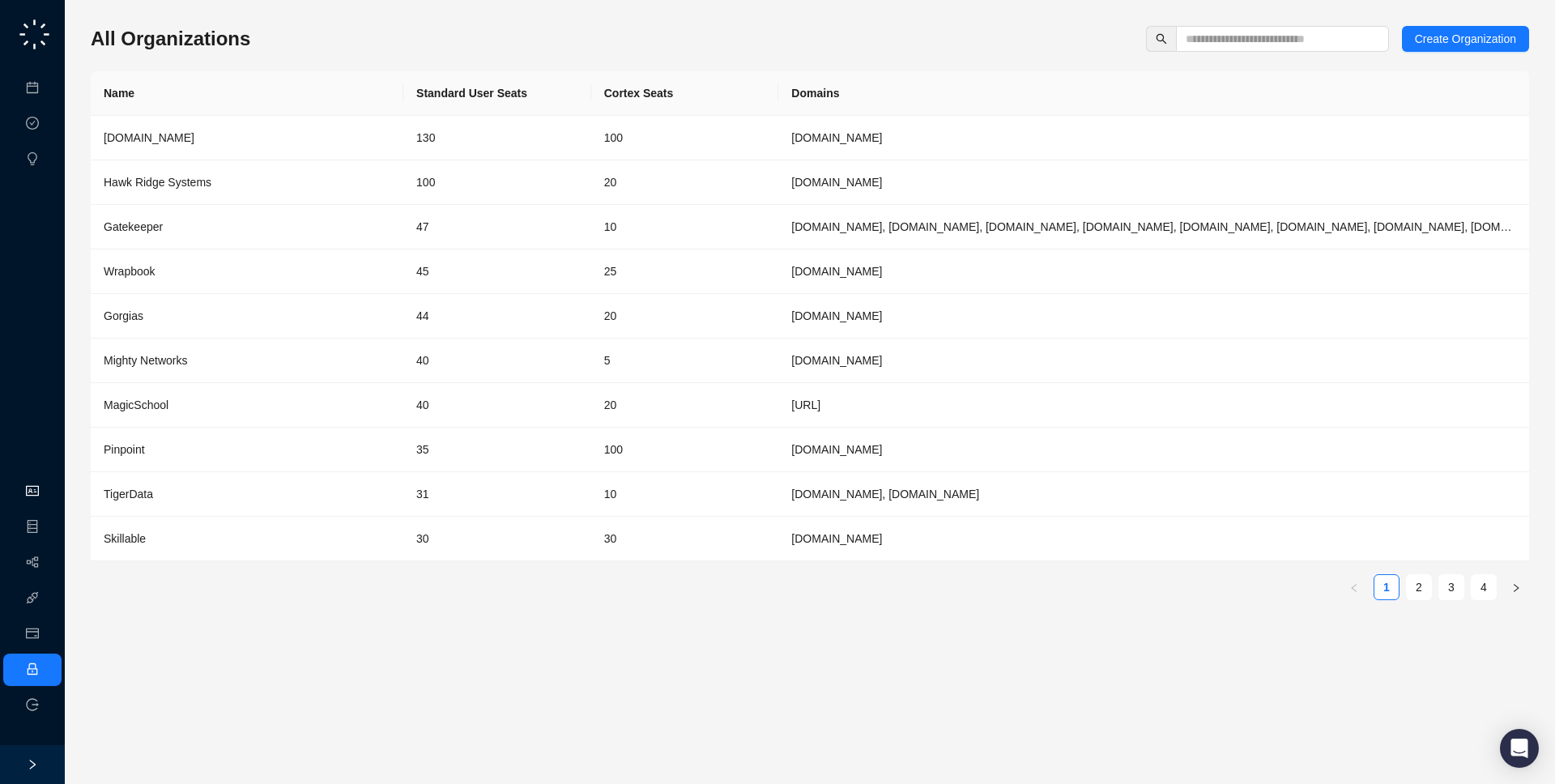
click at [47, 493] on link "Organization" at bounding box center [78, 491] width 64 height 13
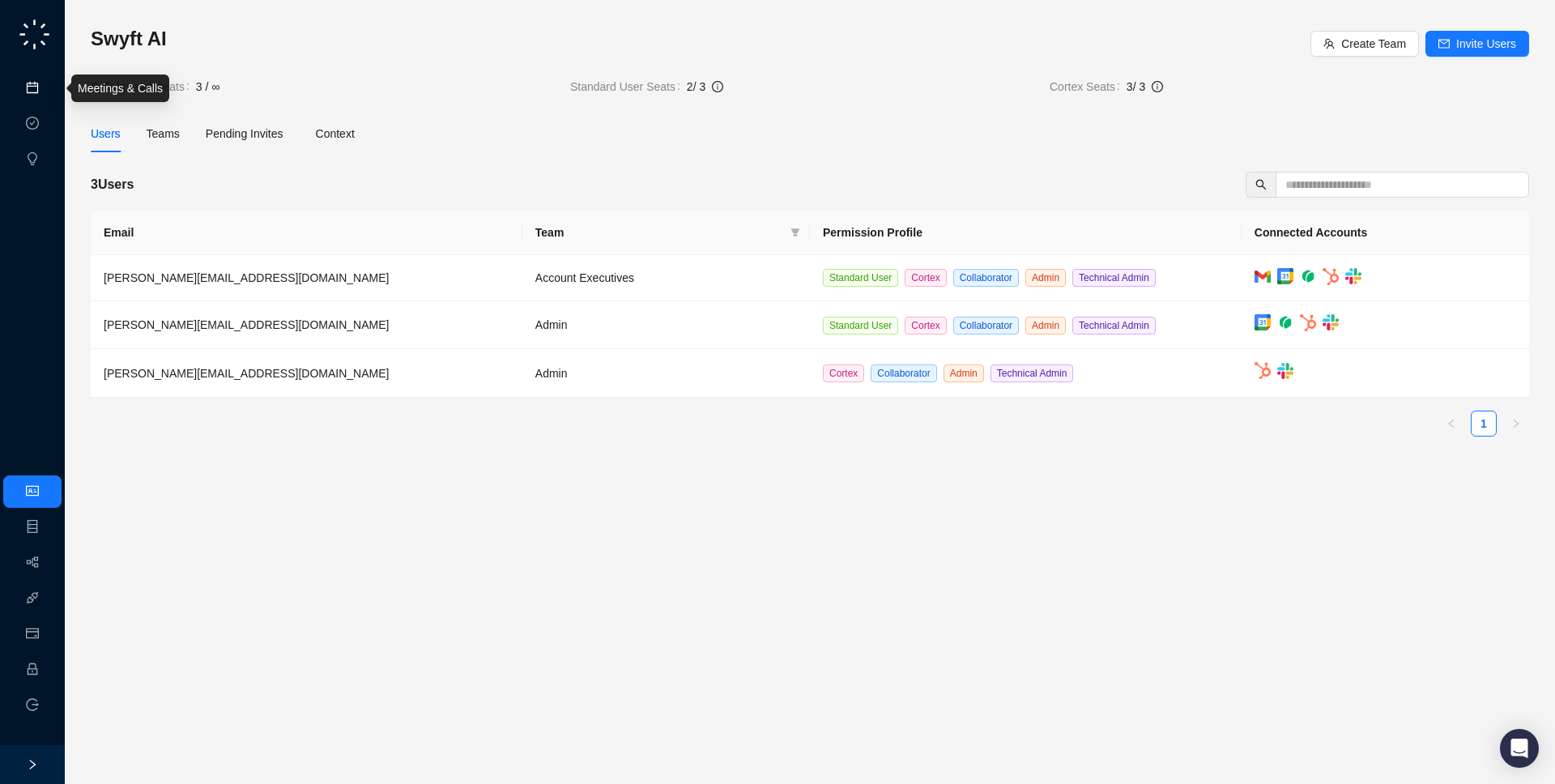
click at [47, 92] on link "Meetings & Calls" at bounding box center [89, 88] width 85 height 13
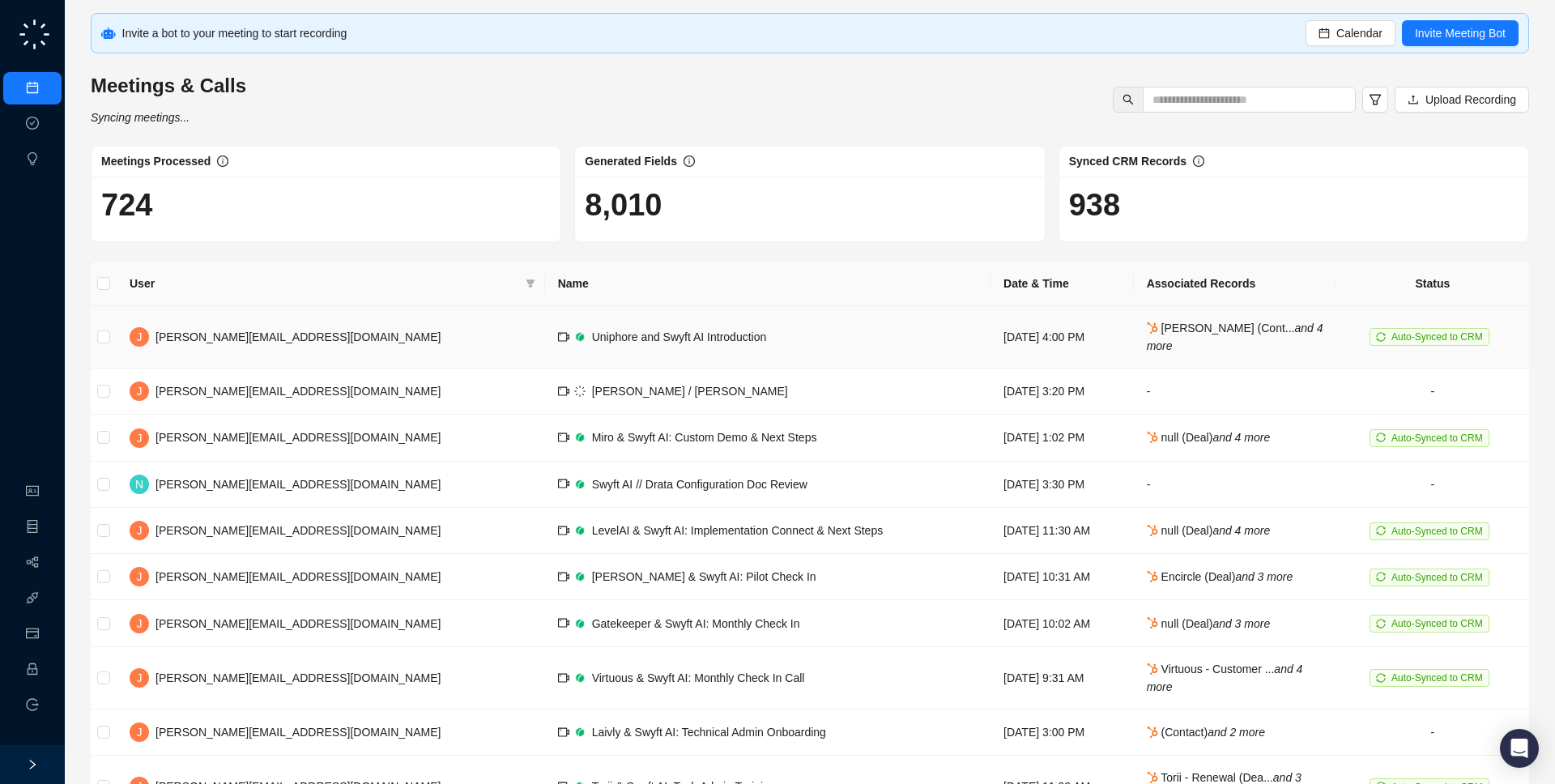
click at [1134, 335] on td "[PERSON_NAME] (Cont... and 4 more" at bounding box center [1235, 336] width 202 height 62
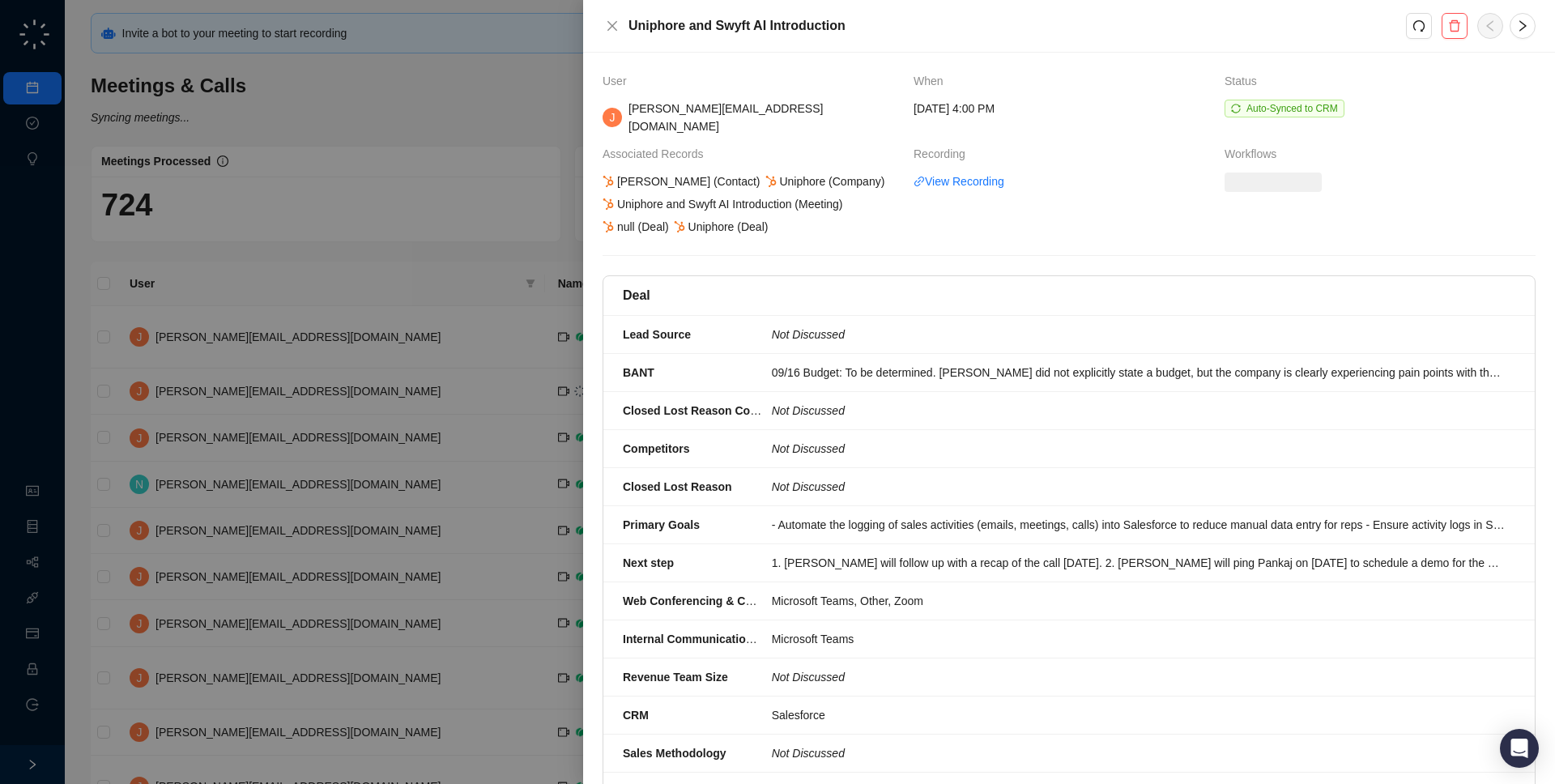
click at [213, 250] on div at bounding box center [777, 392] width 1555 height 784
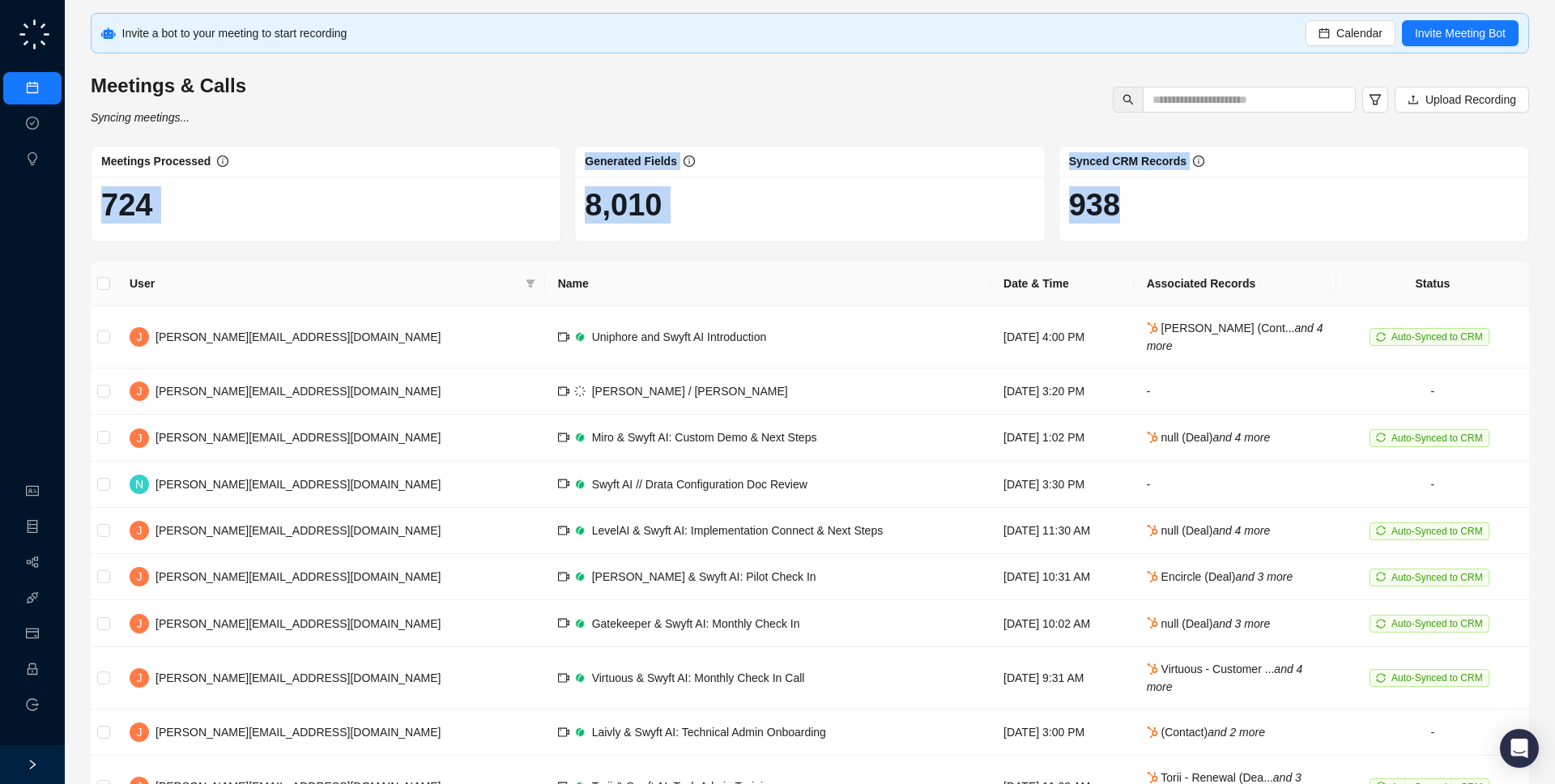
drag, startPoint x: 1168, startPoint y: 221, endPoint x: 232, endPoint y: 158, distance: 938.1
click at [232, 158] on div "Meetings Processed 724 Generated Fields 8,010 Synced CRM Records 938" at bounding box center [810, 193] width 1452 height 96
click at [232, 158] on div "Meetings Processed" at bounding box center [326, 161] width 450 height 18
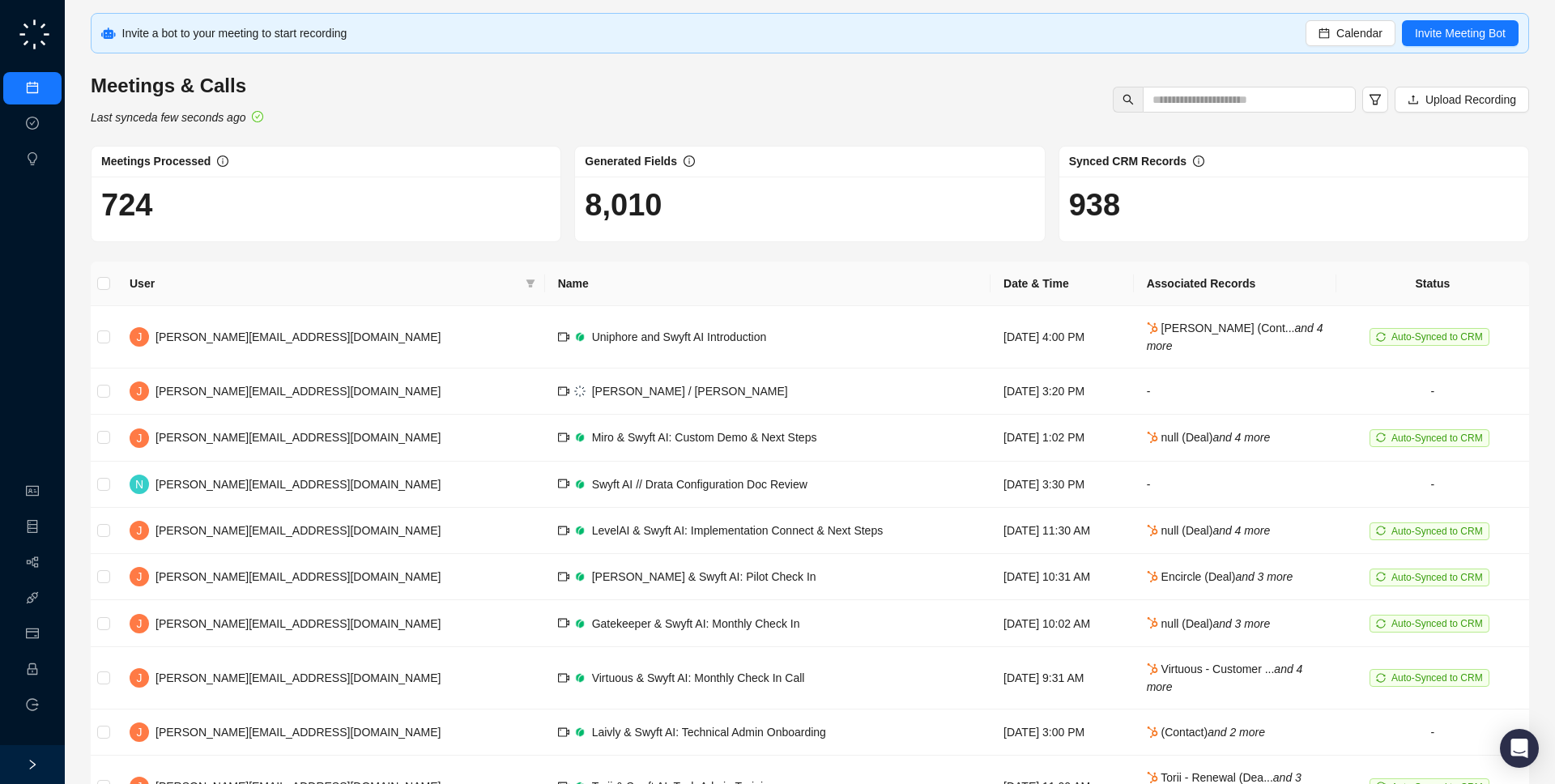
drag, startPoint x: 231, startPoint y: 122, endPoint x: 233, endPoint y: 104, distance: 18.1
click at [232, 123] on div "Meetings & Calls Last synced a few seconds ago" at bounding box center [176, 99] width 183 height 53
drag, startPoint x: 402, startPoint y: 126, endPoint x: 590, endPoint y: 112, distance: 188.5
click at [402, 126] on div "Invite a bot to your meeting to start recording Calendar Invite Meeting Bot Mee…" at bounding box center [809, 441] width 1438 height 857
click at [1320, 32] on icon "calendar" at bounding box center [1324, 33] width 12 height 12
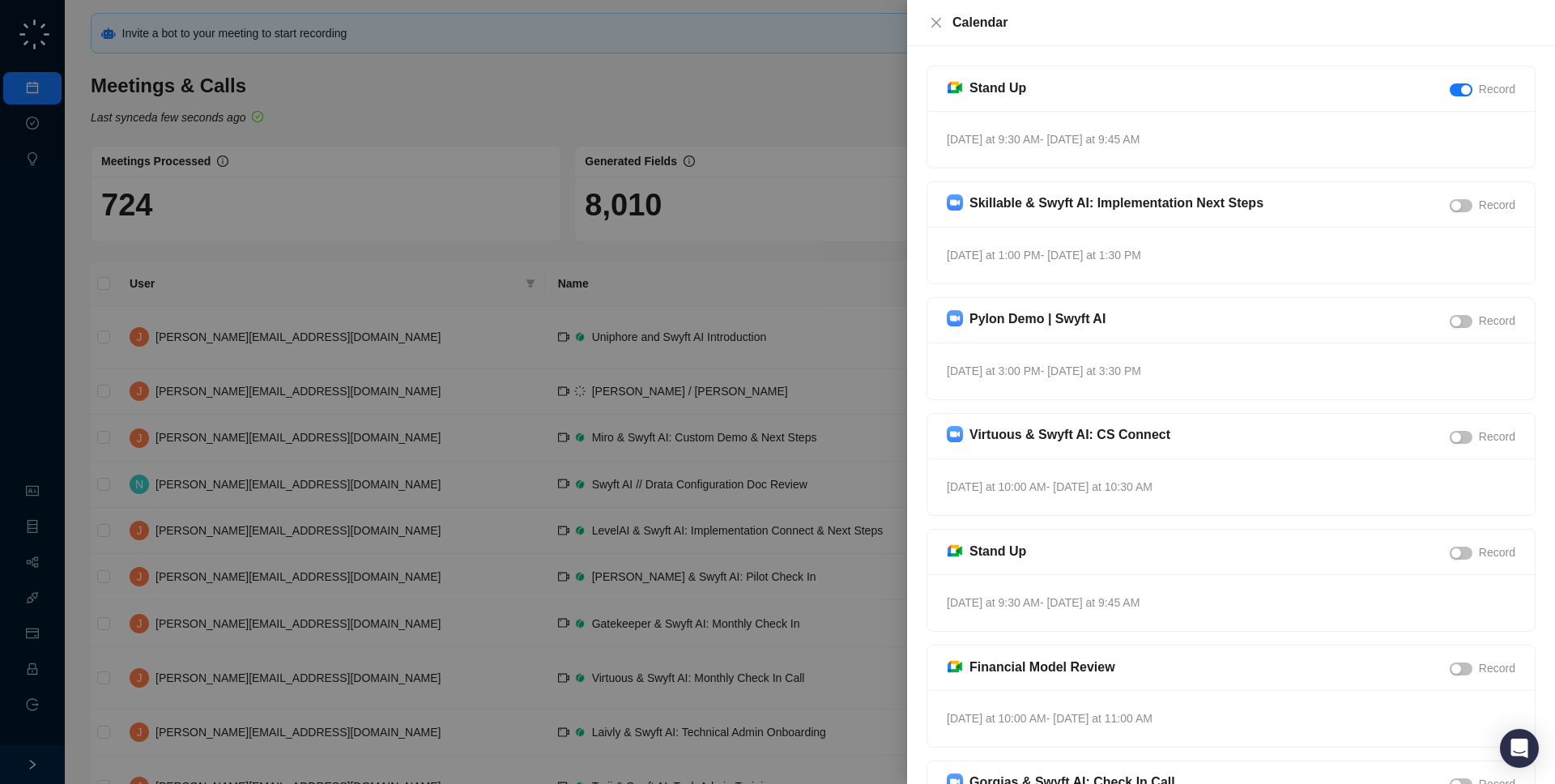
click at [755, 270] on div at bounding box center [777, 392] width 1555 height 784
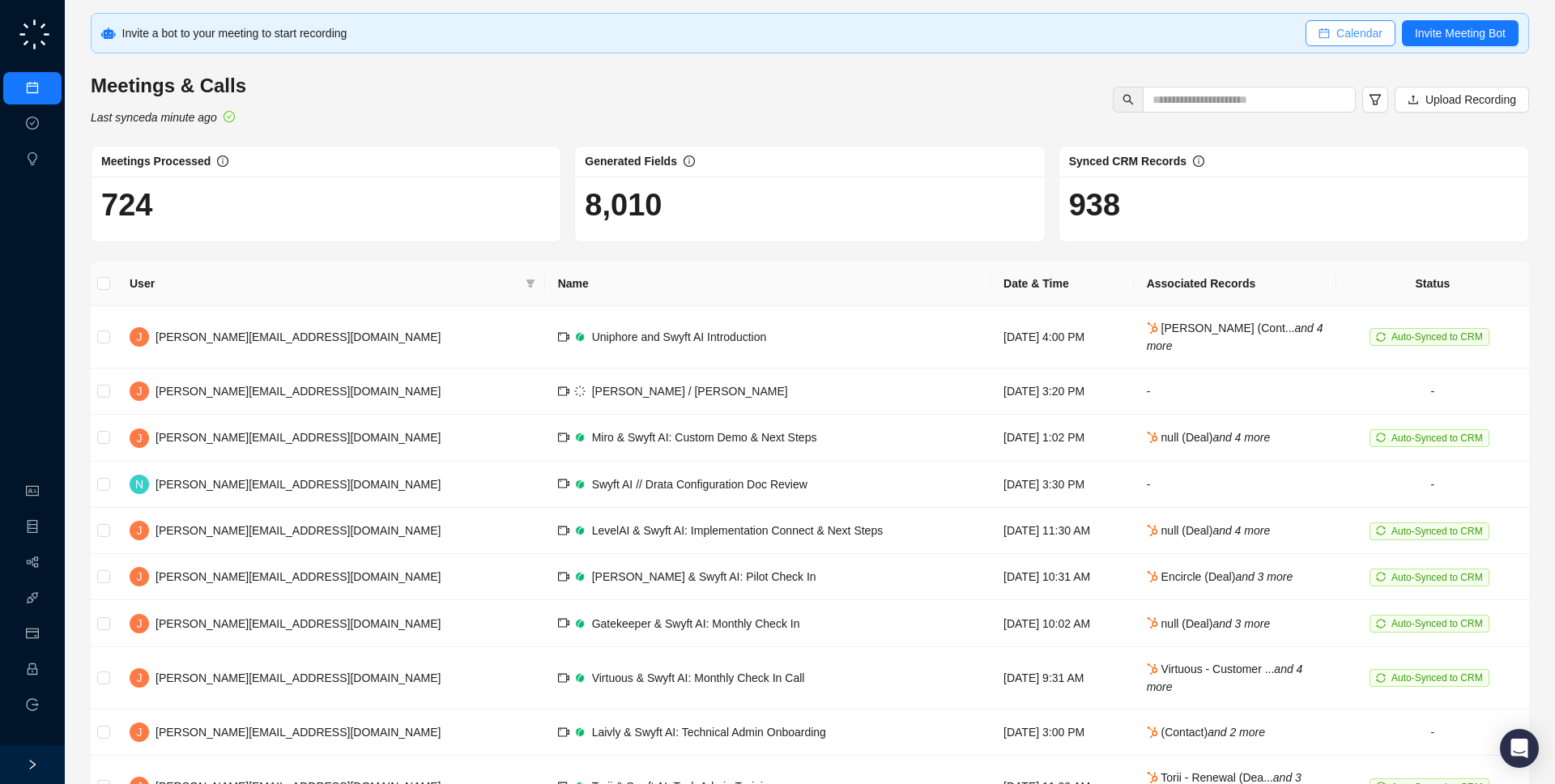
click at [1362, 33] on span "Calendar" at bounding box center [1359, 33] width 46 height 18
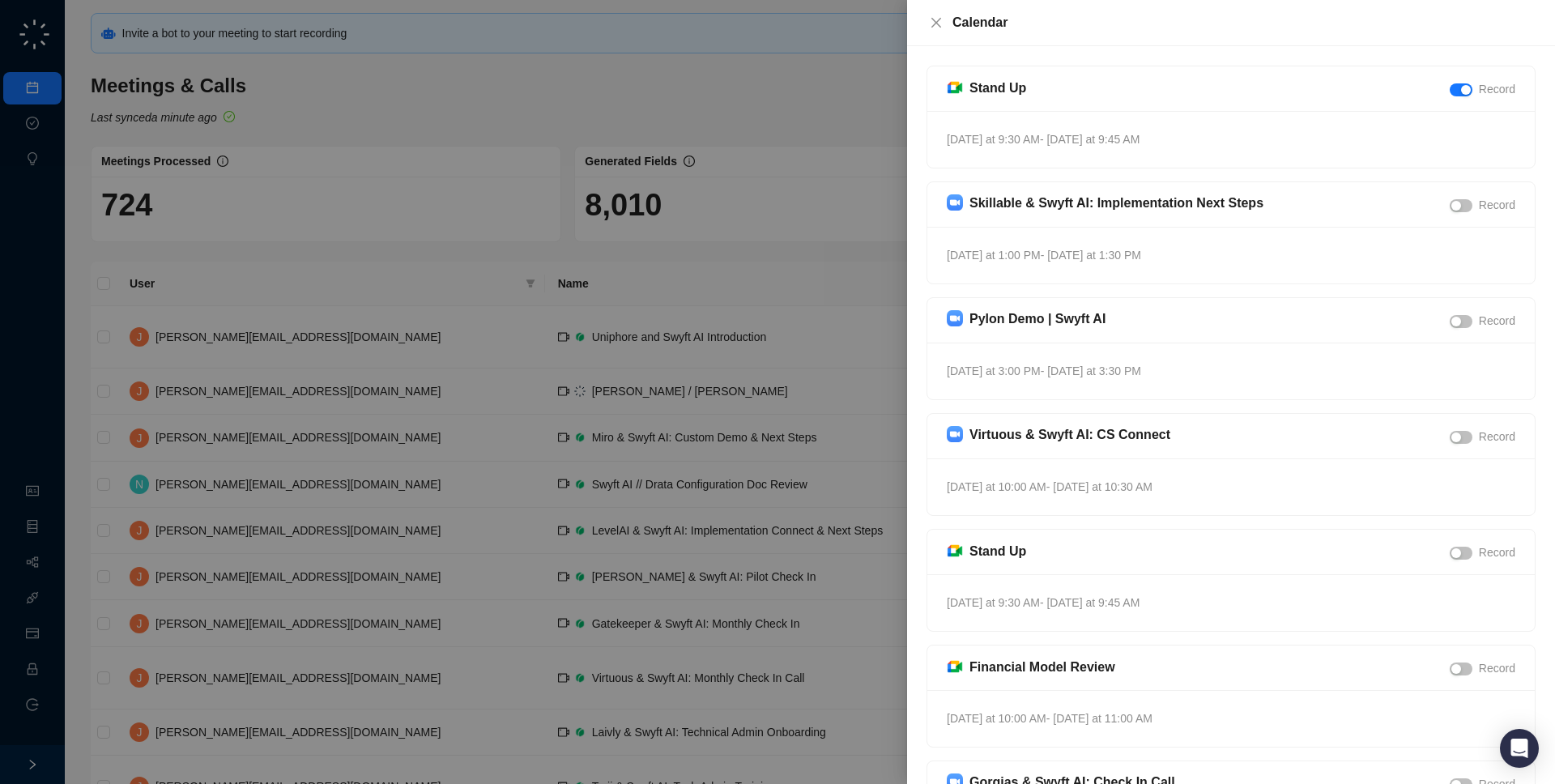
drag, startPoint x: 1221, startPoint y: 139, endPoint x: 1220, endPoint y: 71, distance: 68.0
click at [1220, 66] on div "Stand Up Record Tomorrow at 9:30 AM - Tomorrow at 9:45 AM" at bounding box center [1230, 117] width 609 height 102
click at [1224, 159] on div "Tomorrow at 9:30 AM - Tomorrow at 9:45 AM" at bounding box center [1230, 138] width 607 height 57
click at [766, 346] on div at bounding box center [777, 392] width 1555 height 784
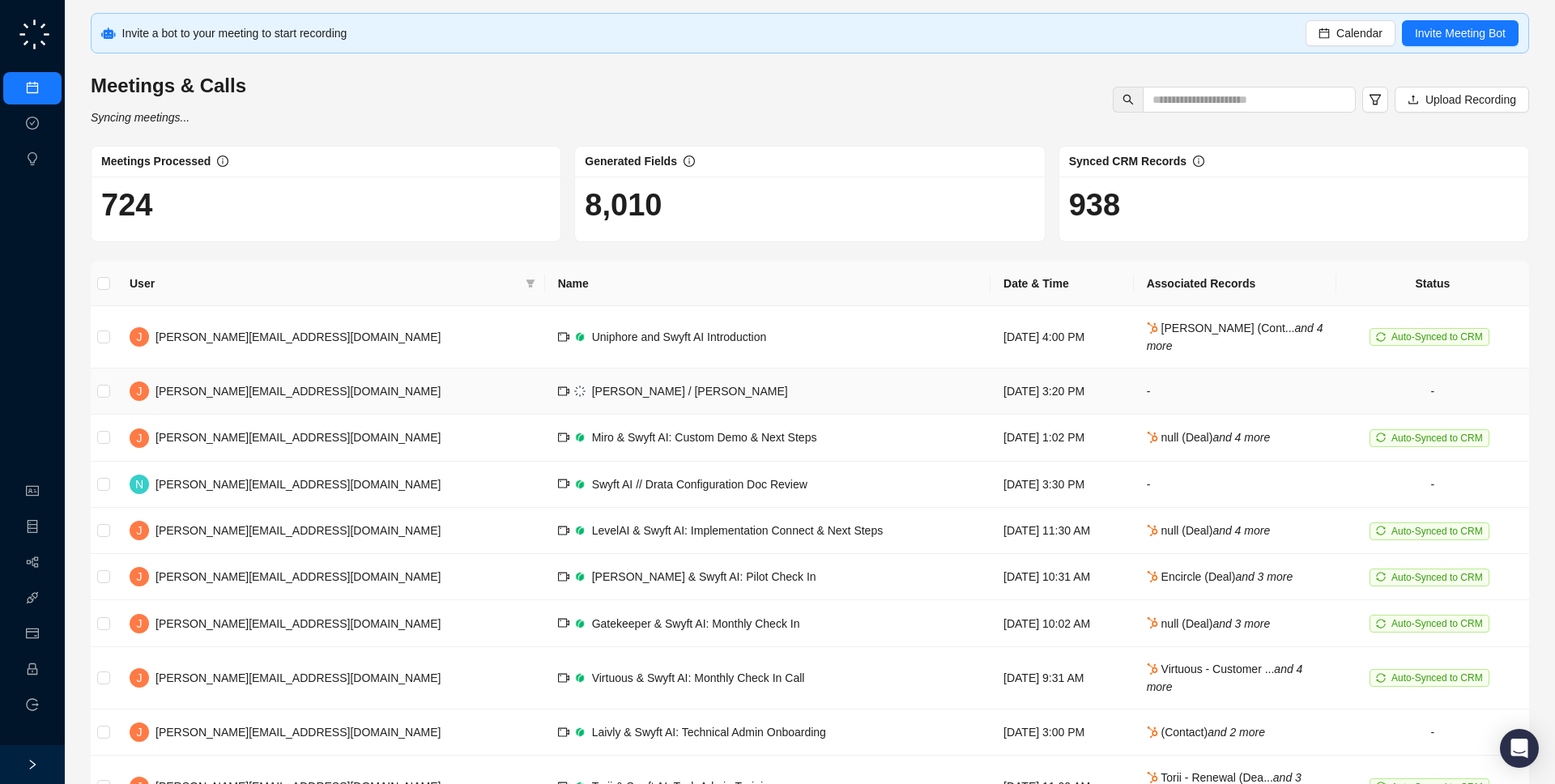
click at [651, 407] on td "[PERSON_NAME] / [PERSON_NAME]" at bounding box center [767, 391] width 445 height 46
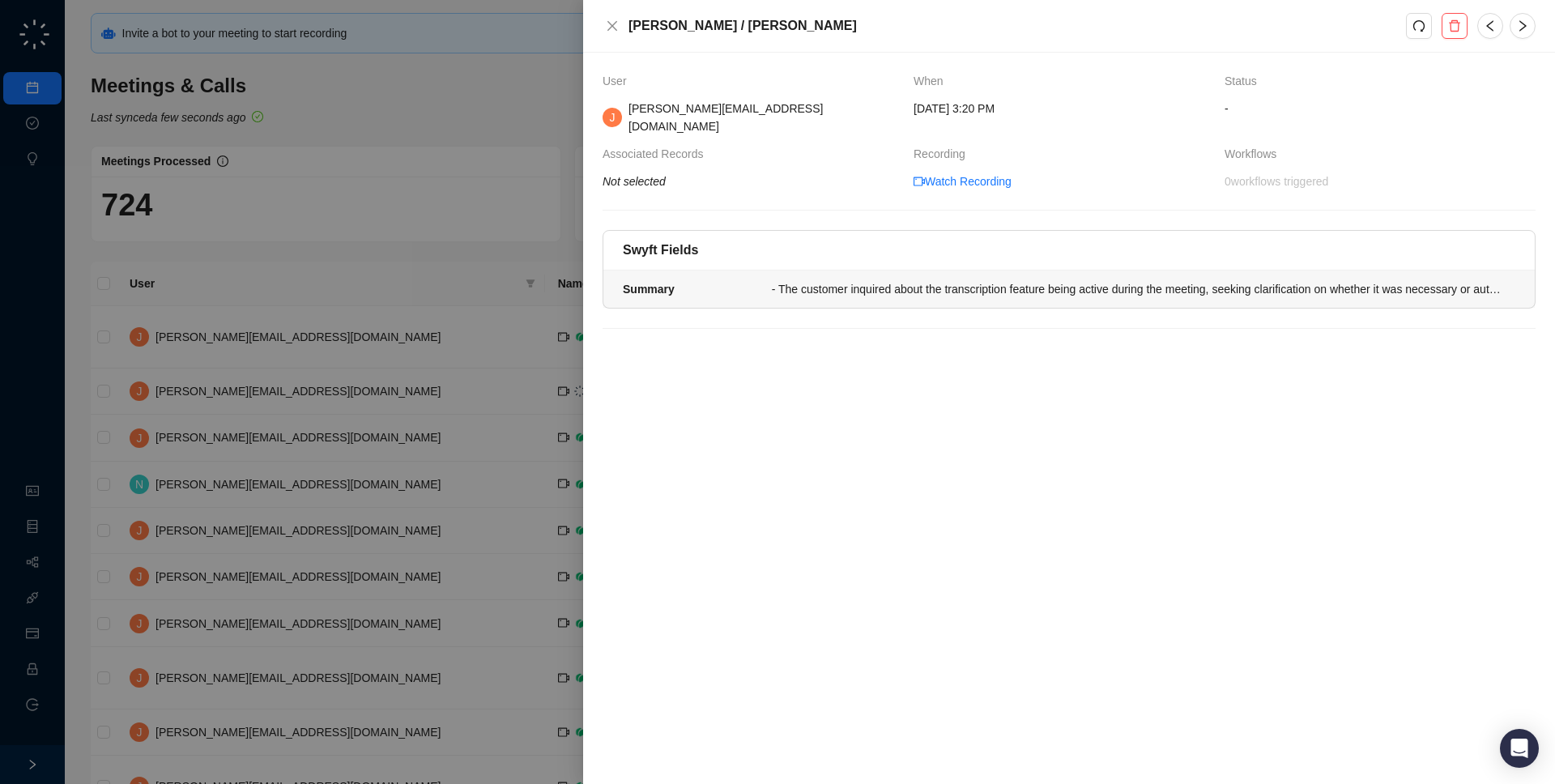
click at [832, 281] on div "- The customer inquired about the transcription feature being active during the…" at bounding box center [1139, 290] width 734 height 18
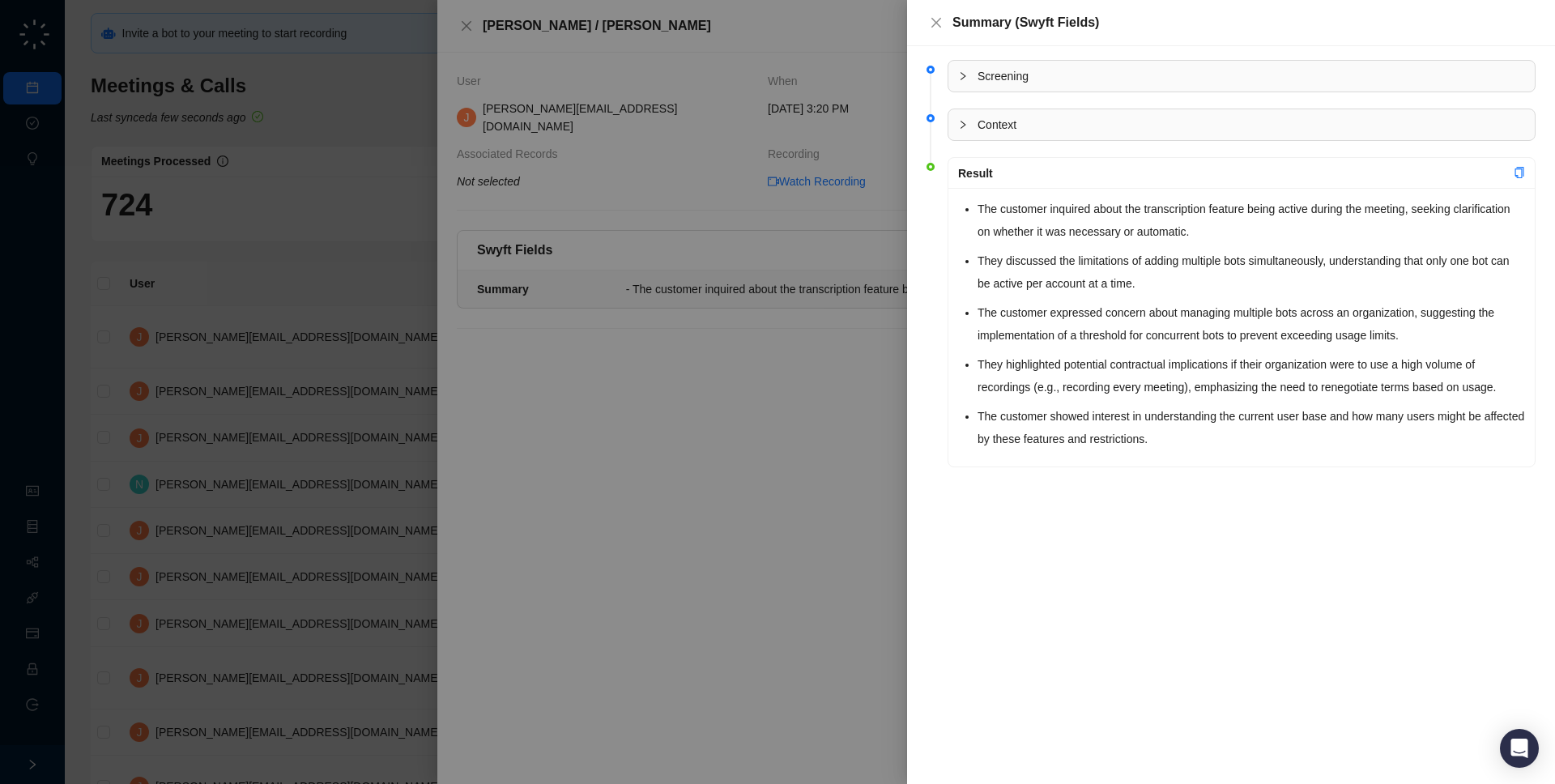
click at [831, 281] on div at bounding box center [777, 392] width 1555 height 784
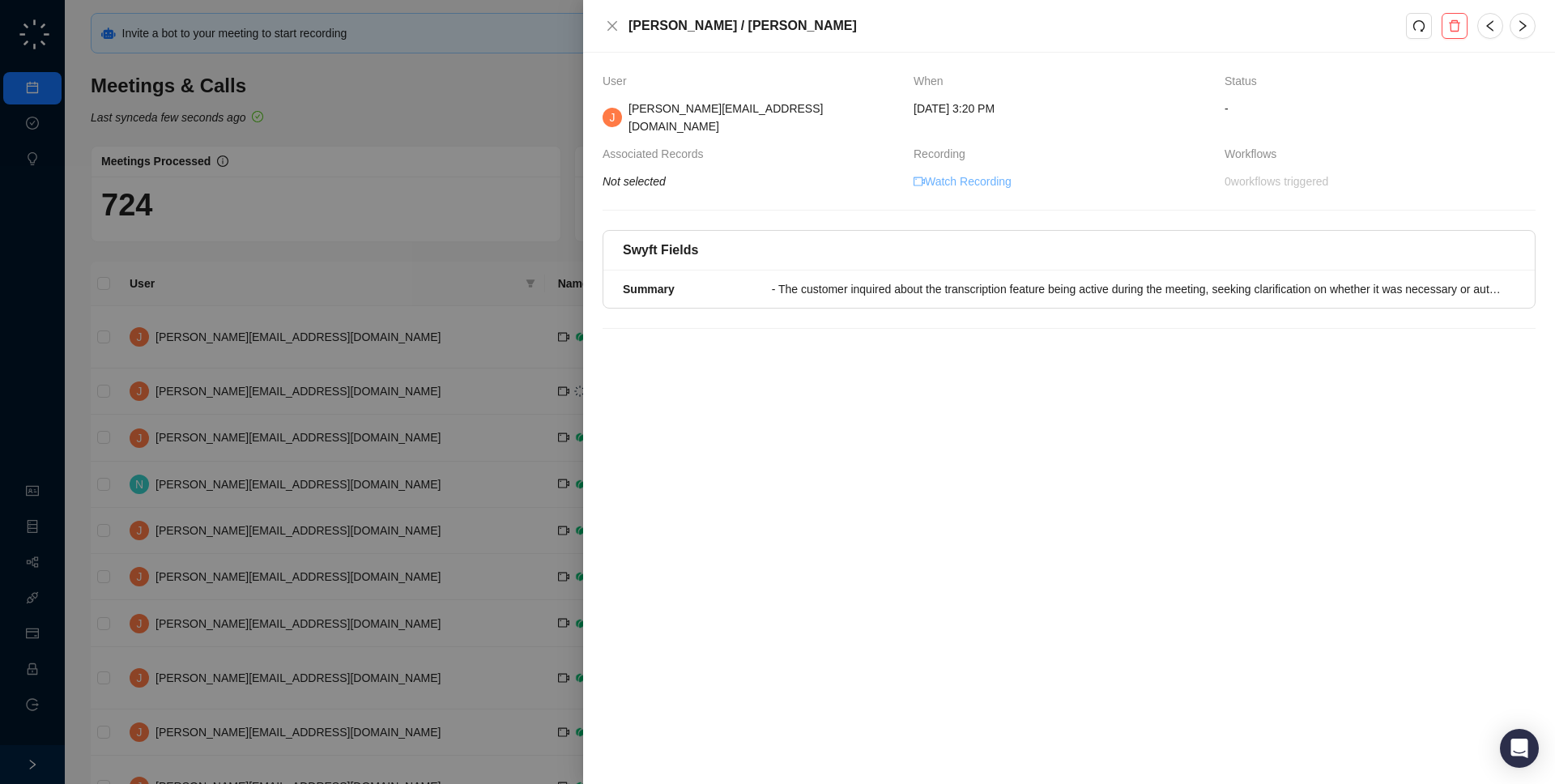
click at [952, 173] on link "Watch Recording" at bounding box center [962, 182] width 98 height 18
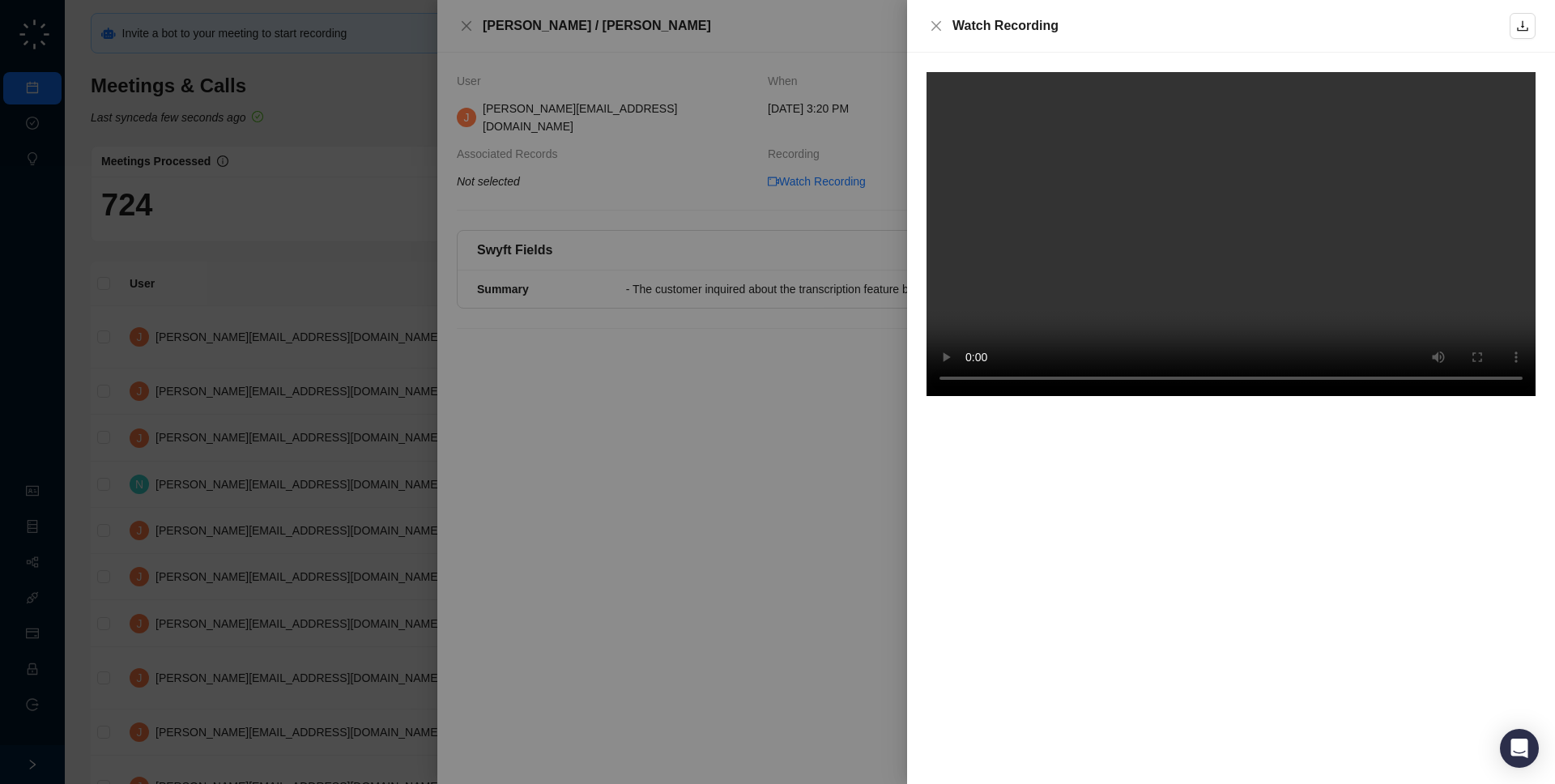
click at [1130, 27] on div "Watch Recording" at bounding box center [1231, 26] width 558 height 20
click at [725, 429] on div at bounding box center [777, 392] width 1555 height 784
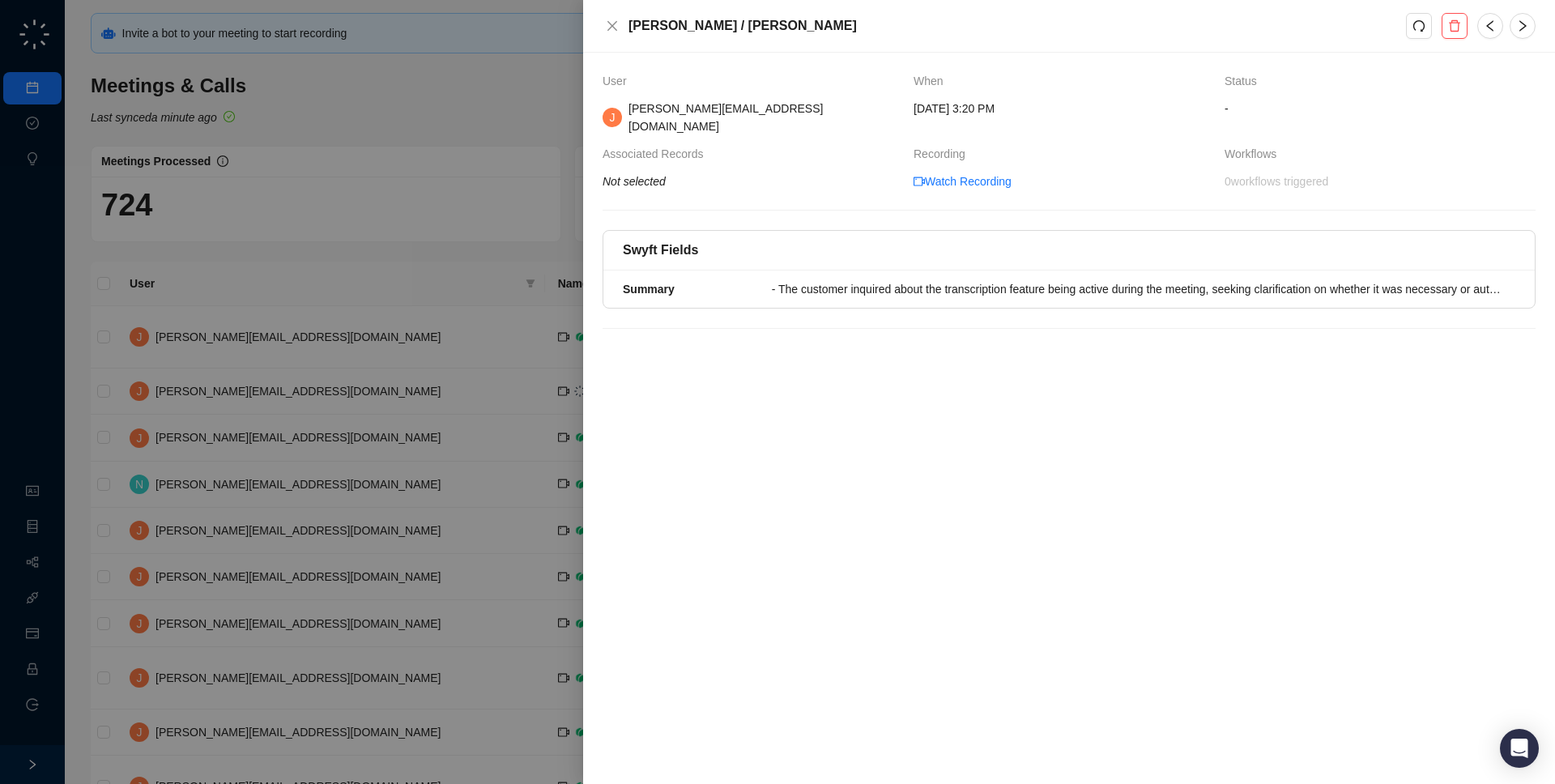
click at [409, 380] on div at bounding box center [777, 392] width 1555 height 784
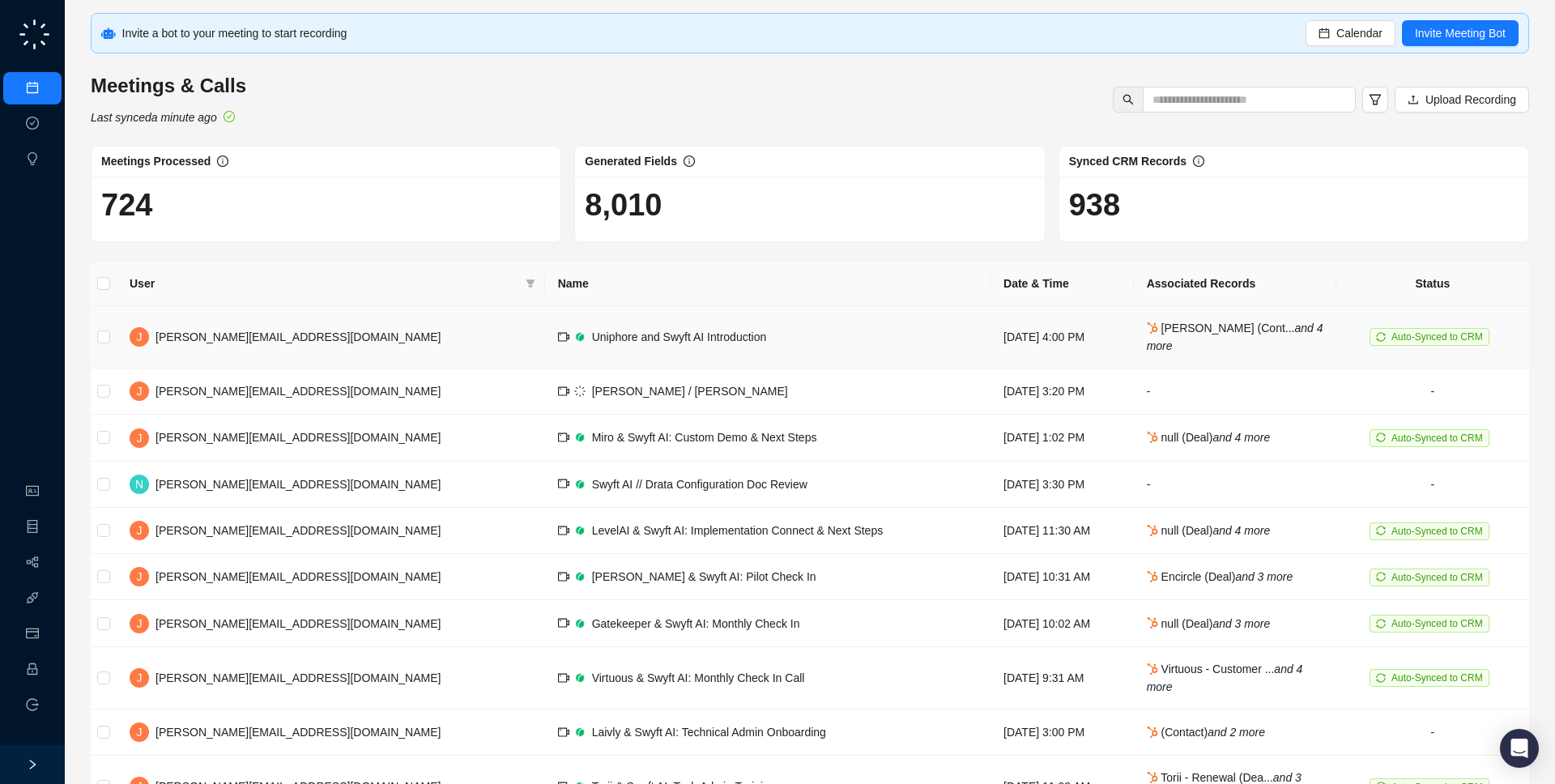
click at [990, 330] on td "[DATE] 4:00 PM" at bounding box center [1061, 336] width 143 height 62
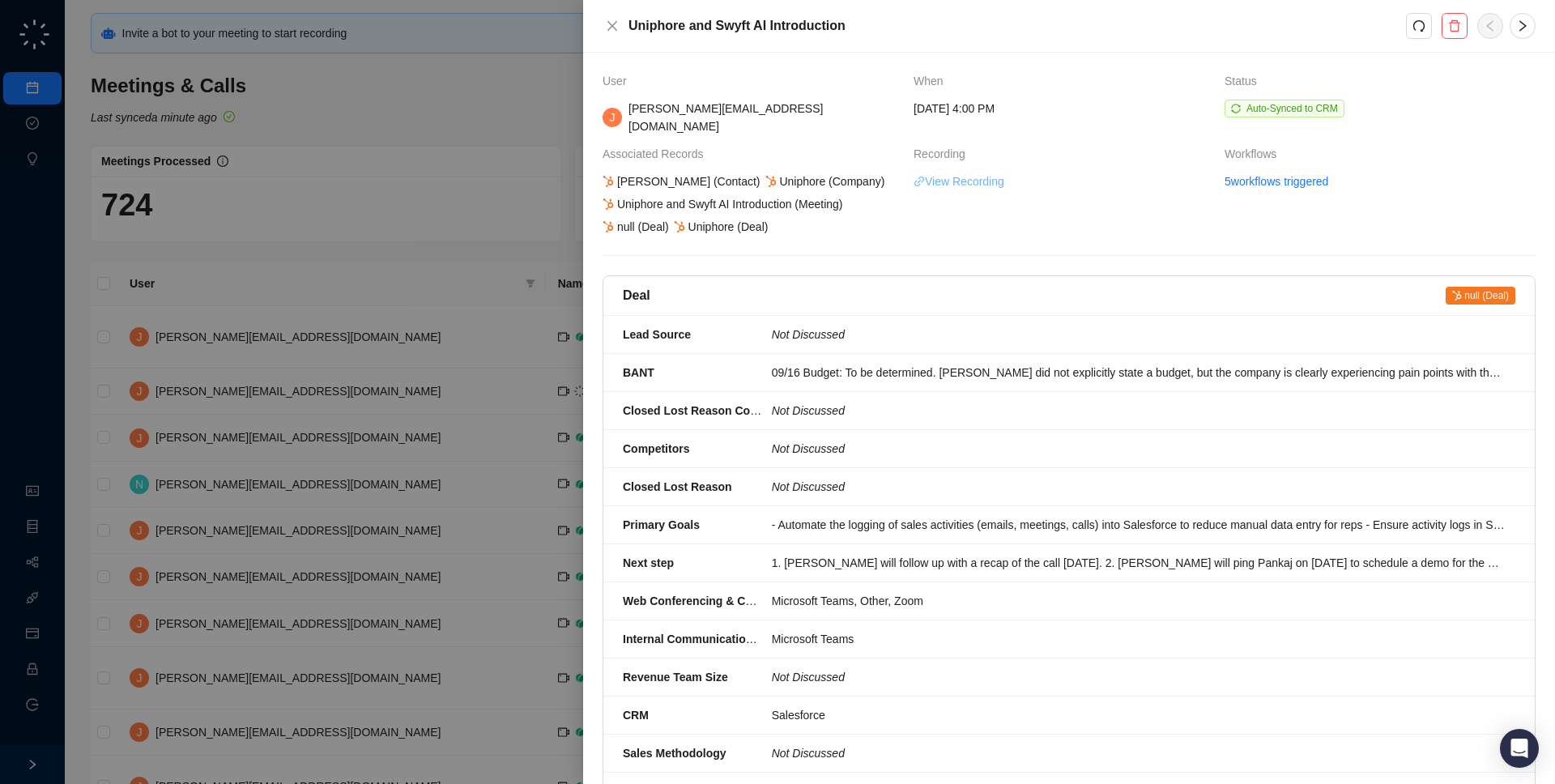
click at [936, 173] on link "View Recording" at bounding box center [959, 182] width 91 height 18
click at [460, 200] on div at bounding box center [777, 392] width 1555 height 784
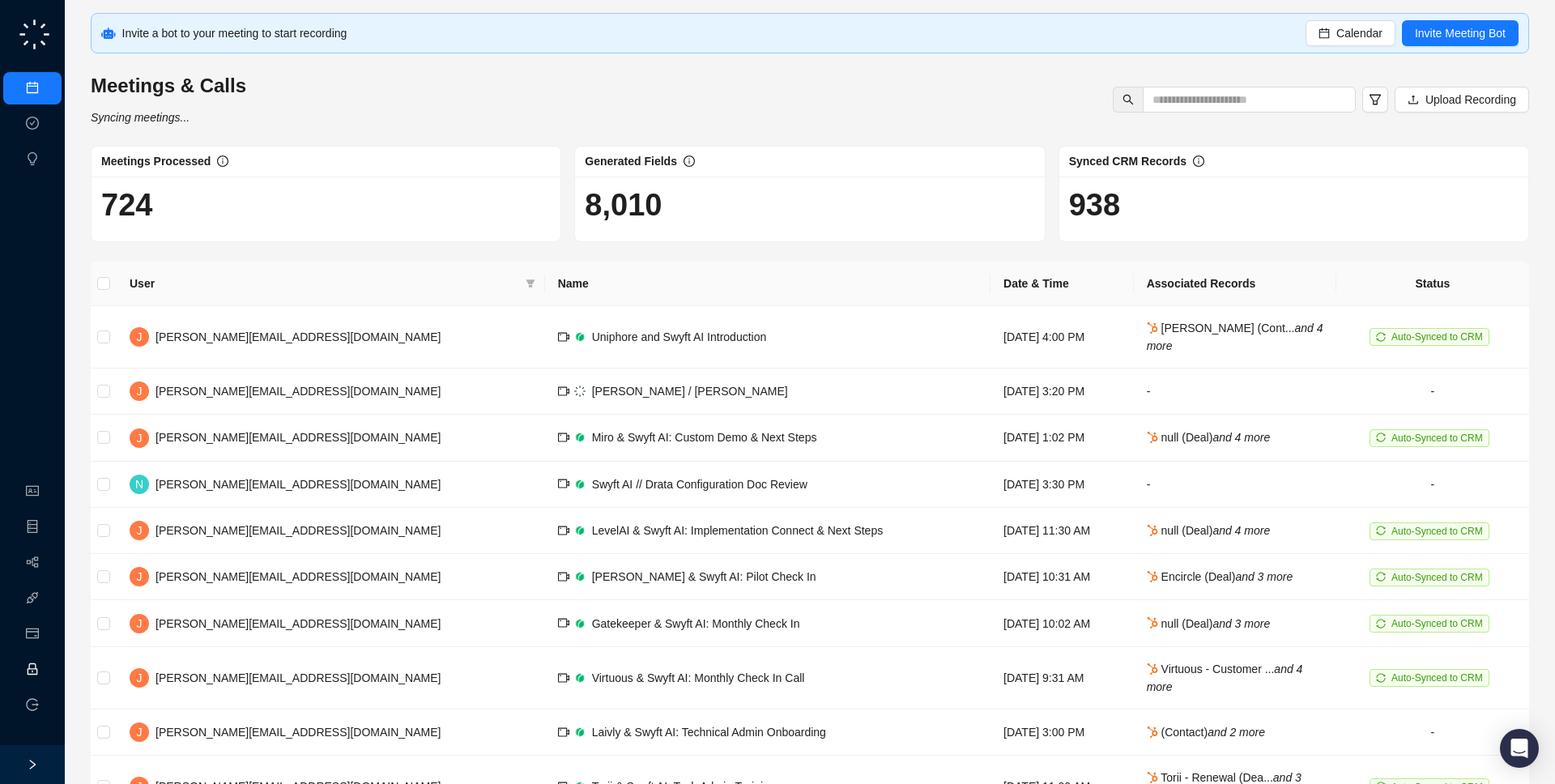
click at [47, 664] on link "Employee" at bounding box center [72, 670] width 50 height 13
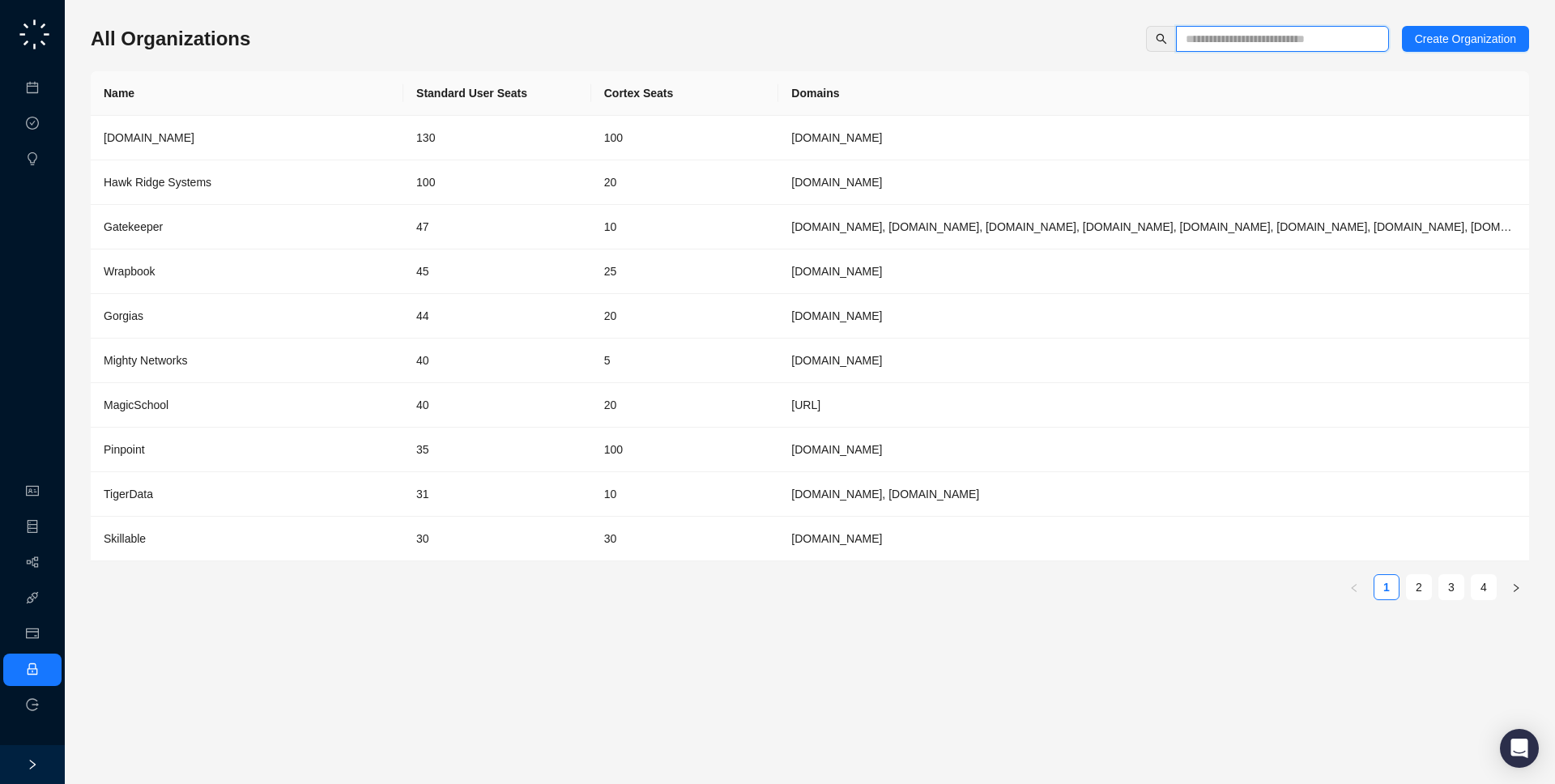
click at [1259, 40] on input "text" at bounding box center [1275, 39] width 181 height 18
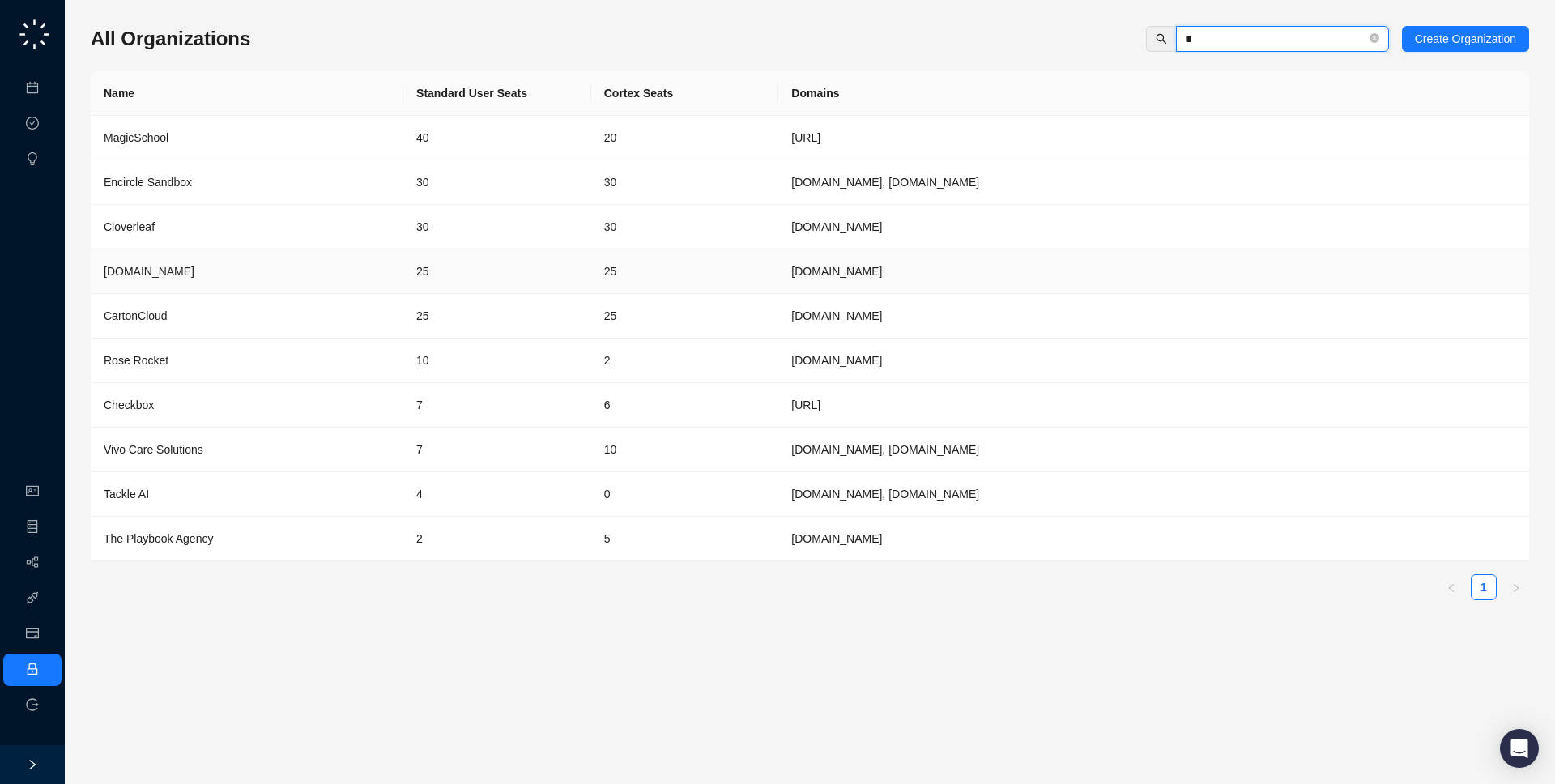
type input "*"
click at [562, 256] on td "25" at bounding box center [496, 272] width 188 height 45
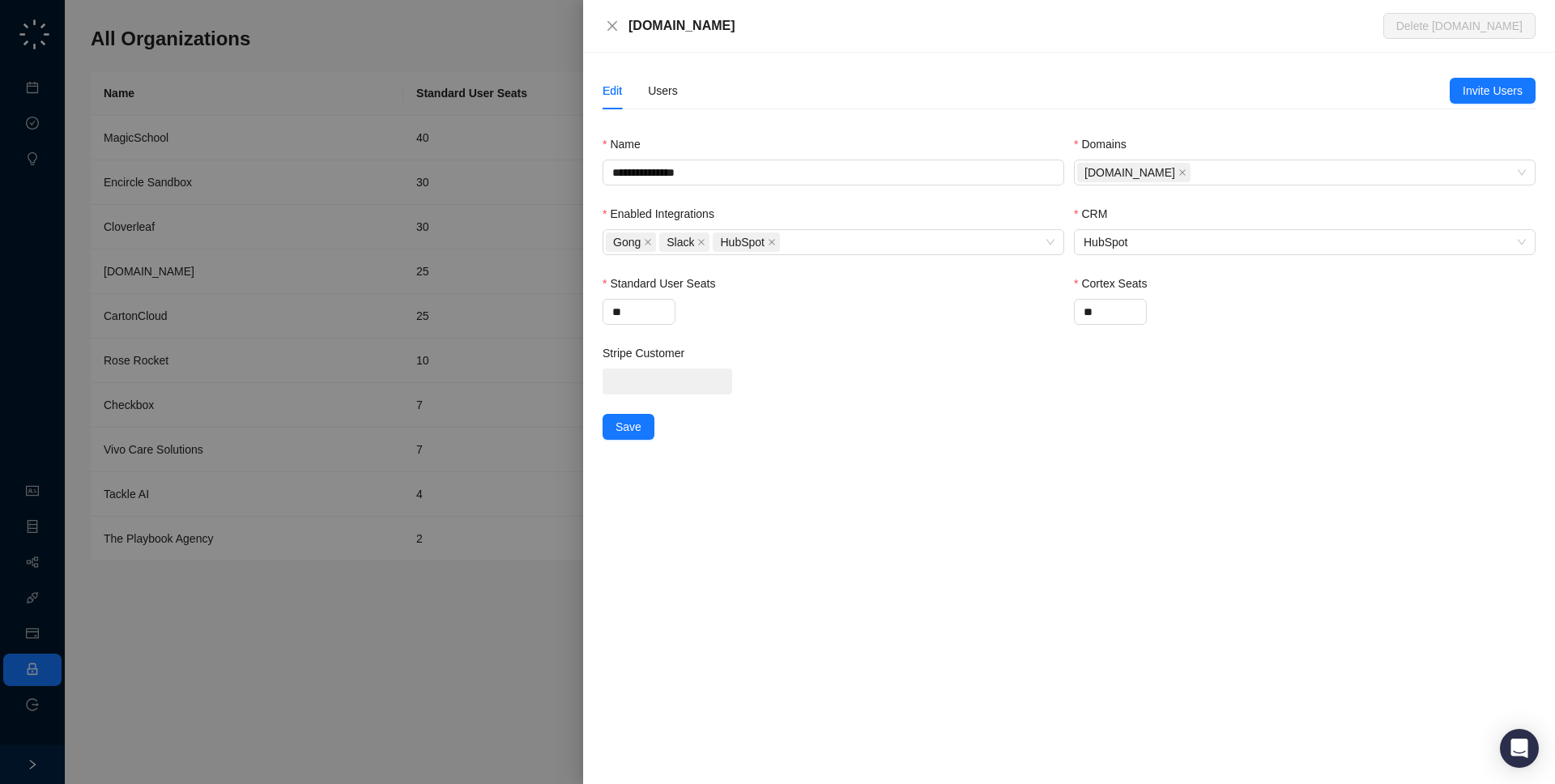
click at [308, 234] on div at bounding box center [777, 392] width 1555 height 784
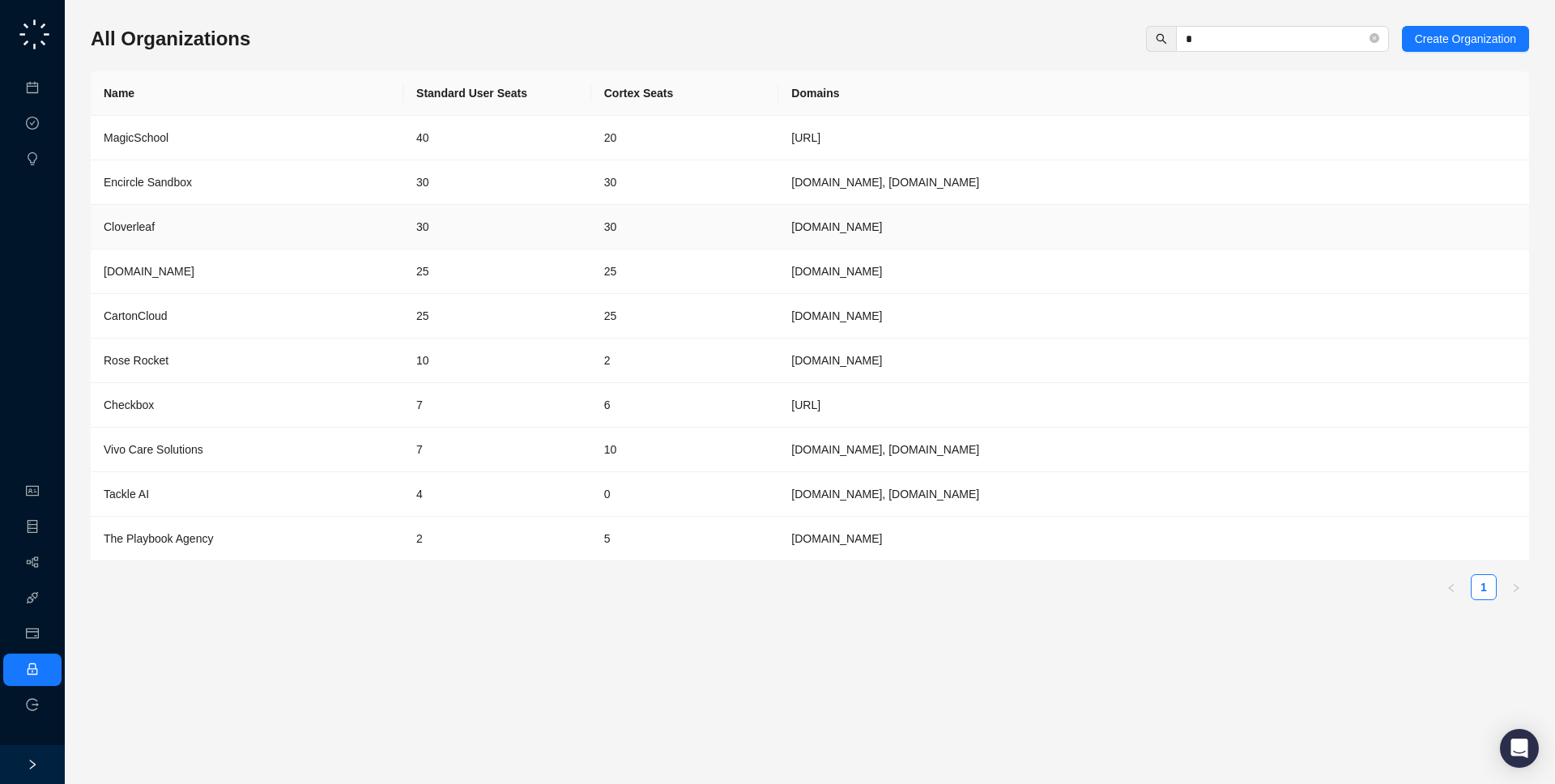
click at [358, 232] on div "Cloverleaf" at bounding box center [246, 227] width 287 height 18
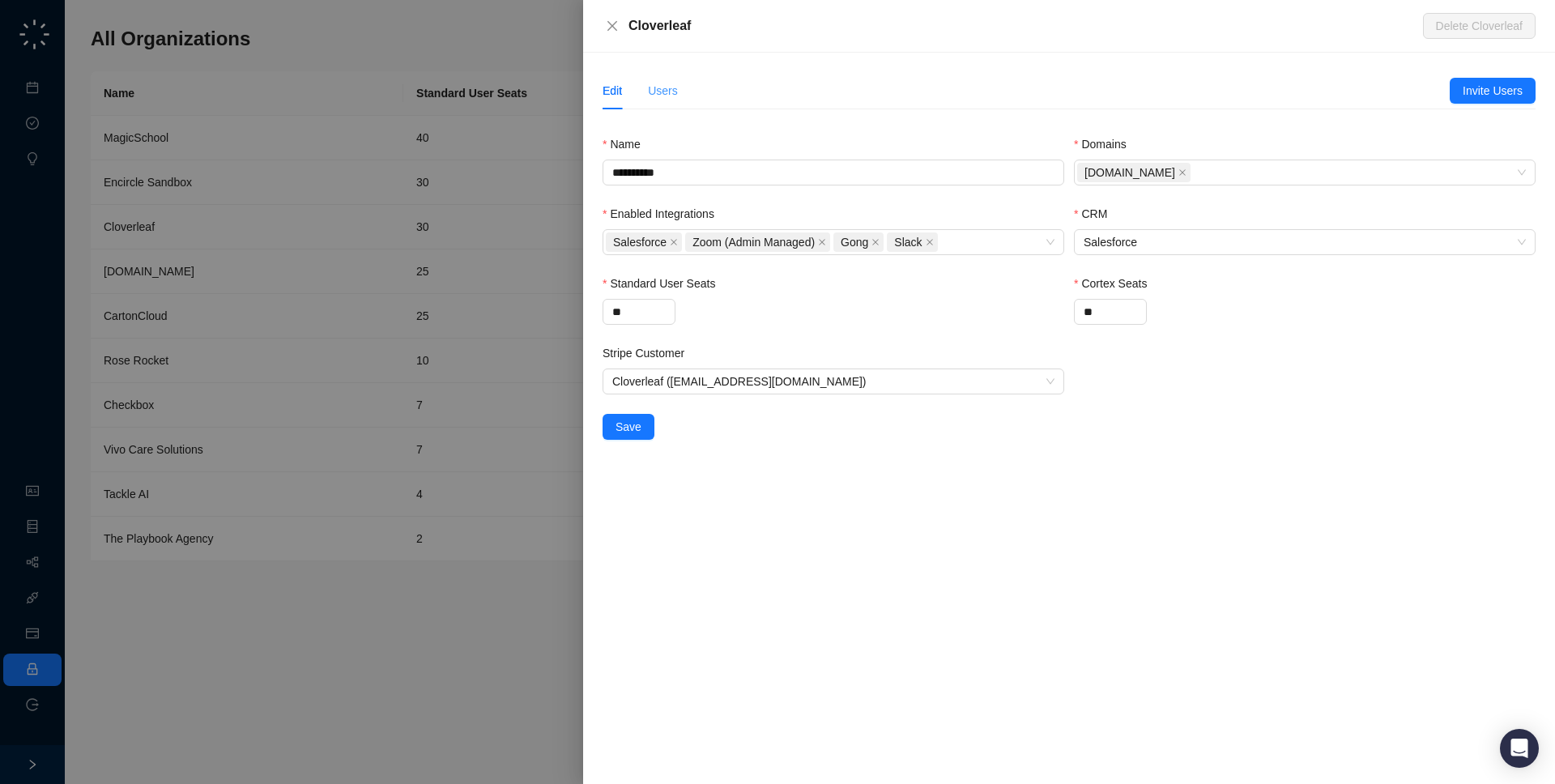
click at [654, 106] on div "Users" at bounding box center [662, 90] width 30 height 37
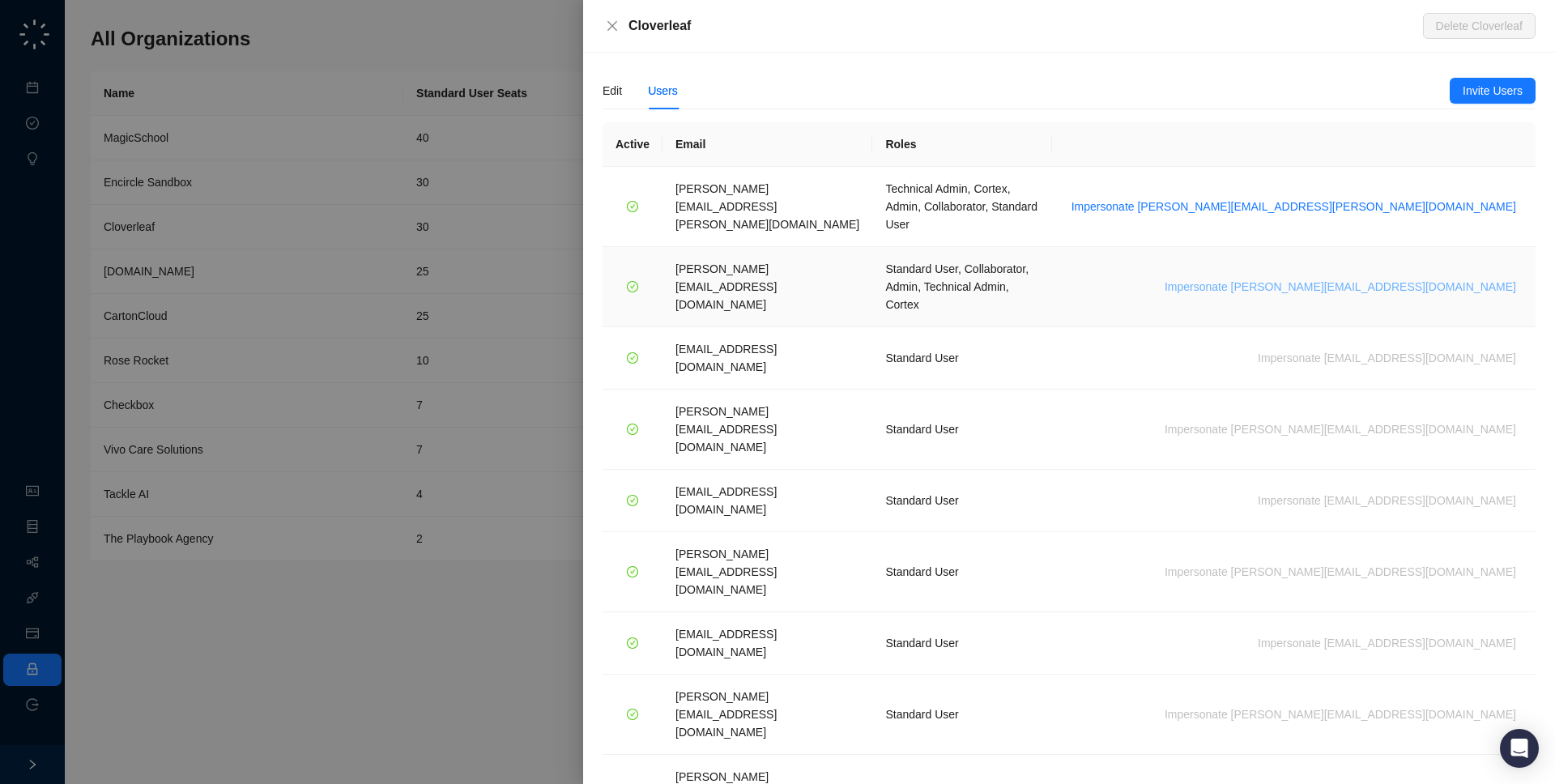
click at [1381, 278] on span "Impersonate [PERSON_NAME][EMAIL_ADDRESS][DOMAIN_NAME]" at bounding box center [1340, 287] width 352 height 18
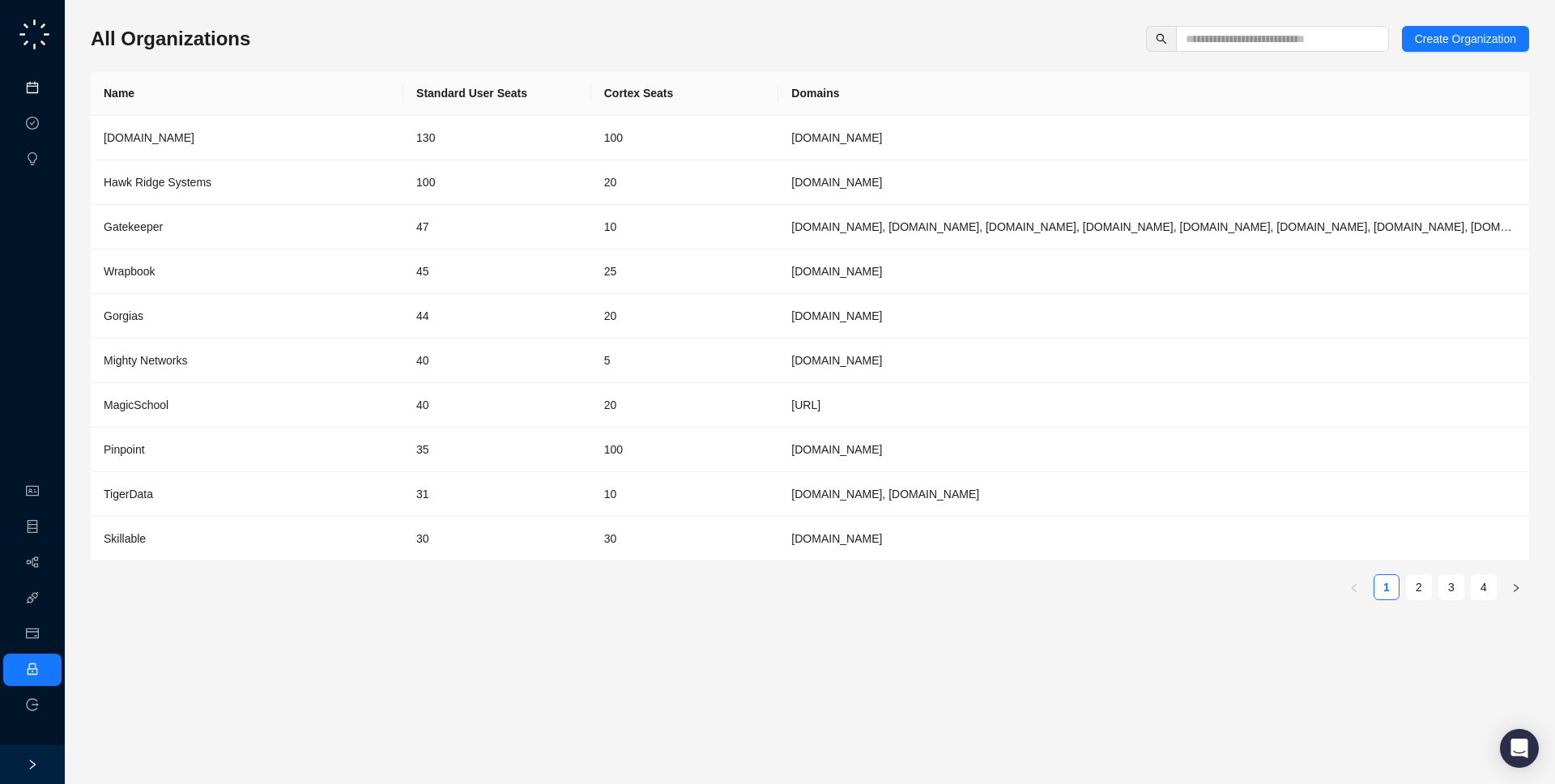
click at [47, 94] on link "Meetings & Calls" at bounding box center [89, 88] width 85 height 13
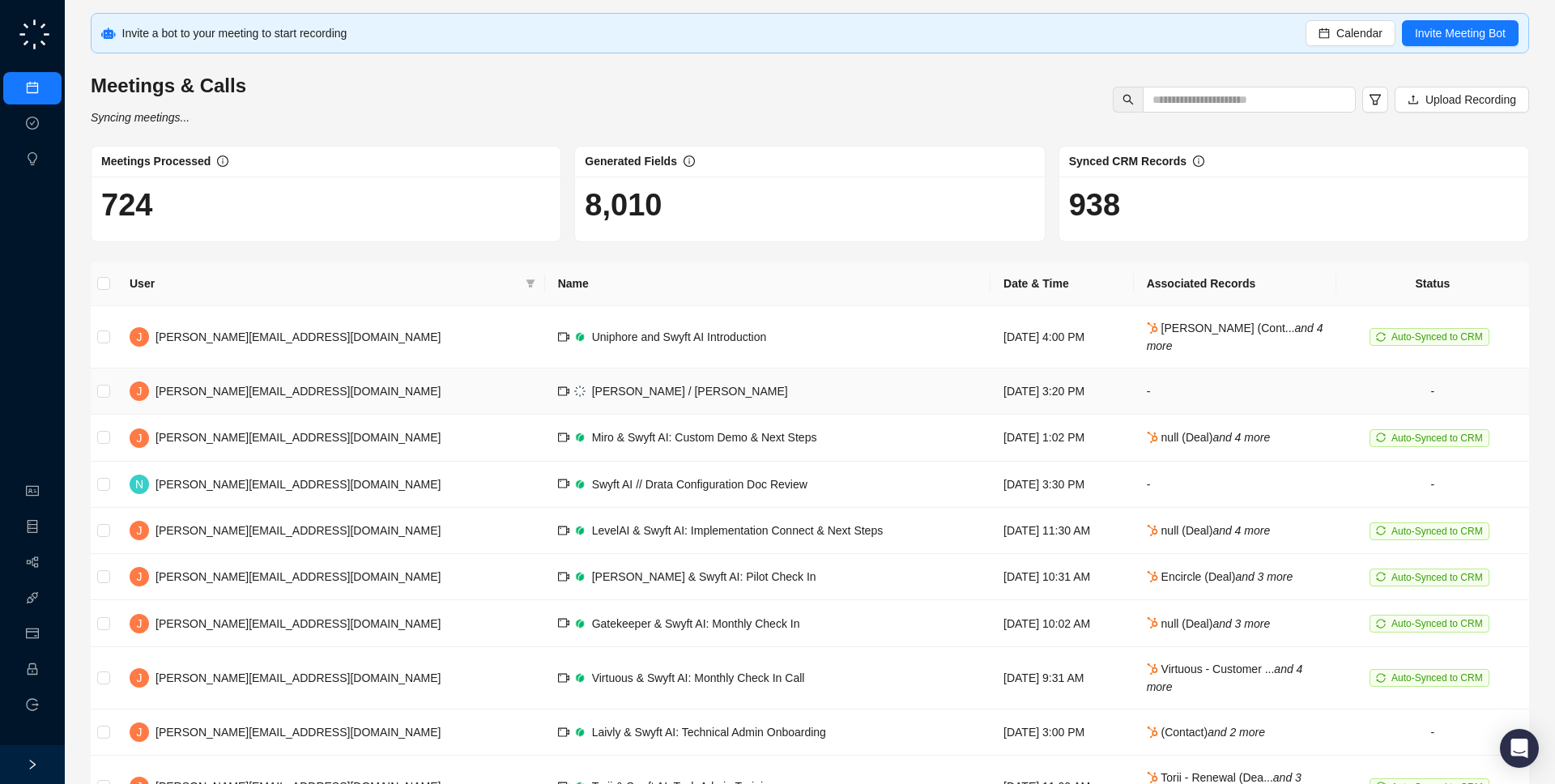
click at [1023, 379] on td "[DATE] 3:20 PM" at bounding box center [1061, 391] width 143 height 46
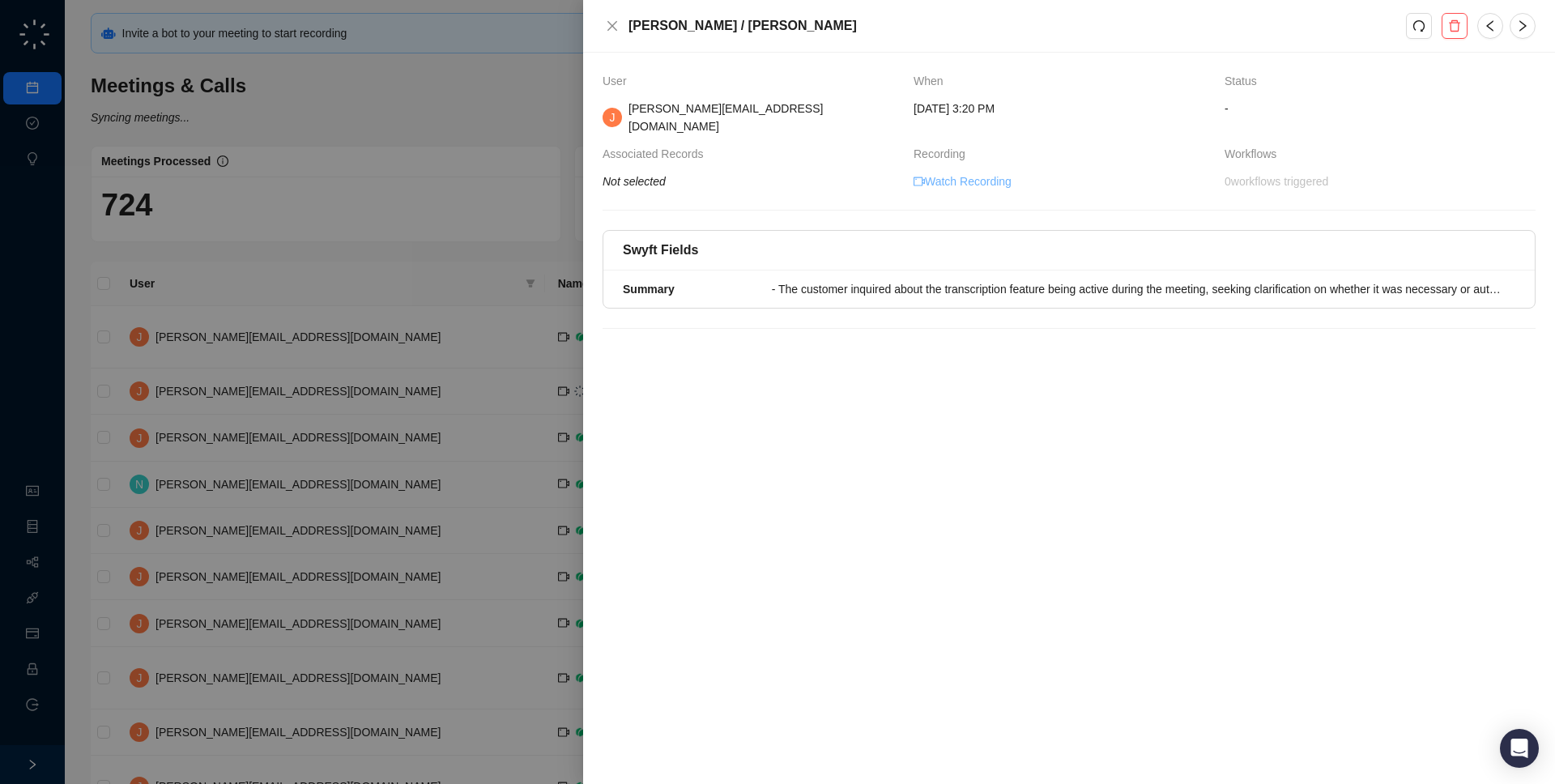
click at [1001, 173] on link "Watch Recording" at bounding box center [962, 182] width 98 height 18
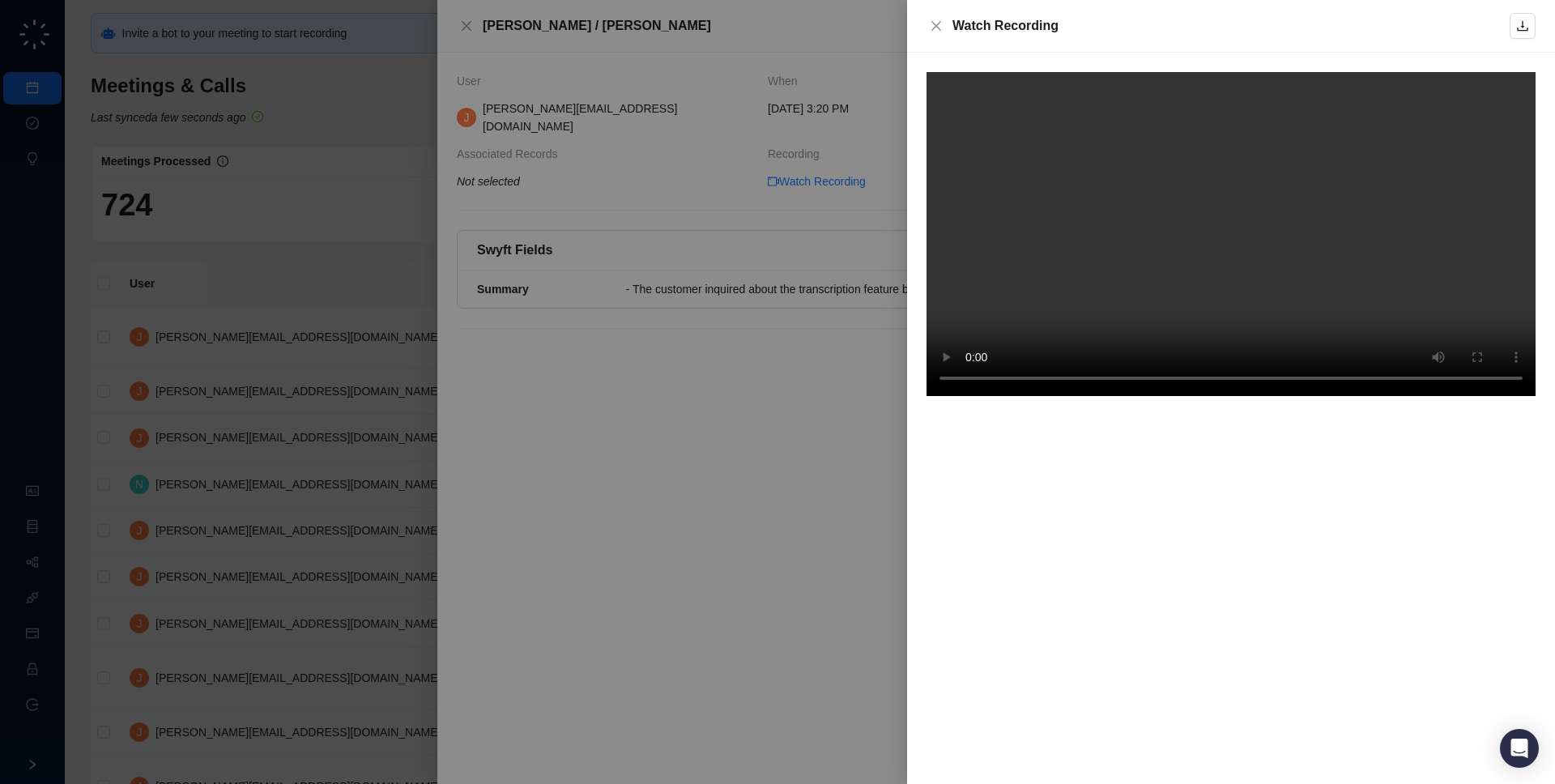
click at [1187, 212] on video at bounding box center [1230, 234] width 609 height 324
click at [813, 209] on div at bounding box center [777, 392] width 1555 height 784
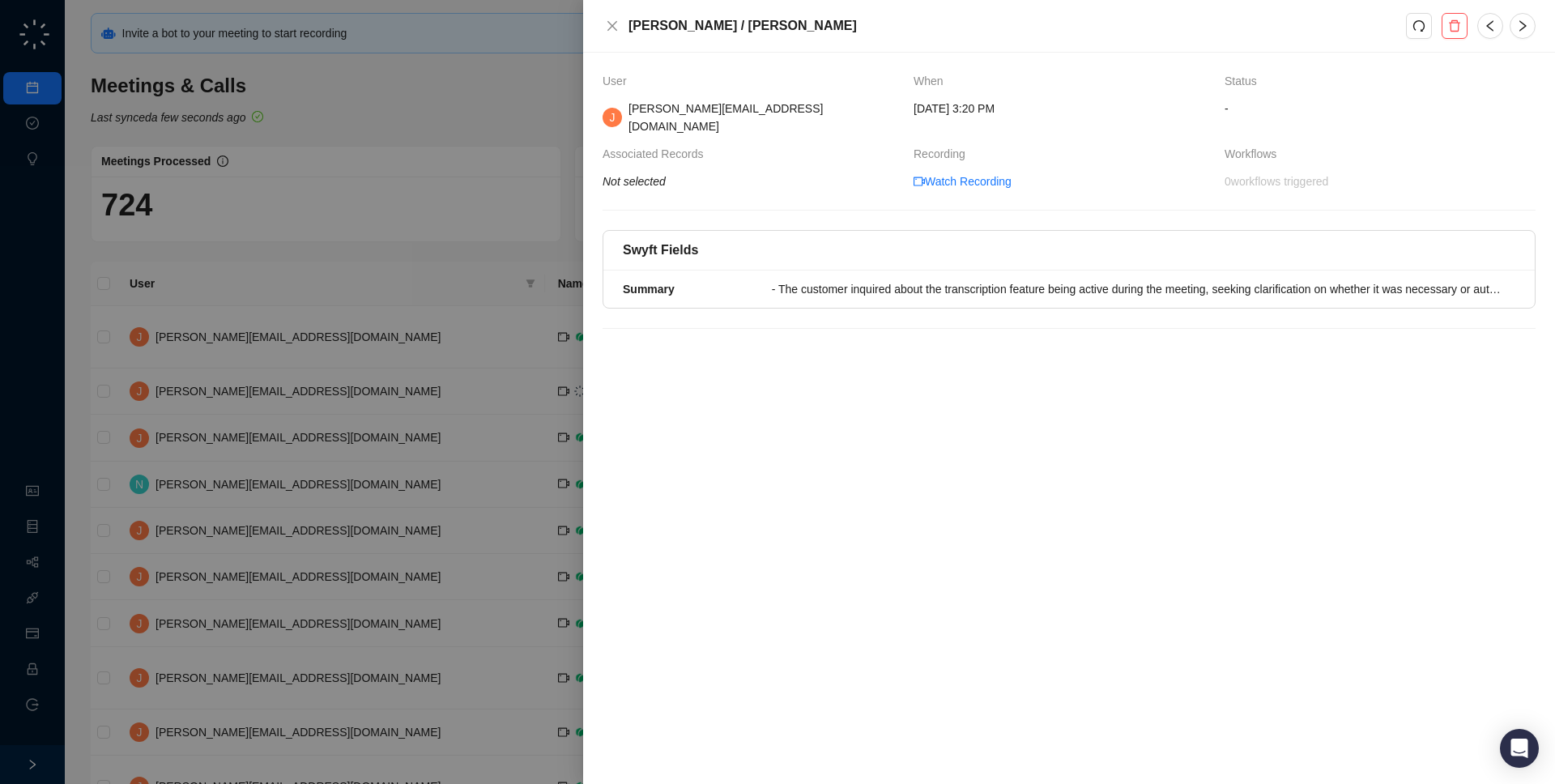
click at [314, 280] on div at bounding box center [777, 392] width 1555 height 784
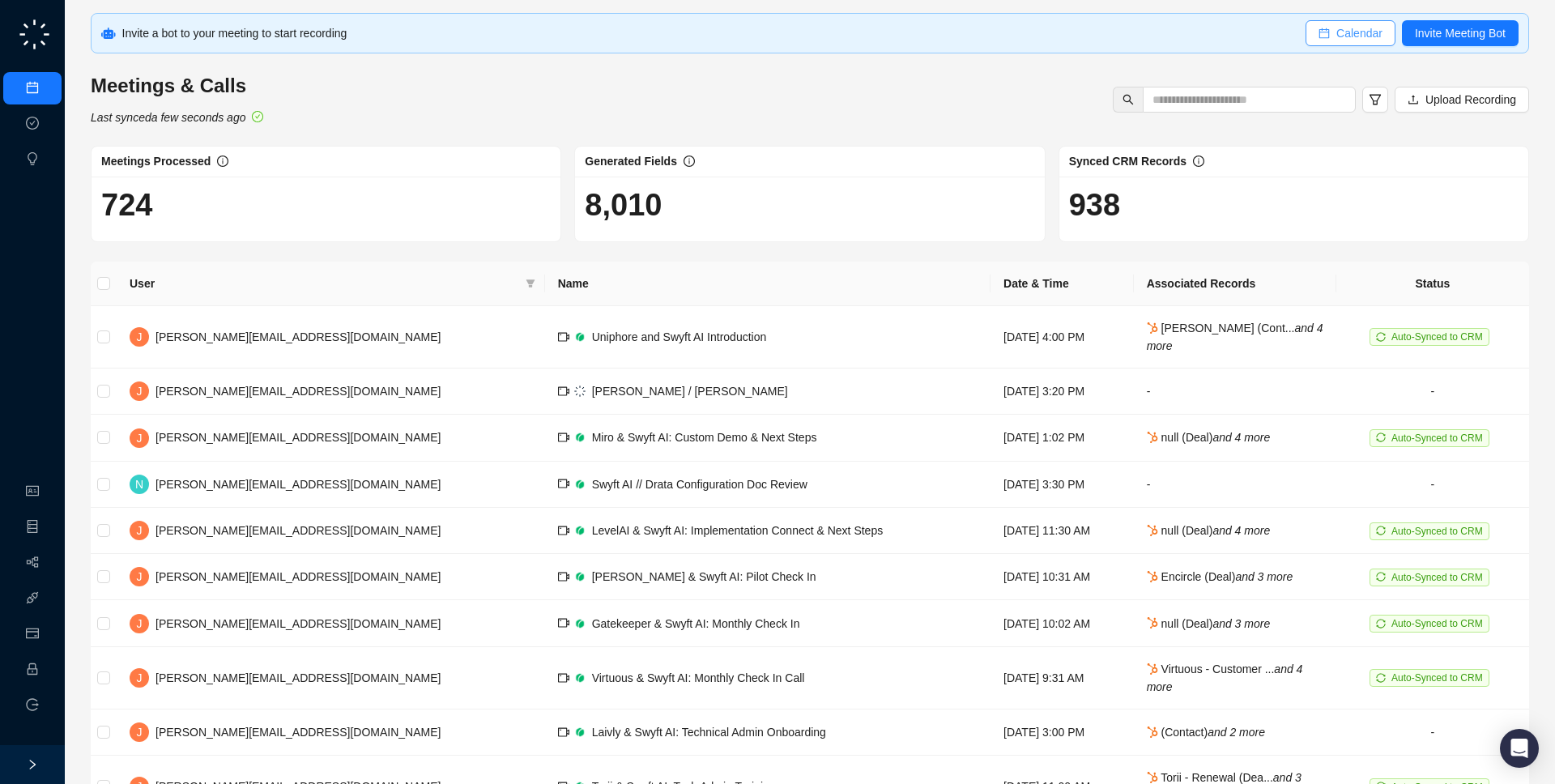
click at [1348, 39] on span "Calendar" at bounding box center [1359, 33] width 46 height 18
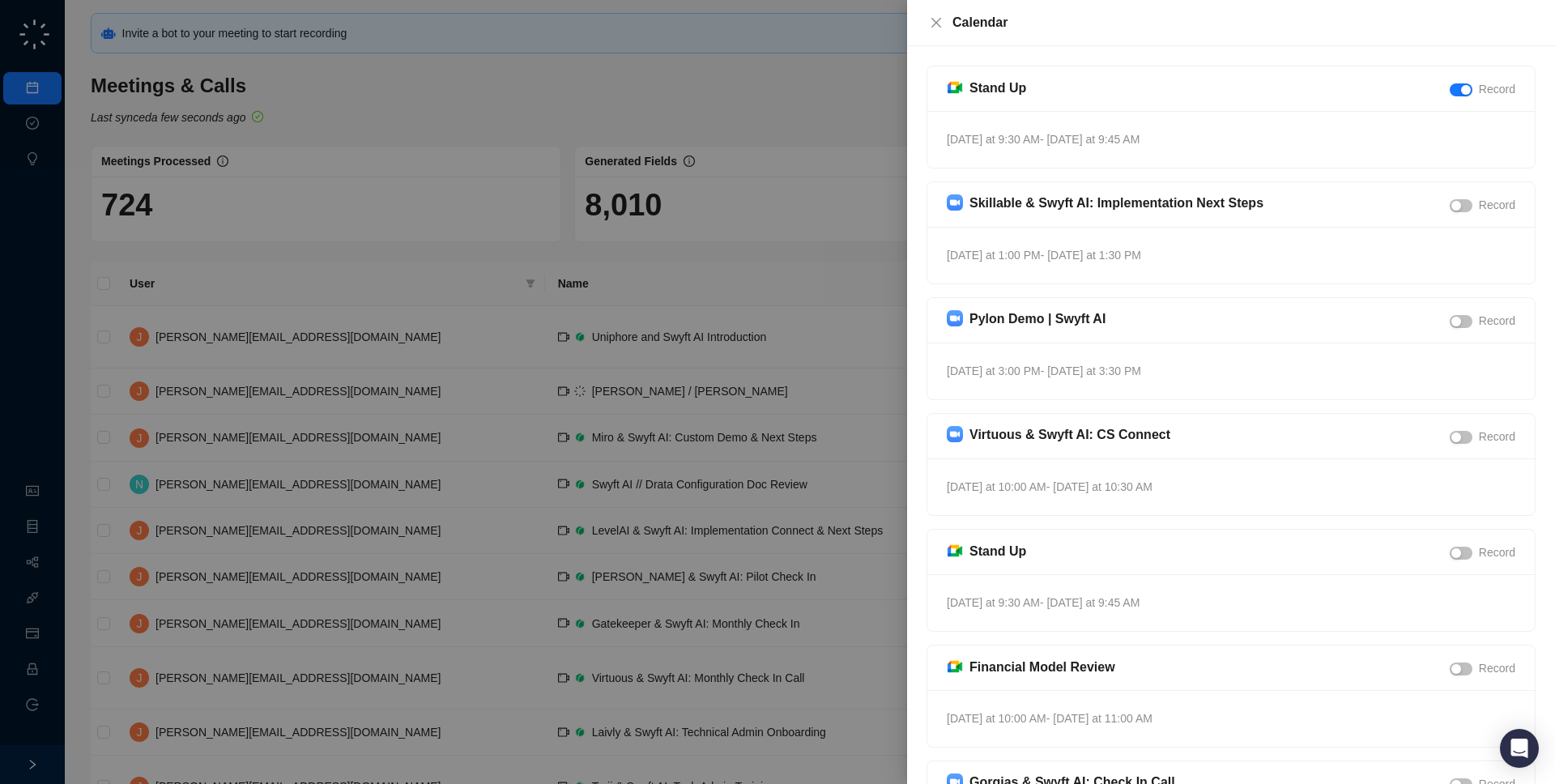
drag, startPoint x: 1240, startPoint y: 138, endPoint x: 1227, endPoint y: 144, distance: 14.3
click at [1227, 144] on div "Tomorrow at 9:30 AM - Tomorrow at 9:45 AM" at bounding box center [1230, 138] width 607 height 57
click at [653, 372] on div at bounding box center [777, 392] width 1555 height 784
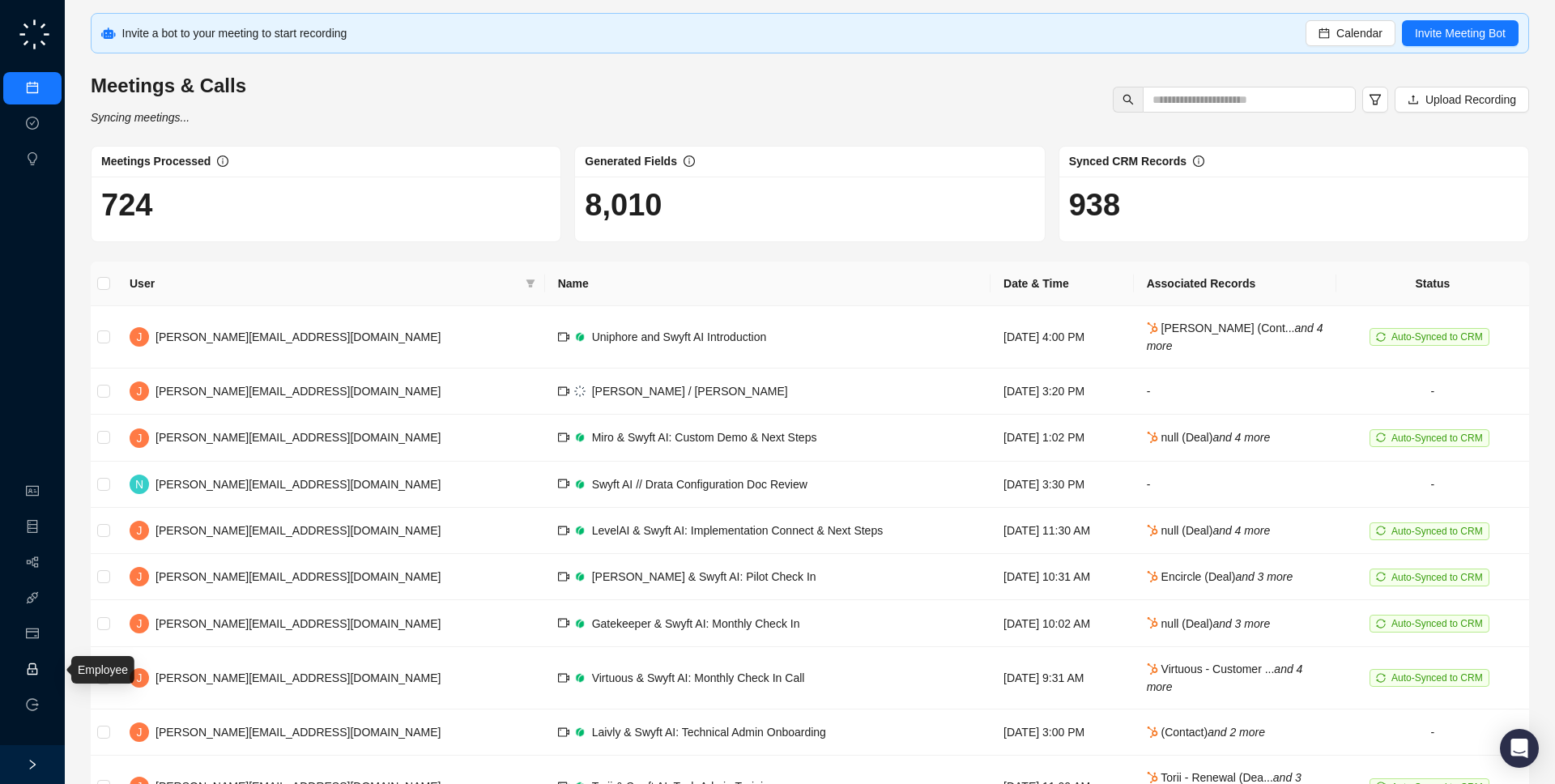
click at [47, 672] on link "Employee" at bounding box center [72, 670] width 50 height 13
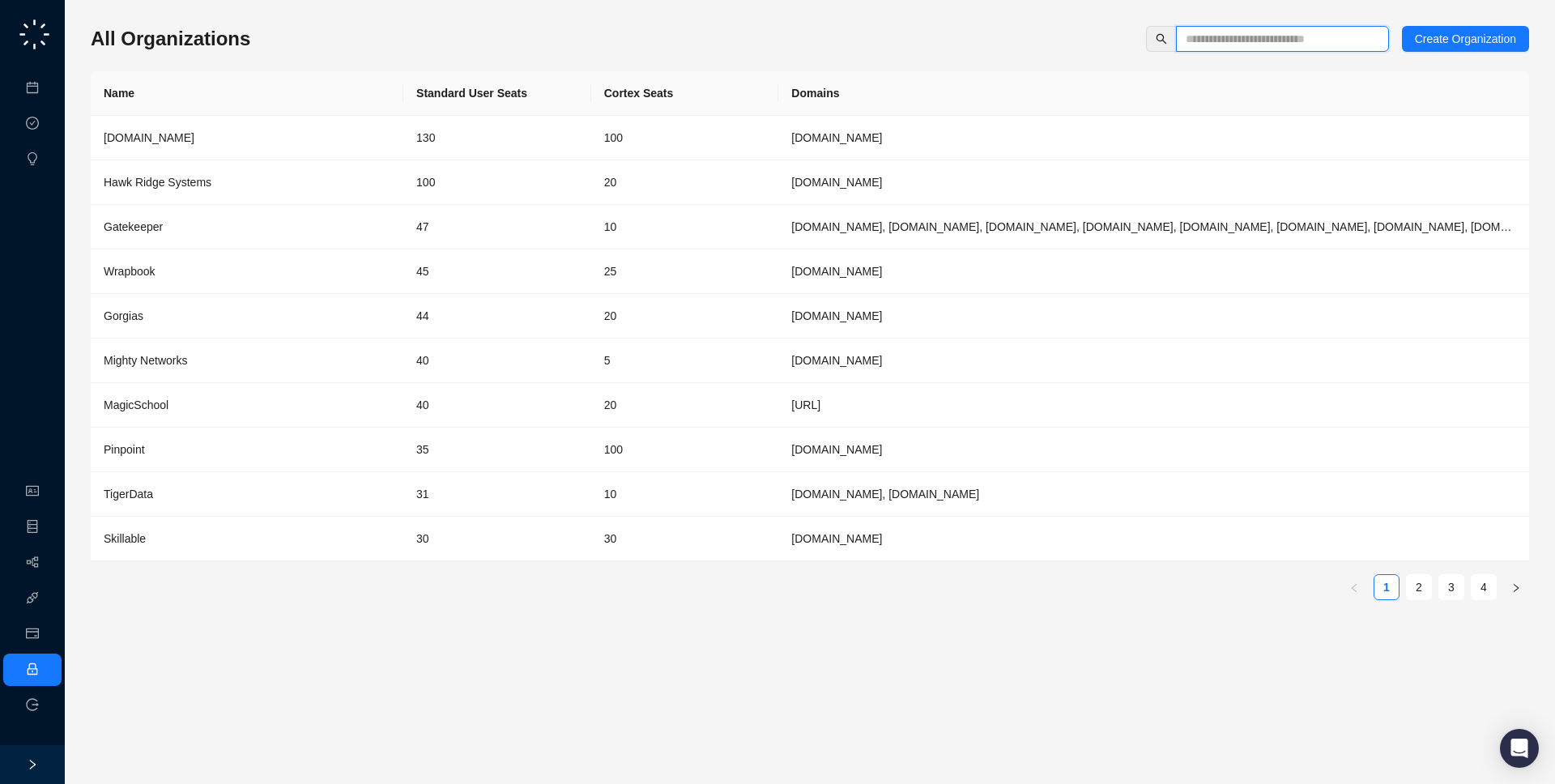
click at [1287, 37] on input "text" at bounding box center [1275, 39] width 181 height 18
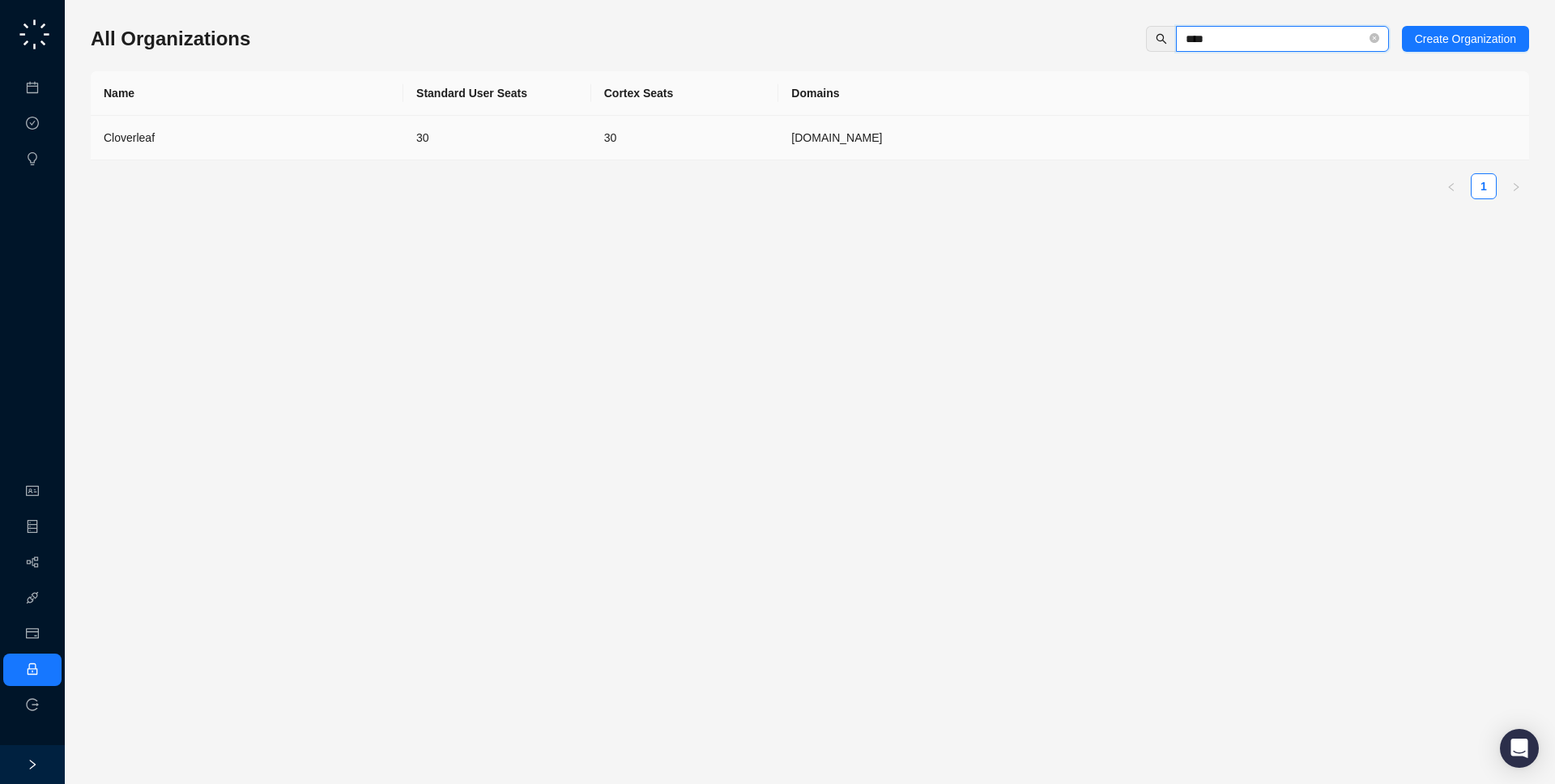
type input "****"
click at [746, 146] on td "30" at bounding box center [684, 138] width 188 height 45
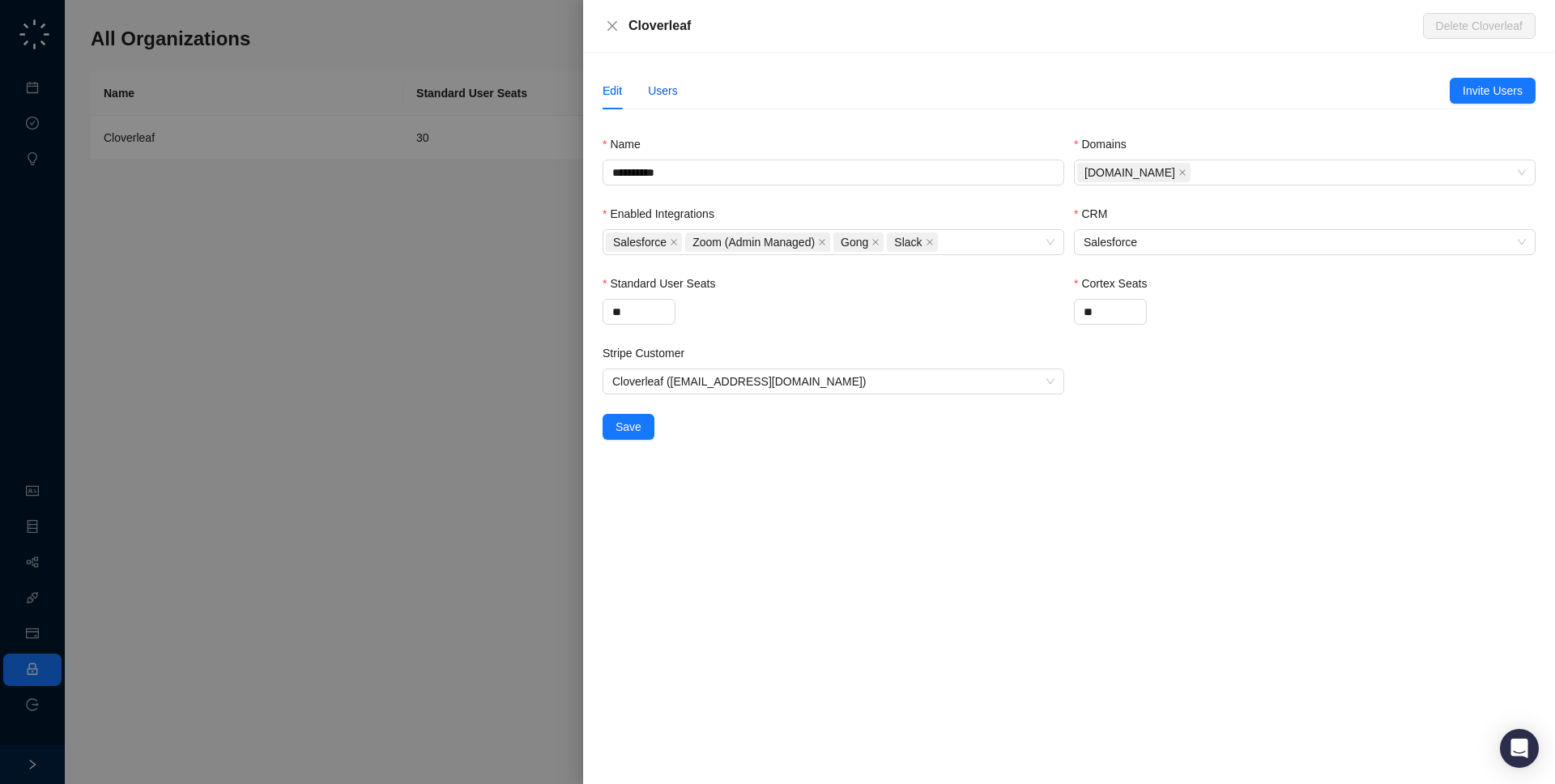
click at [677, 87] on div "Users" at bounding box center [662, 91] width 30 height 18
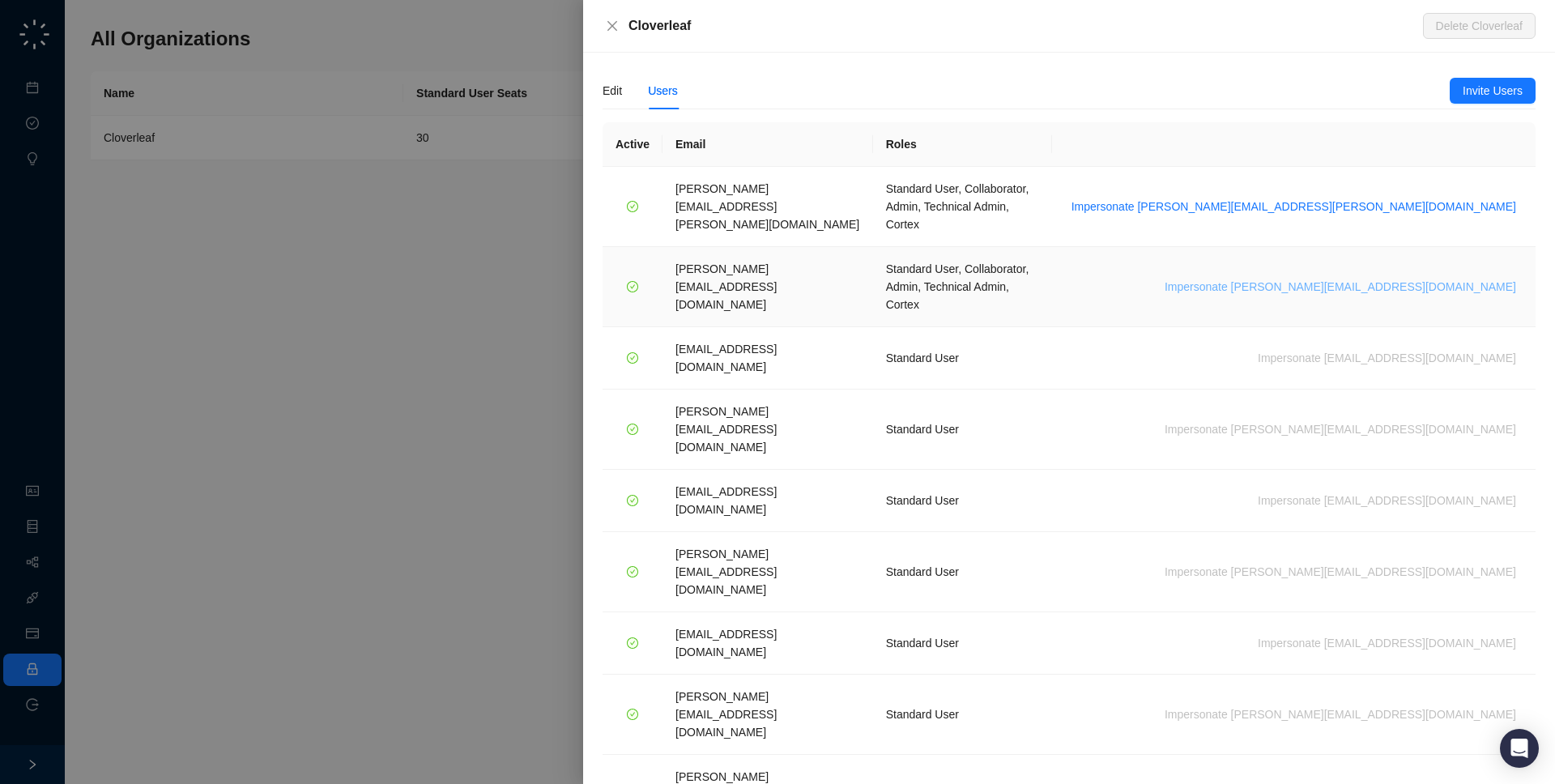
click at [1474, 278] on span "Impersonate [PERSON_NAME][EMAIL_ADDRESS][DOMAIN_NAME]" at bounding box center [1340, 287] width 352 height 18
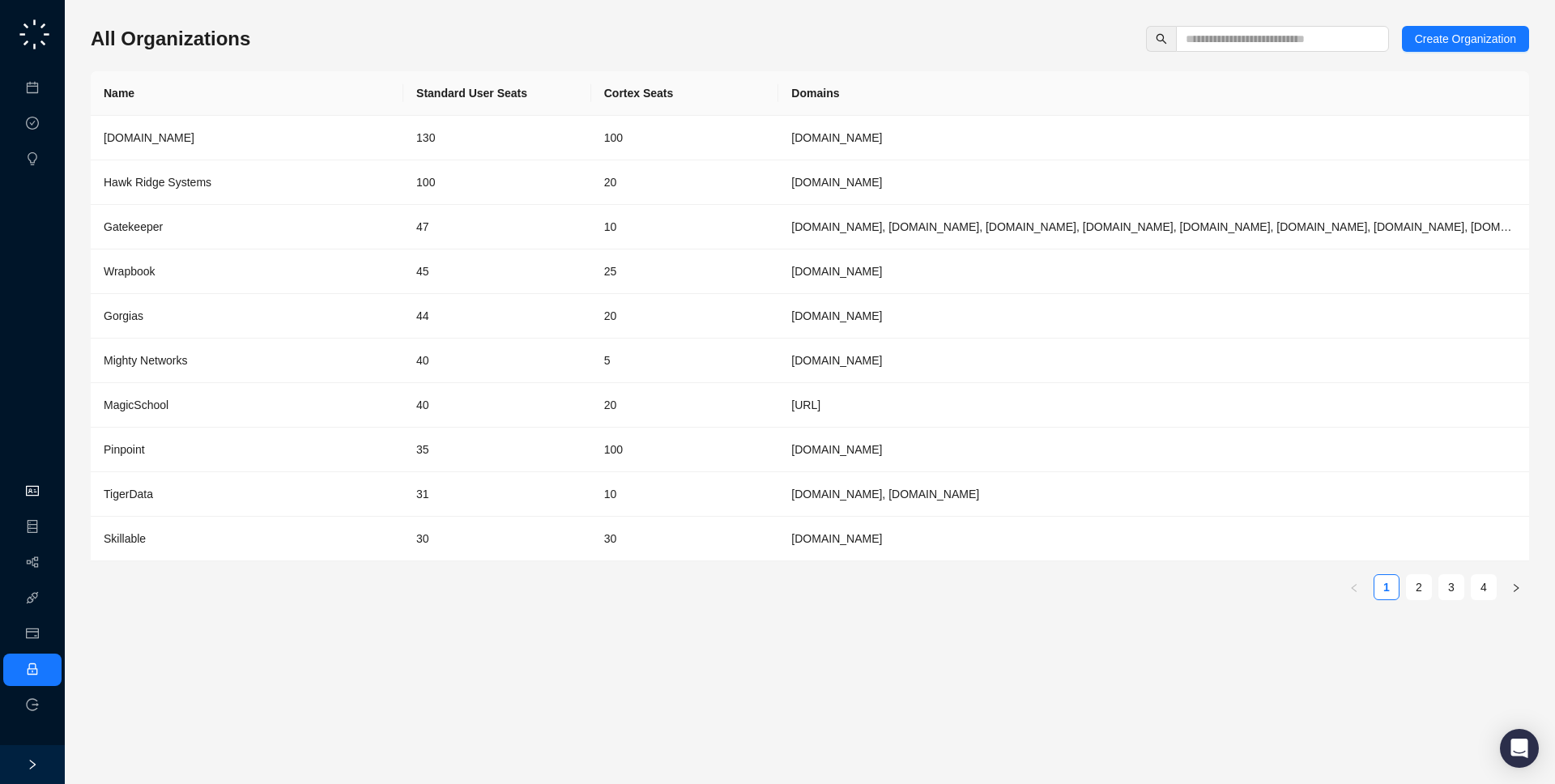
click at [57, 485] on link "Organization" at bounding box center [78, 491] width 64 height 13
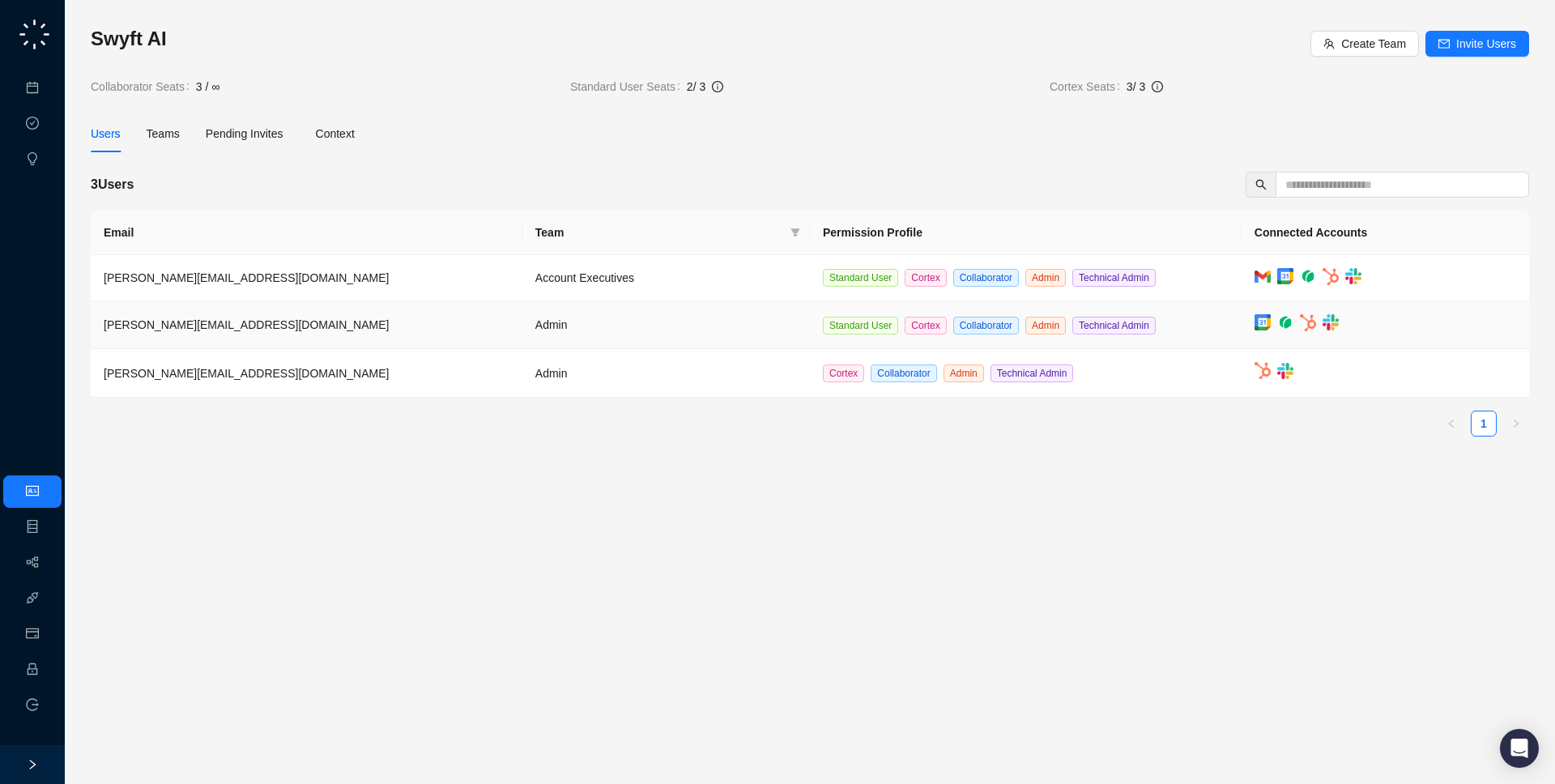
click at [1242, 328] on td at bounding box center [1386, 325] width 288 height 48
click at [1242, 277] on td at bounding box center [1386, 278] width 288 height 46
click at [1225, 384] on td "Cortex Collaborator Admin Technical Admin" at bounding box center [1026, 373] width 432 height 49
click at [1223, 330] on td "Standard User Cortex Collaborator Admin Technical Admin" at bounding box center [1026, 325] width 432 height 48
